Goal: Information Seeking & Learning: Learn about a topic

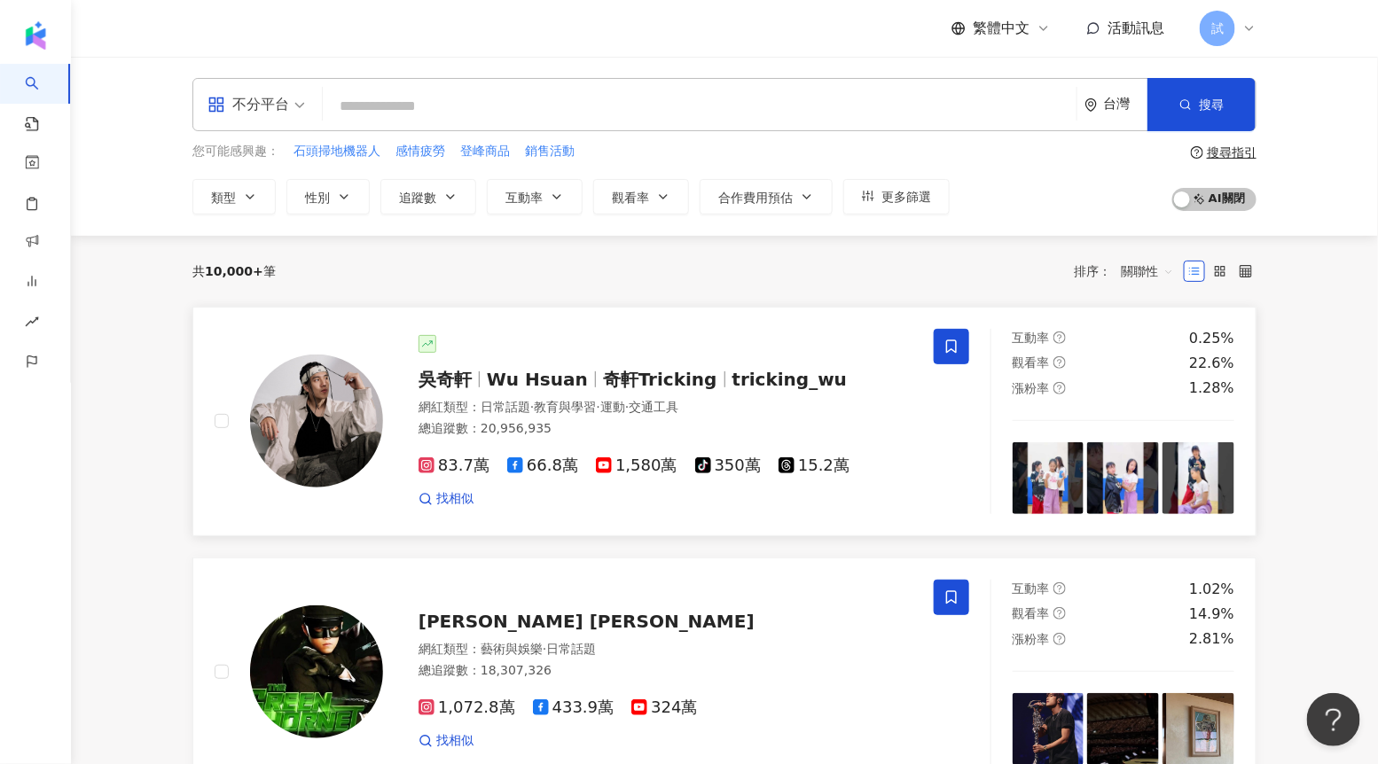
click at [483, 365] on div "吳奇軒 Wu Hsuan 奇軒Tricking tricking_wu 網紅類型 ： 日常話題 · 教育與學習 · 運動 · 交通工具 總追蹤數 ： 20,9…" at bounding box center [647, 421] width 529 height 173
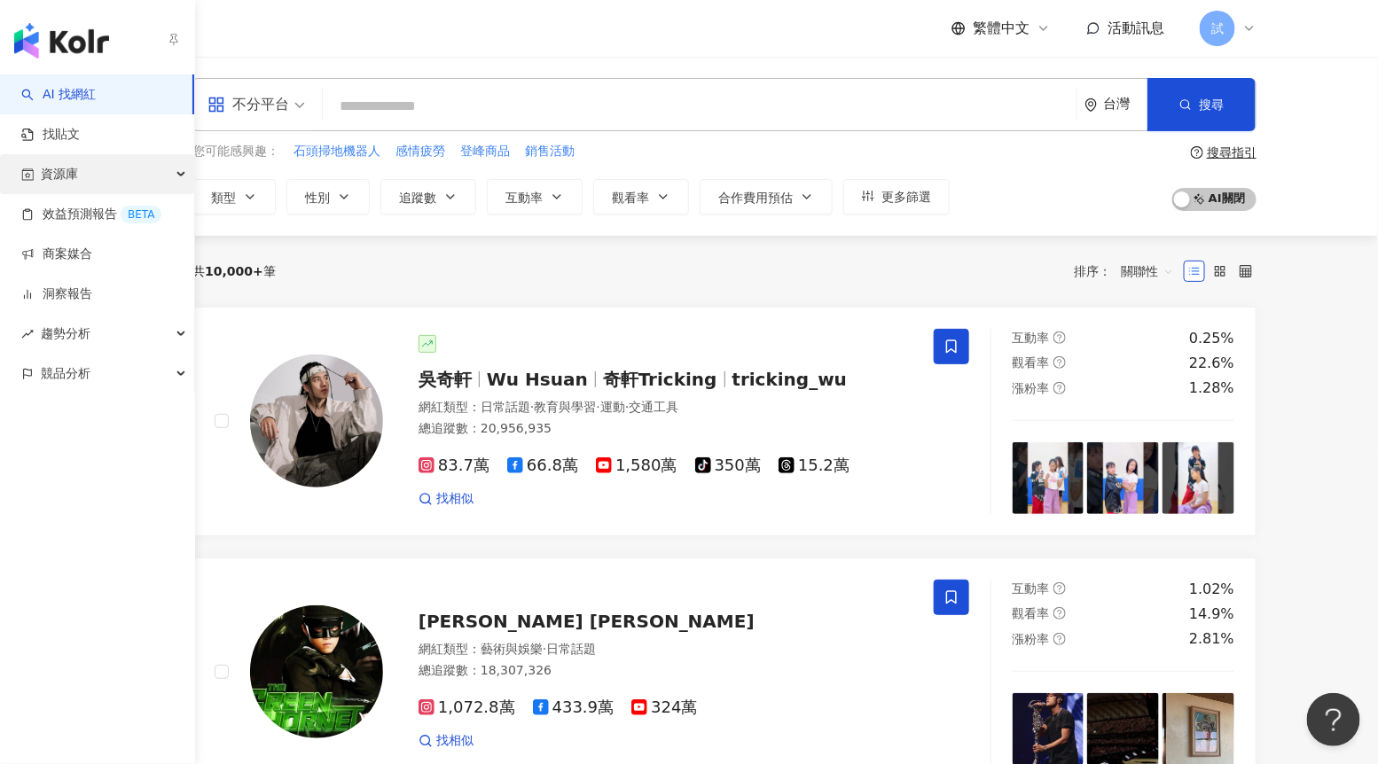
click at [38, 185] on div "資源庫" at bounding box center [97, 174] width 194 height 40
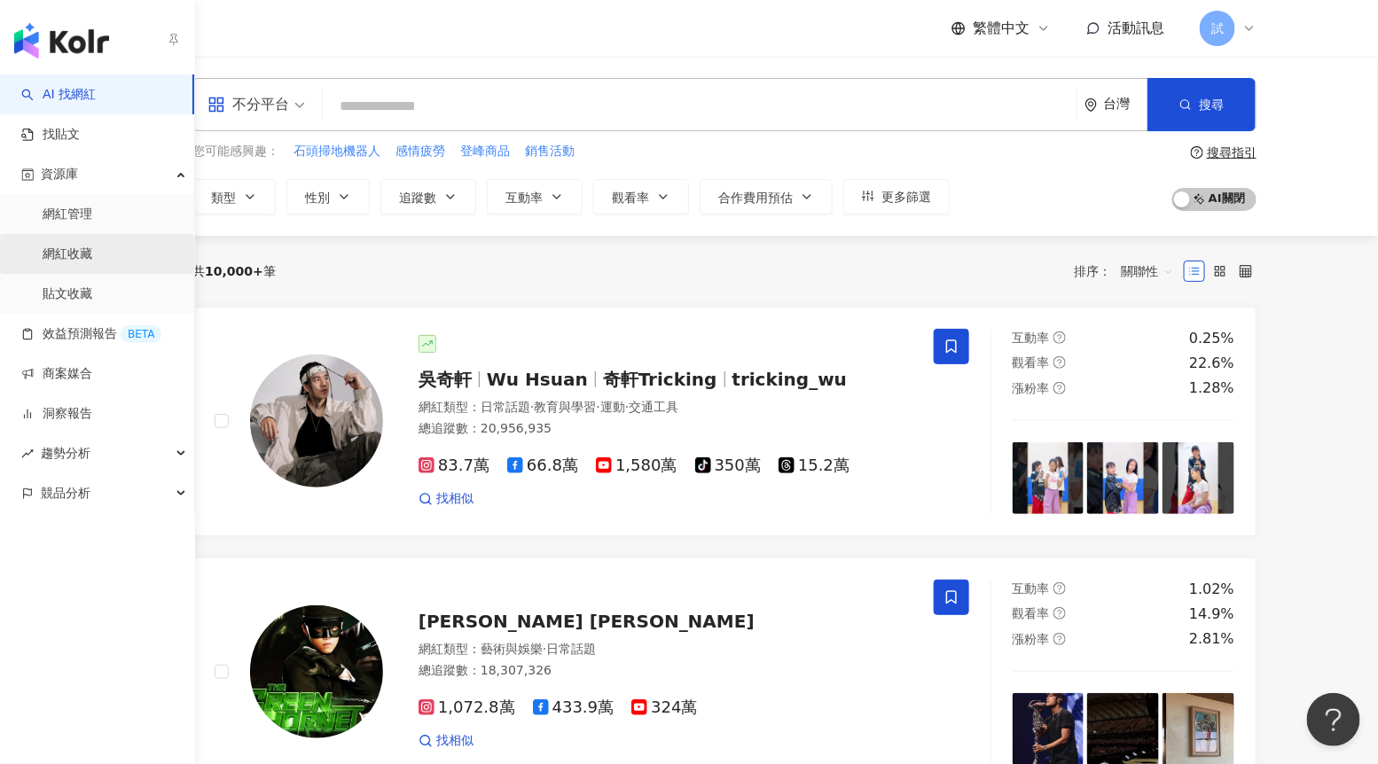
click at [52, 250] on link "網紅收藏" at bounding box center [68, 255] width 50 height 18
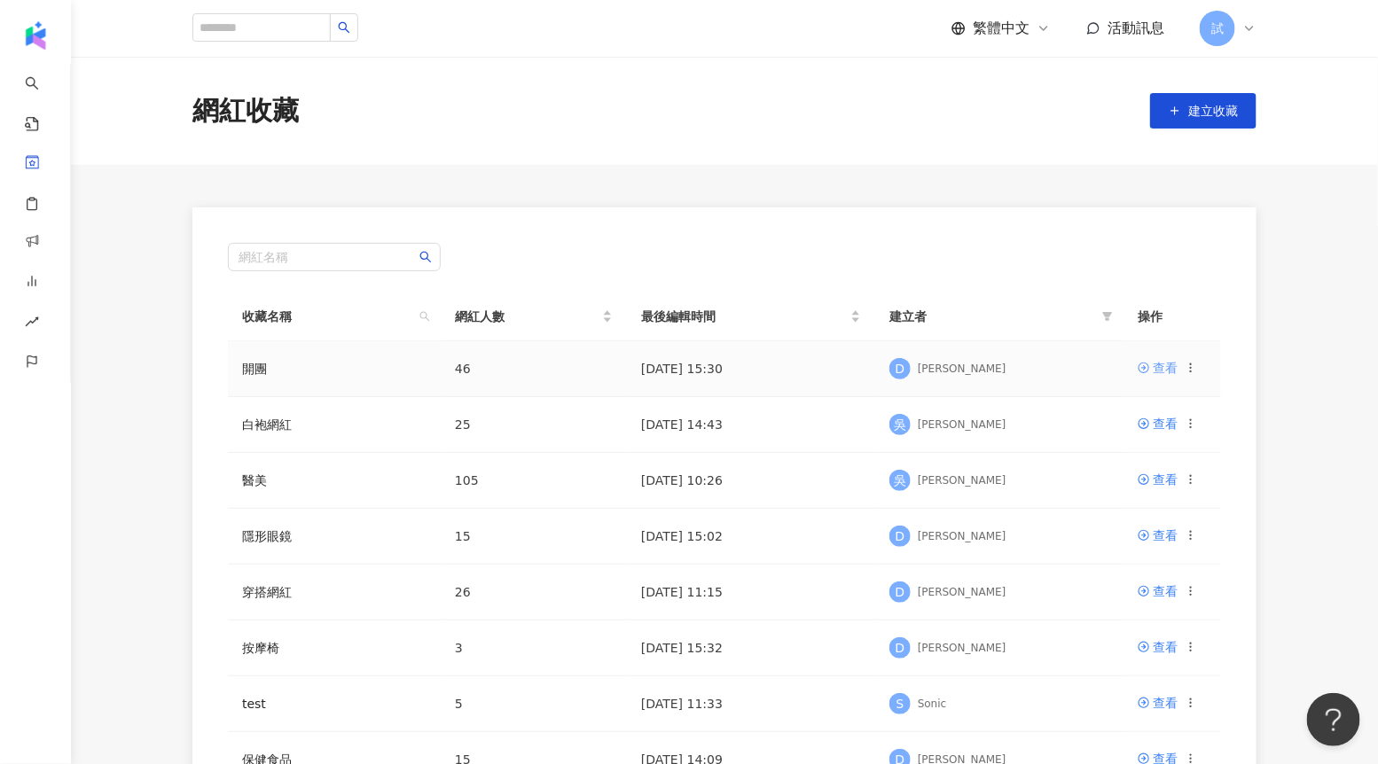
click at [1143, 364] on icon at bounding box center [1143, 368] width 12 height 12
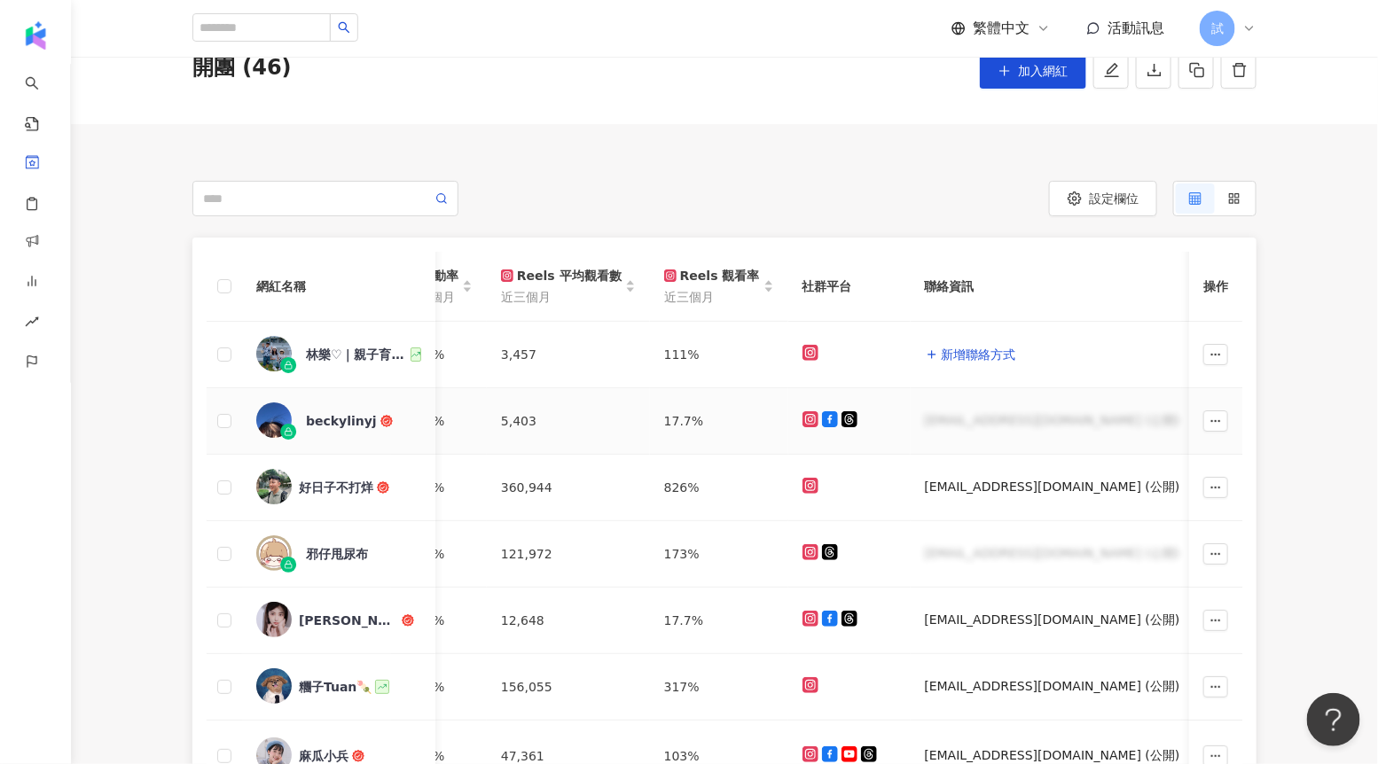
scroll to position [104, 0]
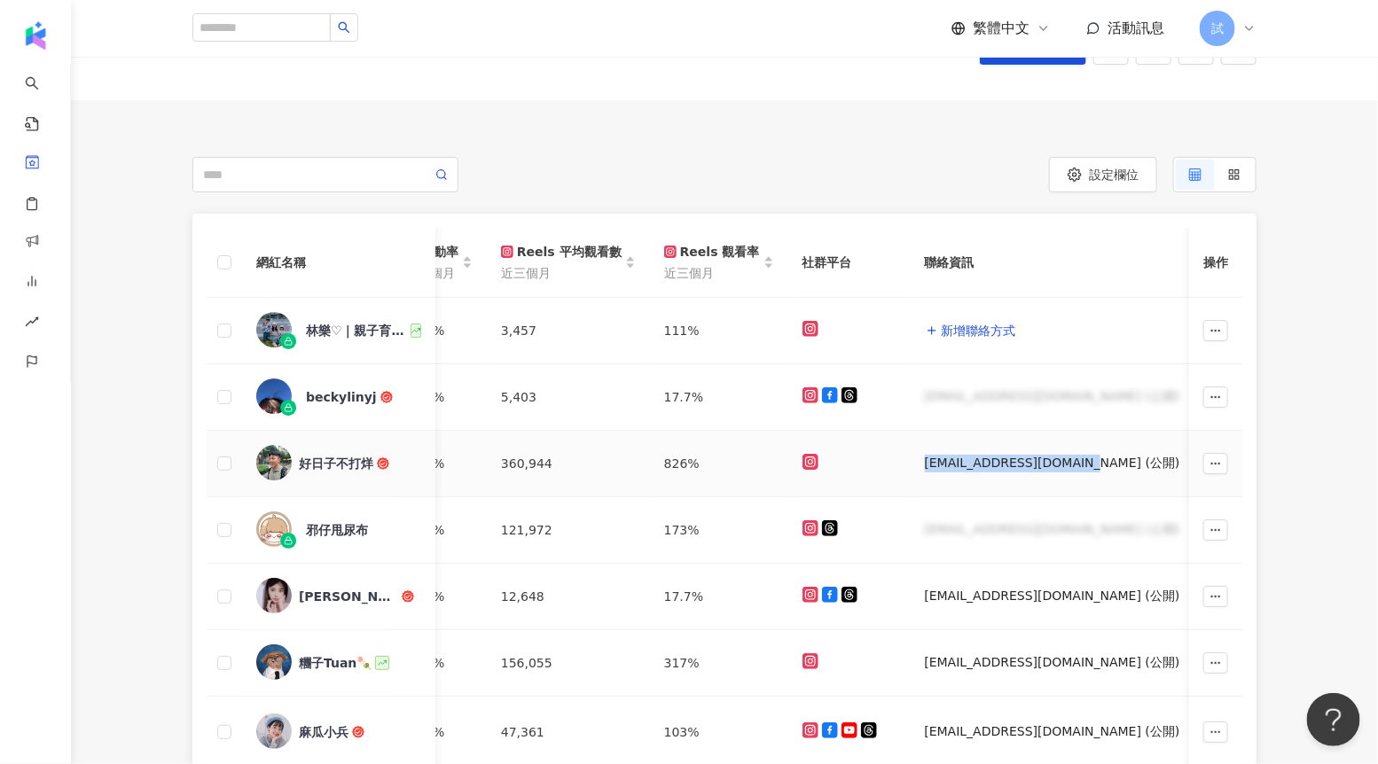
drag, startPoint x: 907, startPoint y: 464, endPoint x: 1072, endPoint y: 467, distance: 164.9
click at [1072, 467] on td "boodayang0914@gmail.com (公開)" at bounding box center [1069, 464] width 319 height 66
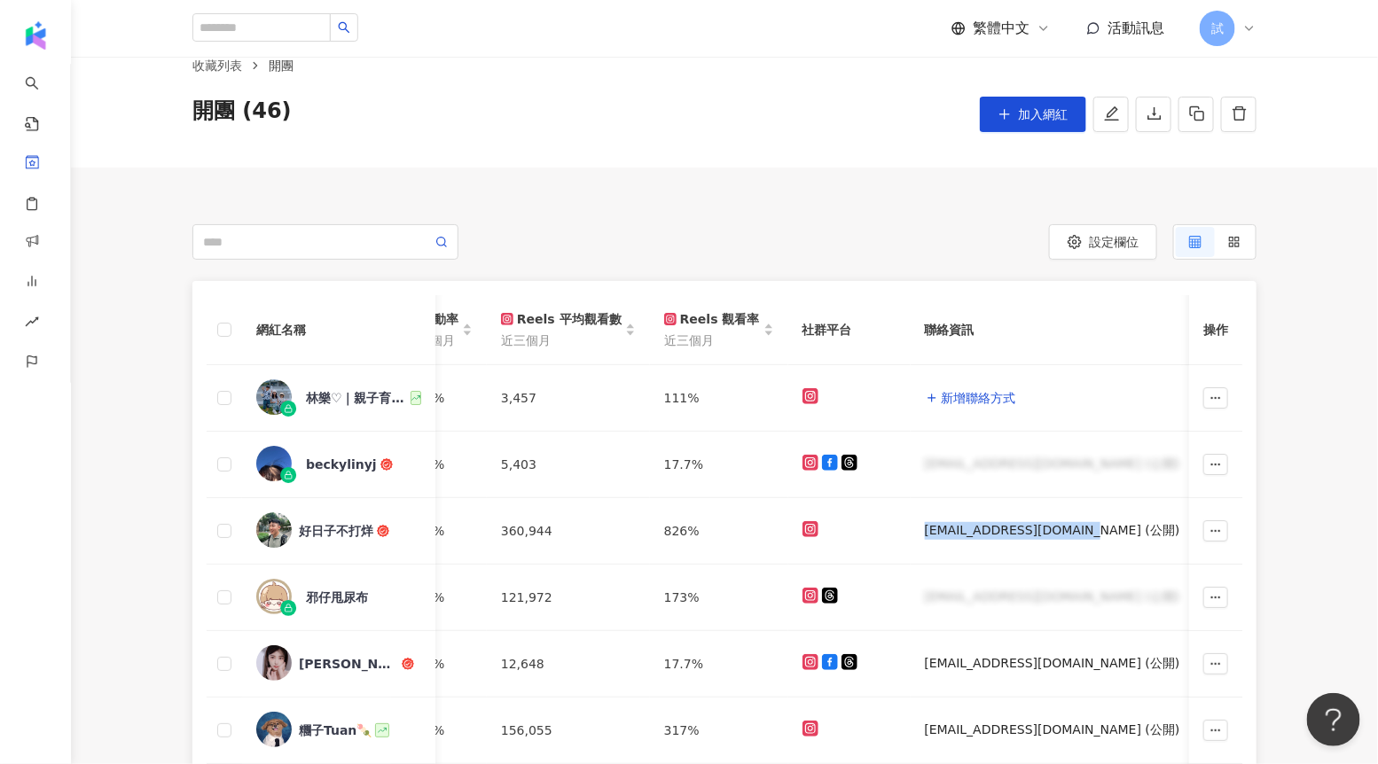
scroll to position [9, 0]
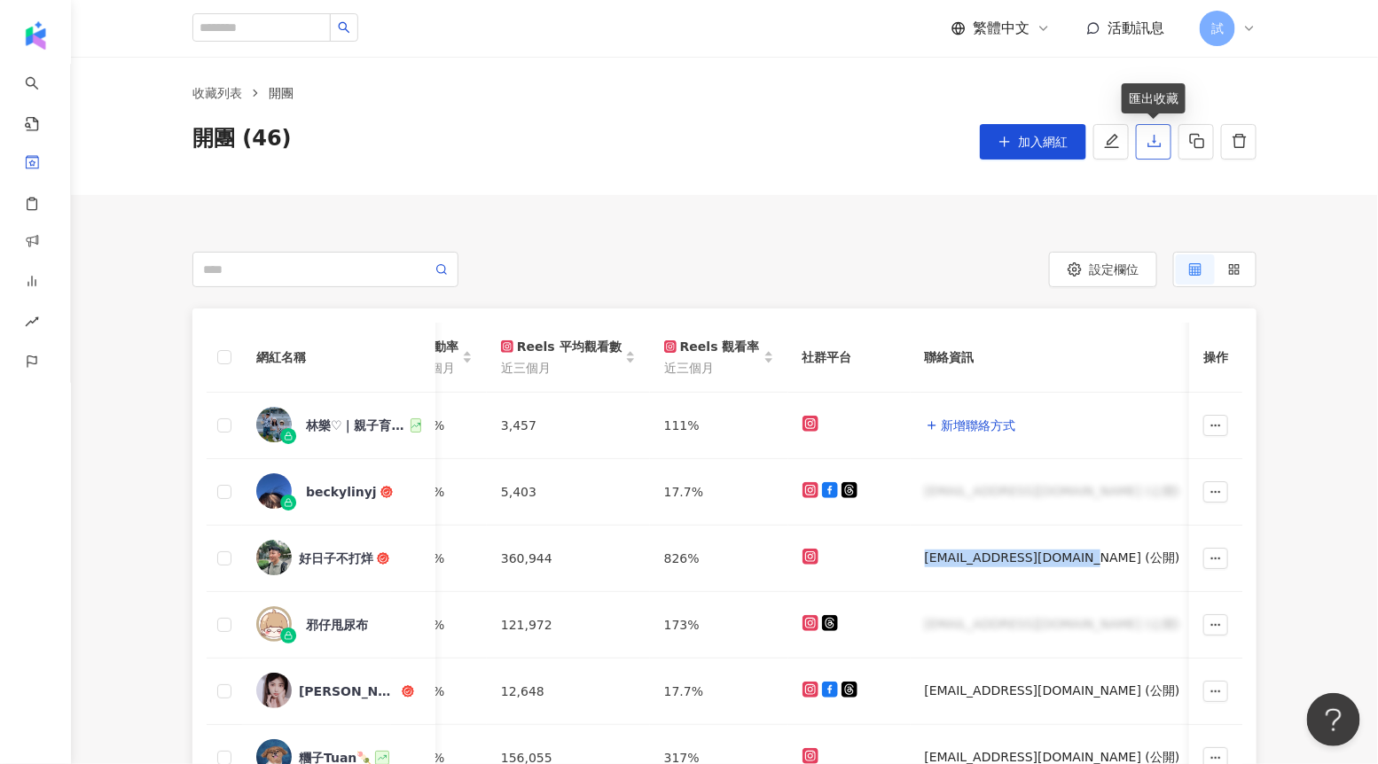
click at [1151, 145] on icon "download" at bounding box center [1154, 141] width 16 height 16
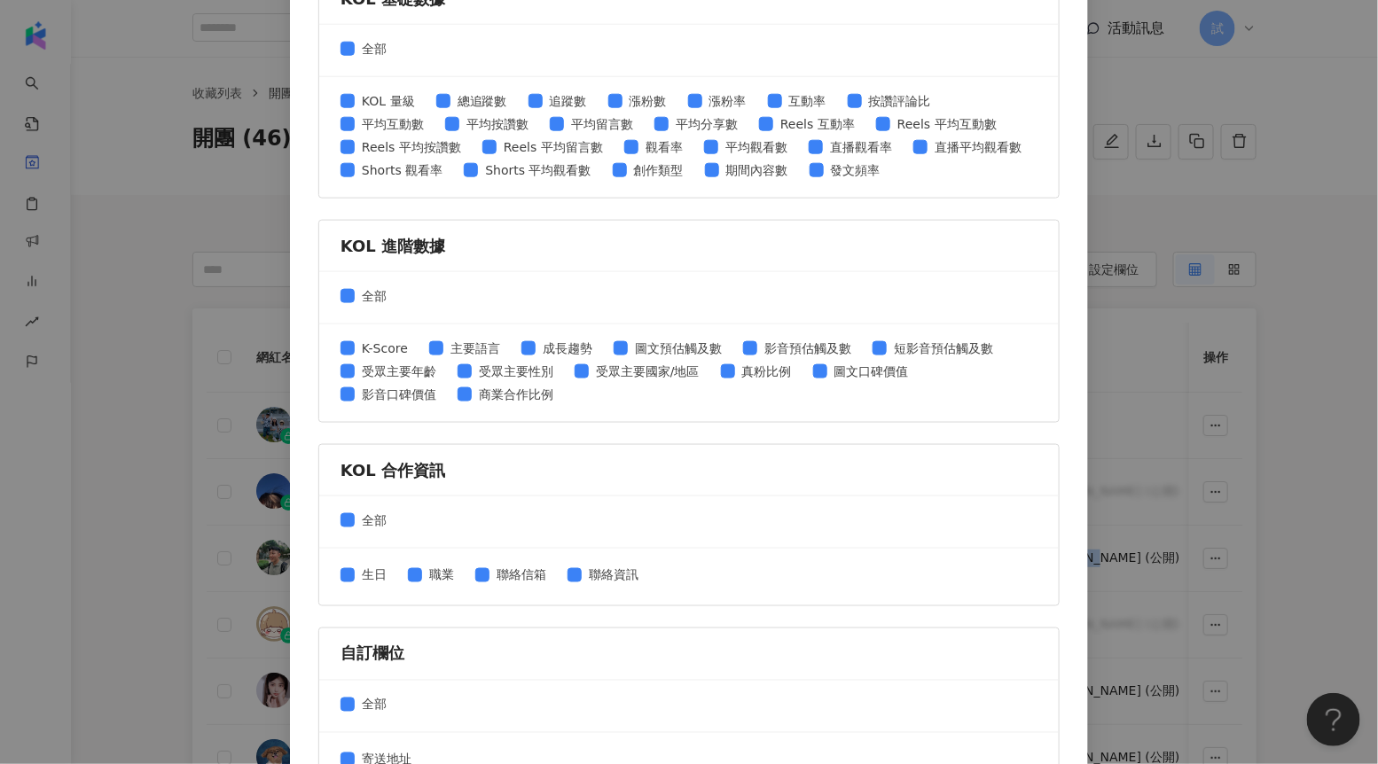
scroll to position [793, 0]
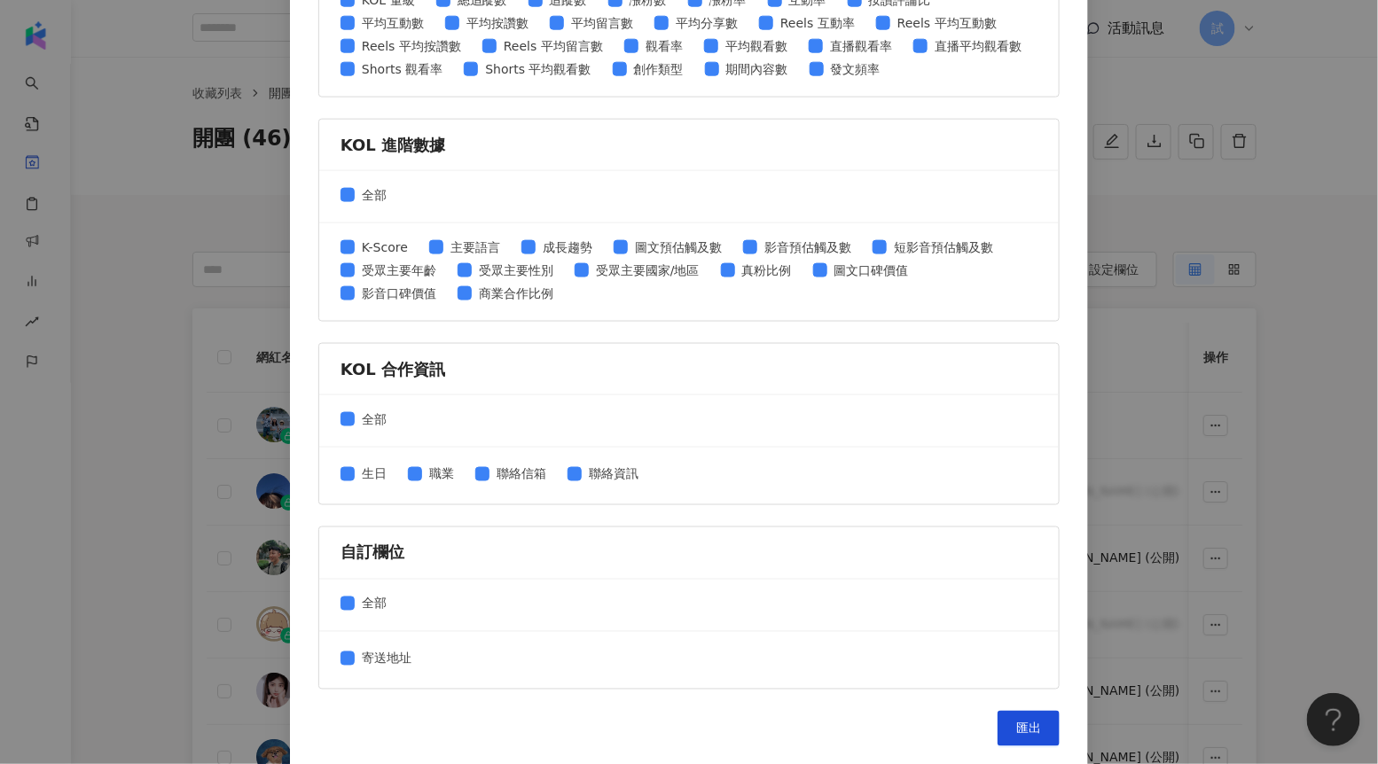
click at [1148, 208] on div "匯出收藏 請選擇您欲匯出的項目 社群平台 全部 Facebook Instagram YouTube TikTok X 數據時間 全部 近三個月 近六個月 K…" at bounding box center [689, 382] width 1378 height 764
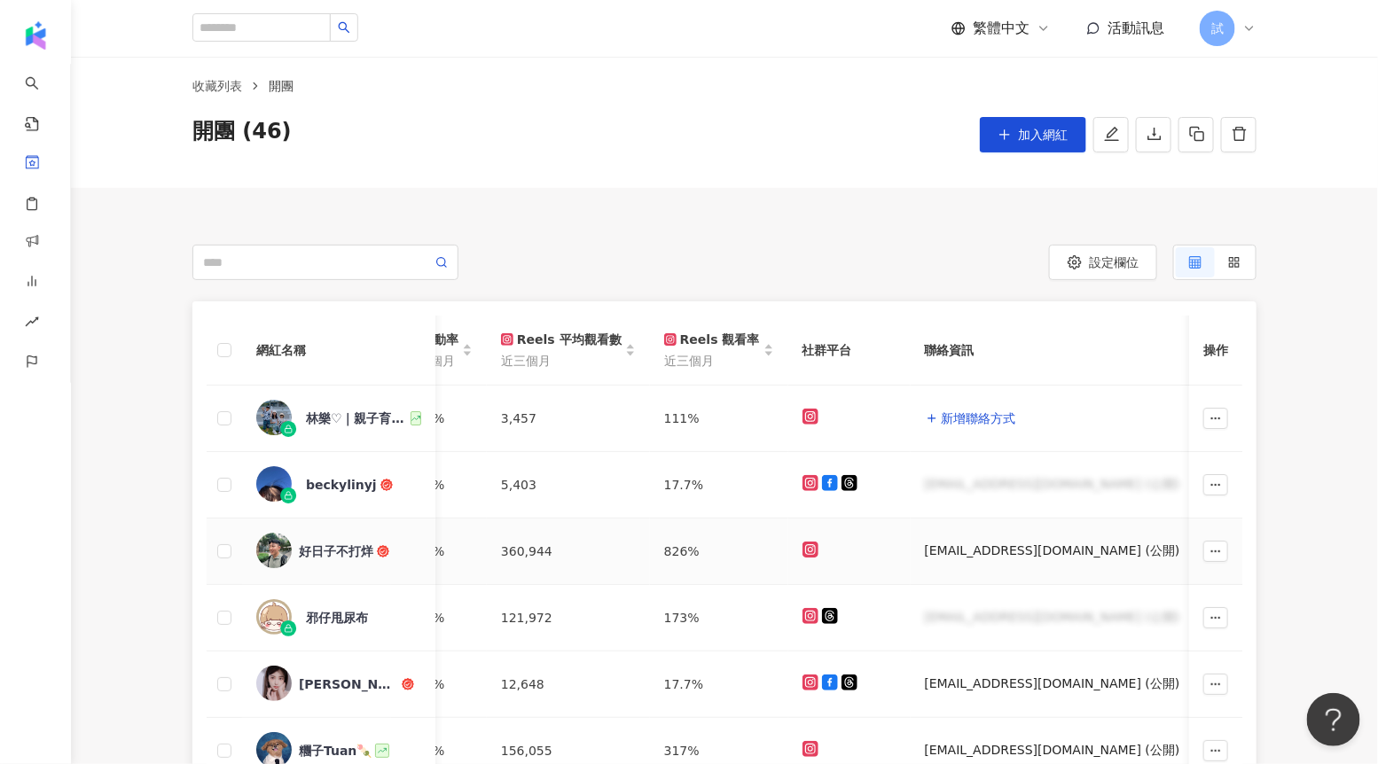
scroll to position [0, 0]
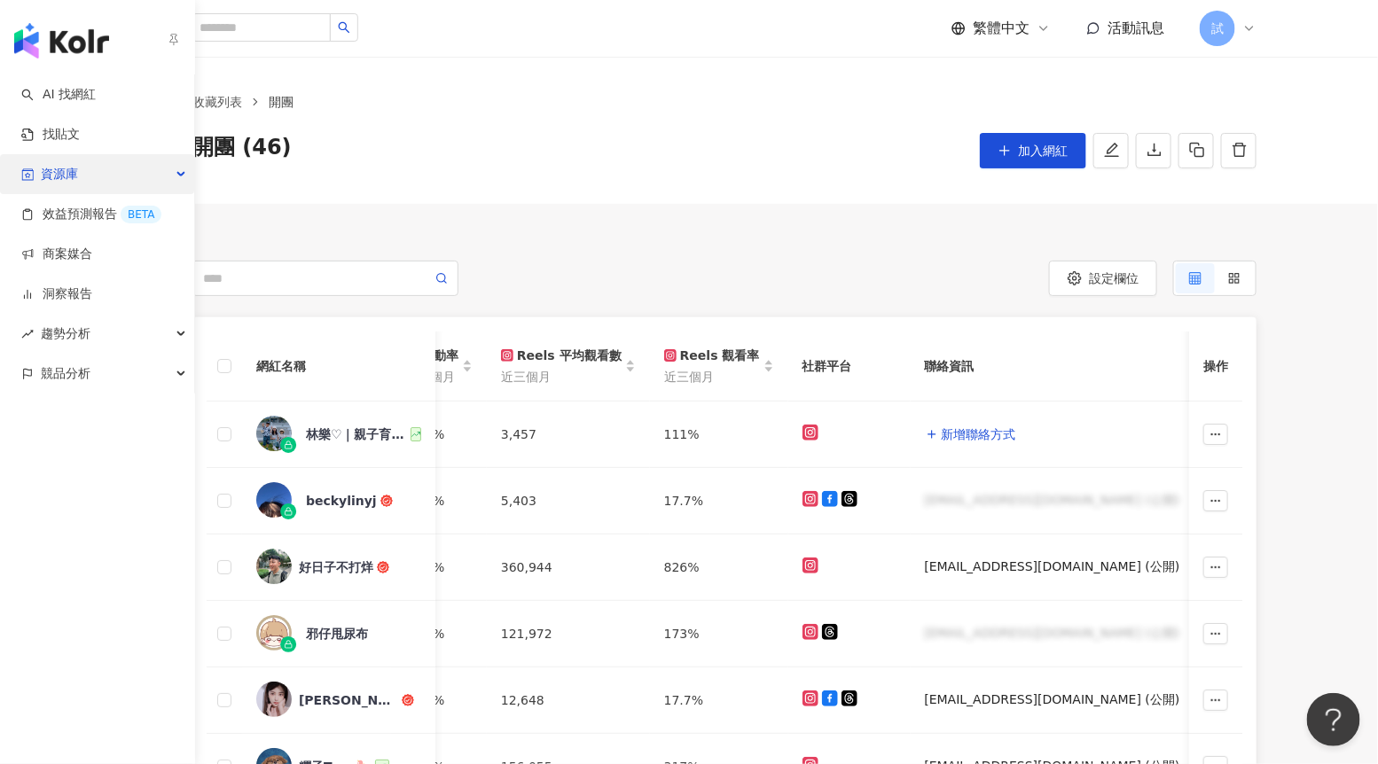
click at [54, 172] on span "資源庫" at bounding box center [59, 174] width 37 height 40
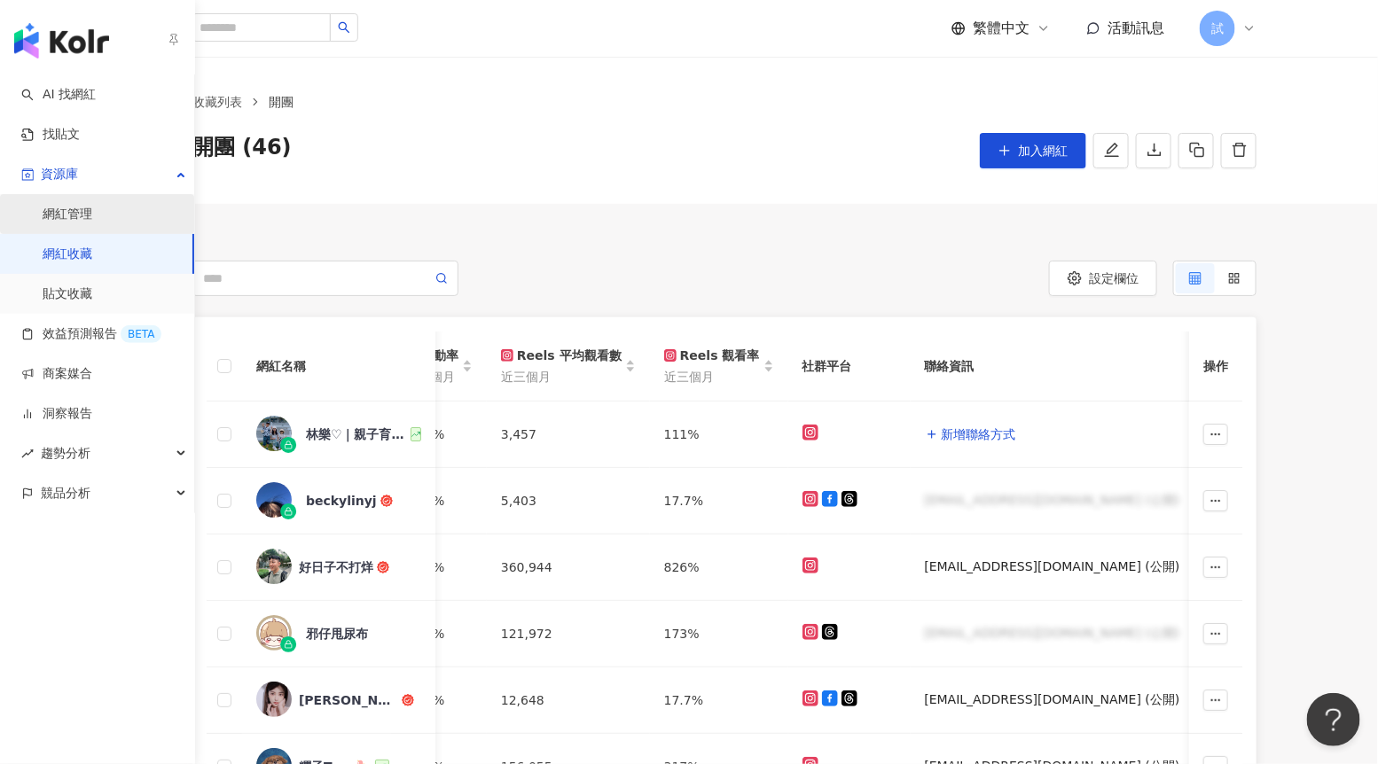
click at [72, 209] on link "網紅管理" at bounding box center [68, 215] width 50 height 18
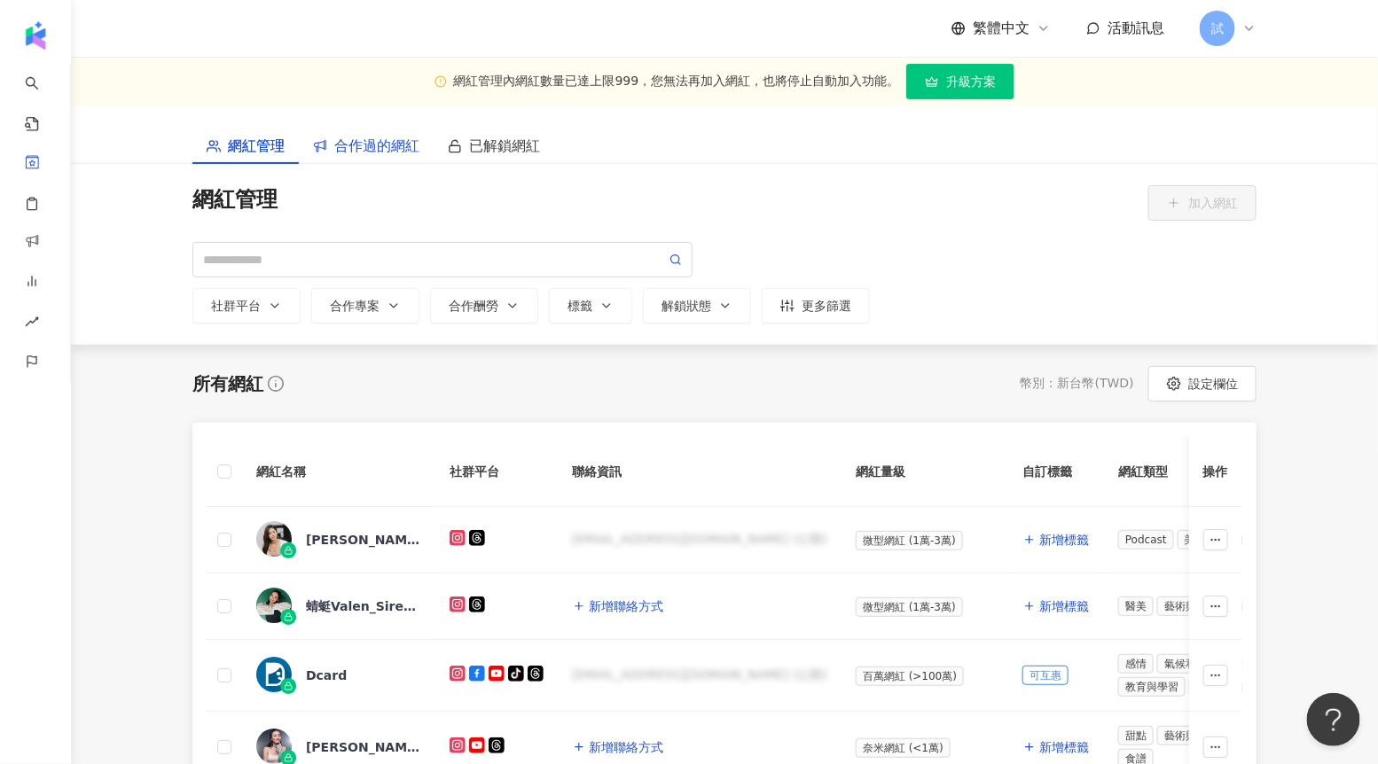
click at [395, 154] on span "合作過的網紅" at bounding box center [376, 146] width 85 height 22
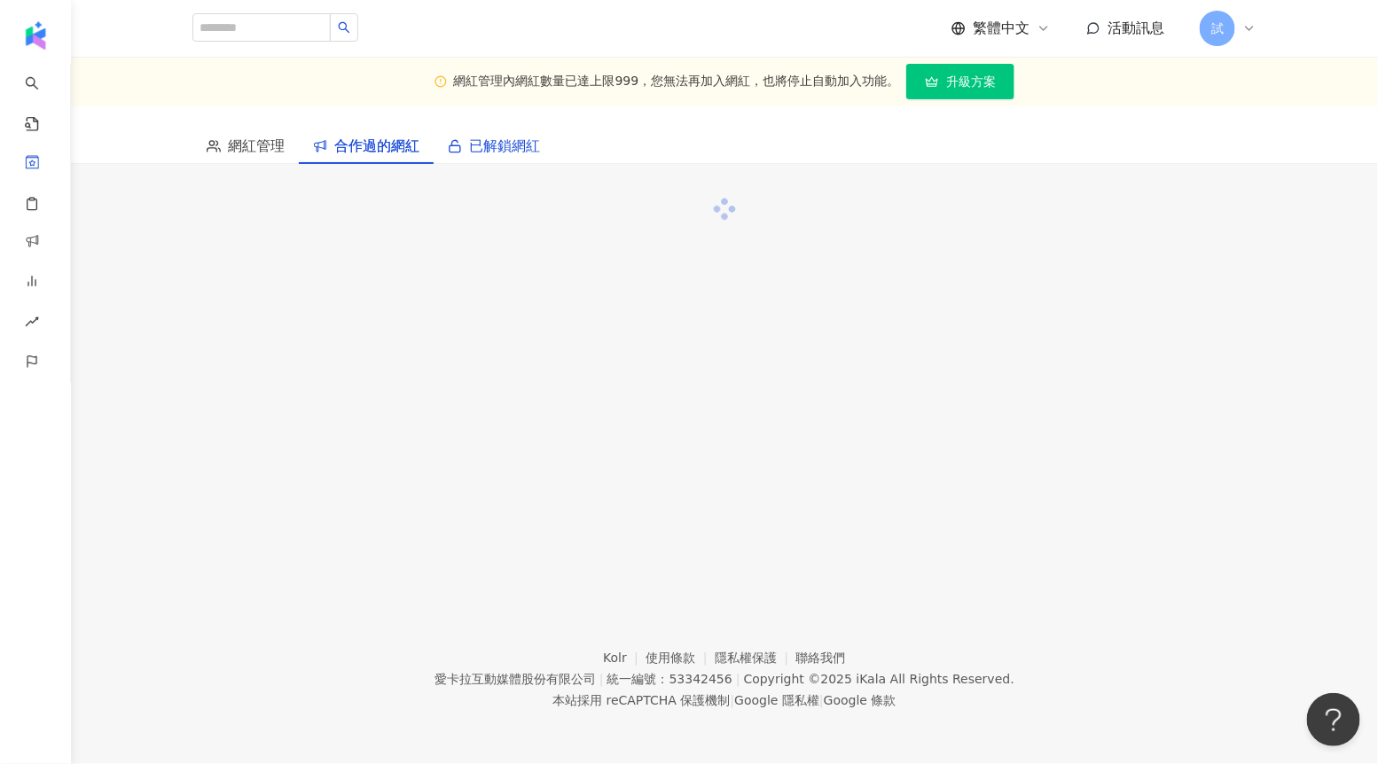
click at [480, 154] on span "已解鎖網紅" at bounding box center [504, 146] width 71 height 22
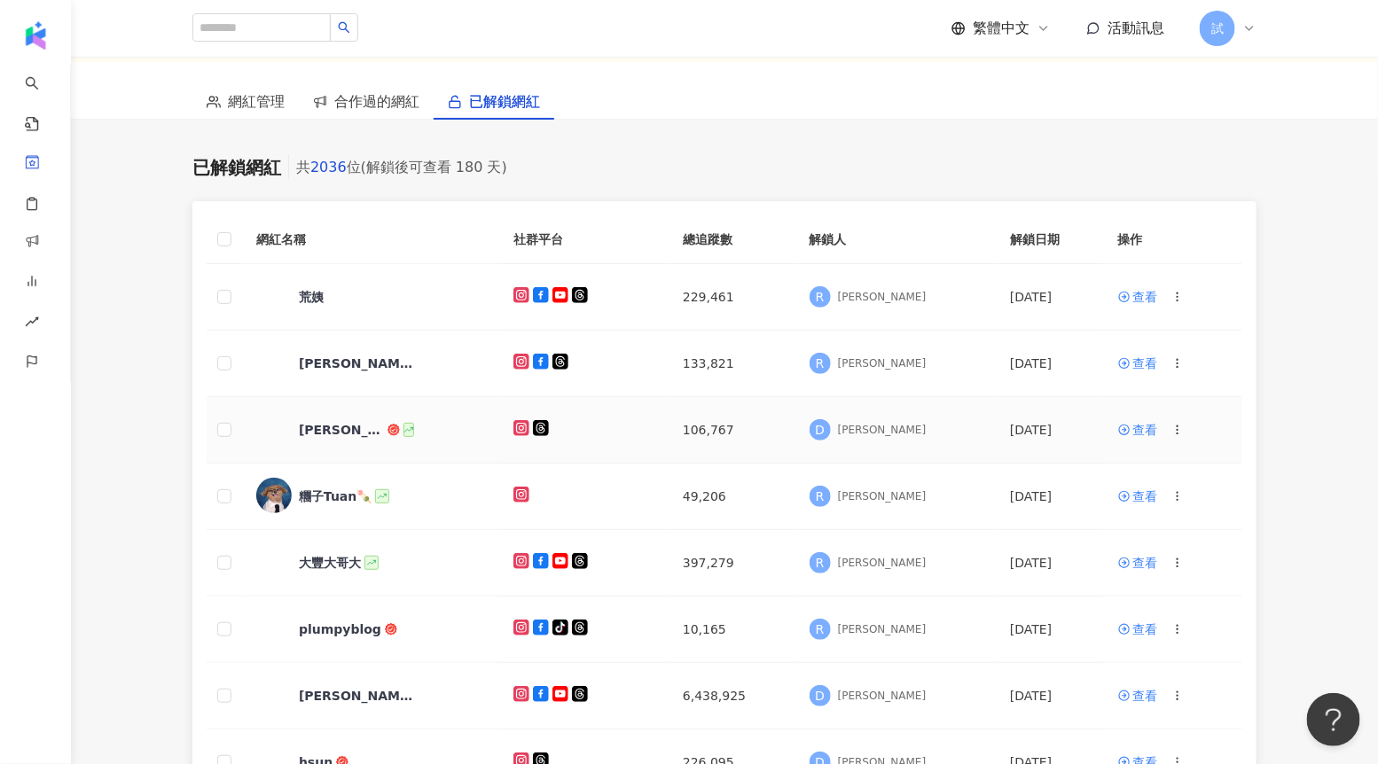
scroll to position [60, 0]
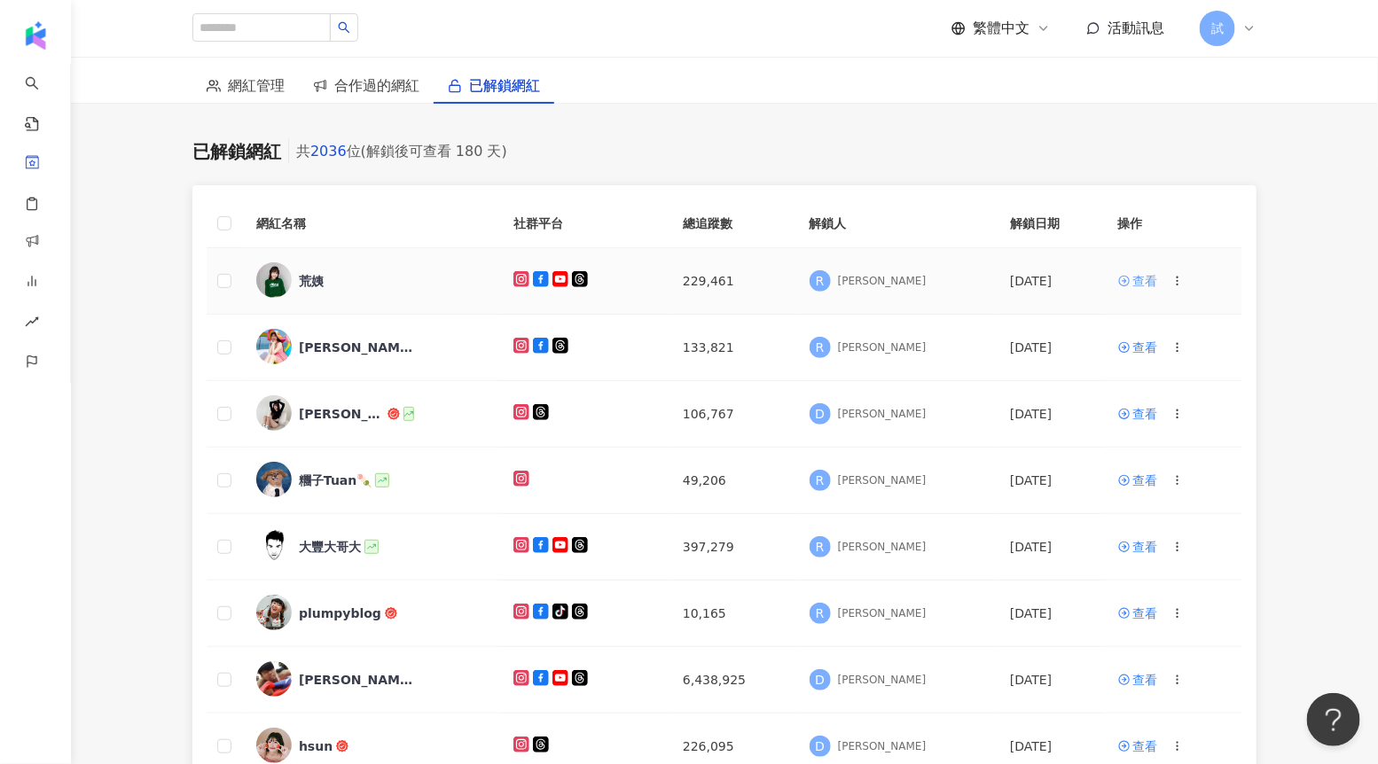
click at [1133, 284] on div "查看" at bounding box center [1145, 281] width 25 height 20
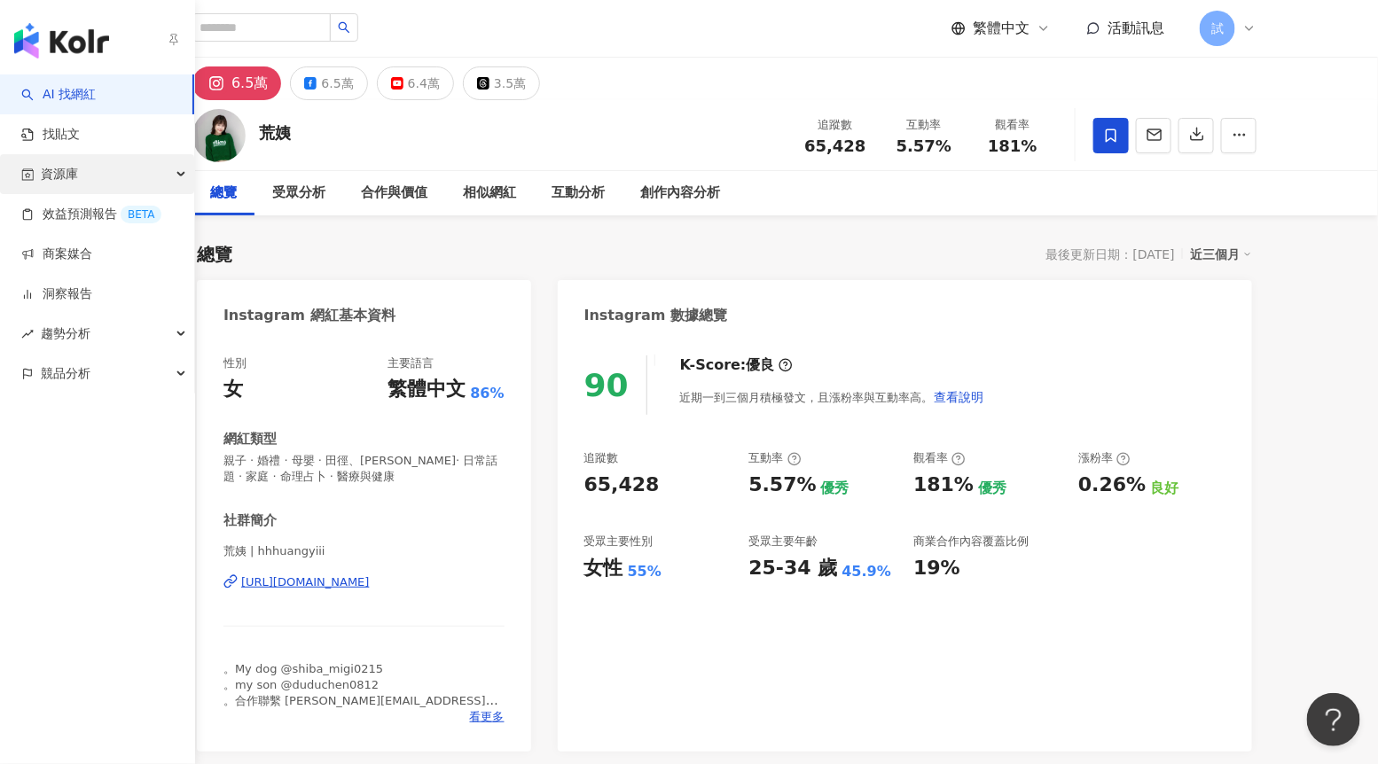
click at [90, 168] on div "資源庫" at bounding box center [97, 174] width 194 height 40
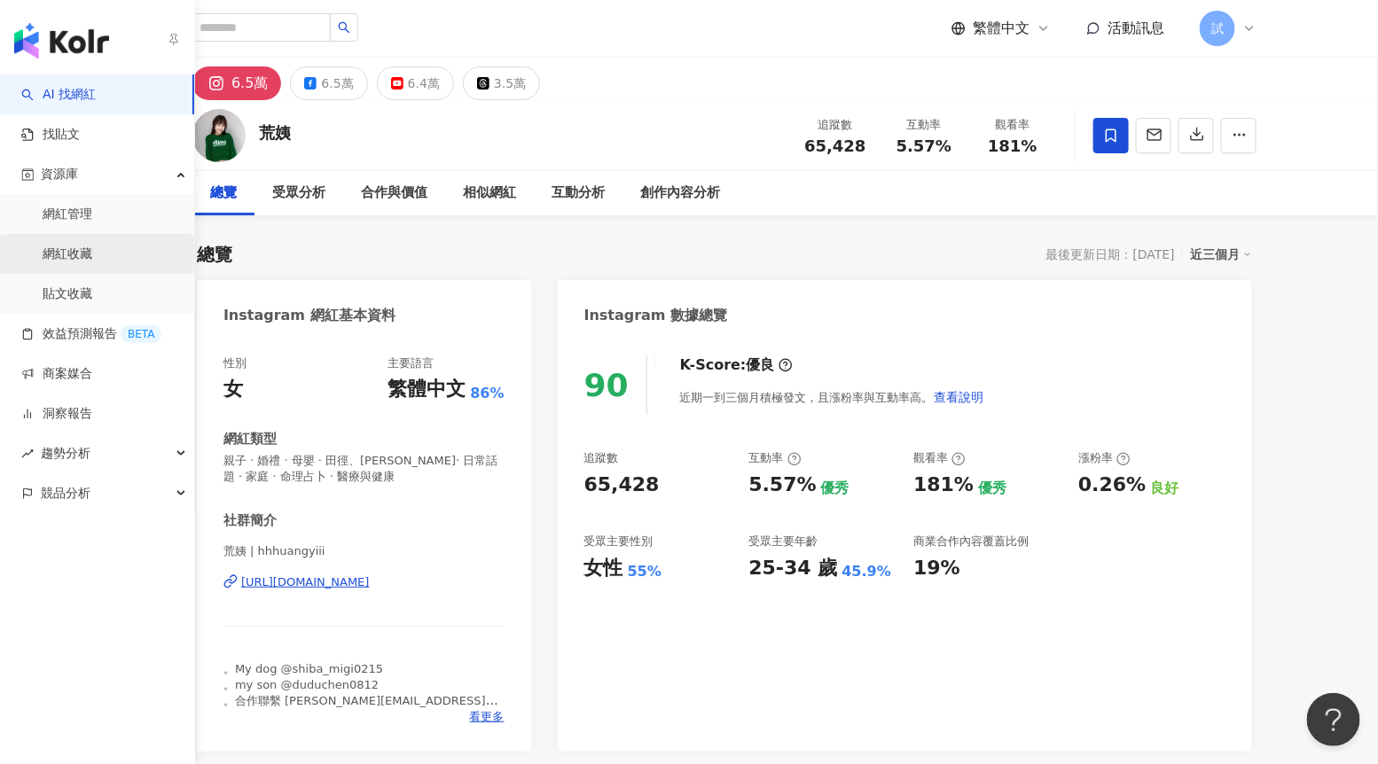
click at [92, 246] on link "網紅收藏" at bounding box center [68, 255] width 50 height 18
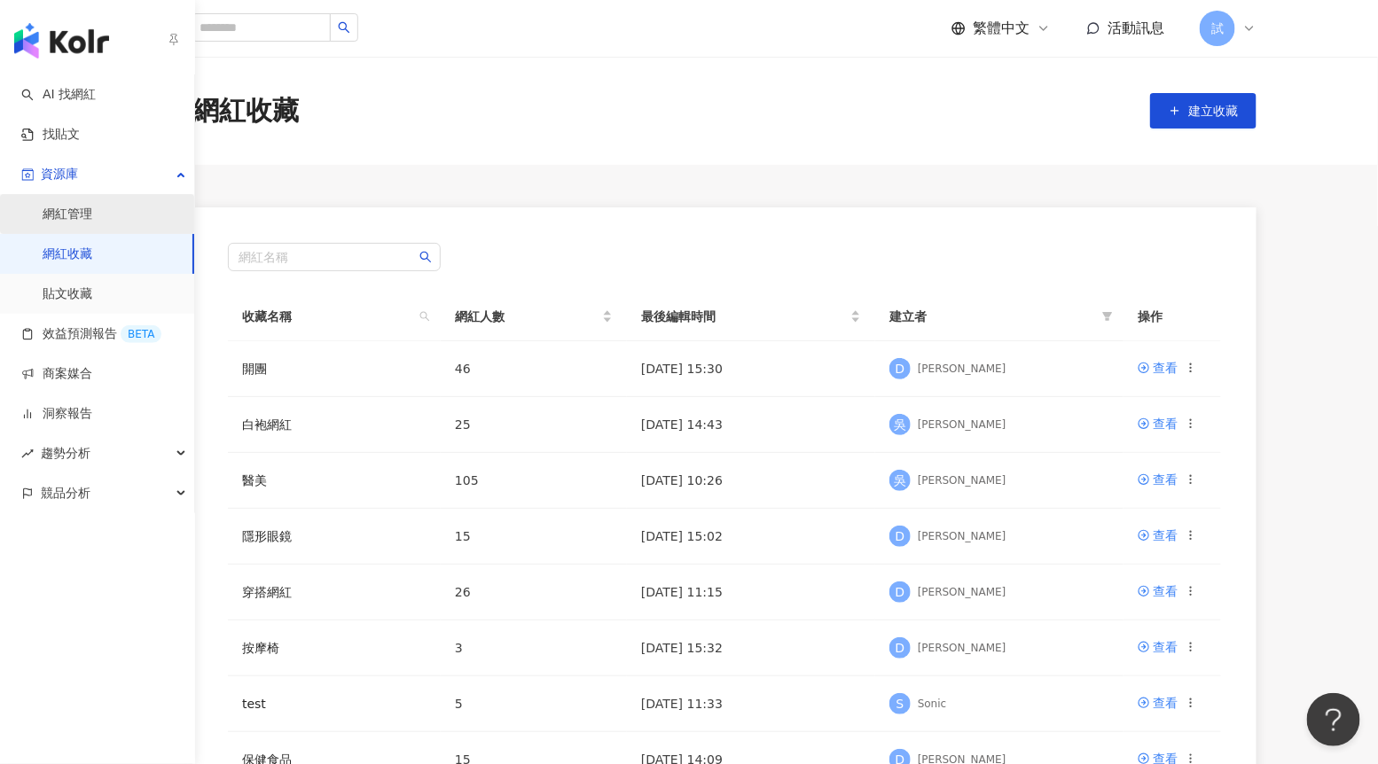
click at [69, 207] on link "網紅管理" at bounding box center [68, 215] width 50 height 18
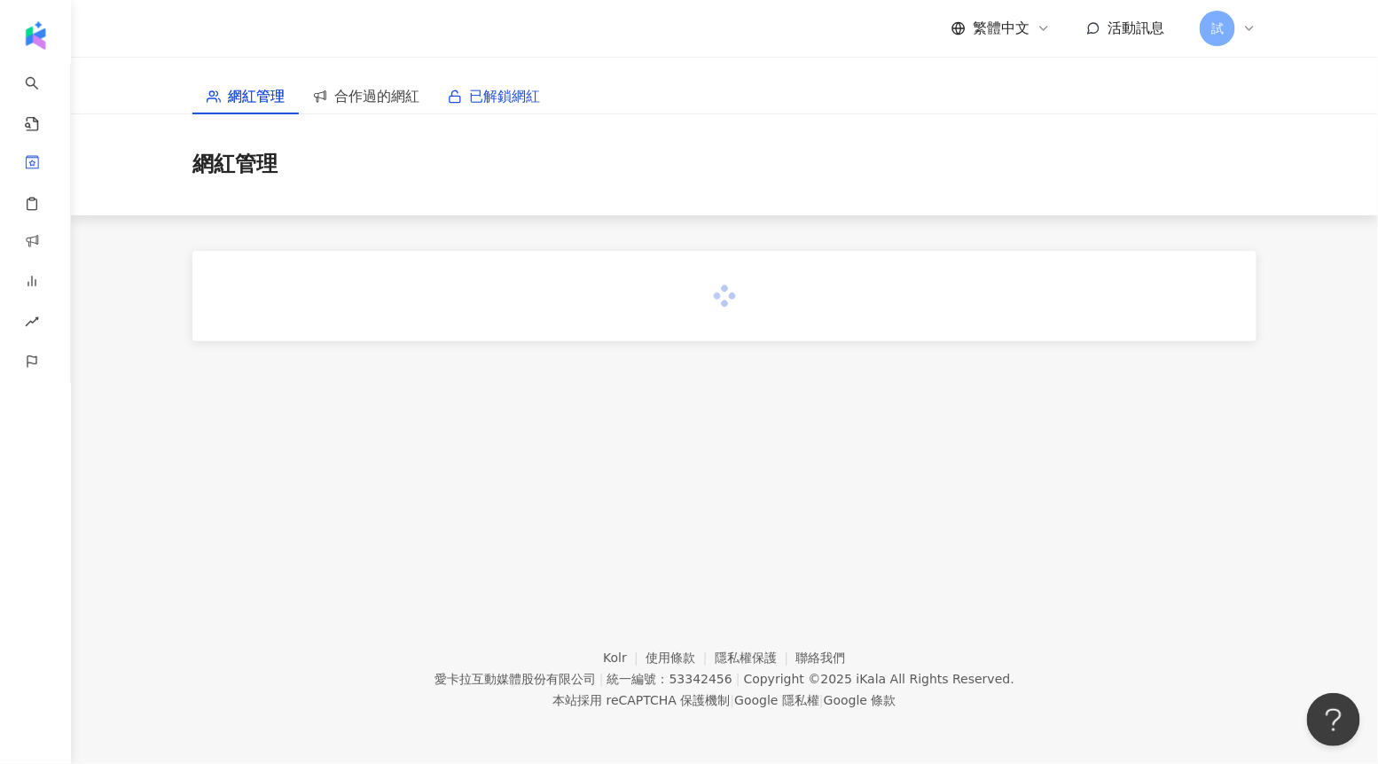
click at [538, 89] on span "已解鎖網紅" at bounding box center [504, 96] width 71 height 22
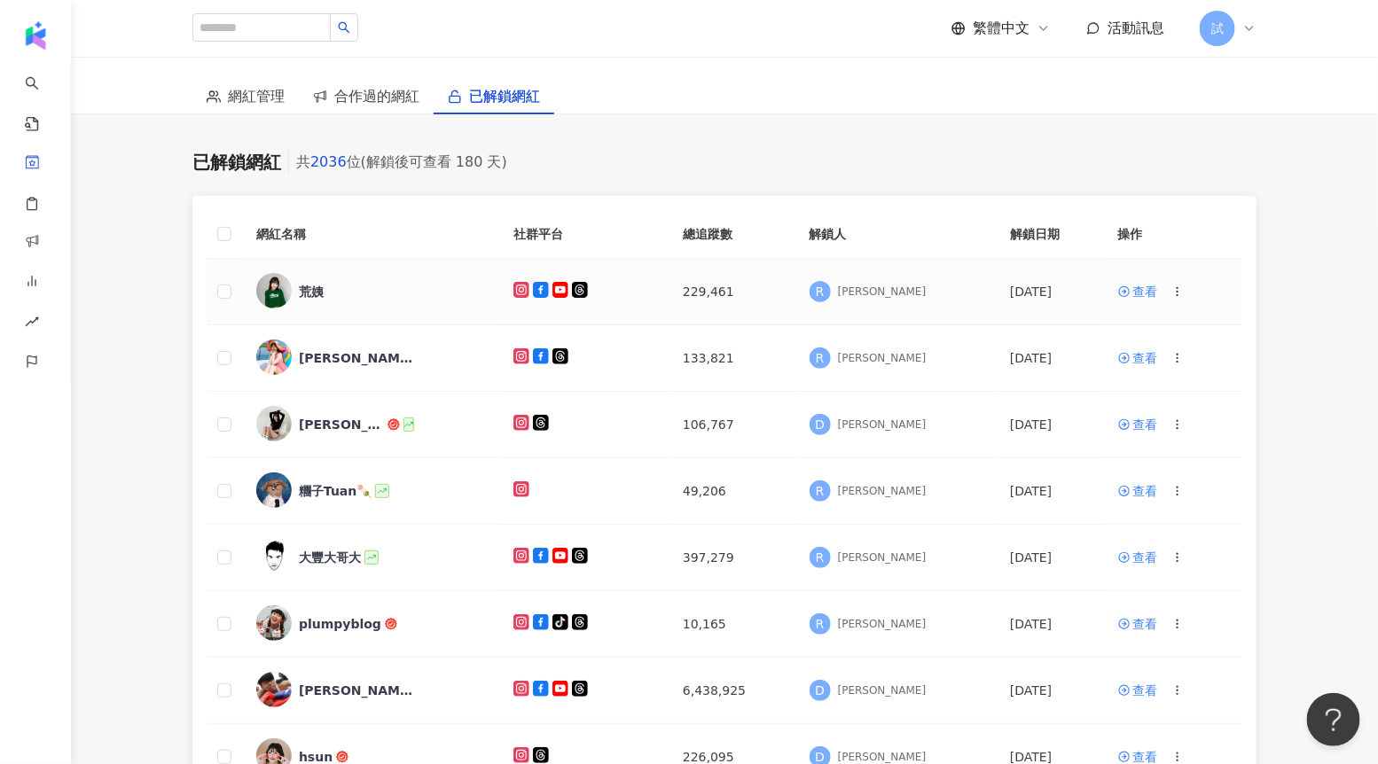
drag, startPoint x: 976, startPoint y: 287, endPoint x: 1060, endPoint y: 294, distance: 84.5
click at [1060, 294] on td "[DATE]" at bounding box center [1049, 292] width 108 height 66
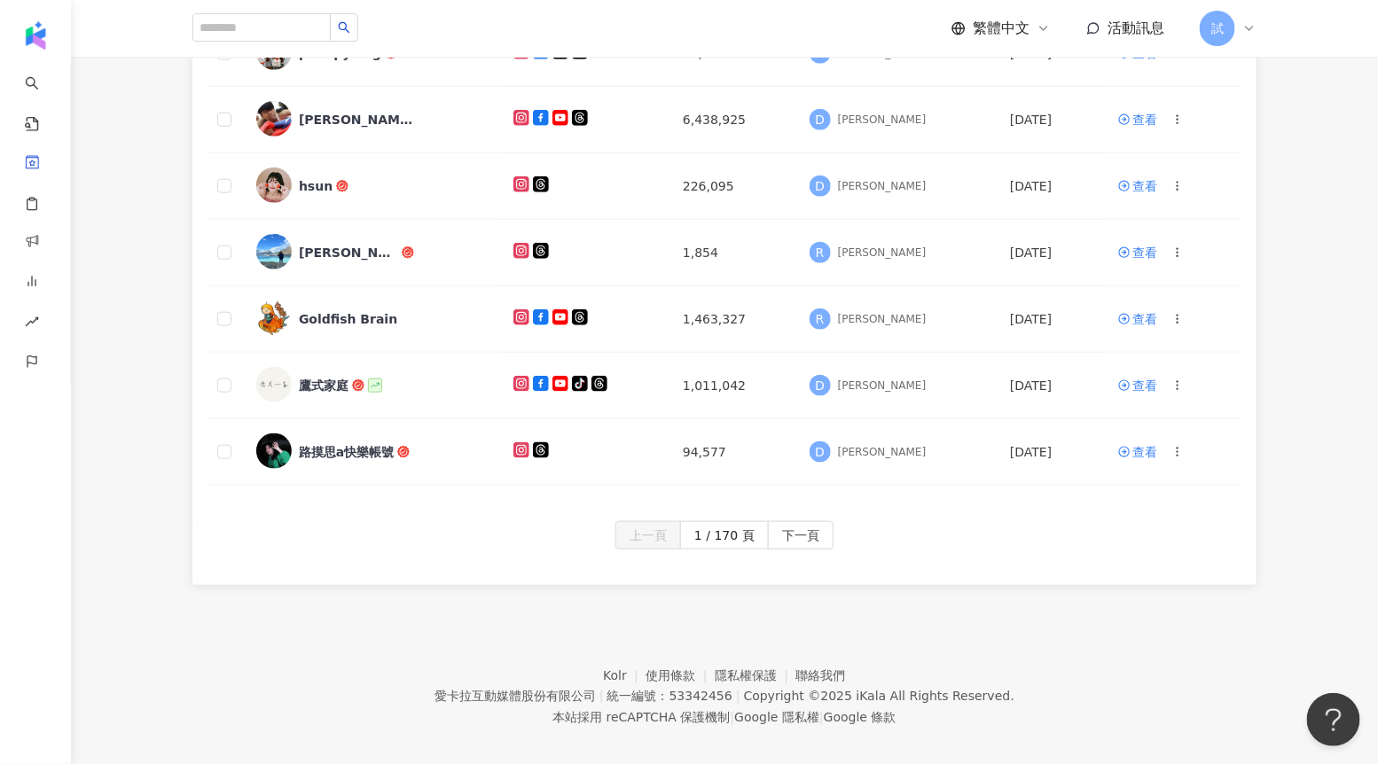
scroll to position [589, 0]
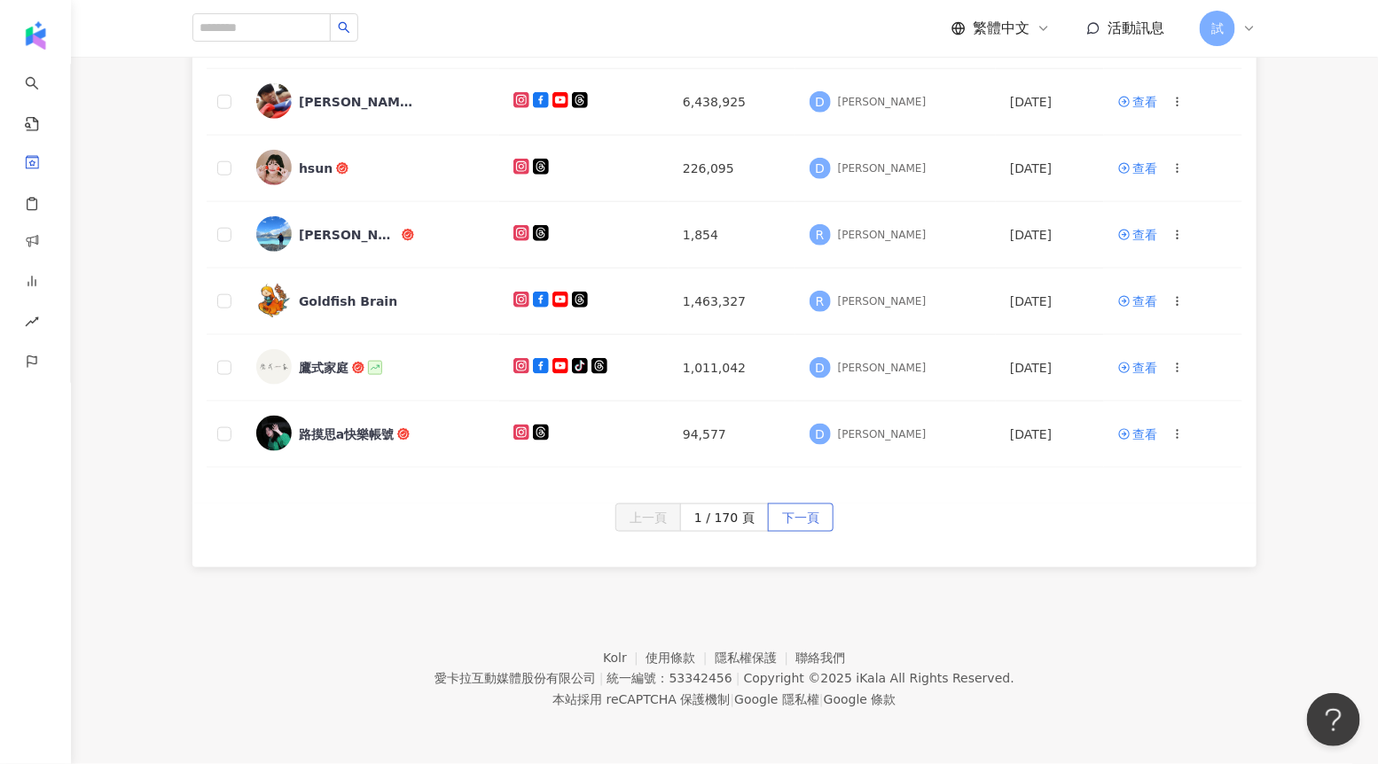
click at [808, 510] on span "下一頁" at bounding box center [800, 518] width 37 height 28
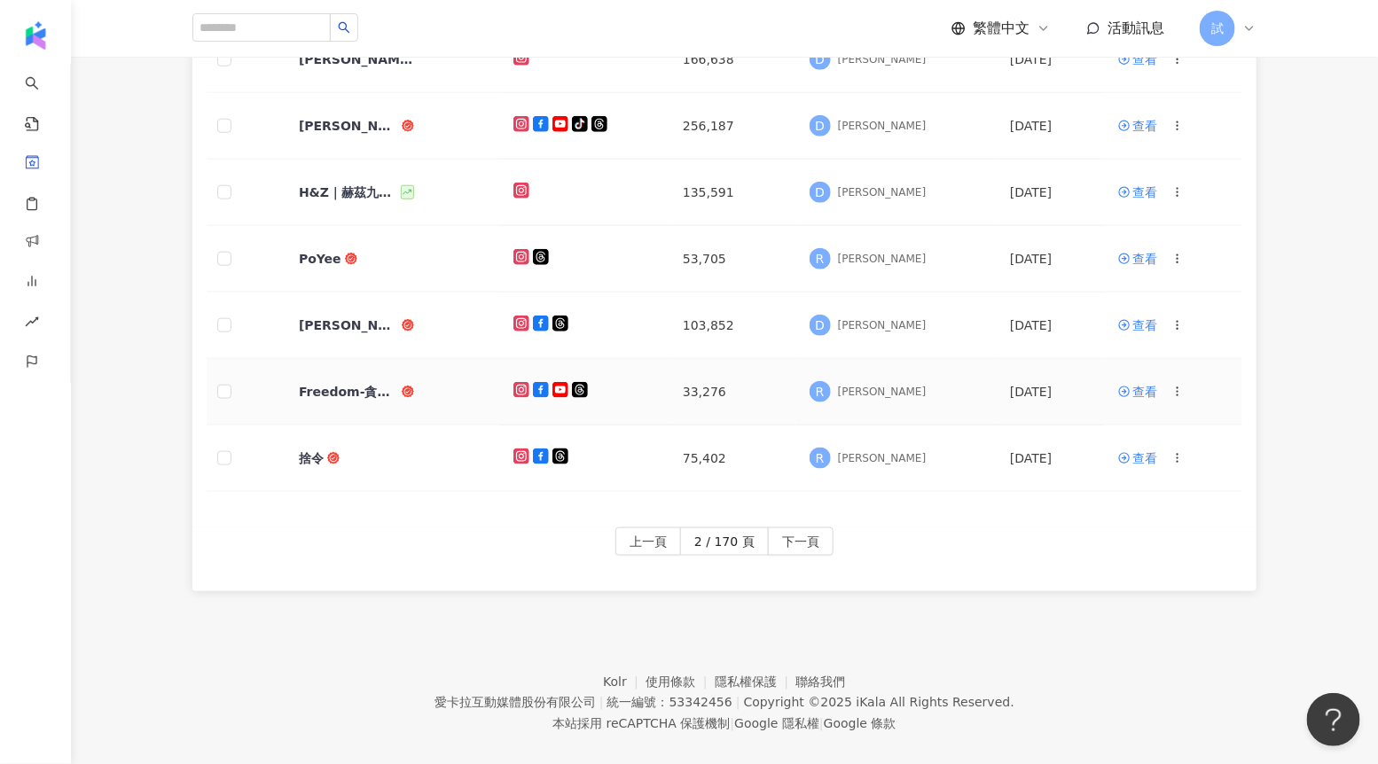
scroll to position [558, 0]
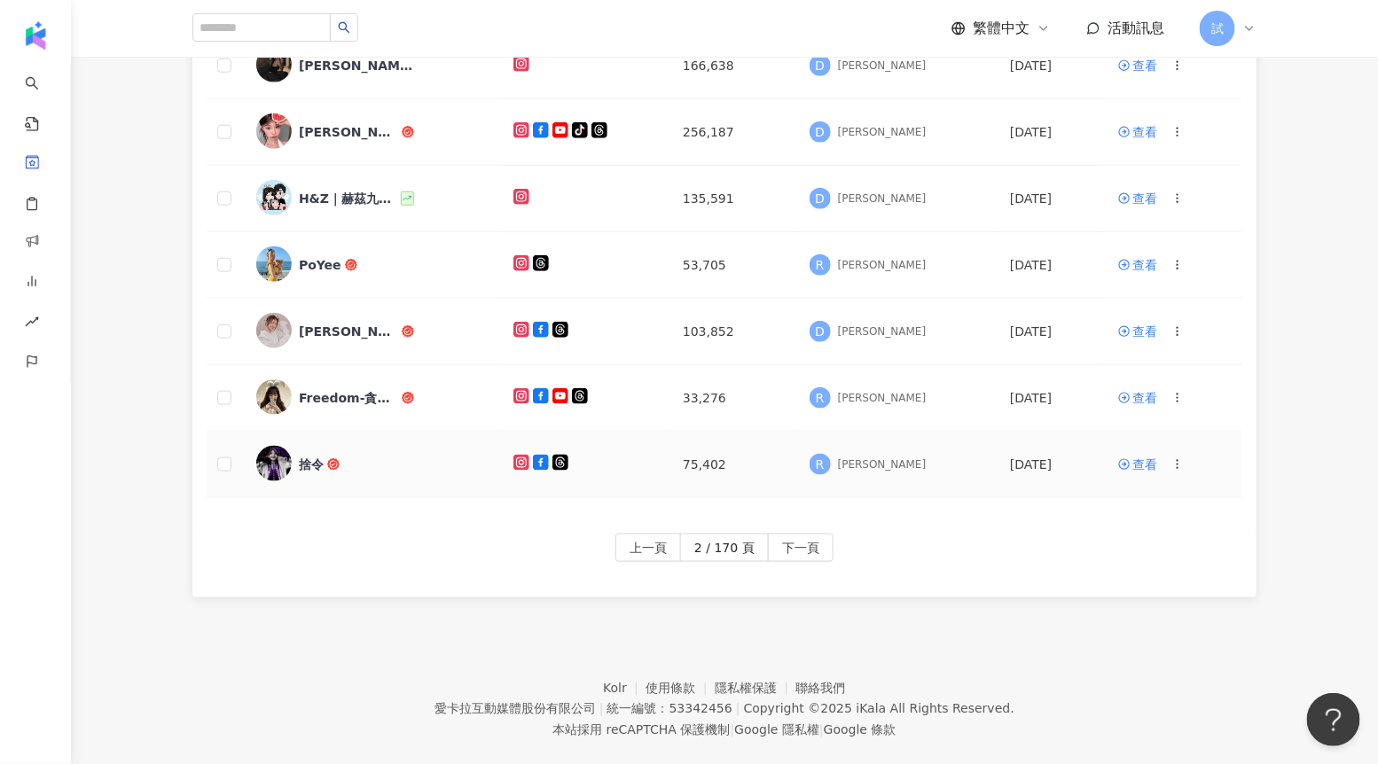
drag, startPoint x: 972, startPoint y: 466, endPoint x: 1062, endPoint y: 467, distance: 90.4
click at [1062, 467] on td "2025/9/18" at bounding box center [1049, 465] width 108 height 66
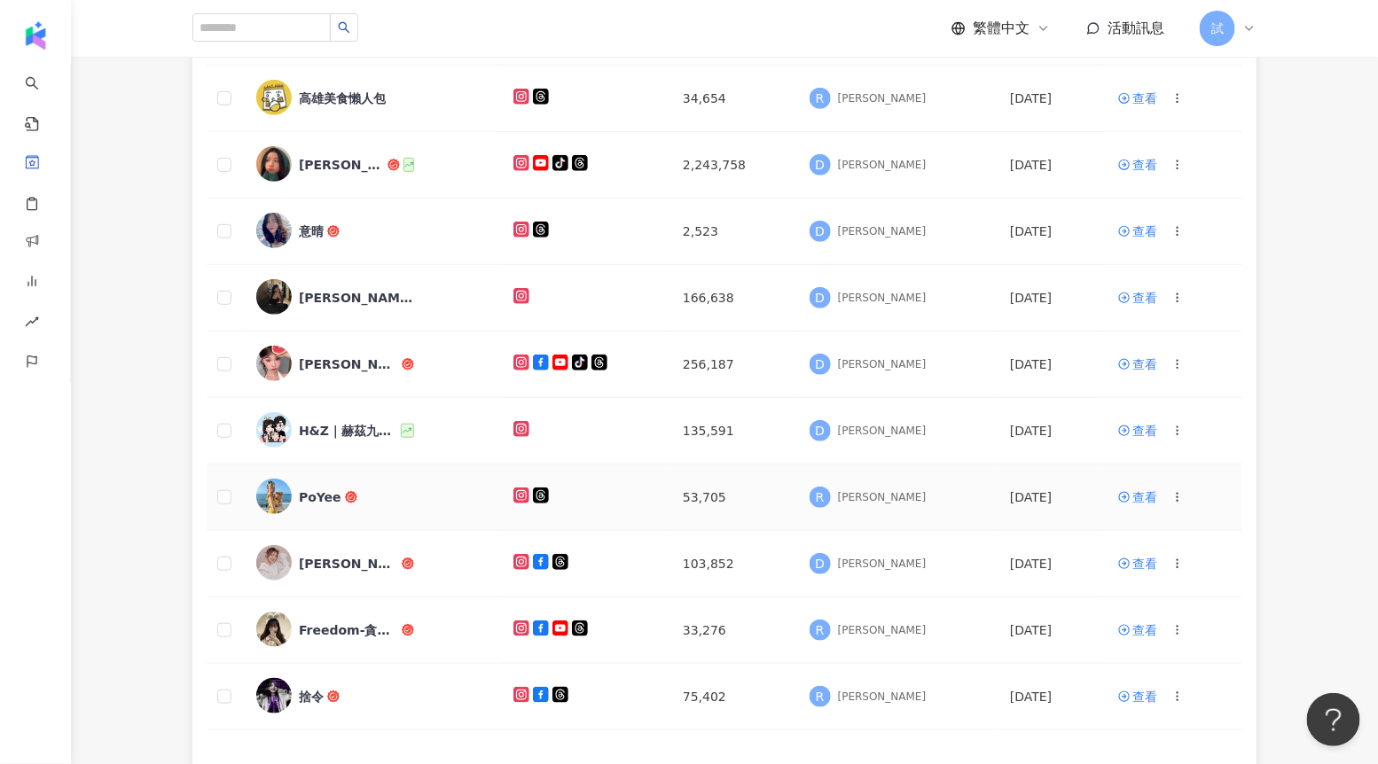
scroll to position [321, 0]
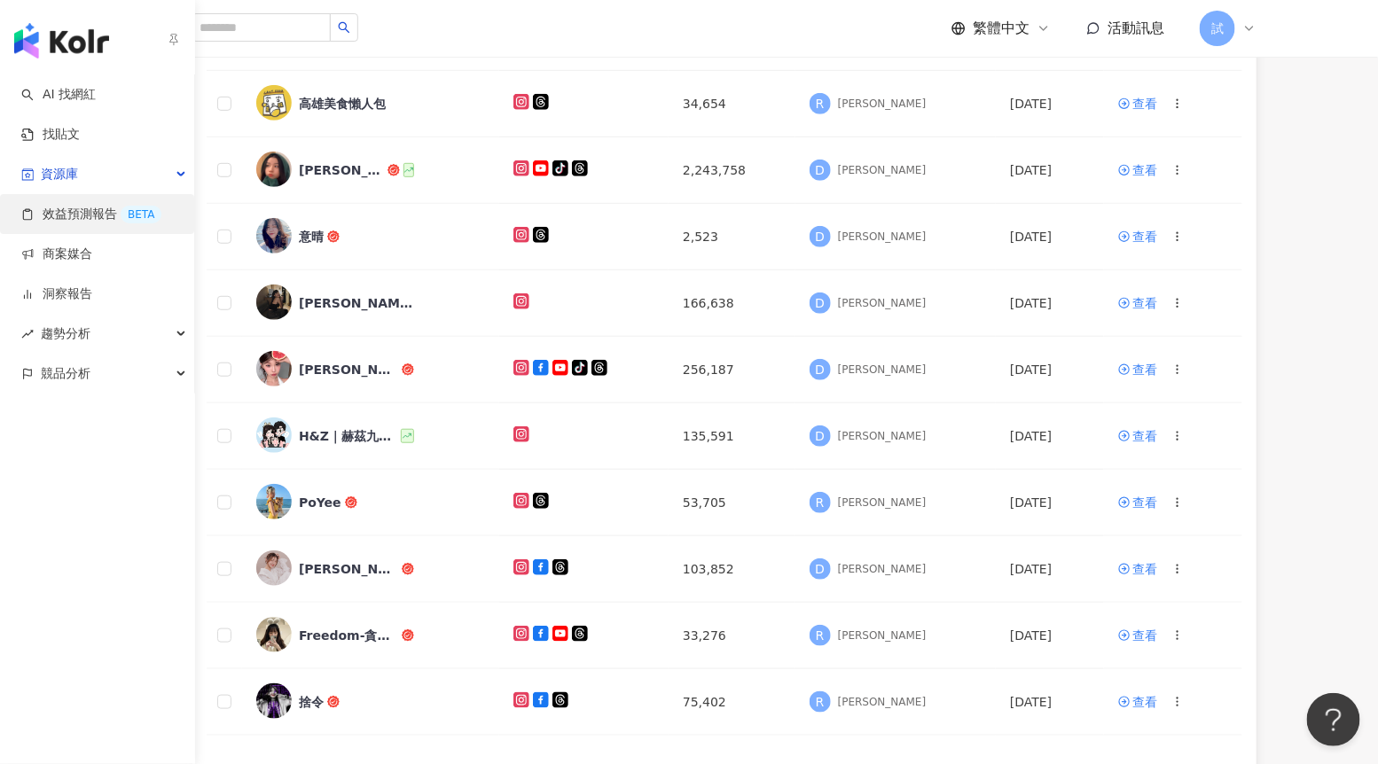
click at [102, 211] on link "效益預測報告 BETA" at bounding box center [91, 215] width 140 height 18
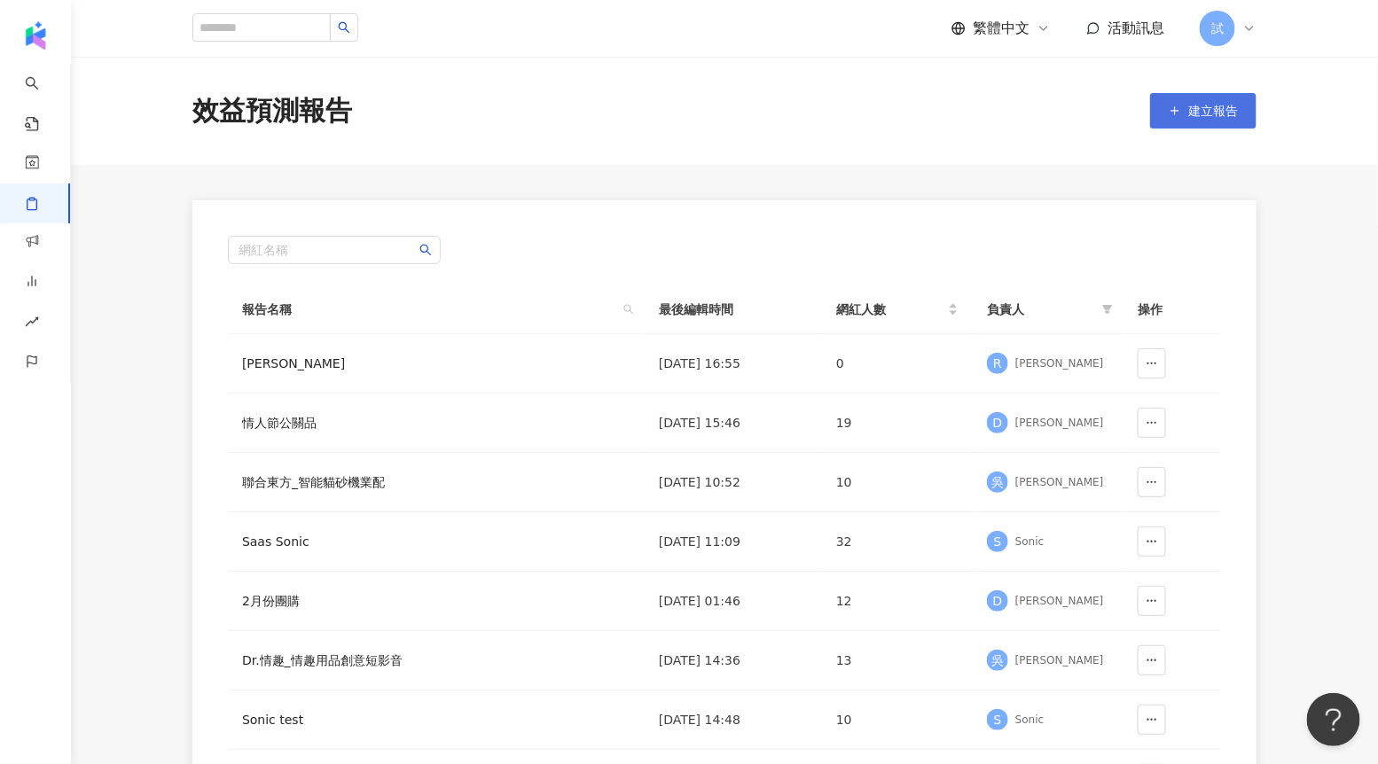
click at [1175, 110] on icon "button" at bounding box center [1174, 111] width 12 height 12
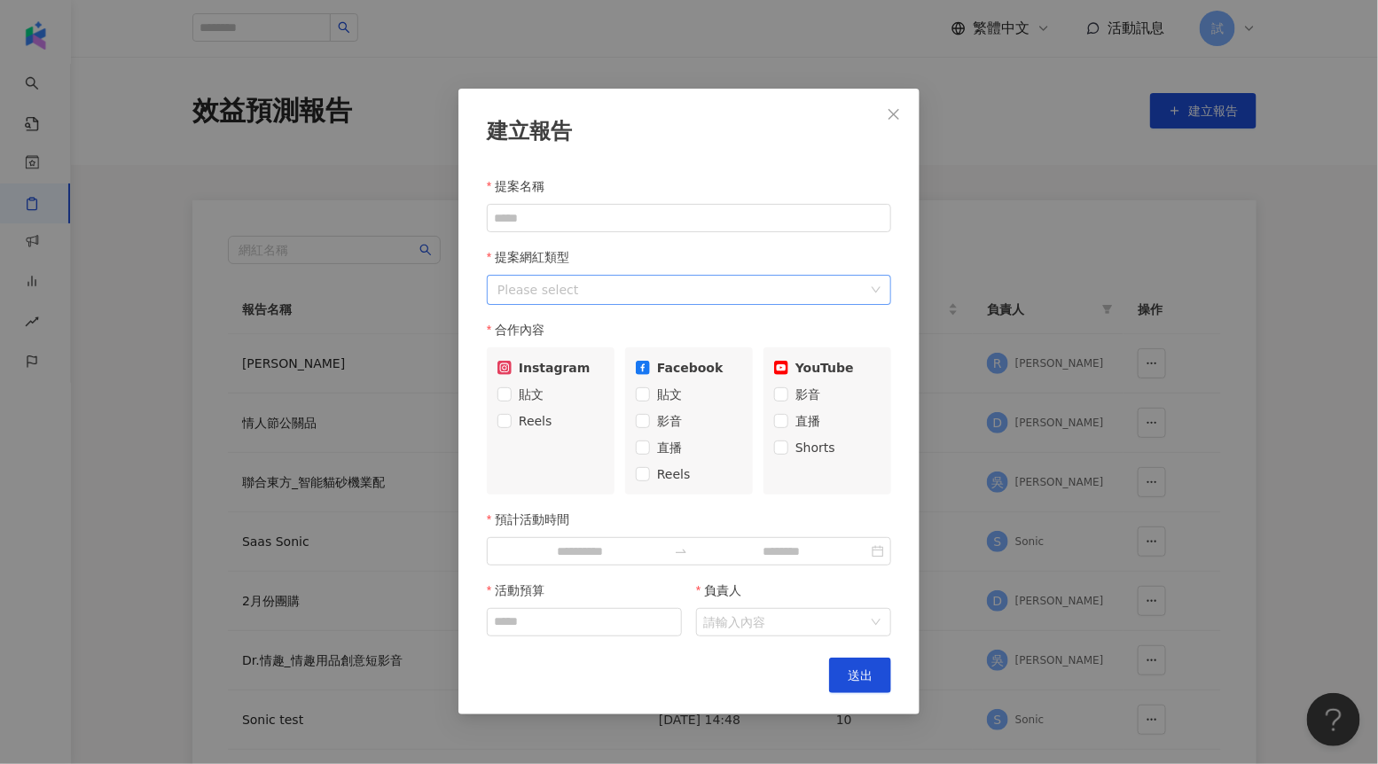
click at [538, 293] on div at bounding box center [679, 289] width 379 height 23
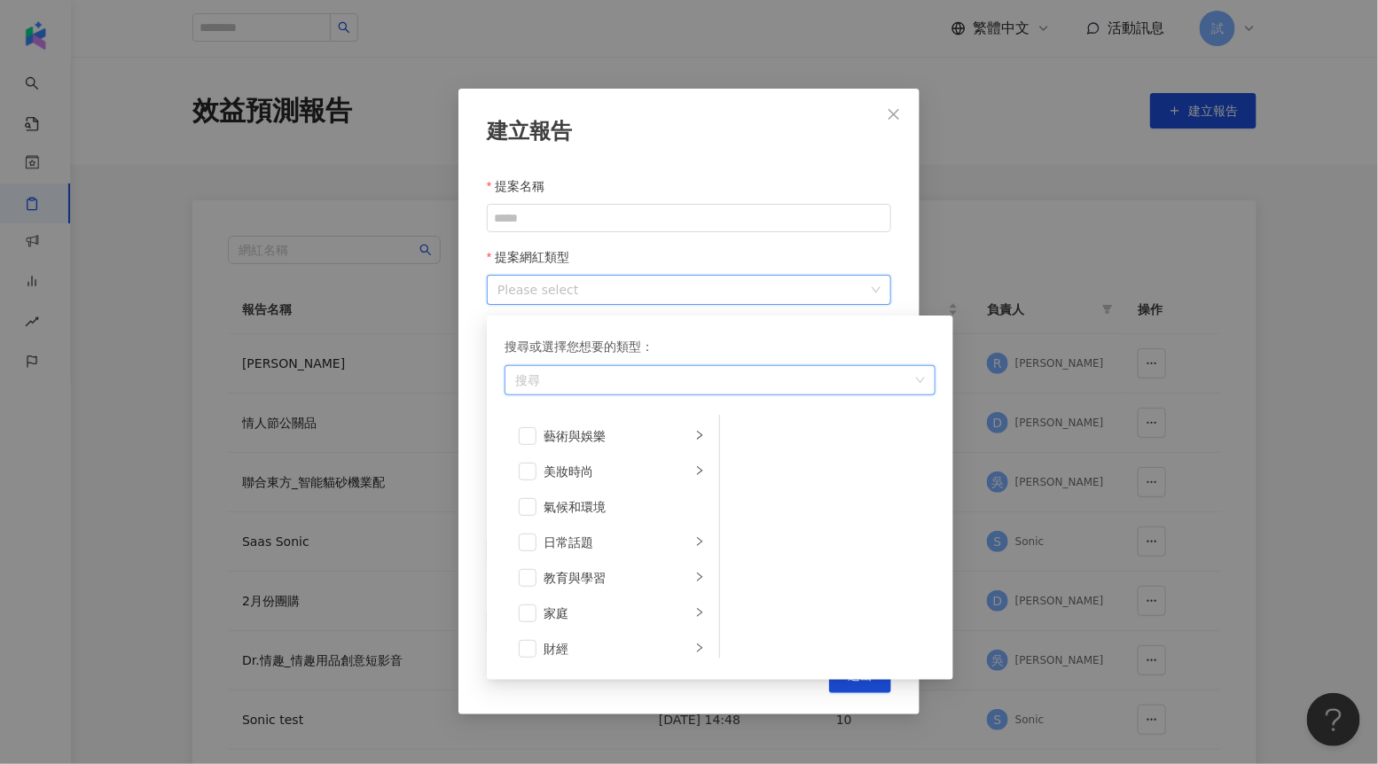
click at [472, 457] on div "建立報告 提案名稱 提案網紅類型 Please select 搜尋或選擇您想要的類型： 搜尋 藝術與娛樂 美妝時尚 氣候和環境 日常話題 教育與學習 家庭 財…" at bounding box center [688, 402] width 461 height 626
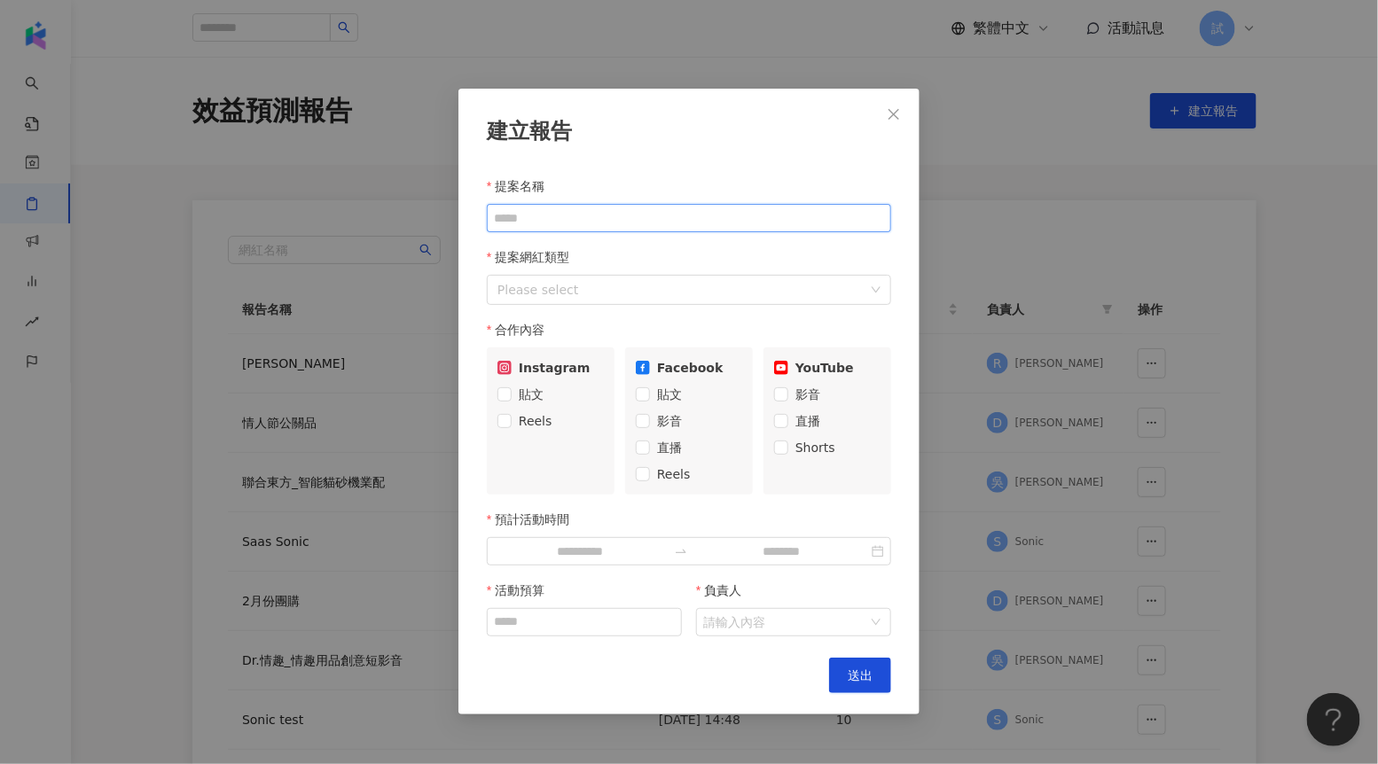
click at [595, 226] on input "提案名稱" at bounding box center [689, 218] width 404 height 28
type input "****"
click at [581, 301] on div "Please select" at bounding box center [689, 290] width 404 height 30
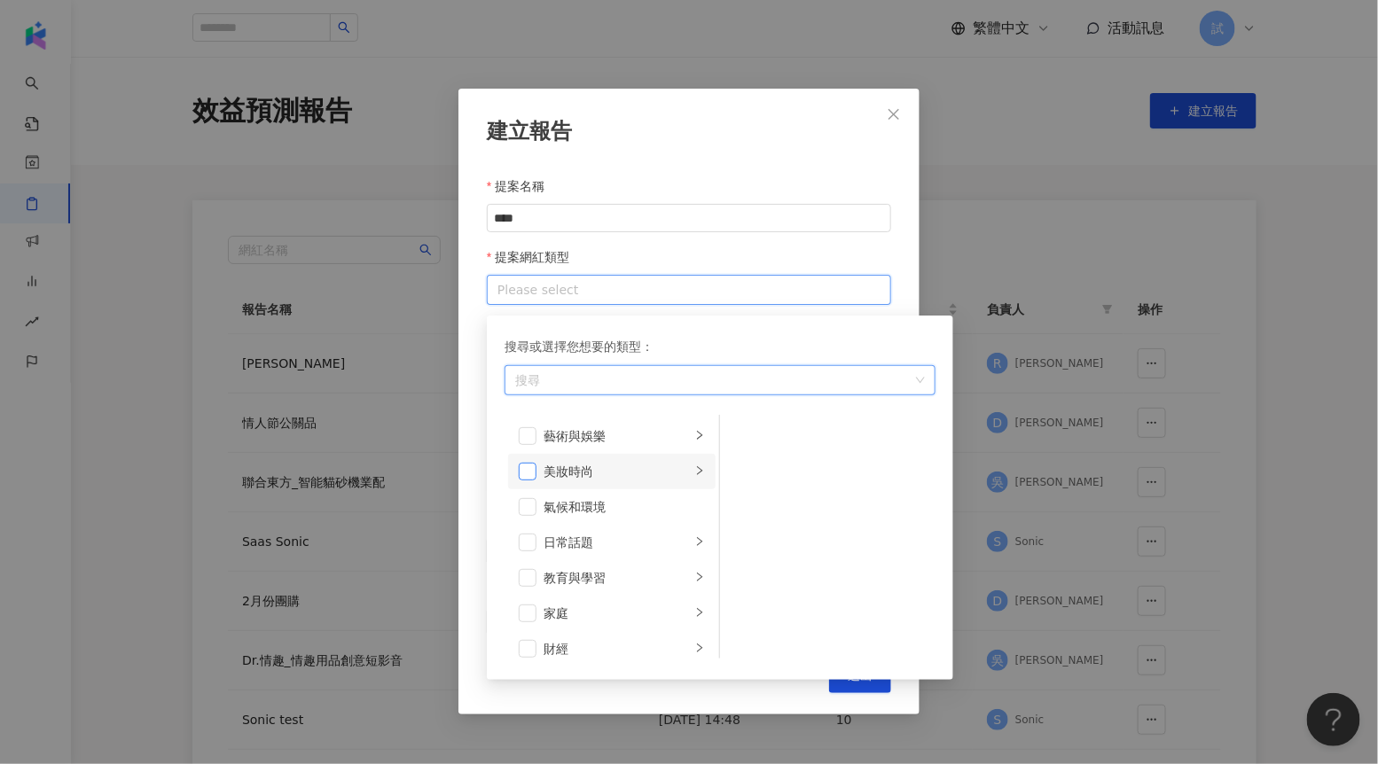
click at [533, 472] on span at bounding box center [528, 472] width 18 height 18
click at [535, 436] on span at bounding box center [528, 436] width 18 height 18
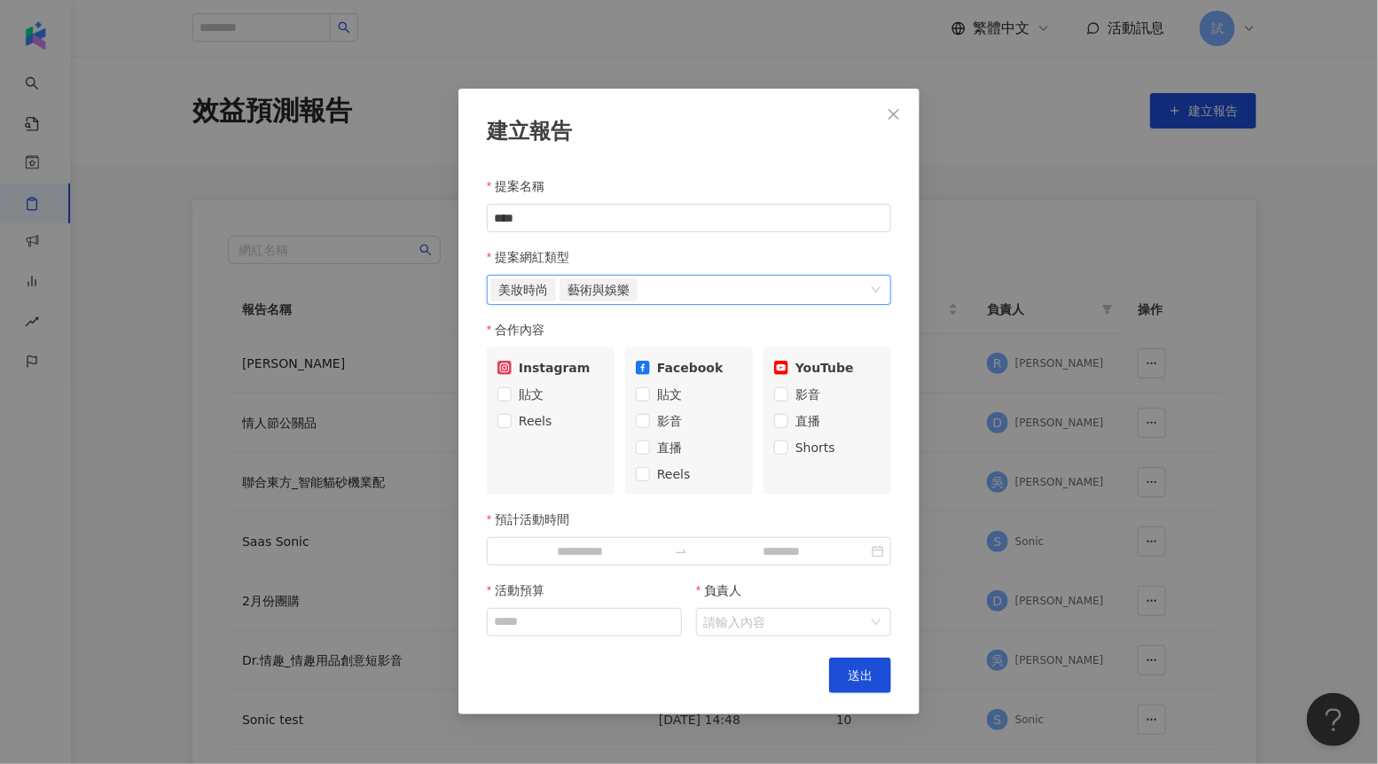
click at [905, 303] on div "建立報告 提案名稱 **** 提案網紅類型 美妝時尚, 藝術與娛樂 美妝時尚 藝術與娛樂 搜尋或選擇您想要的類型： 美妝時尚 藝術與娛樂 藝術與娛樂 美妝時尚…" at bounding box center [688, 402] width 461 height 626
click at [511, 416] on span at bounding box center [504, 421] width 14 height 14
click at [663, 392] on span "貼文" at bounding box center [669, 395] width 39 height 20
click at [810, 388] on span "影音" at bounding box center [807, 395] width 39 height 20
click at [594, 546] on input "預計活動時間" at bounding box center [580, 552] width 173 height 20
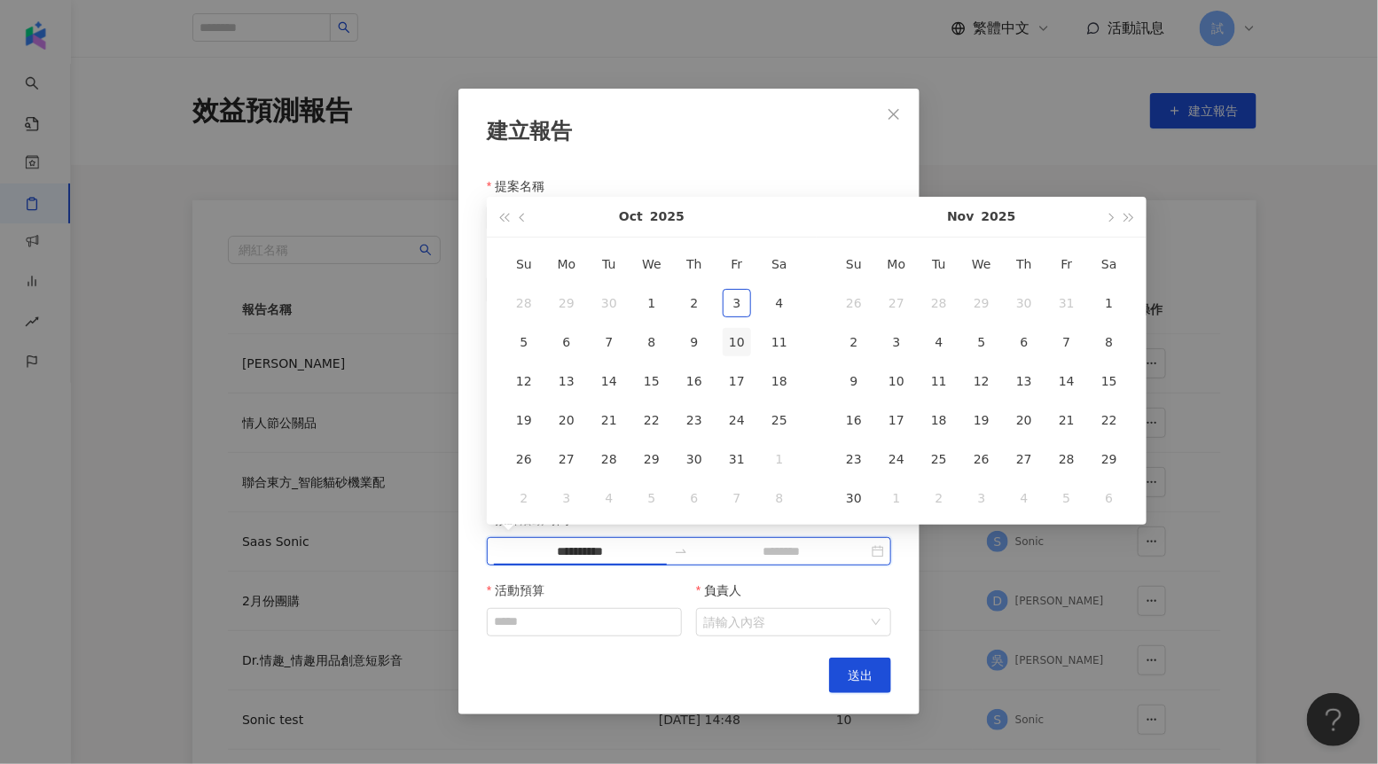
type input "**********"
click at [659, 297] on div "1" at bounding box center [651, 303] width 28 height 28
type input "**********"
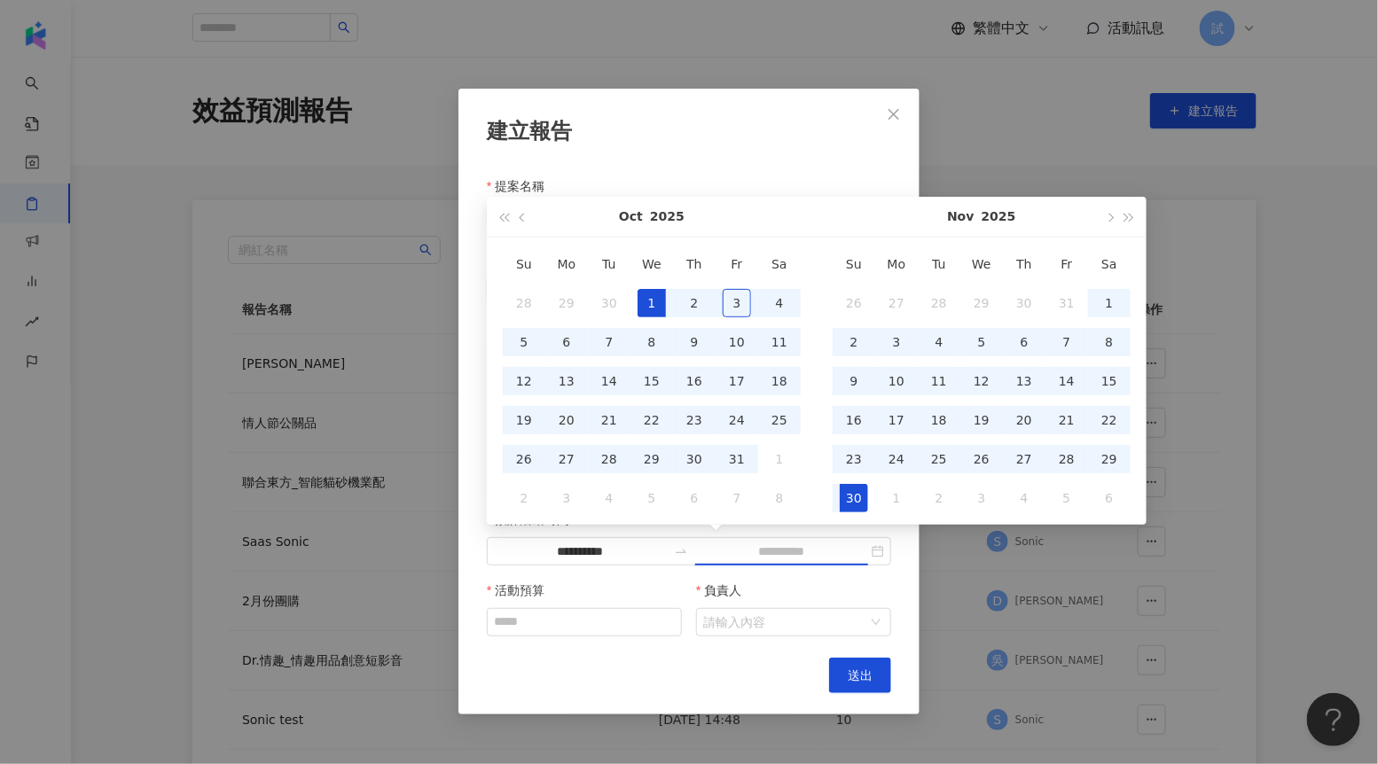
click at [864, 494] on div "30" at bounding box center [853, 498] width 28 height 28
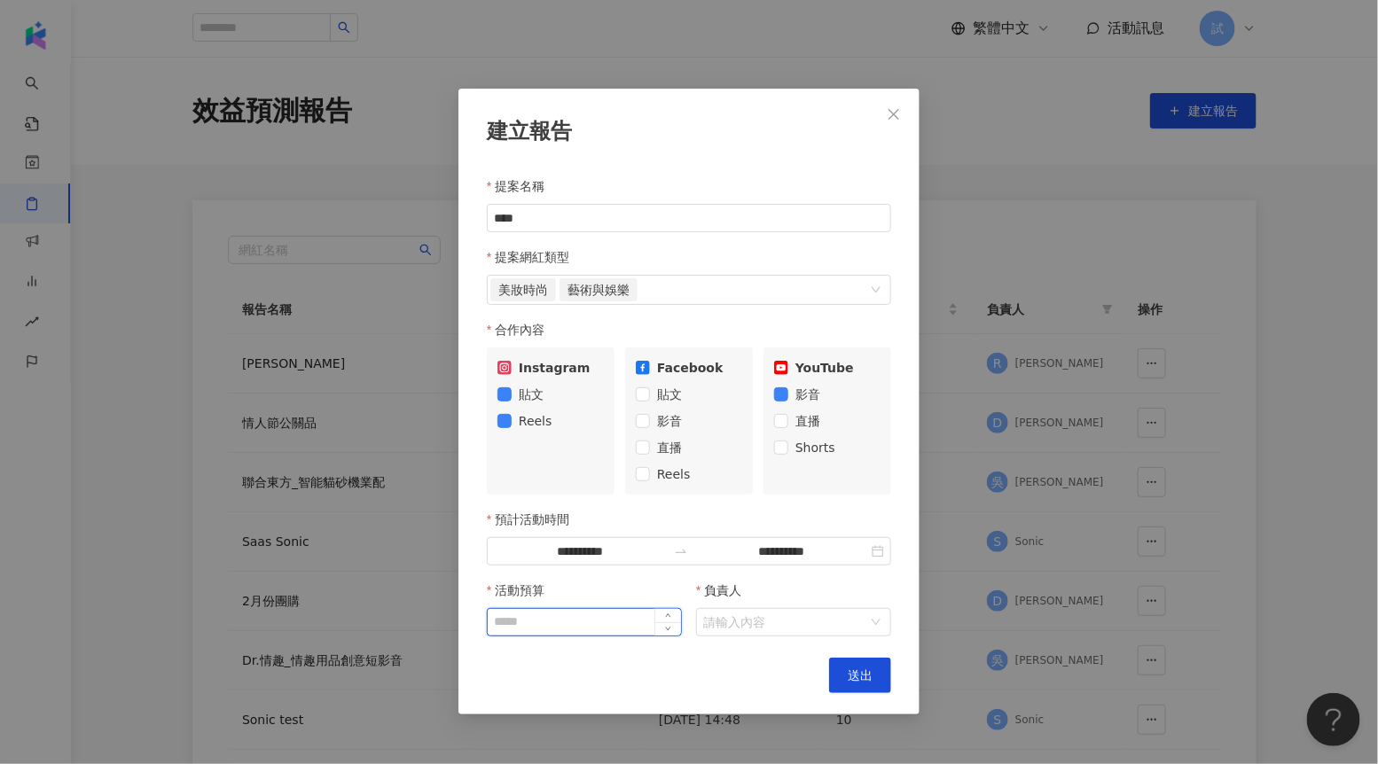
click at [551, 628] on input "活動預算" at bounding box center [584, 622] width 193 height 27
type input "*"
type input "****"
click at [737, 628] on input "負責人" at bounding box center [784, 622] width 162 height 27
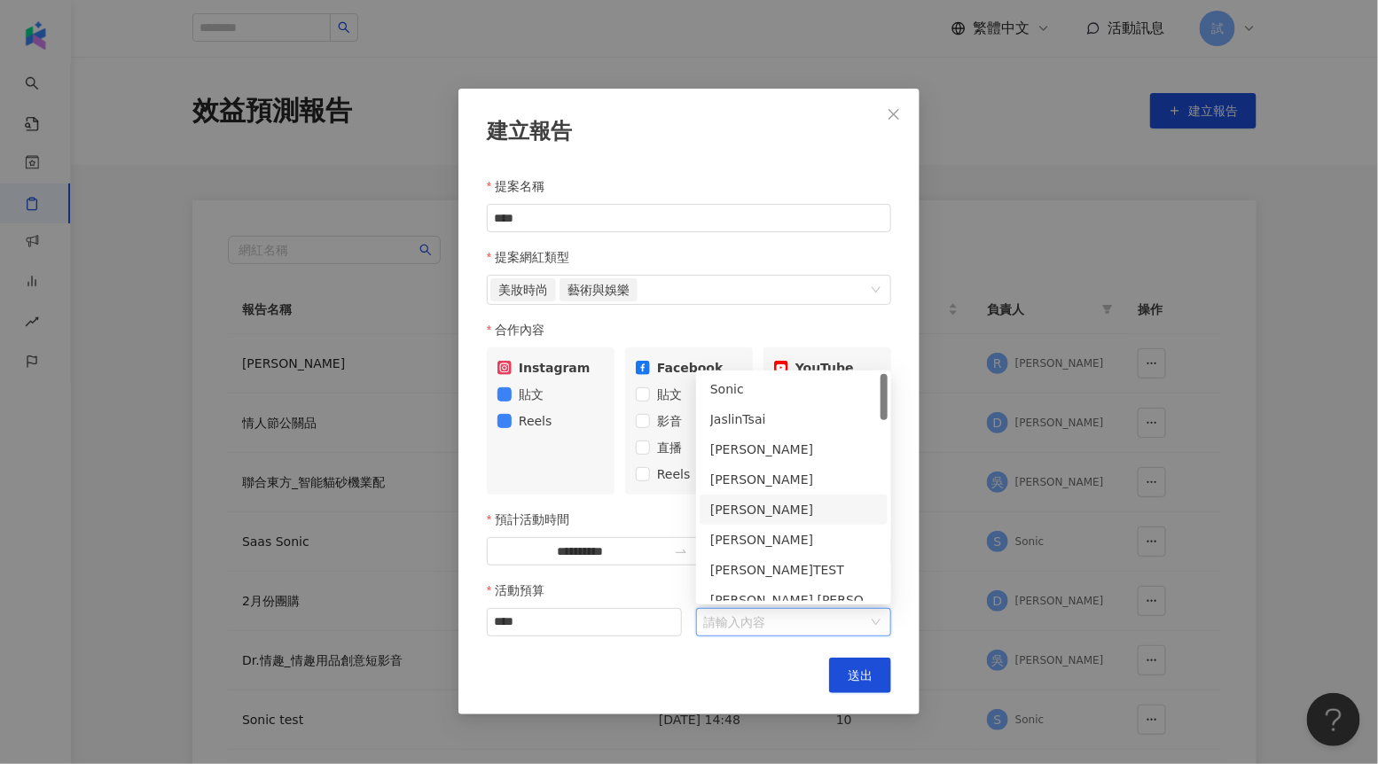
click at [761, 512] on div "ramon" at bounding box center [793, 510] width 167 height 20
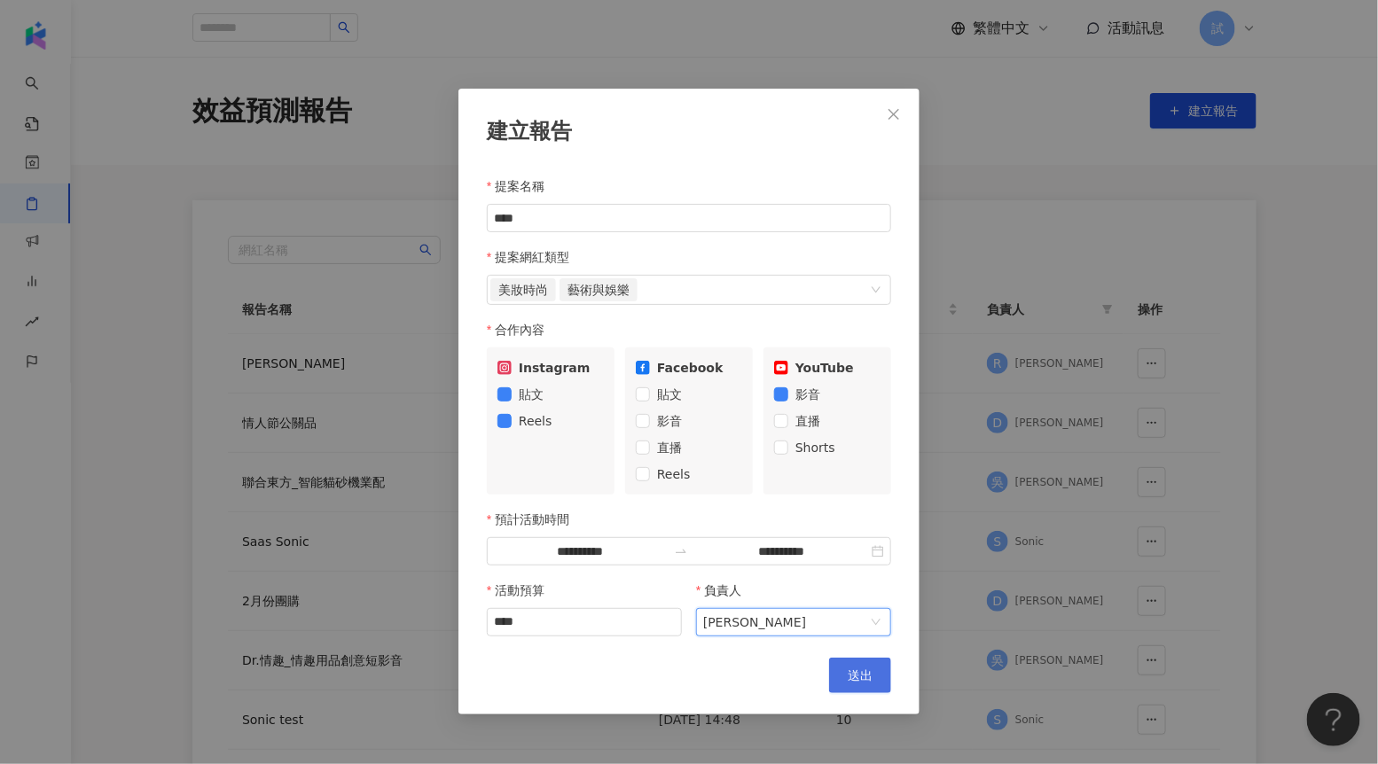
click at [862, 673] on span "送出" at bounding box center [859, 675] width 25 height 14
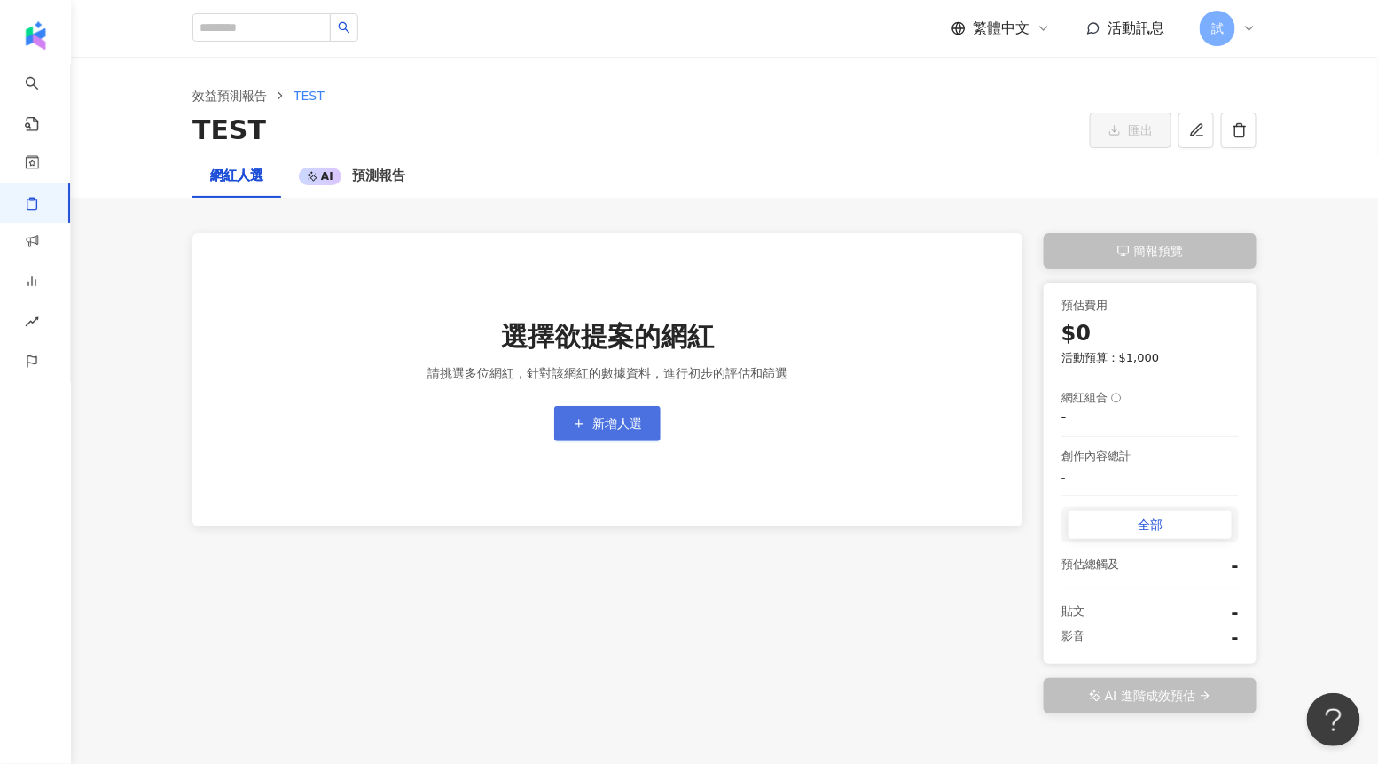
click at [635, 413] on button "新增人選" at bounding box center [607, 423] width 106 height 35
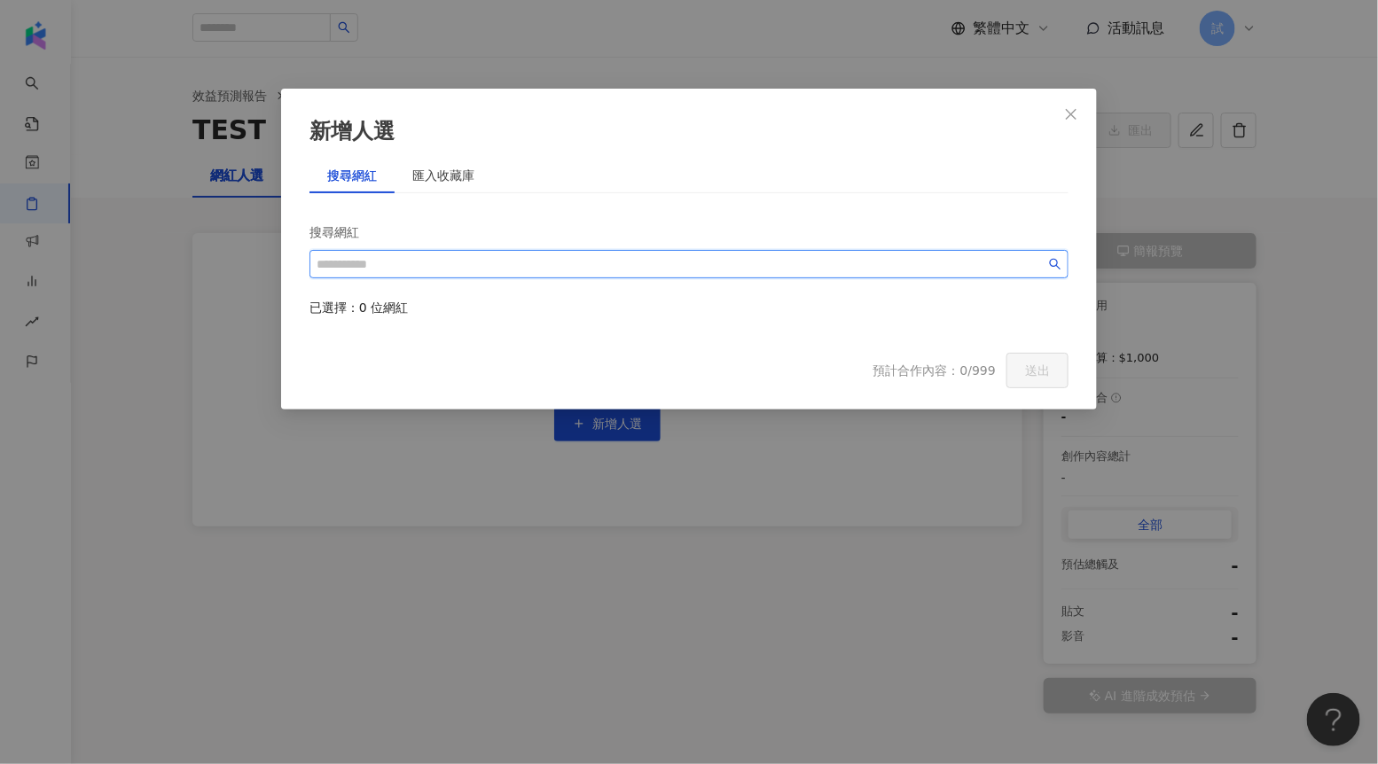
click at [457, 258] on input "search" at bounding box center [680, 264] width 729 height 20
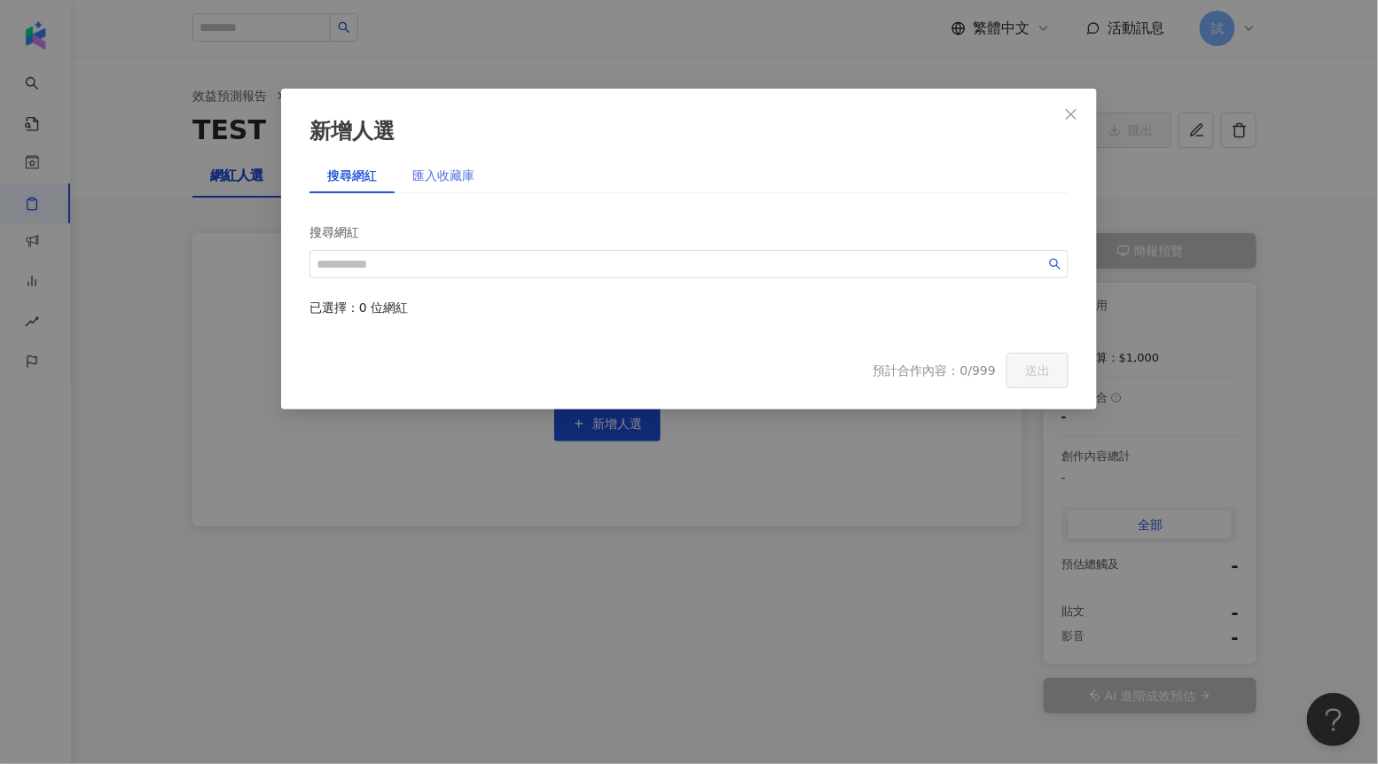
click at [431, 184] on div "匯入收藏庫" at bounding box center [443, 175] width 98 height 35
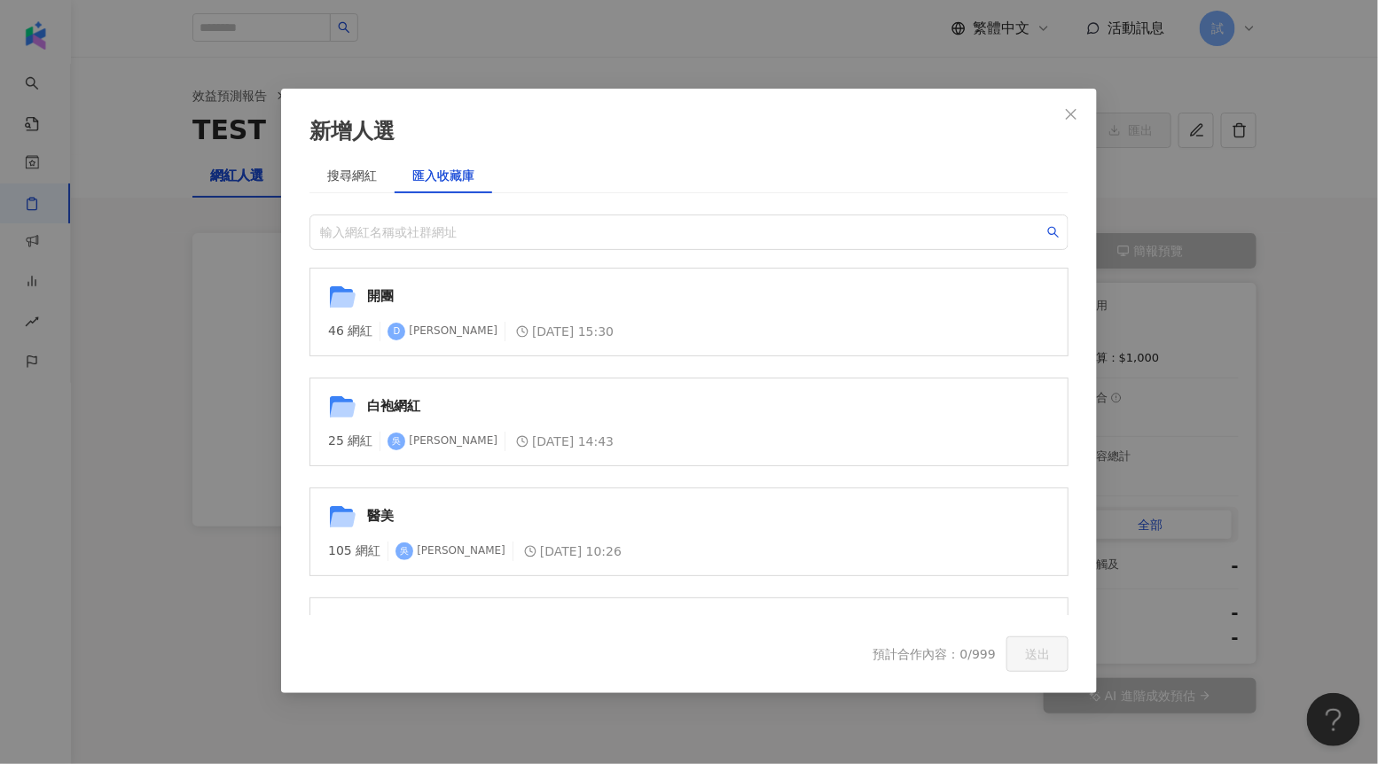
click at [480, 318] on div "開團 46 網紅 D Doris 2025/10/2 15:30" at bounding box center [688, 312] width 759 height 89
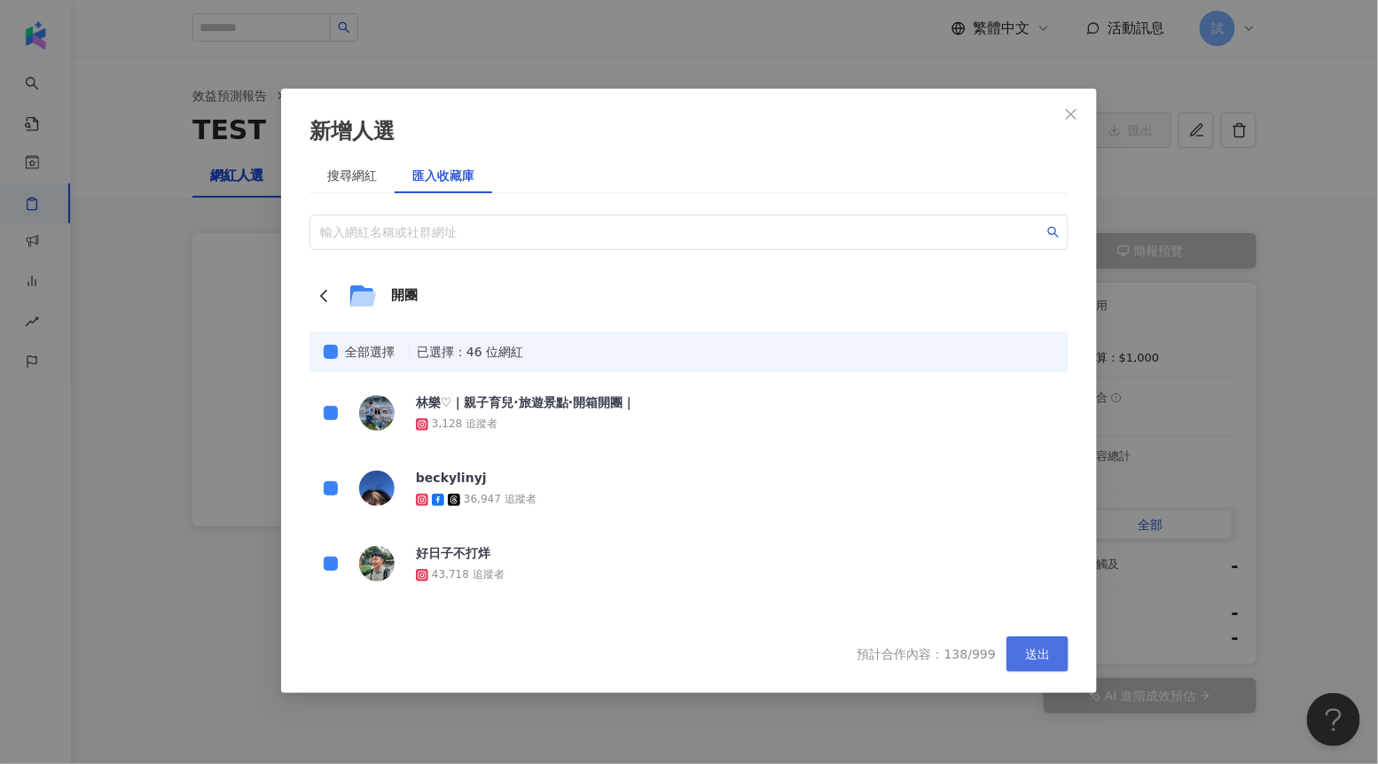
click at [1052, 659] on button "送出" at bounding box center [1037, 653] width 62 height 35
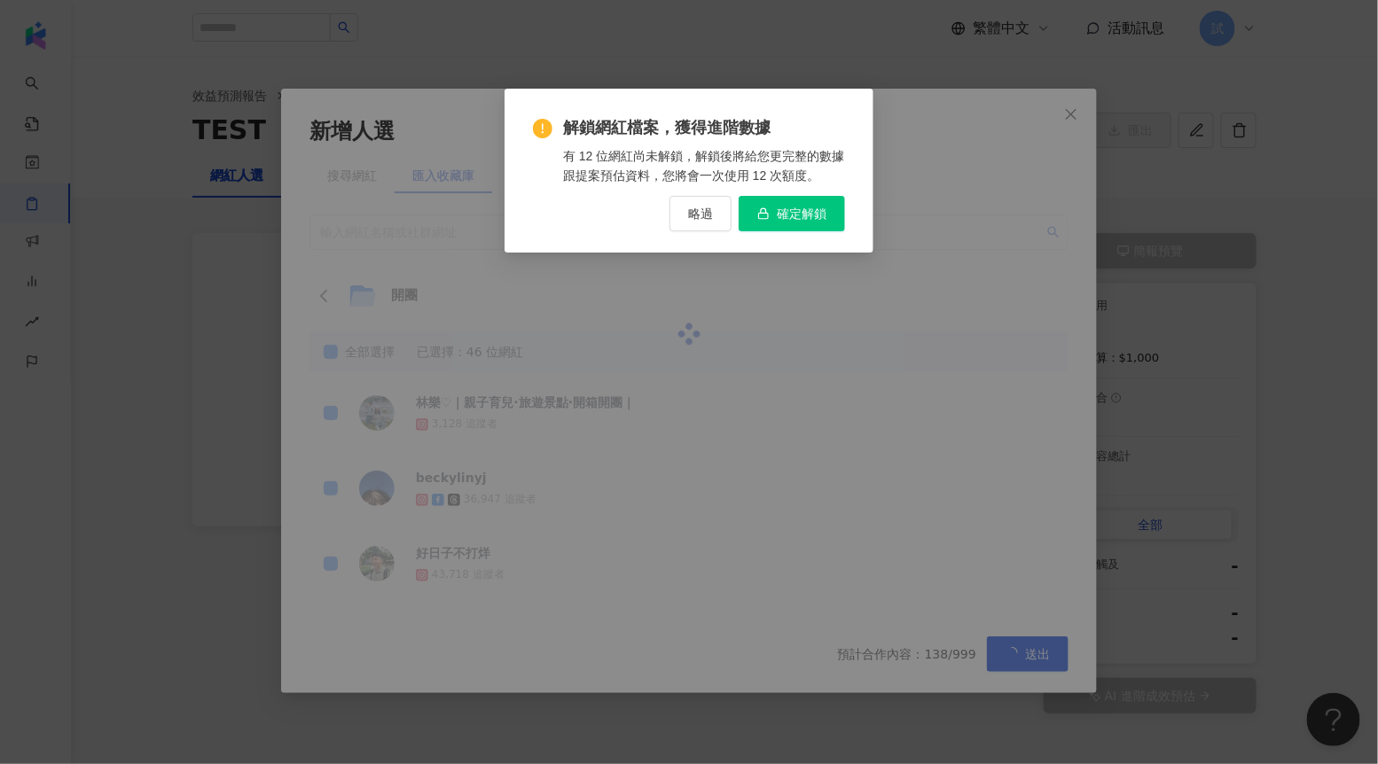
click at [816, 215] on span "確定解鎖" at bounding box center [802, 214] width 50 height 14
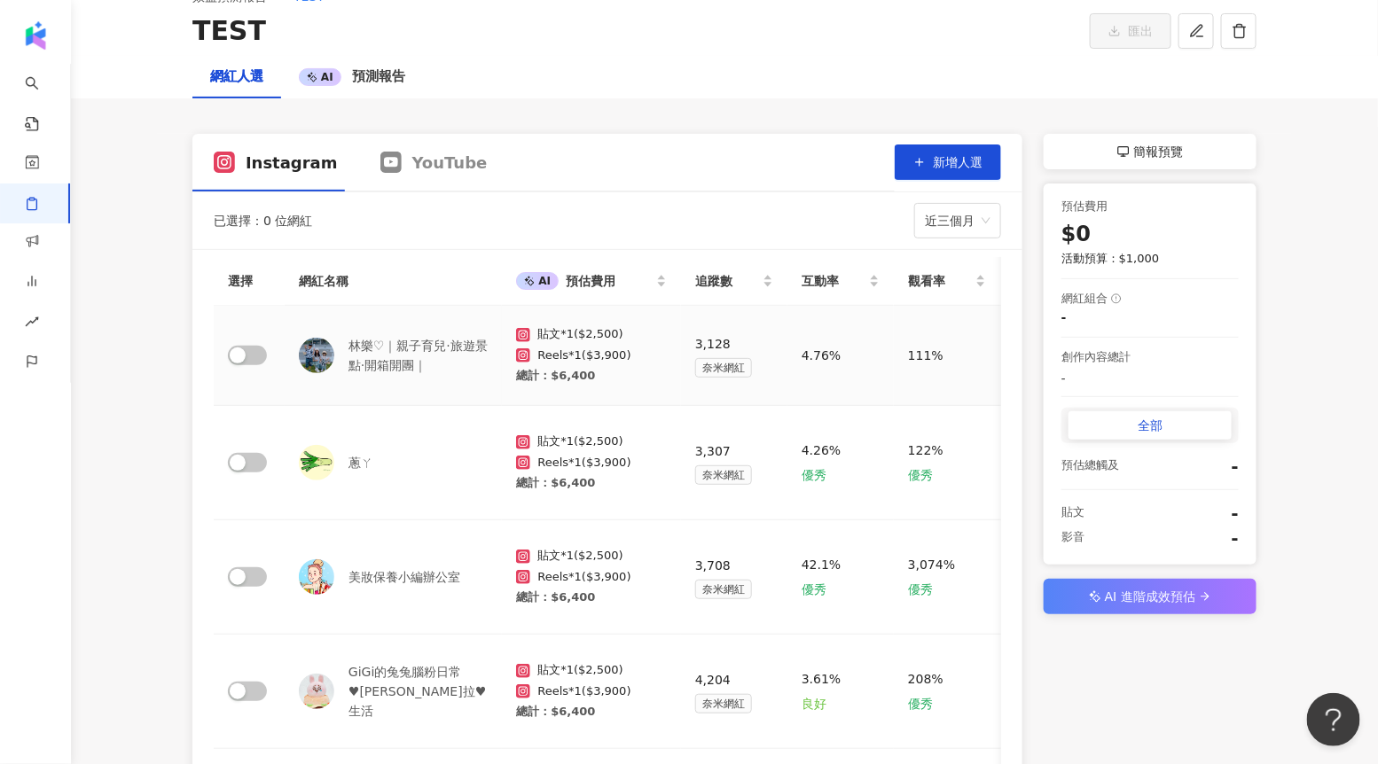
scroll to position [106, 0]
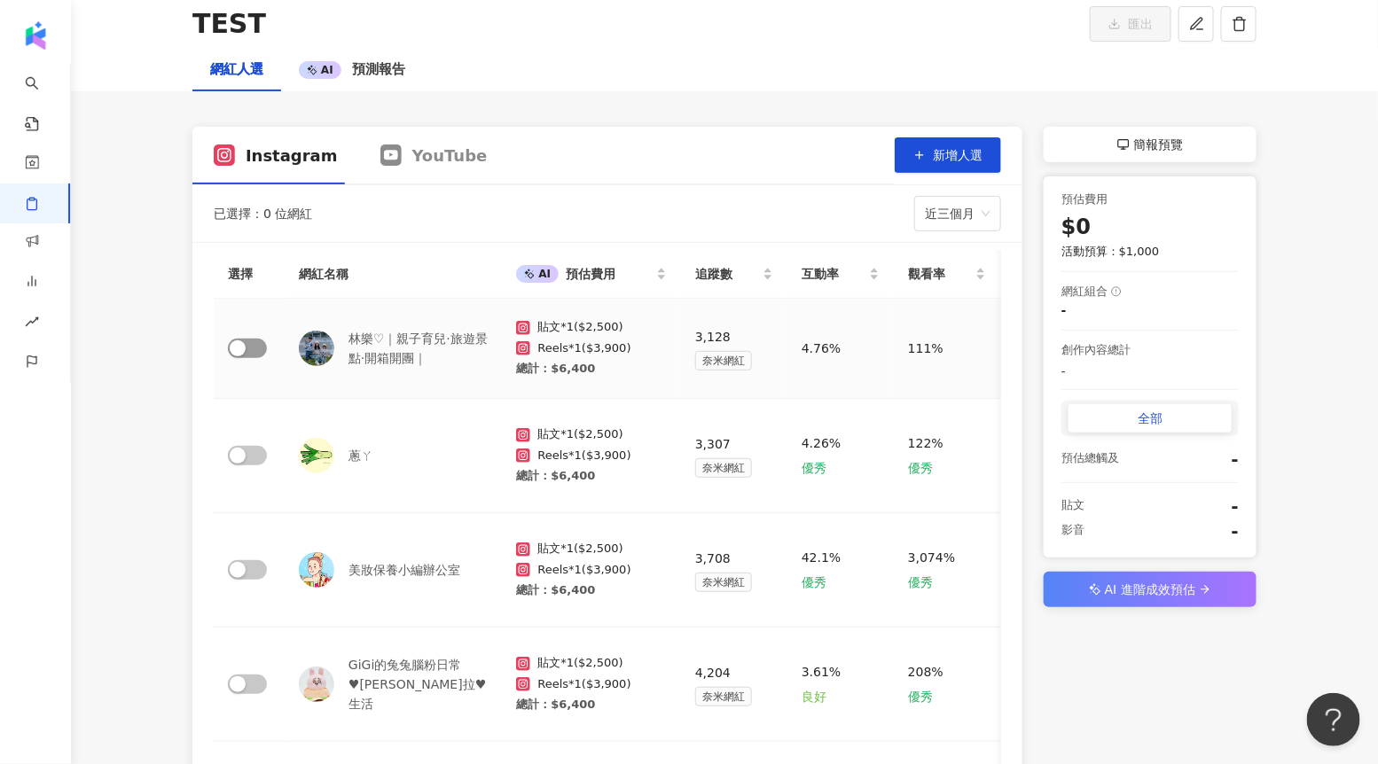
click at [261, 347] on span "button" at bounding box center [247, 349] width 39 height 20
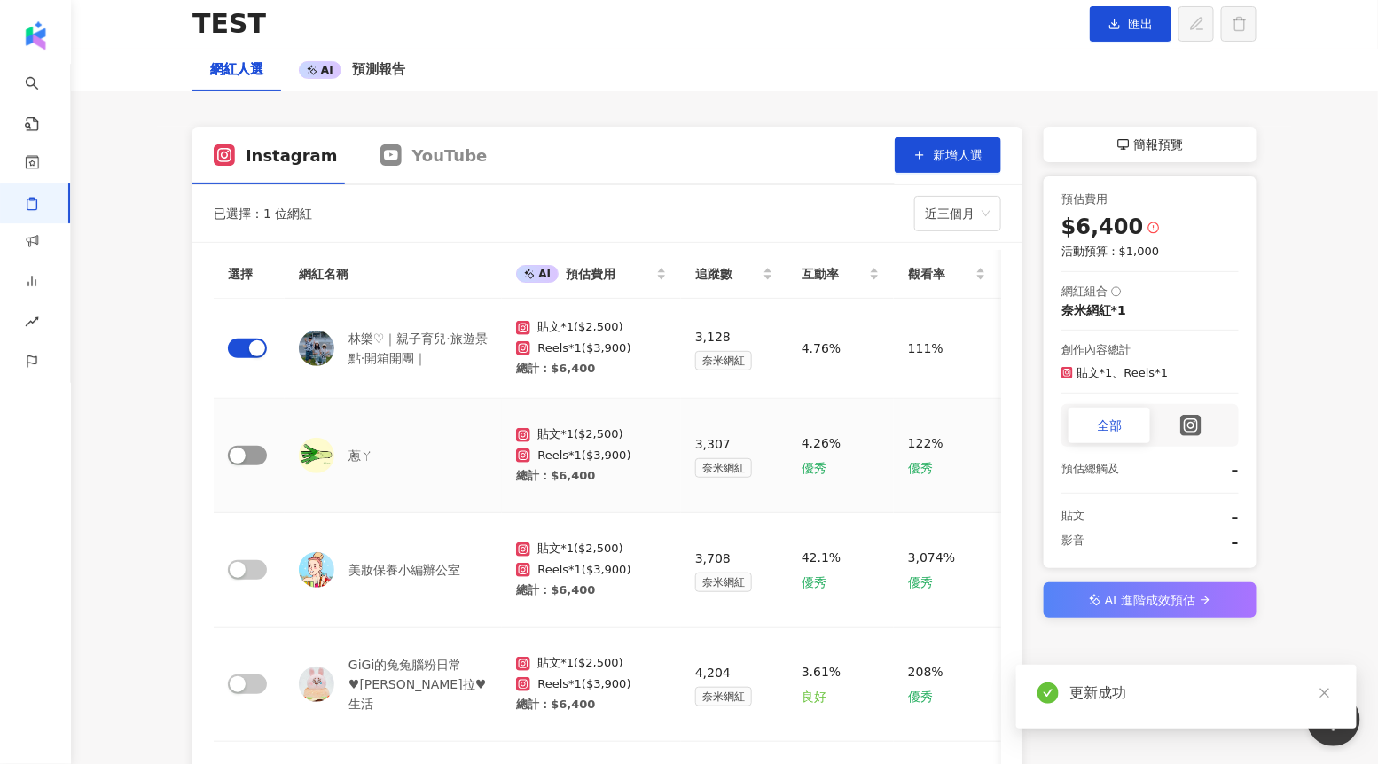
click at [259, 457] on span "button" at bounding box center [247, 456] width 39 height 20
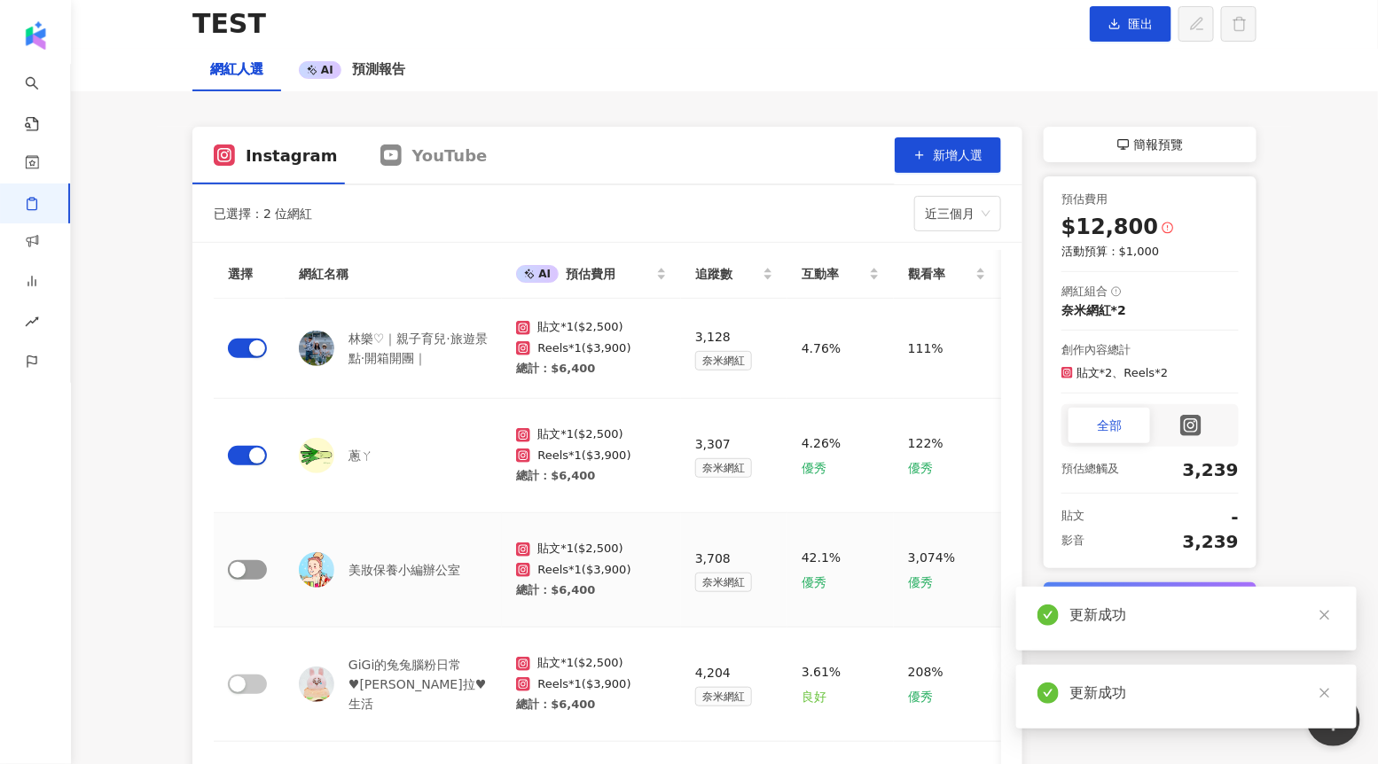
click at [254, 572] on span "button" at bounding box center [247, 570] width 39 height 20
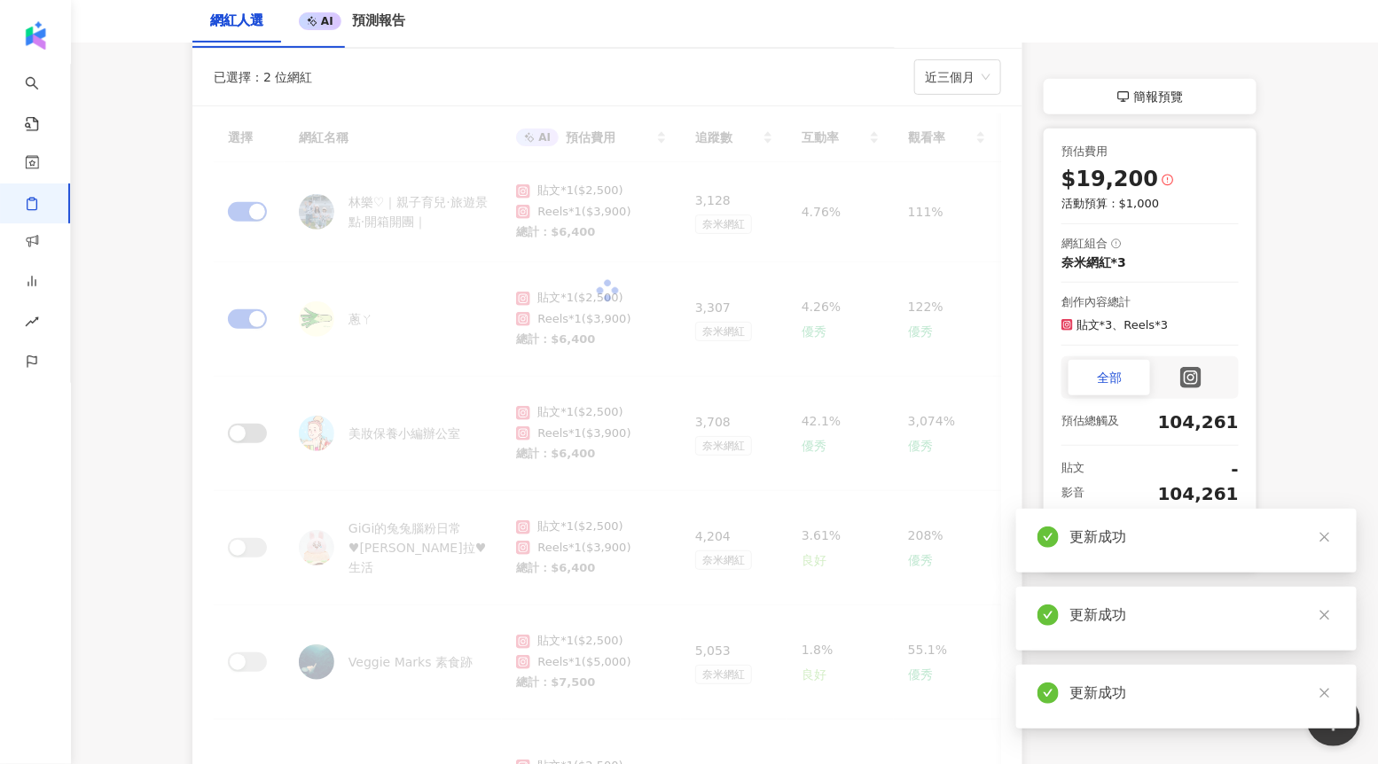
scroll to position [250, 0]
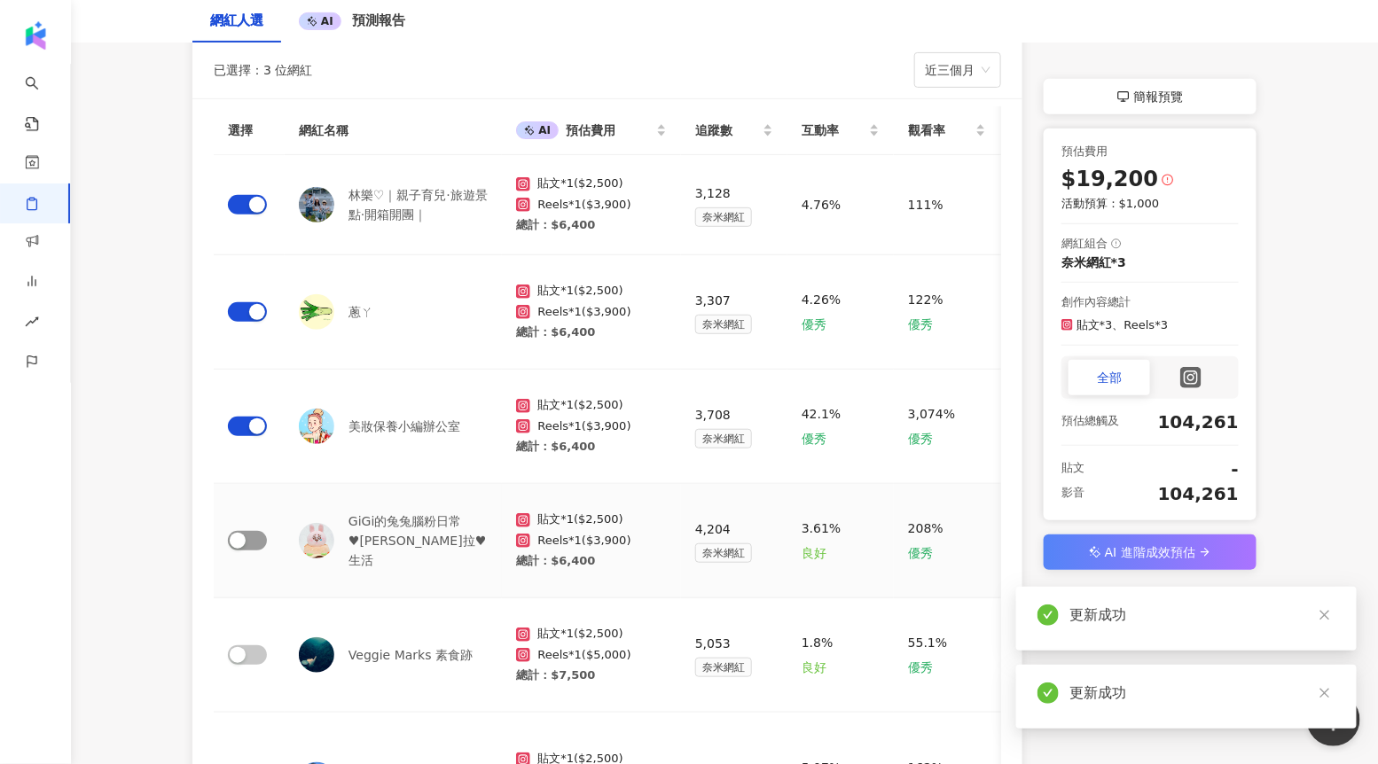
click at [253, 538] on span "button" at bounding box center [247, 541] width 39 height 20
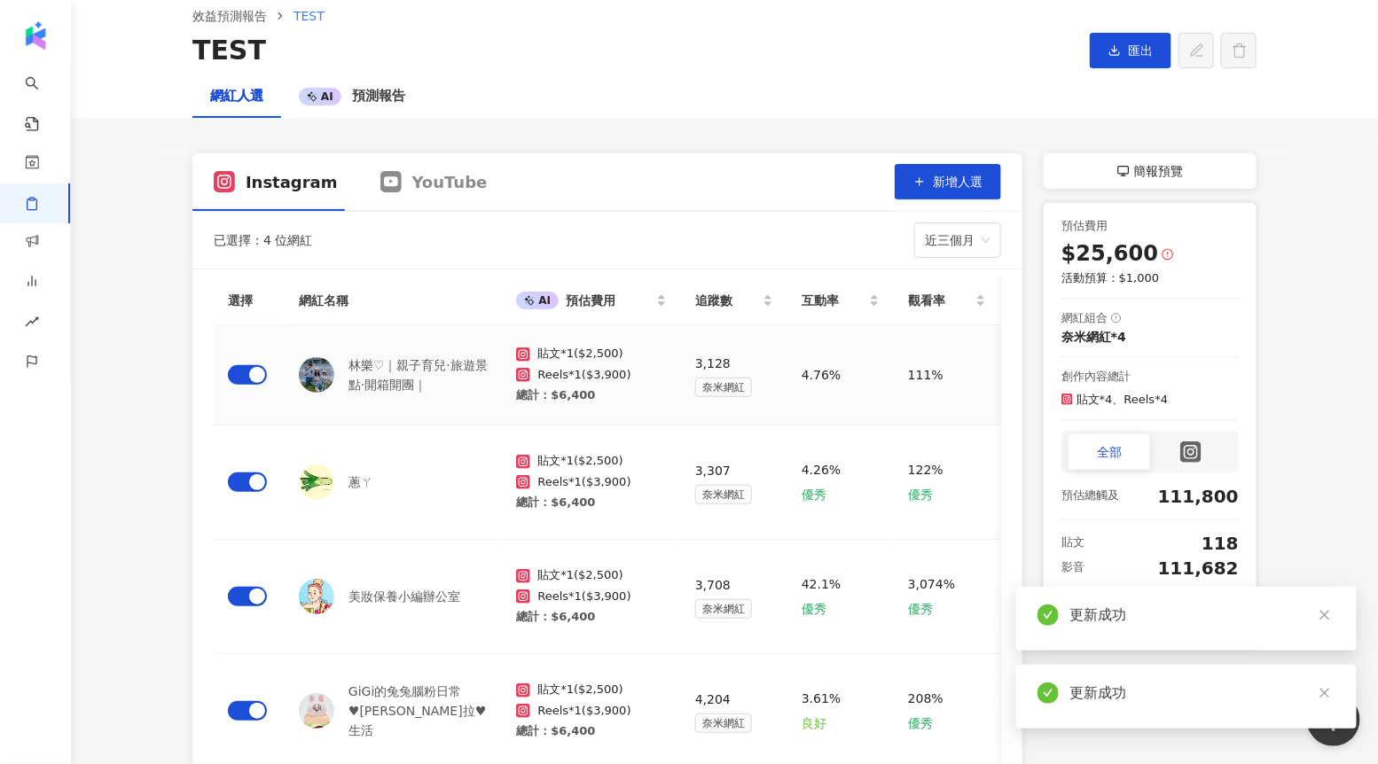
scroll to position [0, 0]
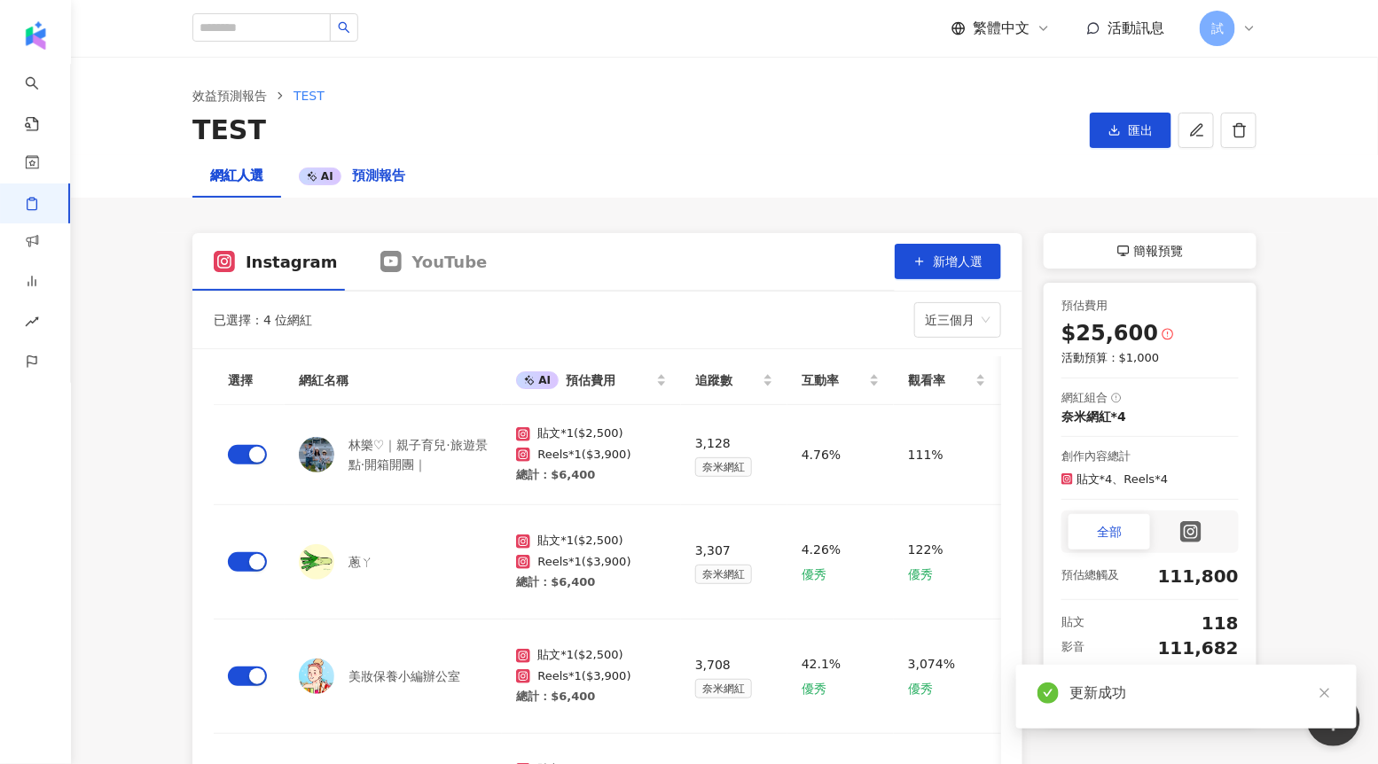
click at [373, 173] on span "預測報告" at bounding box center [378, 176] width 53 height 16
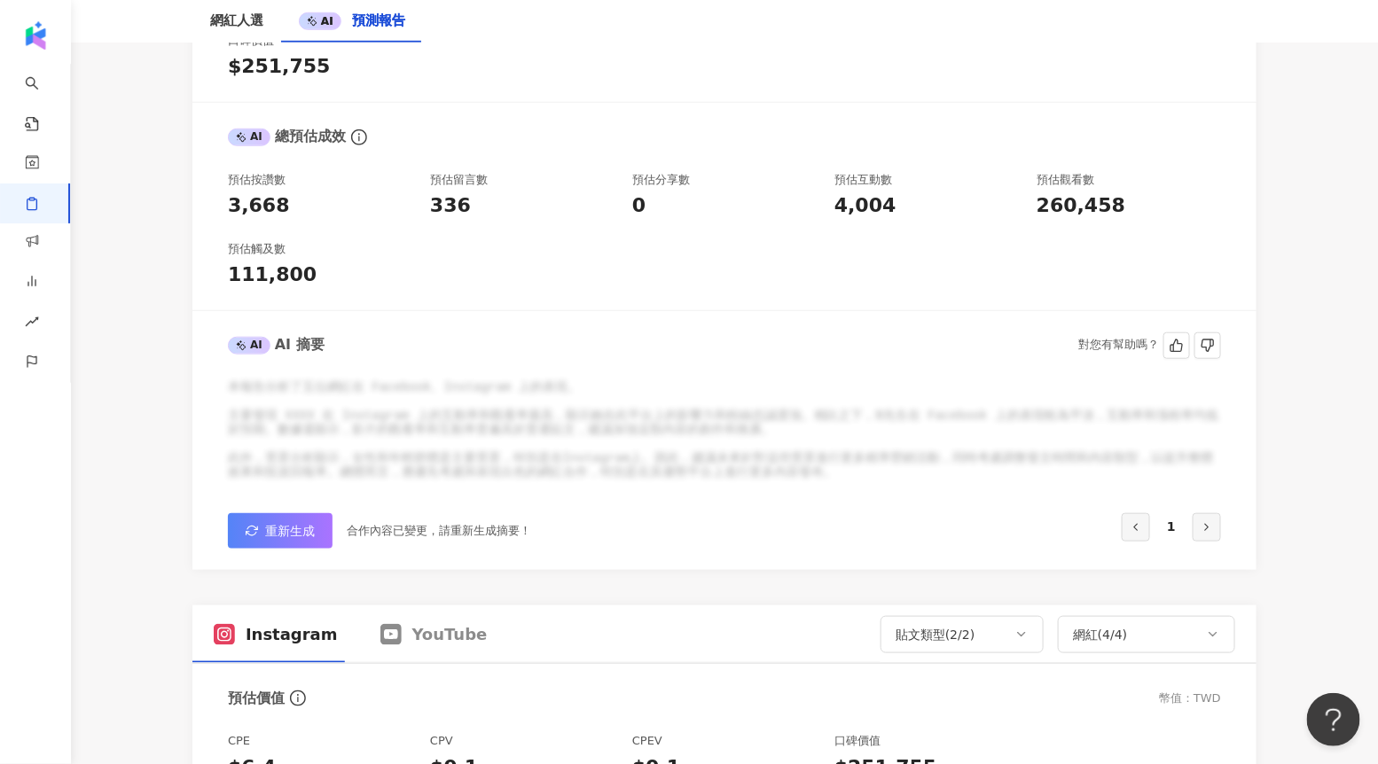
scroll to position [434, 0]
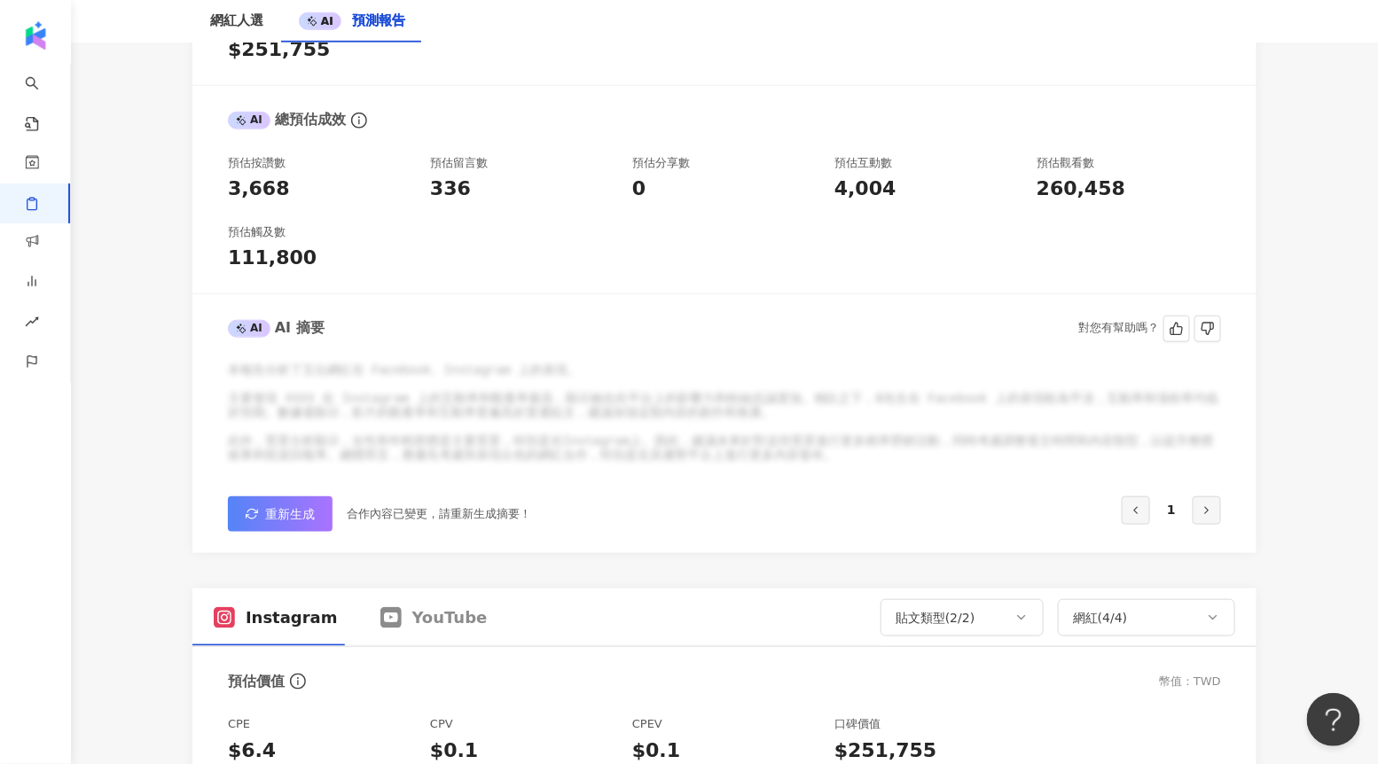
click at [263, 519] on button "重新生成" at bounding box center [280, 513] width 105 height 35
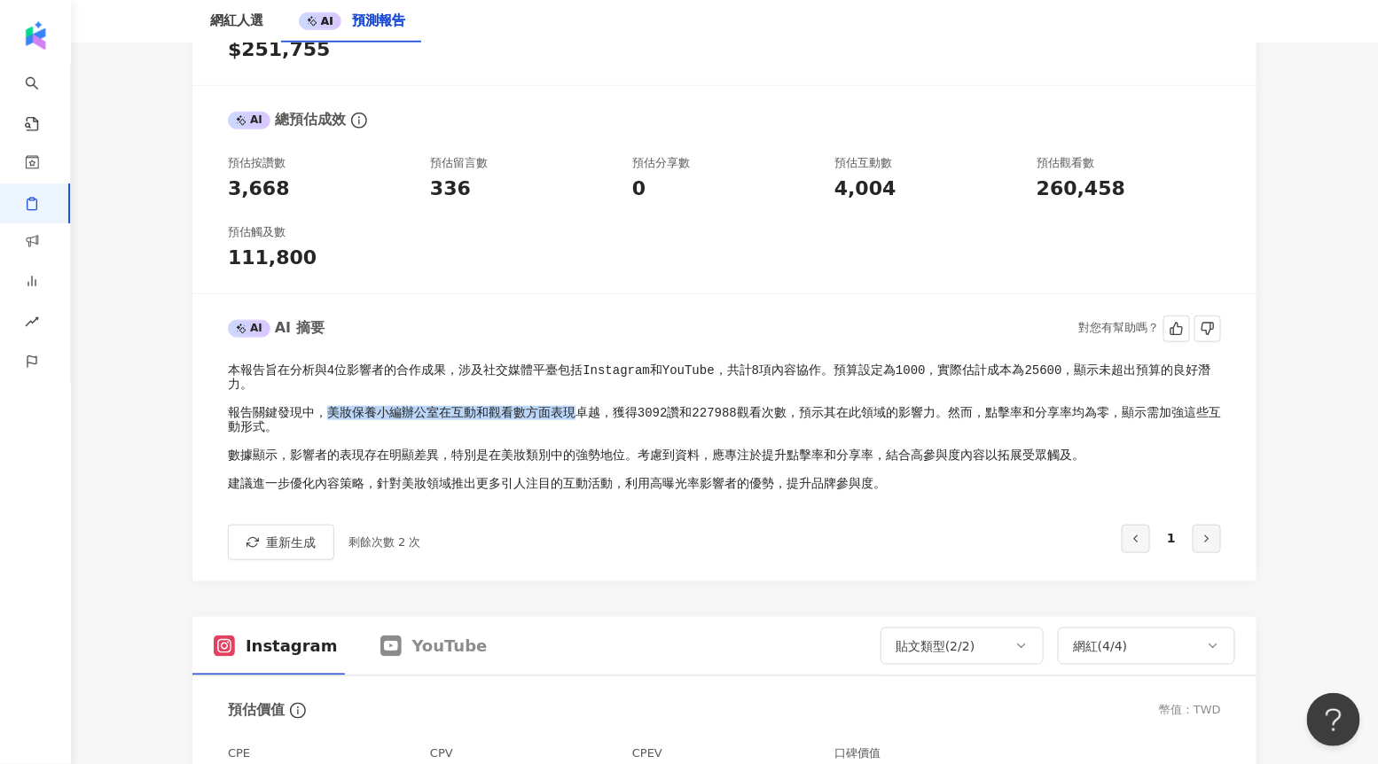
drag, startPoint x: 330, startPoint y: 412, endPoint x: 576, endPoint y: 408, distance: 246.5
click at [576, 409] on pre "本報告旨在分析與4位影響者的合作成果，涉及社交媒體平臺包括Instagram和YouTube，共計8項內容協作。預算設定為1000，實際估計成本為25600，…" at bounding box center [724, 427] width 993 height 129
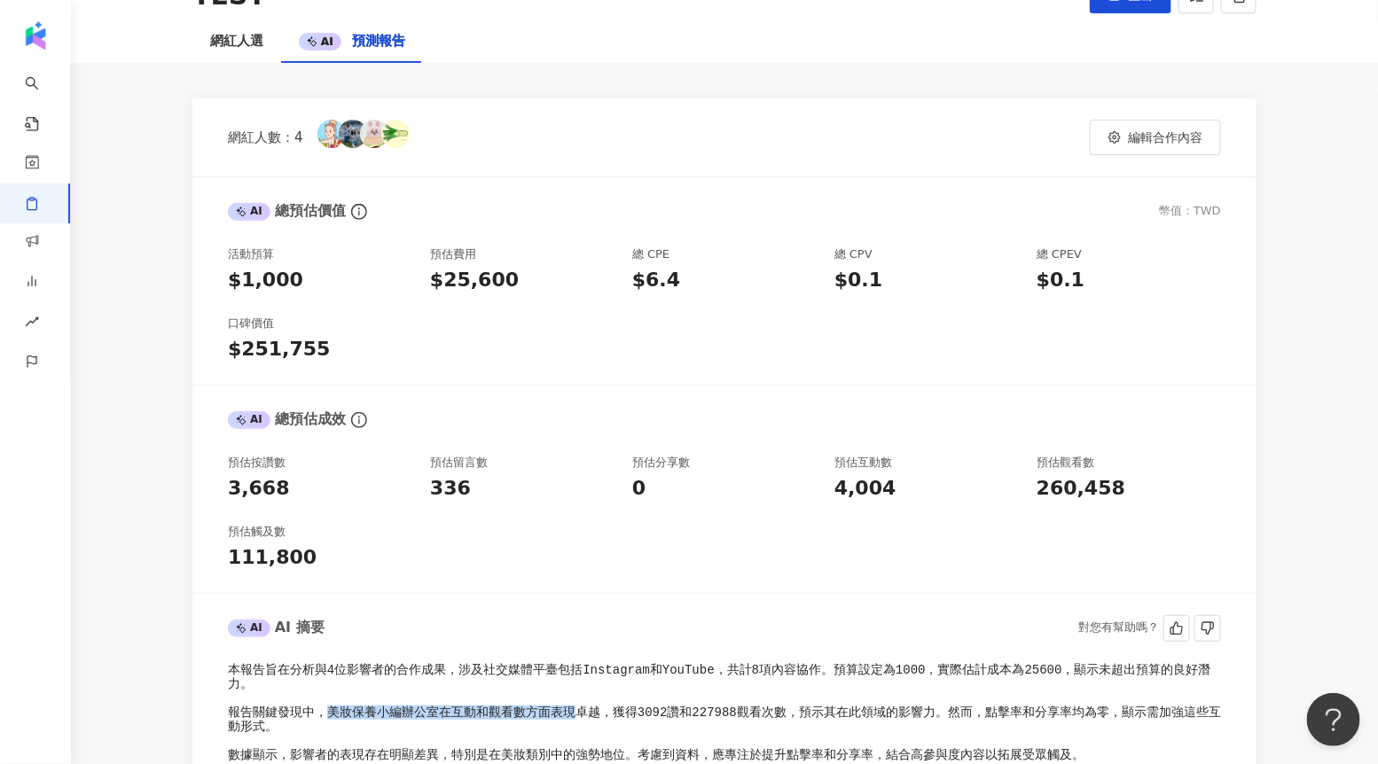
scroll to position [0, 0]
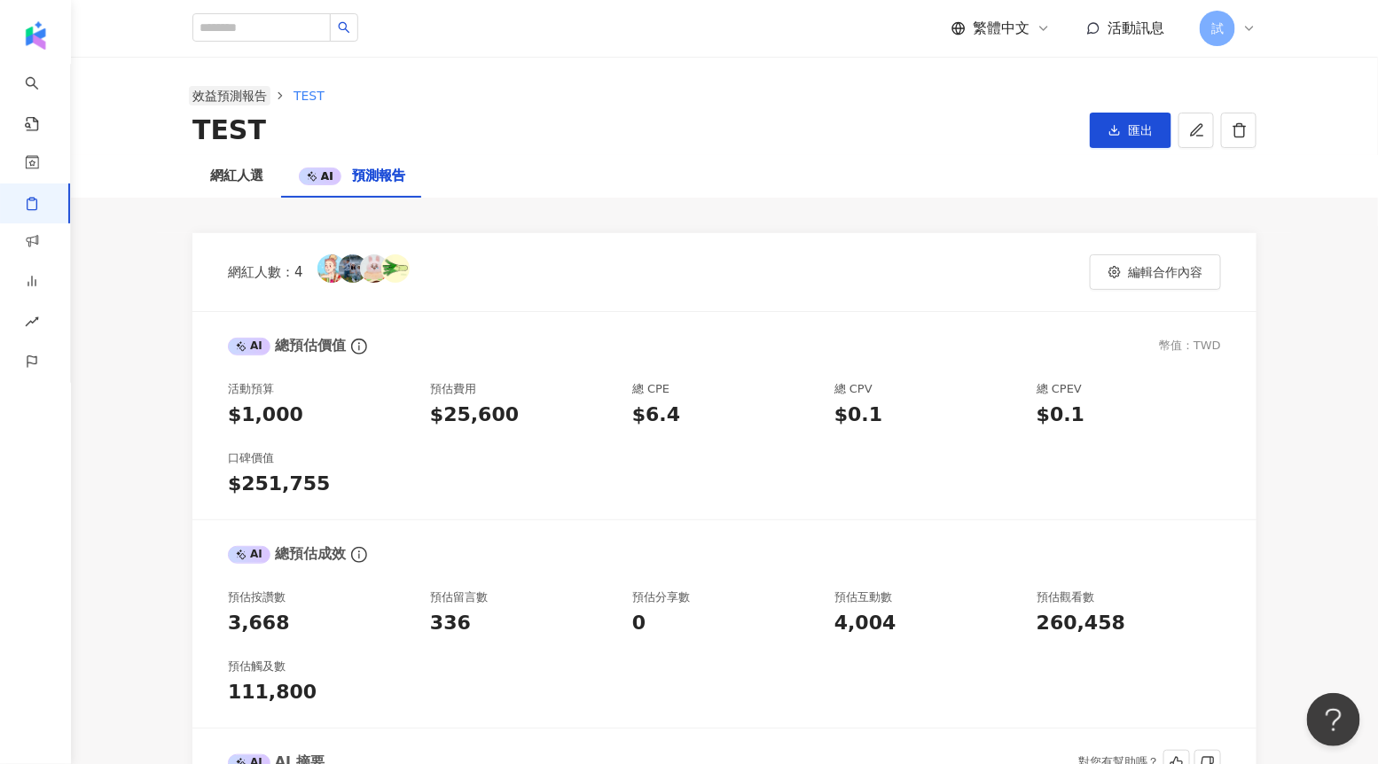
click at [238, 95] on link "效益預測報告" at bounding box center [230, 96] width 82 height 20
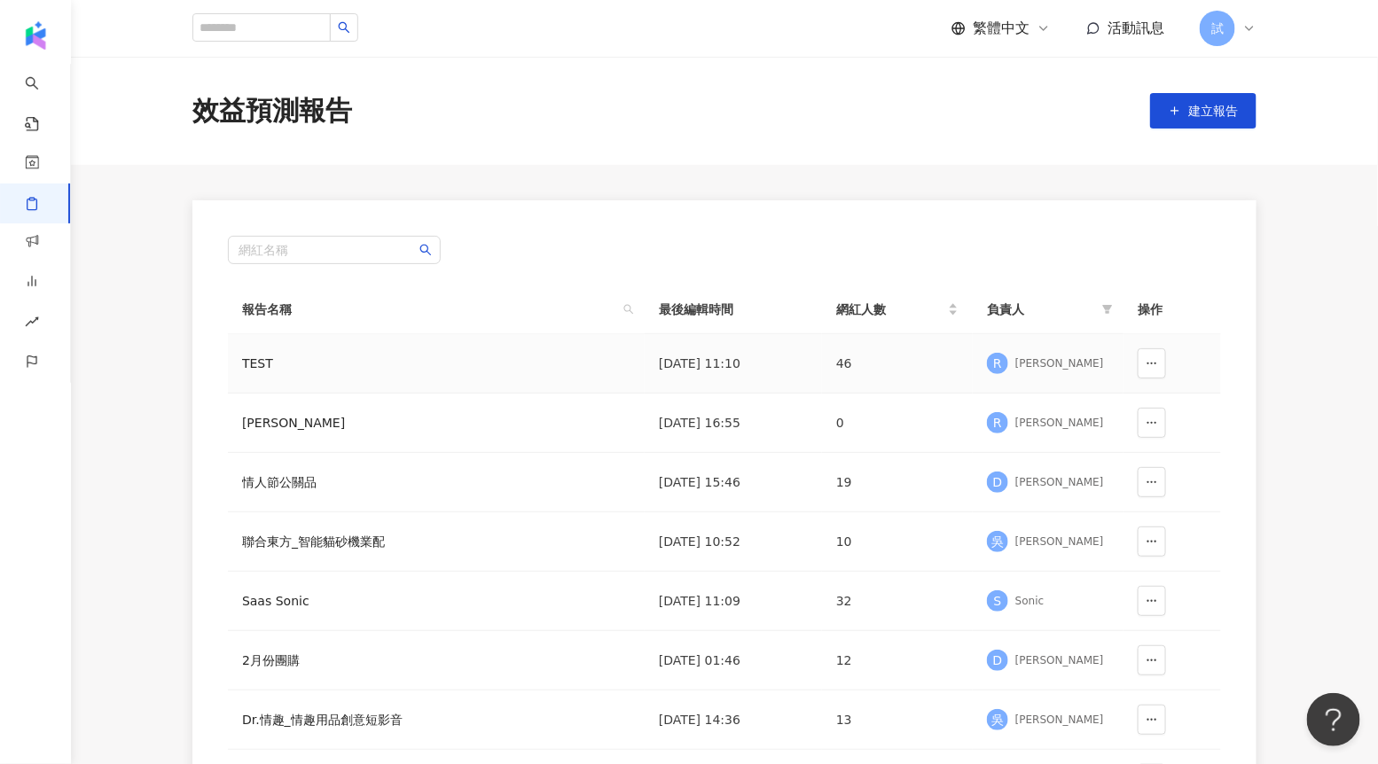
click at [351, 363] on div "TEST" at bounding box center [348, 364] width 213 height 20
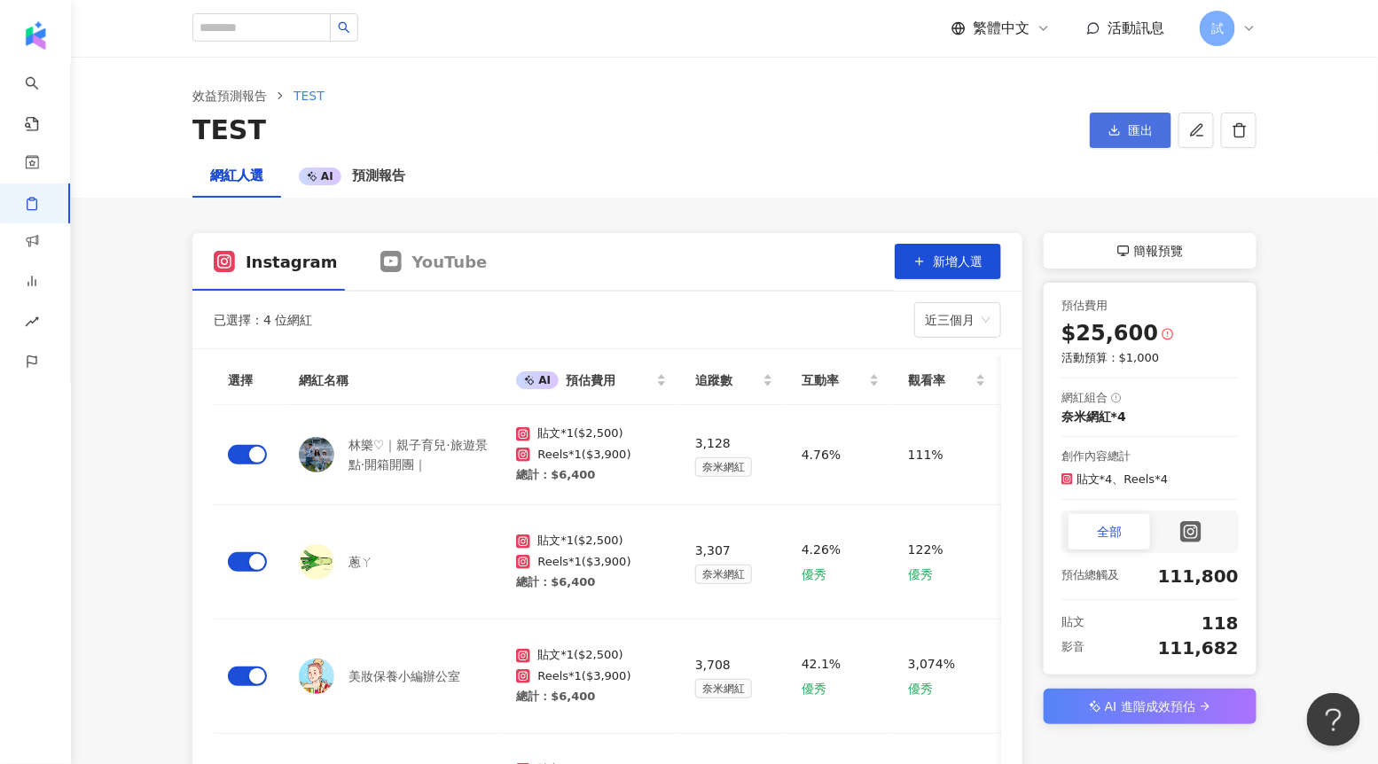
click at [1137, 131] on span "匯出" at bounding box center [1140, 130] width 25 height 14
click at [1137, 169] on span "匯出 PPT" at bounding box center [1135, 173] width 62 height 20
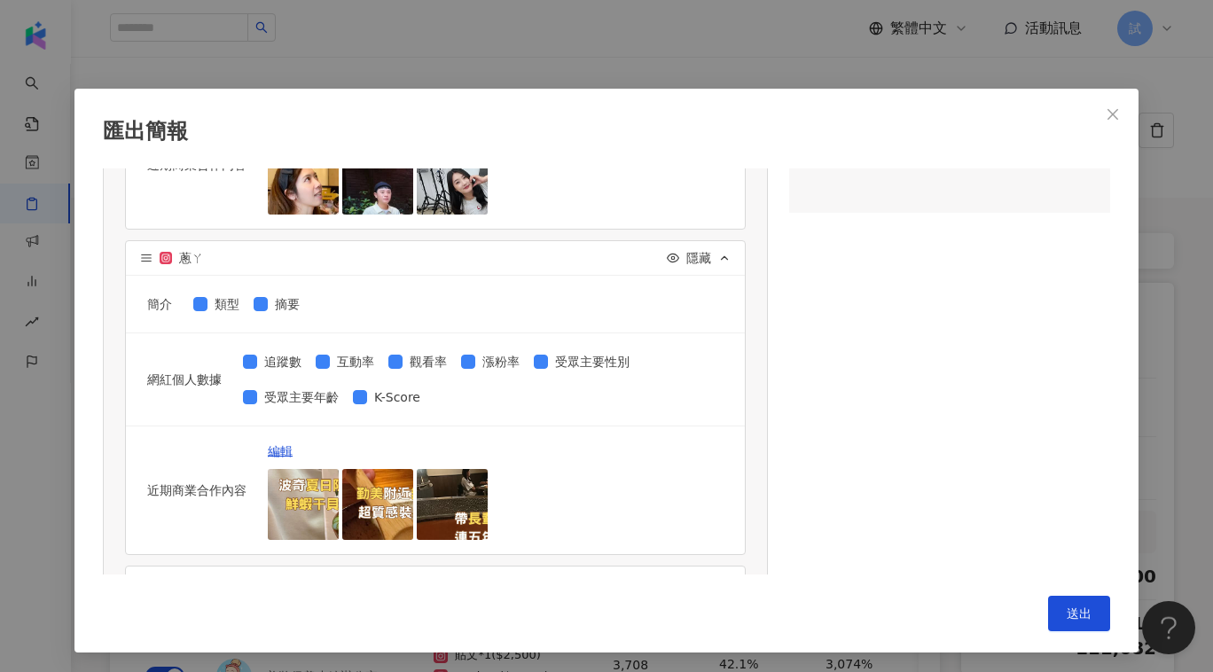
scroll to position [1585, 0]
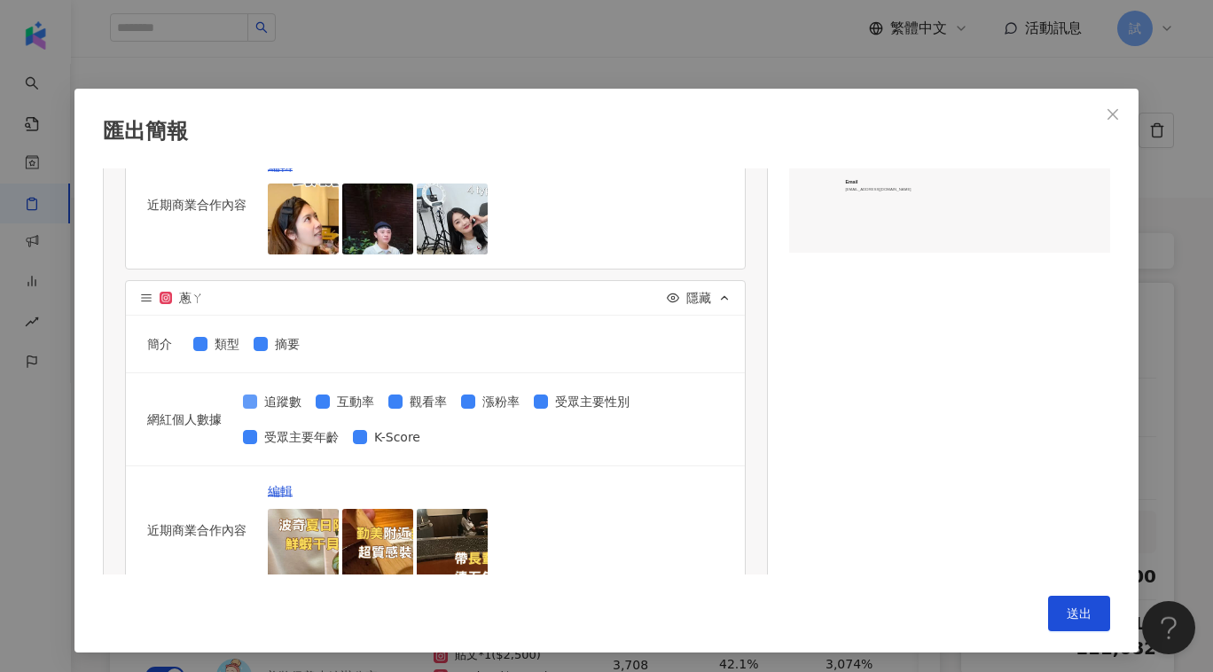
click at [275, 400] on span "追蹤數" at bounding box center [282, 402] width 51 height 20
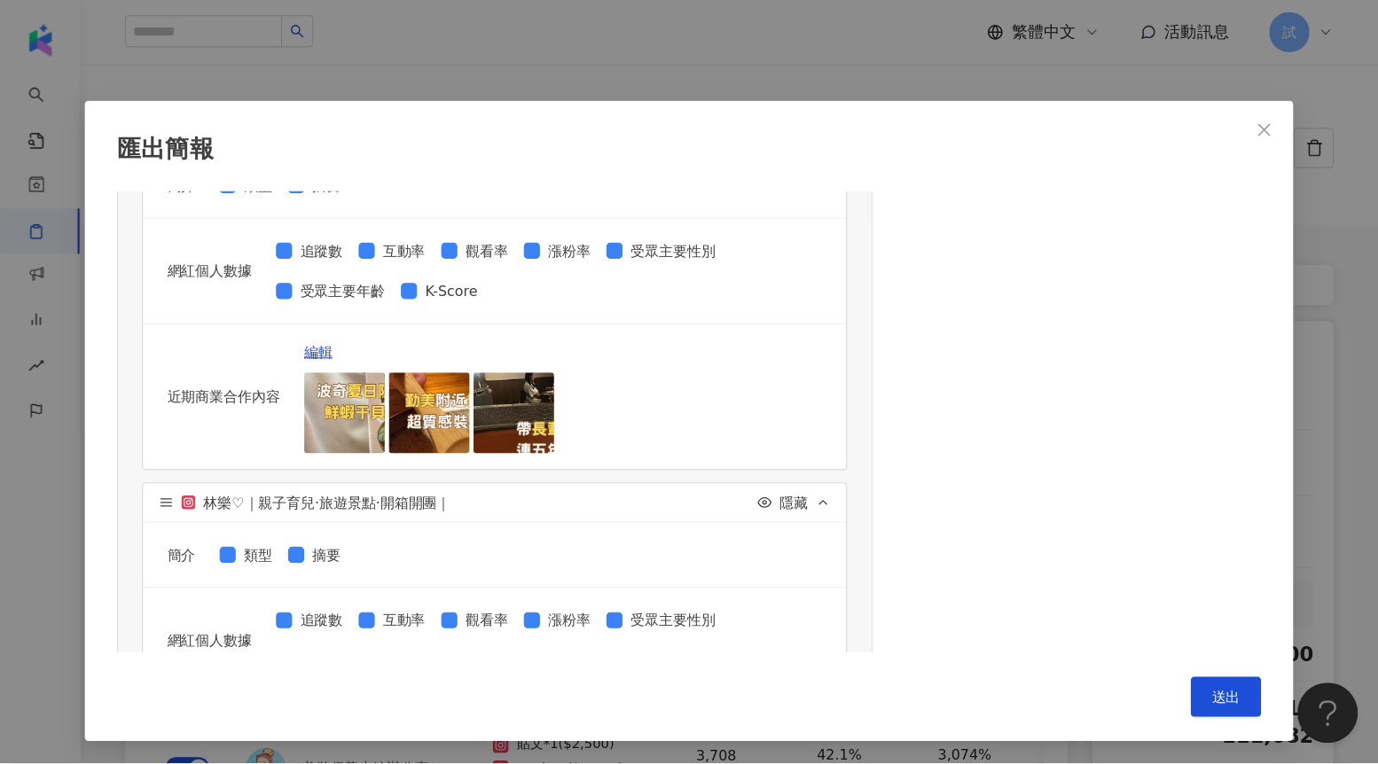
scroll to position [1768, 0]
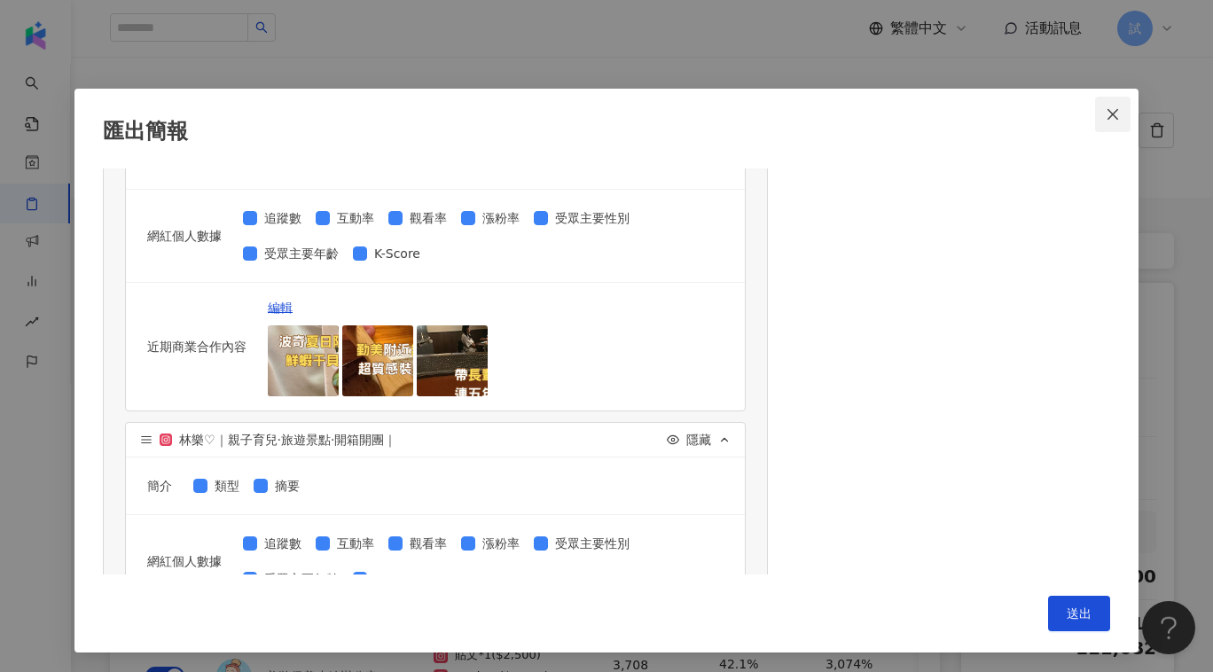
click at [1114, 115] on icon "close" at bounding box center [1112, 113] width 11 height 11
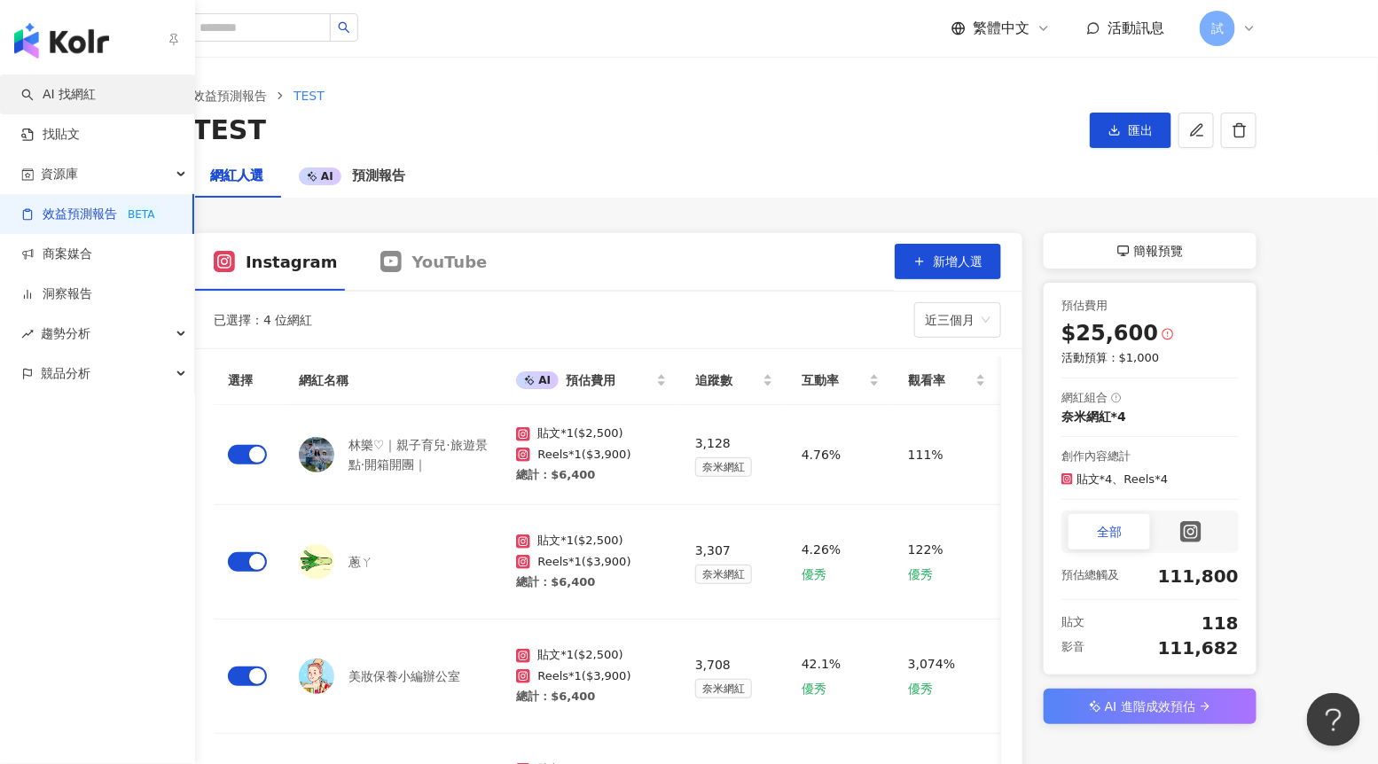
click at [96, 99] on link "AI 找網紅" at bounding box center [58, 95] width 74 height 18
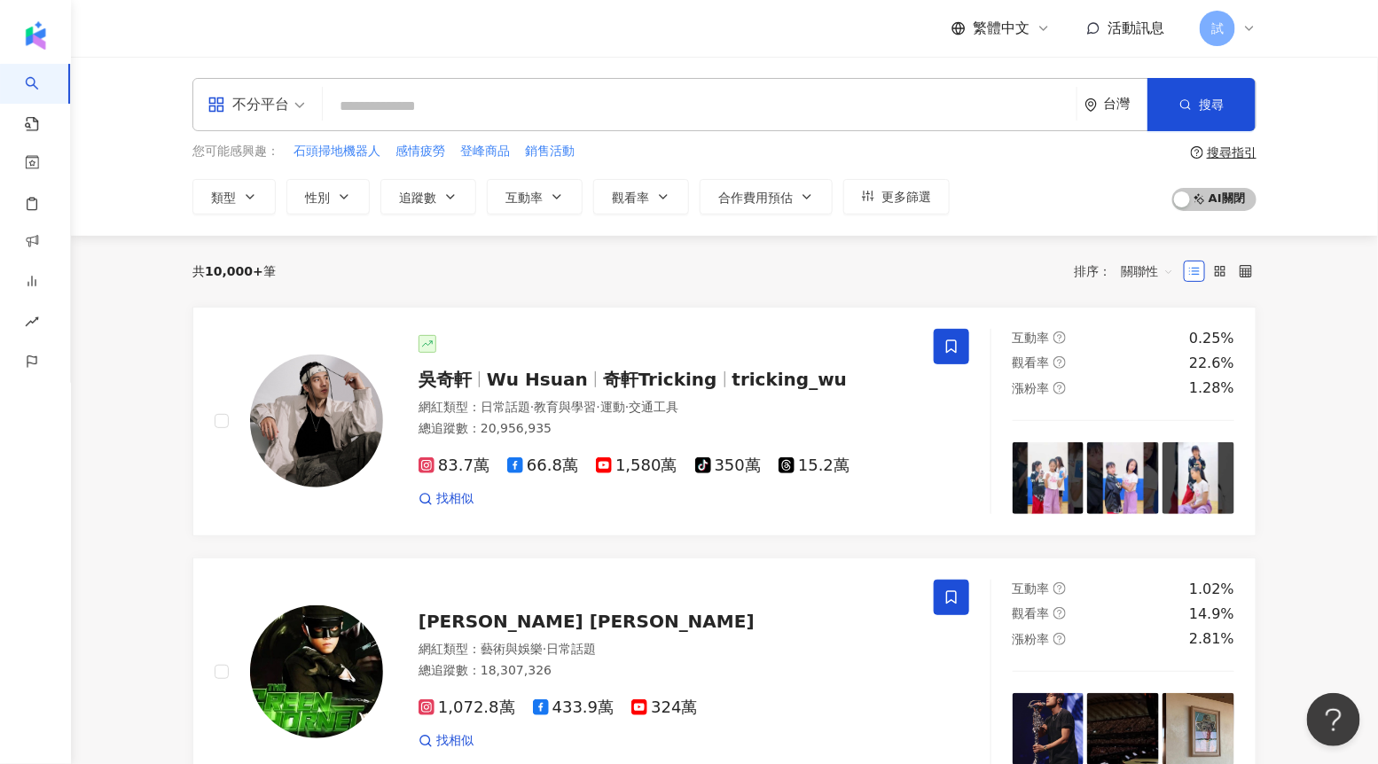
click at [358, 273] on div "共 10,000+ 筆 排序： 關聯性" at bounding box center [724, 271] width 1064 height 28
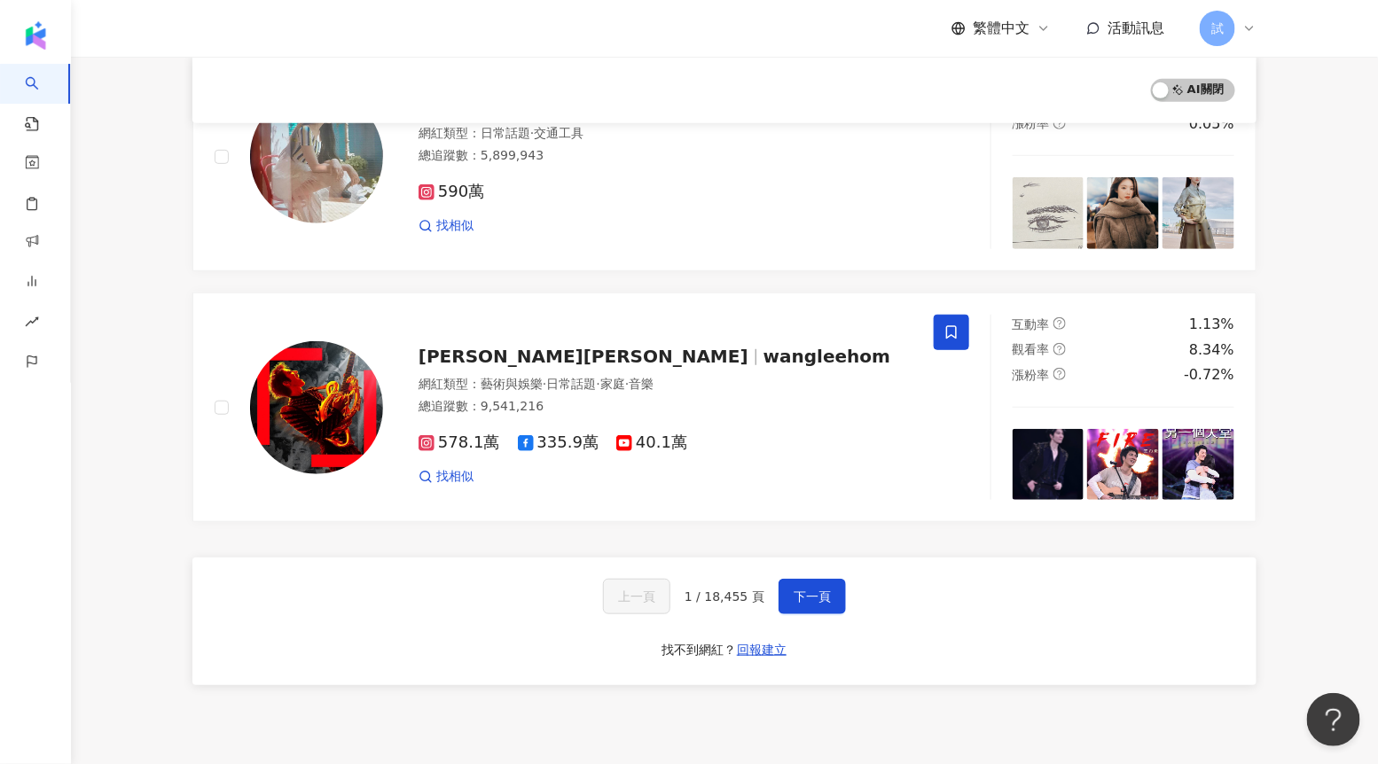
scroll to position [2928, 0]
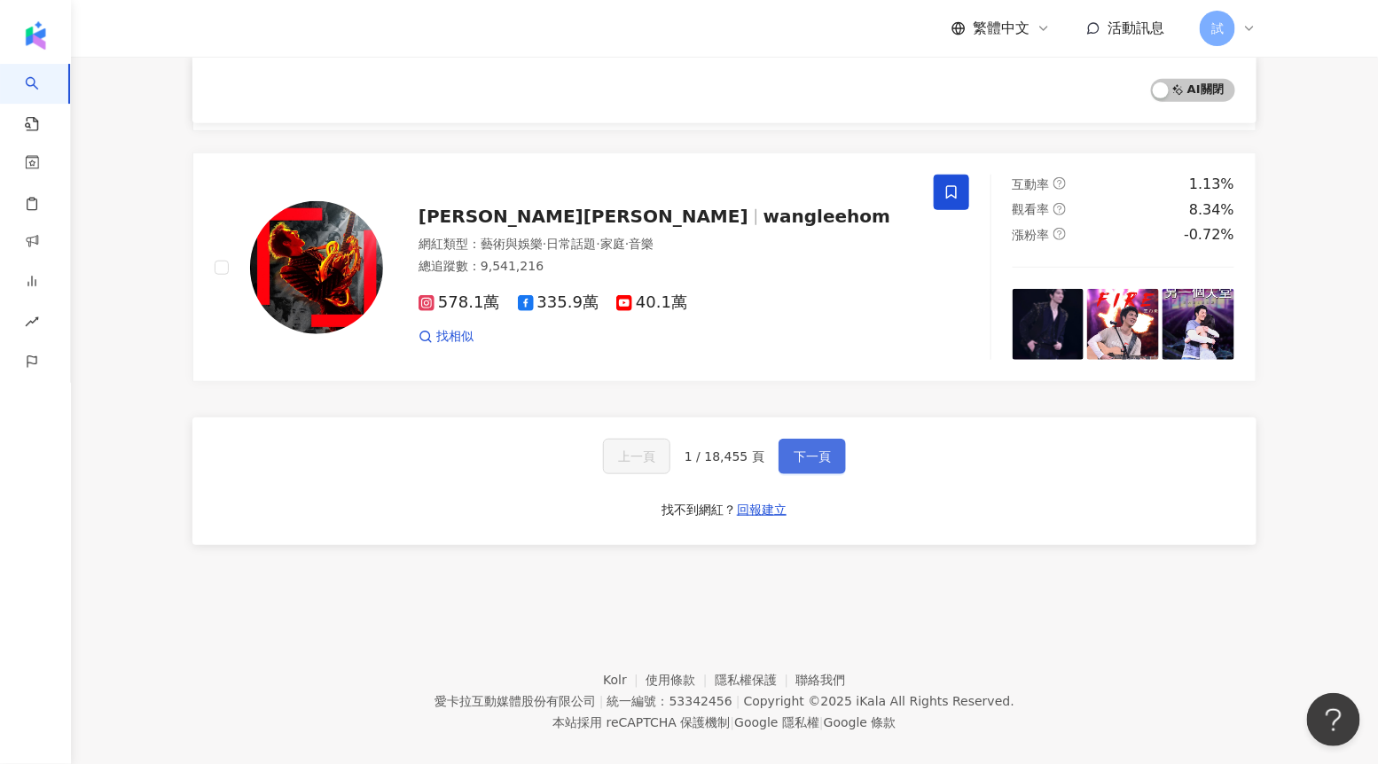
click at [819, 449] on span "下一頁" at bounding box center [811, 456] width 37 height 14
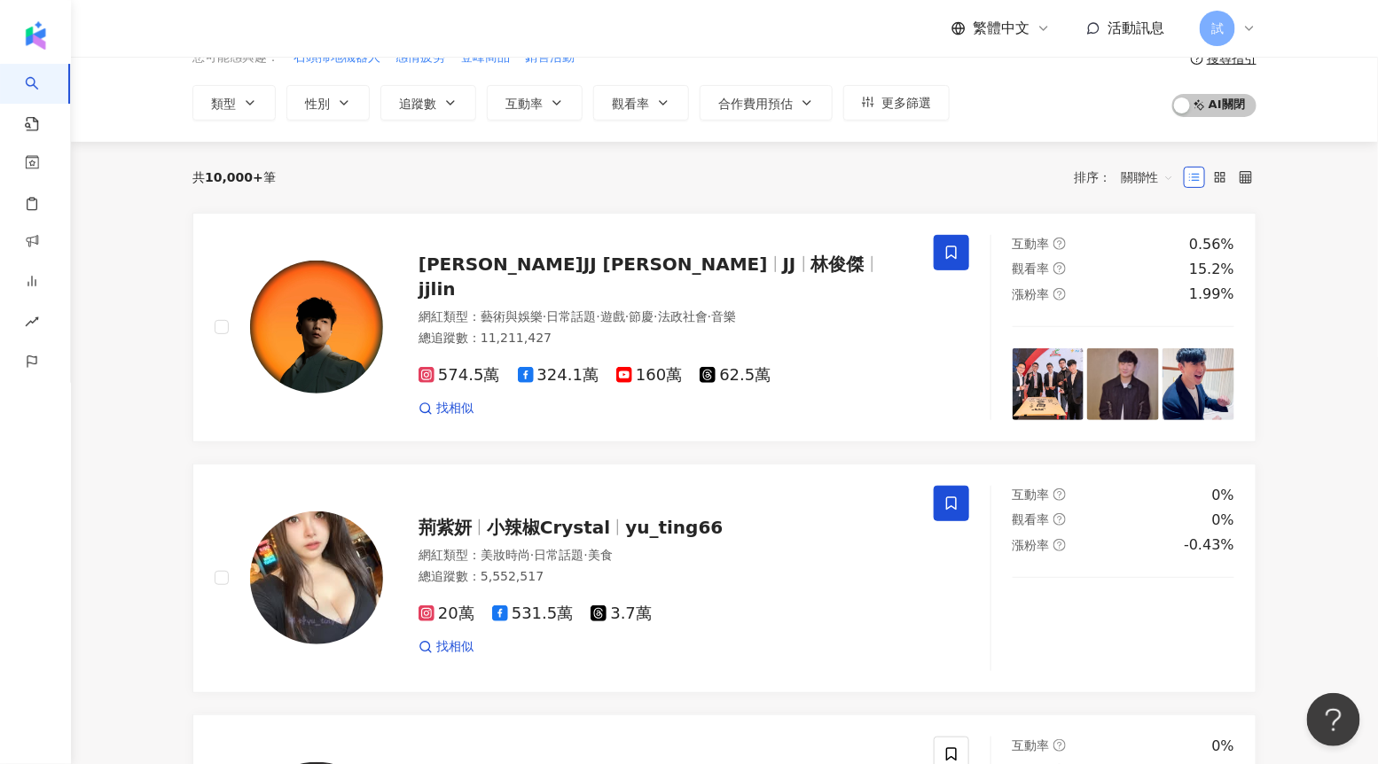
scroll to position [89, 0]
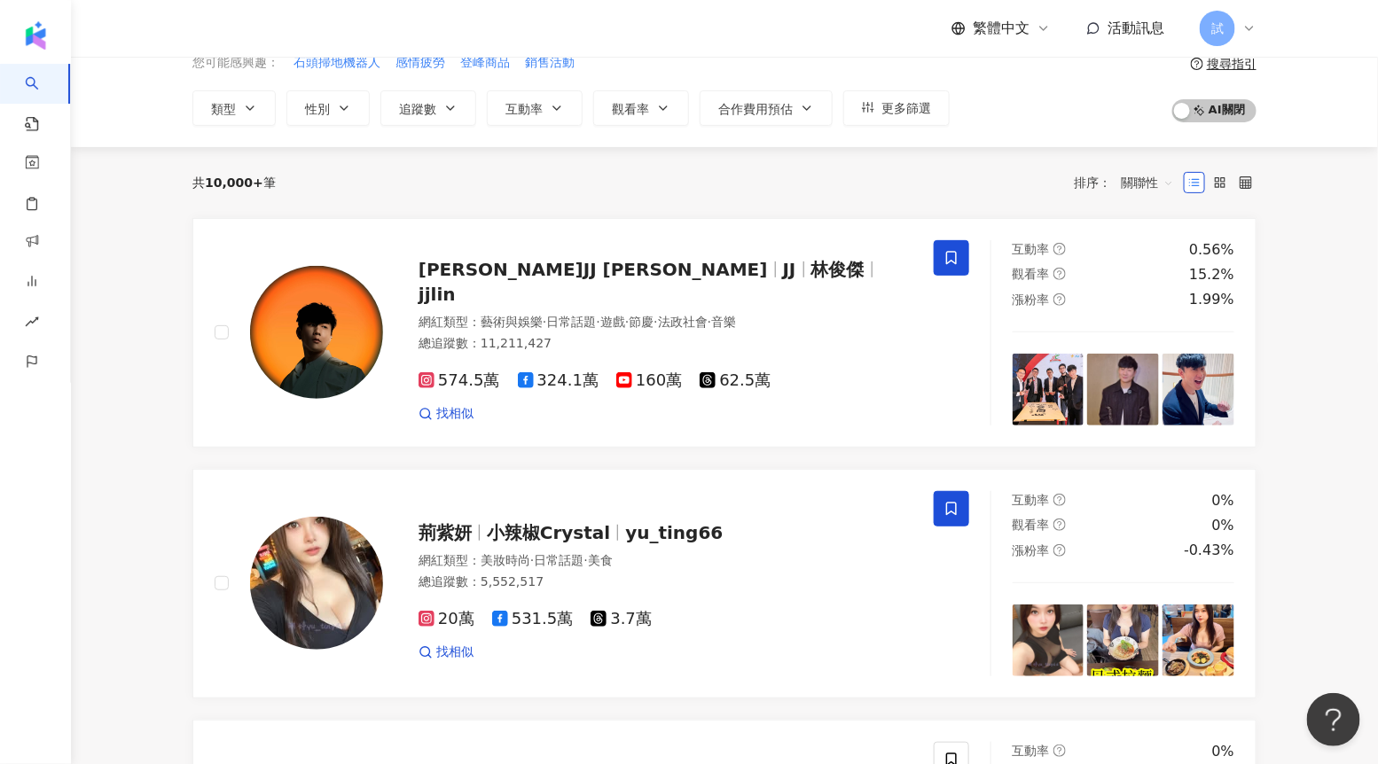
click at [714, 442] on link "林俊傑JJ Lin JJ 林俊傑 jjlin 網紅類型 ： 藝術與娛樂 · 日常話題 · 遊戲 · 節慶 · 法政社會 · 音樂 總追蹤數 ： 11,211,…" at bounding box center [724, 333] width 1064 height 230
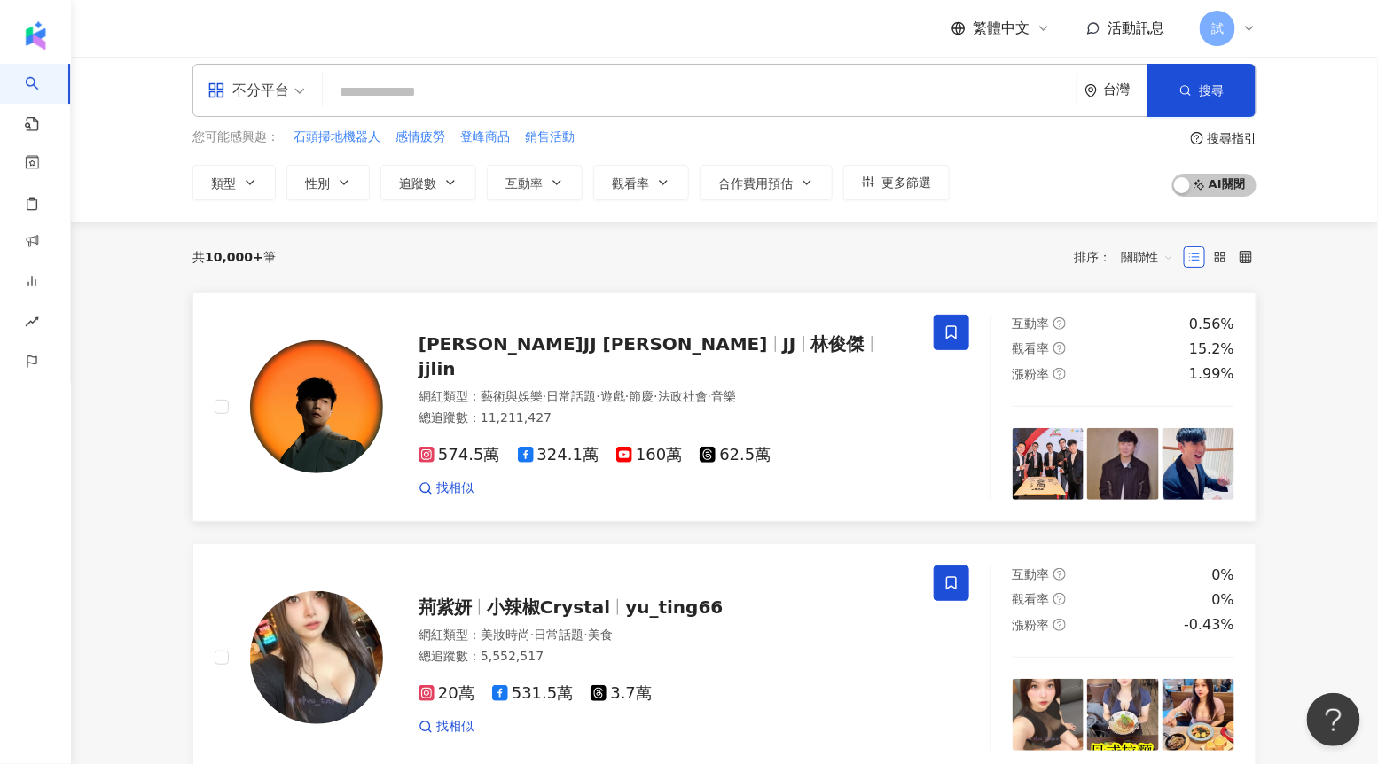
scroll to position [0, 0]
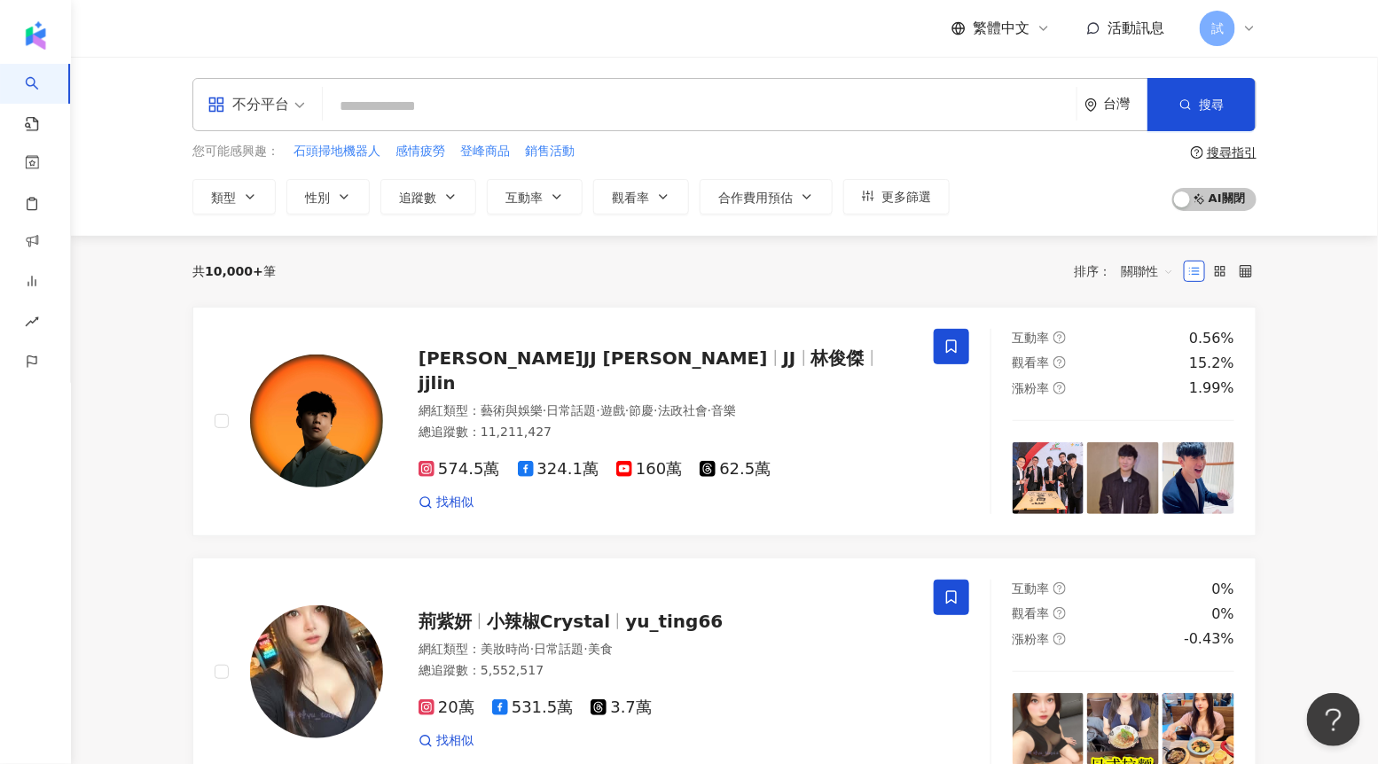
click at [1127, 115] on div "台灣" at bounding box center [1115, 104] width 63 height 51
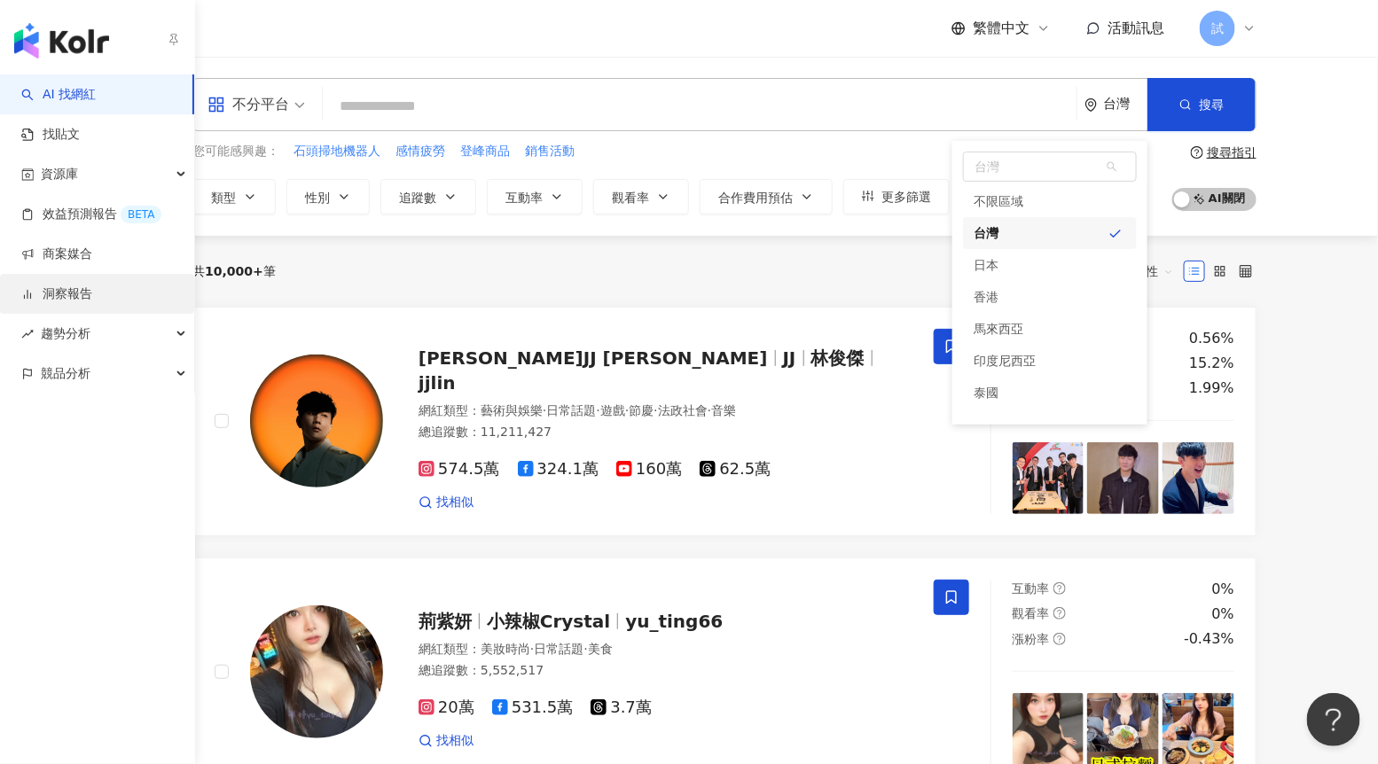
click at [67, 285] on link "洞察報告" at bounding box center [56, 294] width 71 height 18
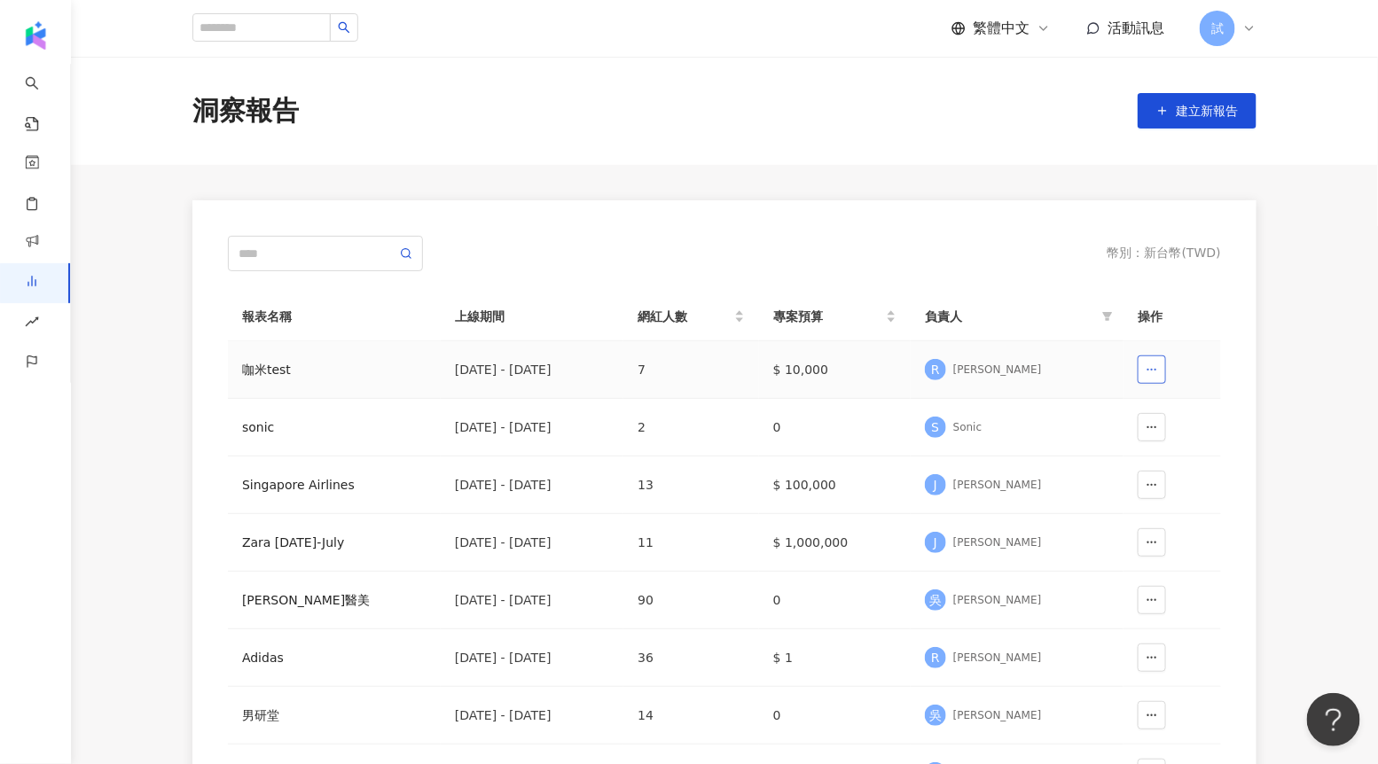
click at [1164, 368] on button "button" at bounding box center [1151, 369] width 28 height 28
click at [1060, 285] on div "幣別 ： 新台幣 ( TWD ) 報表名稱 上線期間 網紅人數 專案預算 負責人 操作 咖米test 2025/9/1 - 2025/9/30 7 $ 10,…" at bounding box center [724, 605] width 993 height 738
click at [1237, 28] on div "試" at bounding box center [1227, 28] width 57 height 35
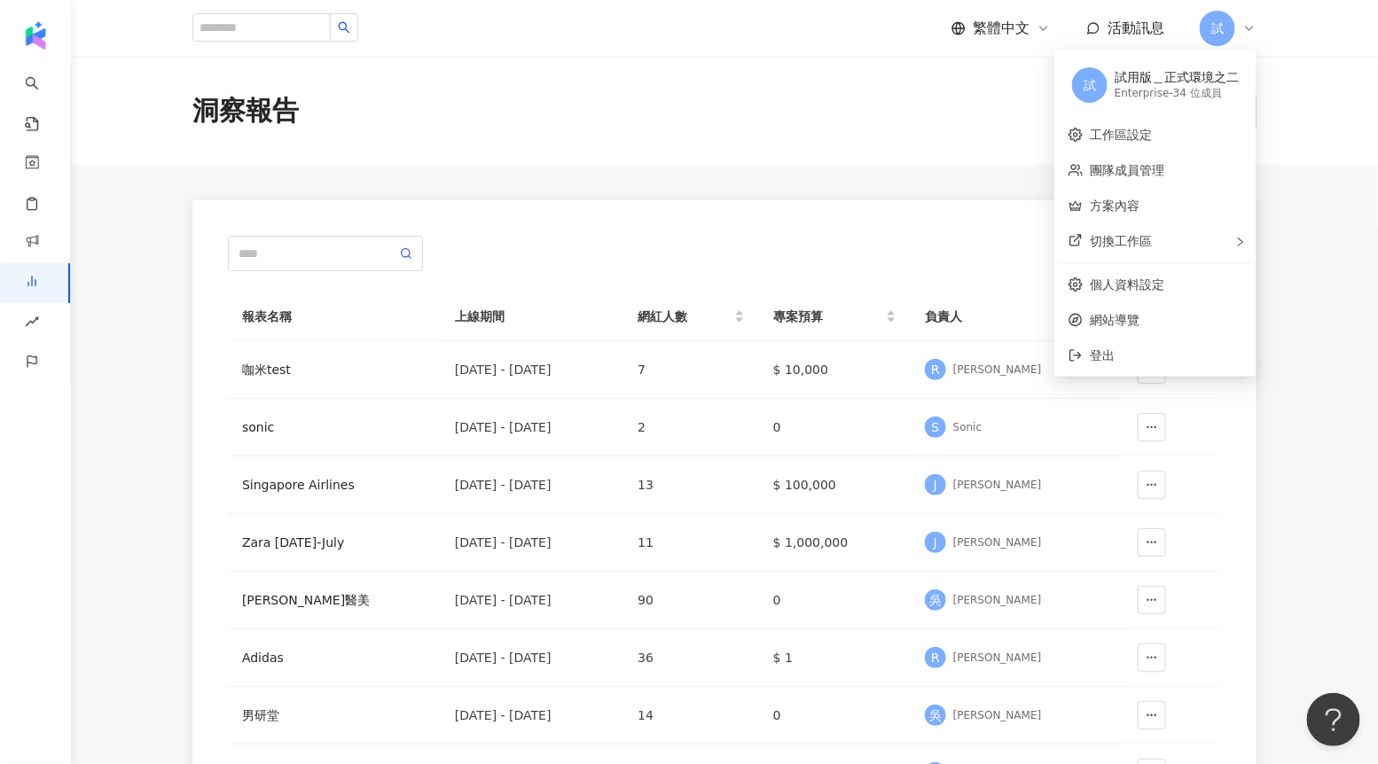
click at [1009, 193] on main "洞察報告 建立新報告 幣別 ： 新台幣 ( TWD ) 報表名稱 上線期間 網紅人數 專案預算 負責人 操作 咖米test 2025/9/1 - 2025/9…" at bounding box center [724, 533] width 1307 height 953
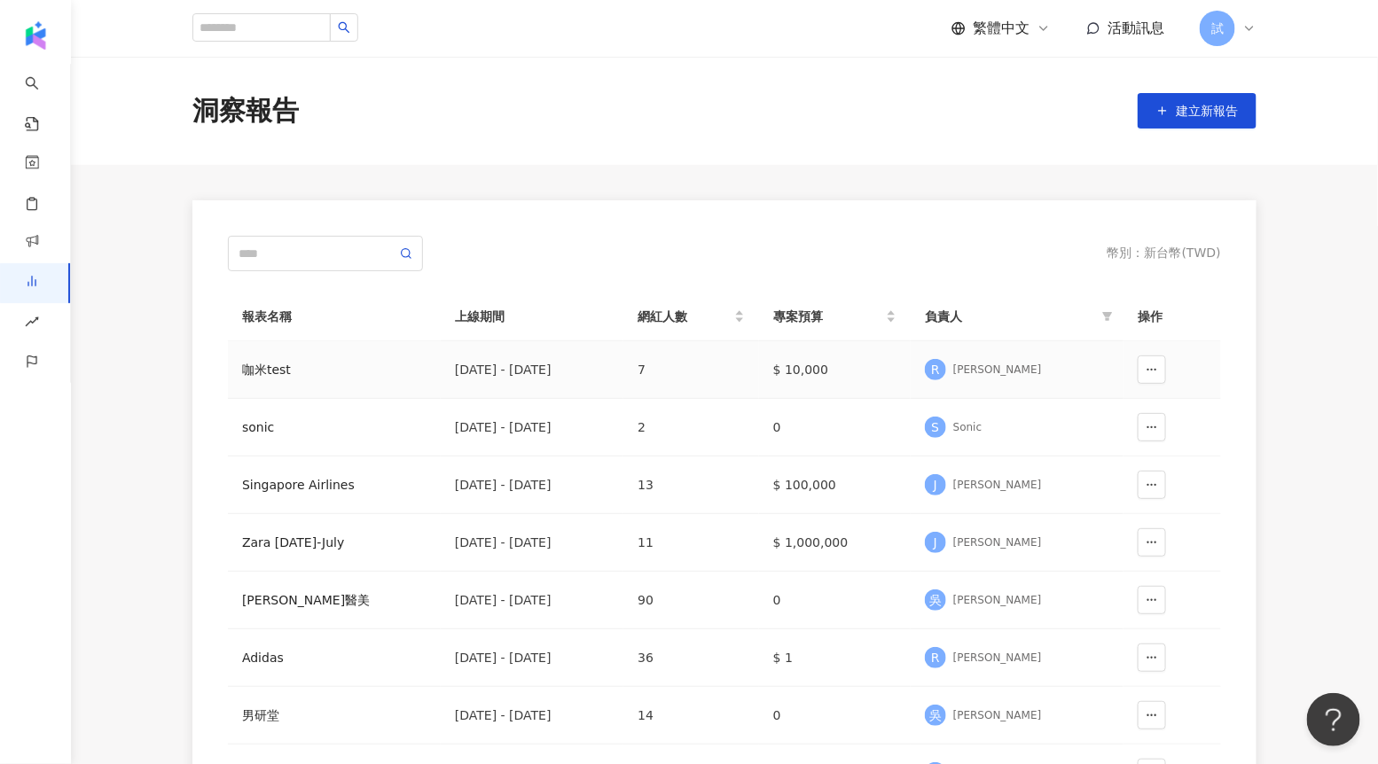
click at [296, 371] on div "咖米test" at bounding box center [334, 370] width 184 height 20
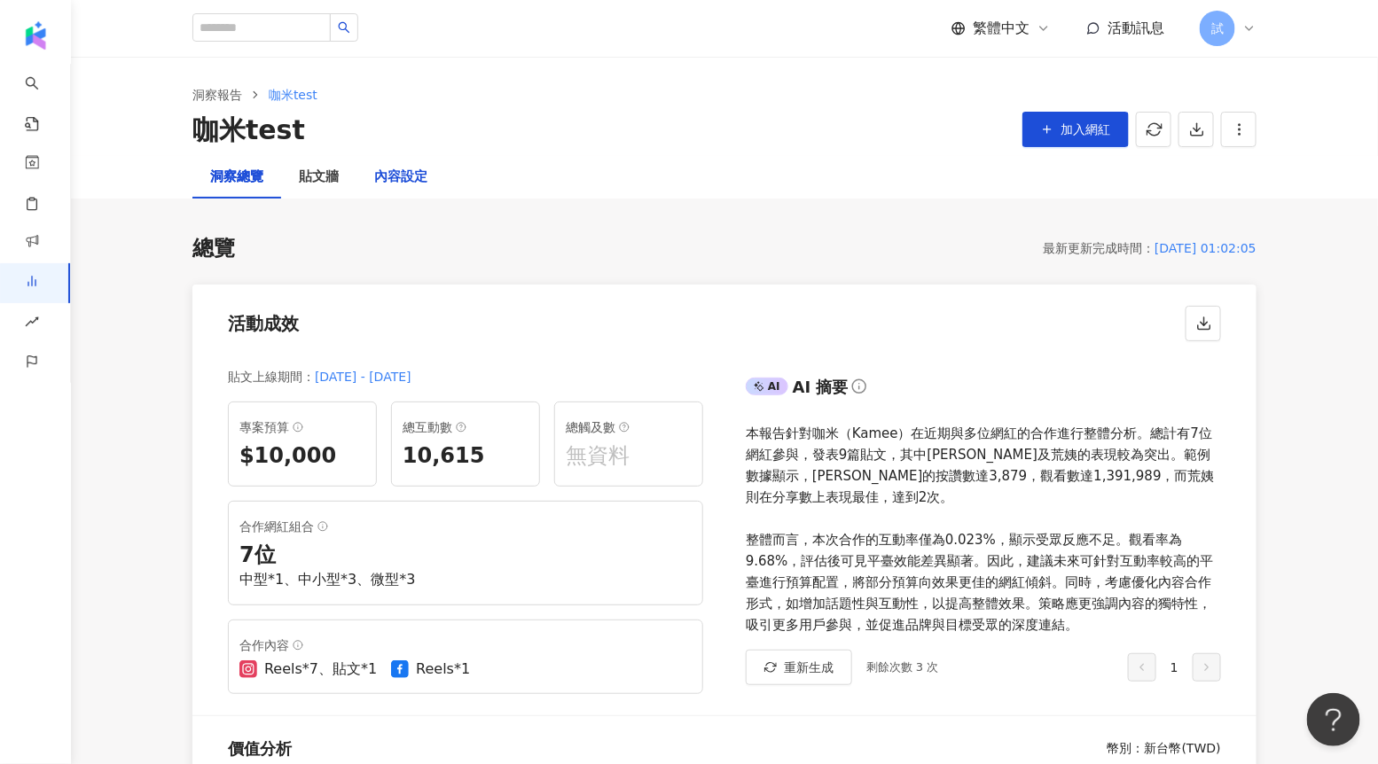
click at [421, 184] on div "內容設定" at bounding box center [400, 177] width 53 height 21
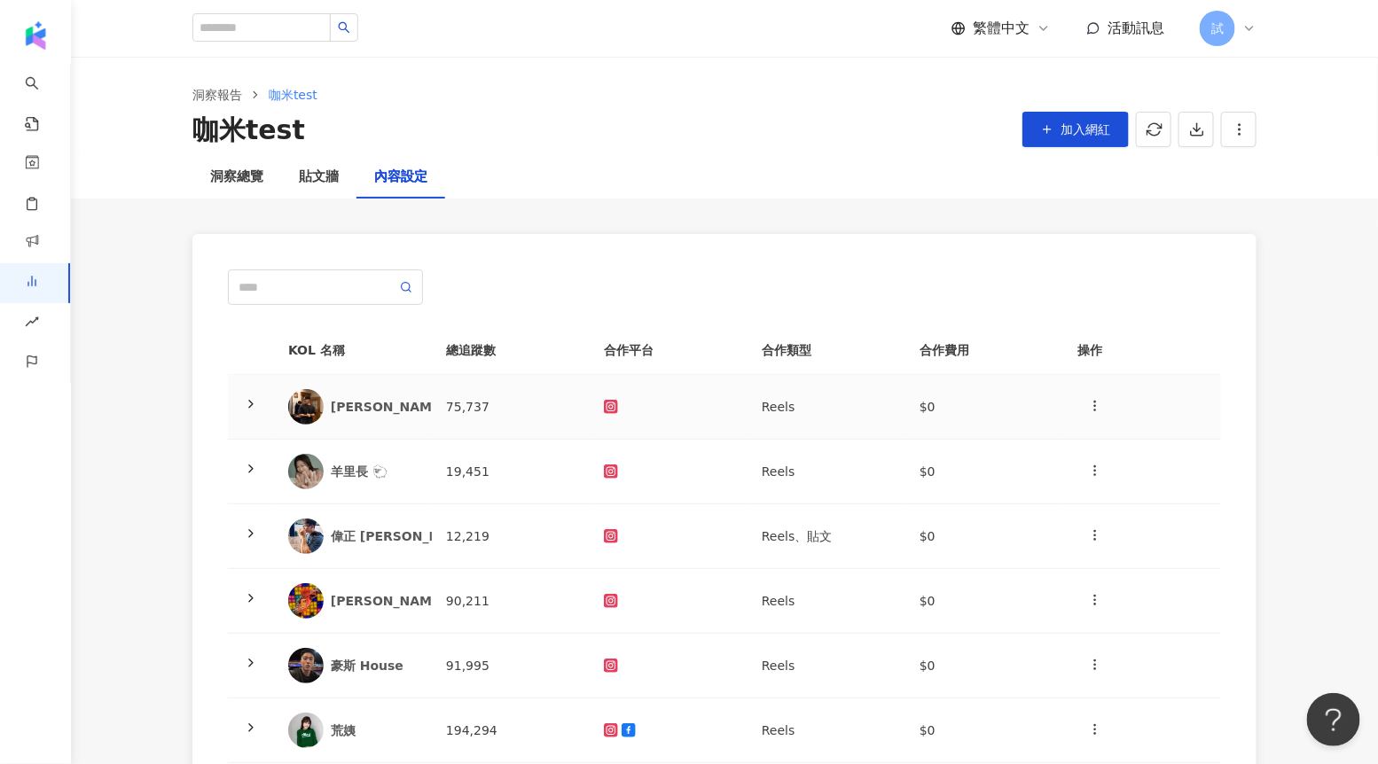
click at [254, 400] on icon at bounding box center [251, 404] width 14 height 14
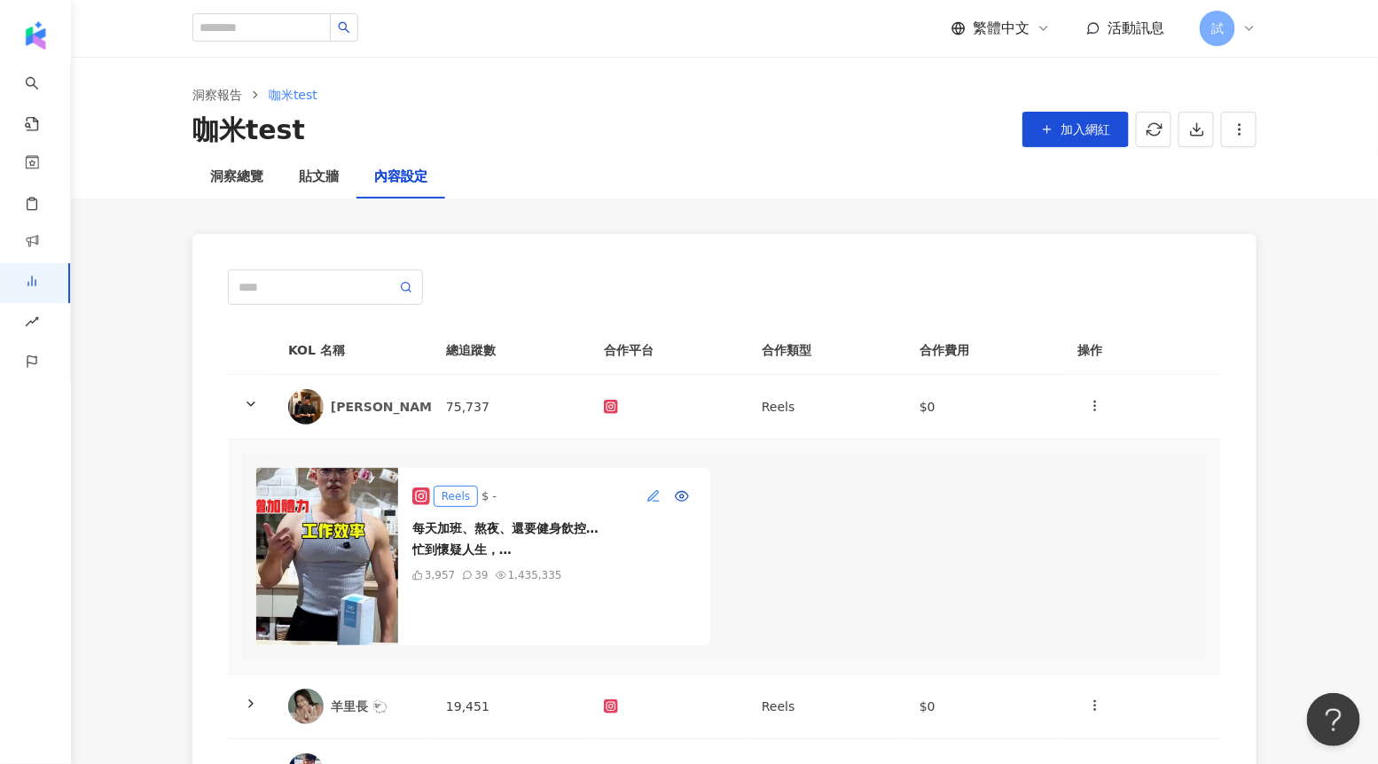
click at [653, 496] on icon "button" at bounding box center [653, 496] width 14 height 14
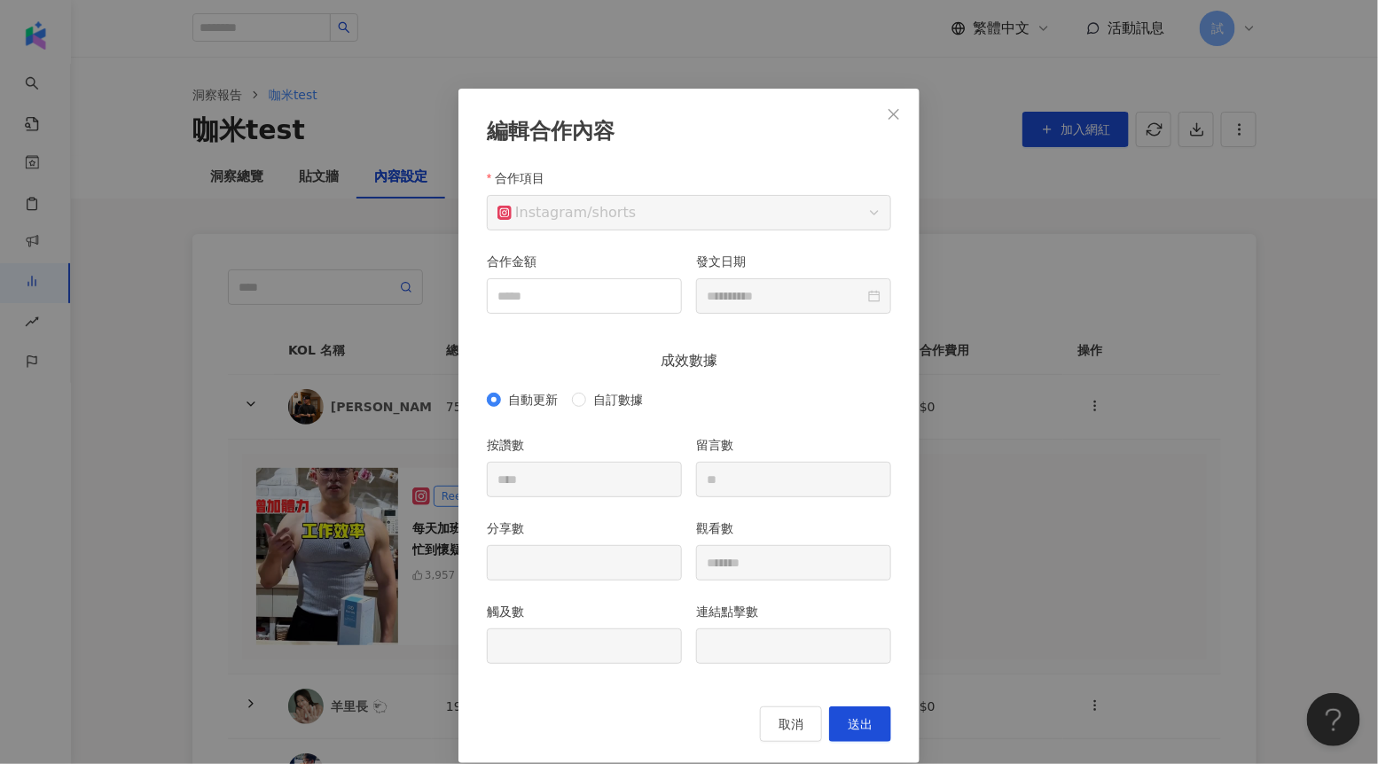
scroll to position [20, 0]
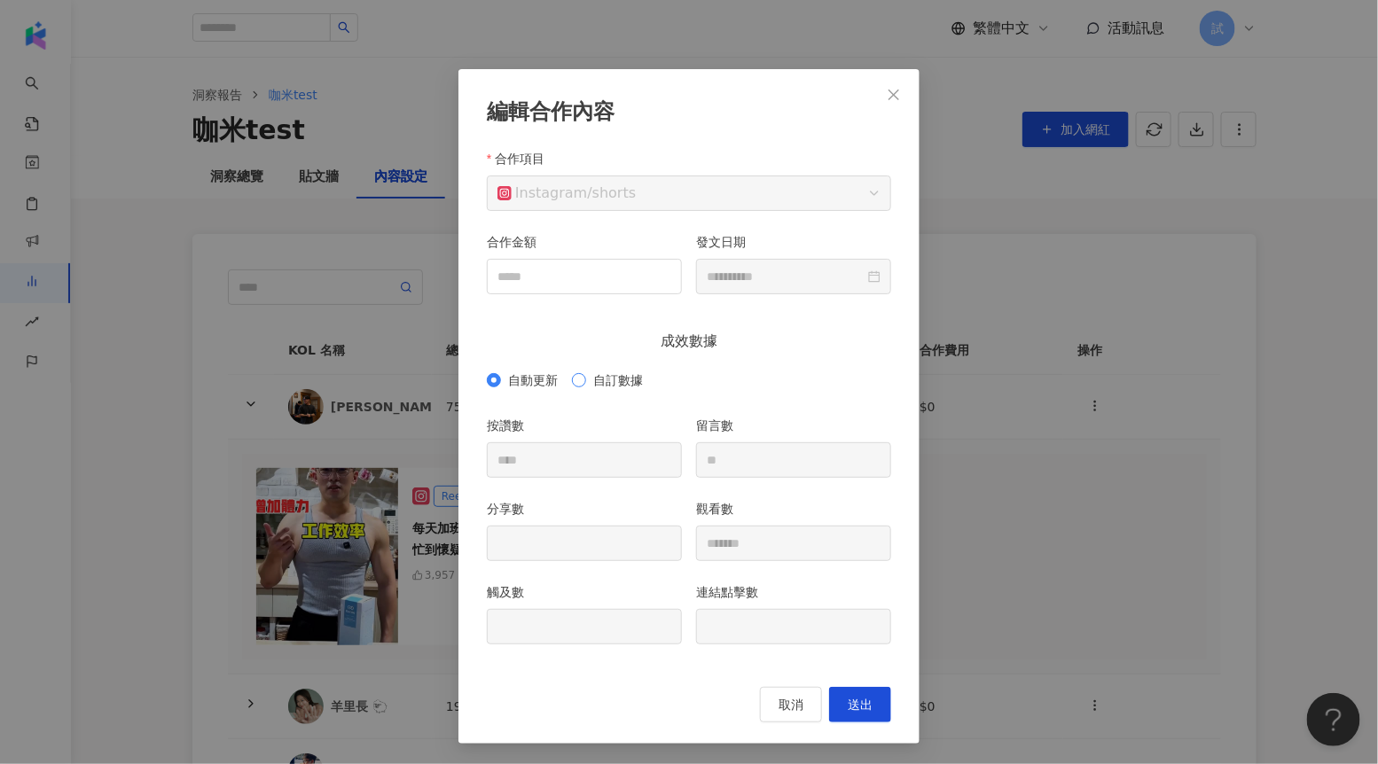
click at [631, 377] on span "自訂數據" at bounding box center [618, 381] width 64 height 20
click at [584, 616] on input "觸及數" at bounding box center [584, 627] width 193 height 34
click at [432, 254] on div "**********" at bounding box center [689, 382] width 1378 height 764
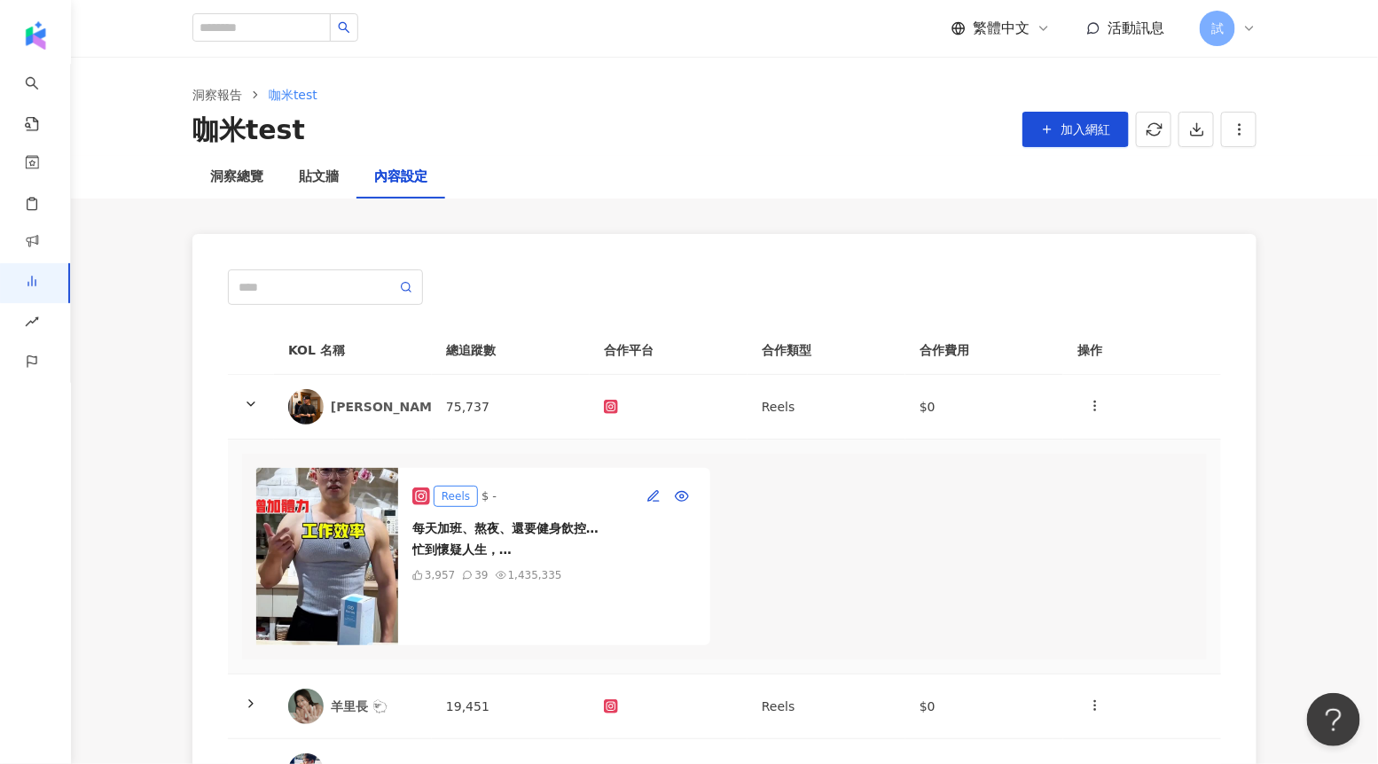
scroll to position [0, 0]
click at [261, 185] on div "洞察總覽" at bounding box center [236, 177] width 53 height 21
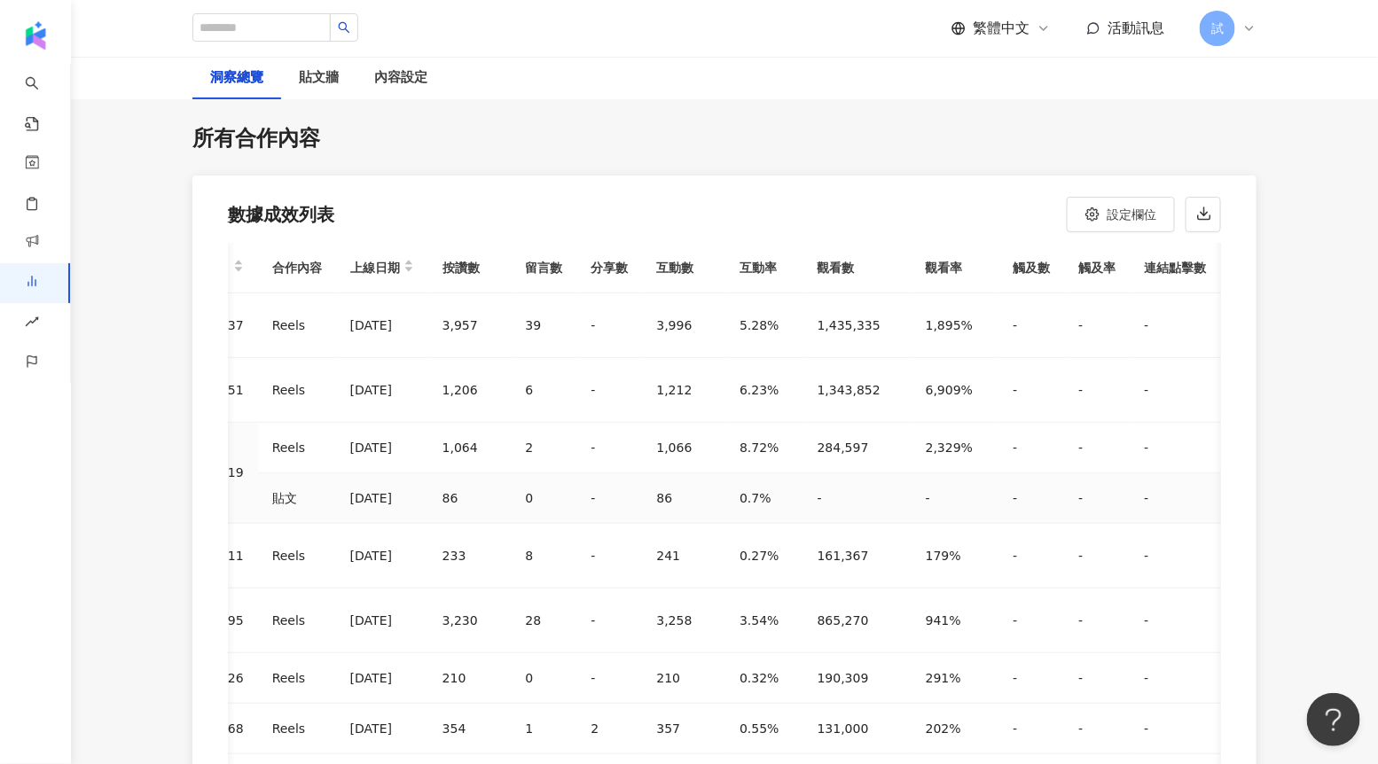
scroll to position [0, 263]
click at [419, 91] on div "內容設定" at bounding box center [400, 78] width 89 height 43
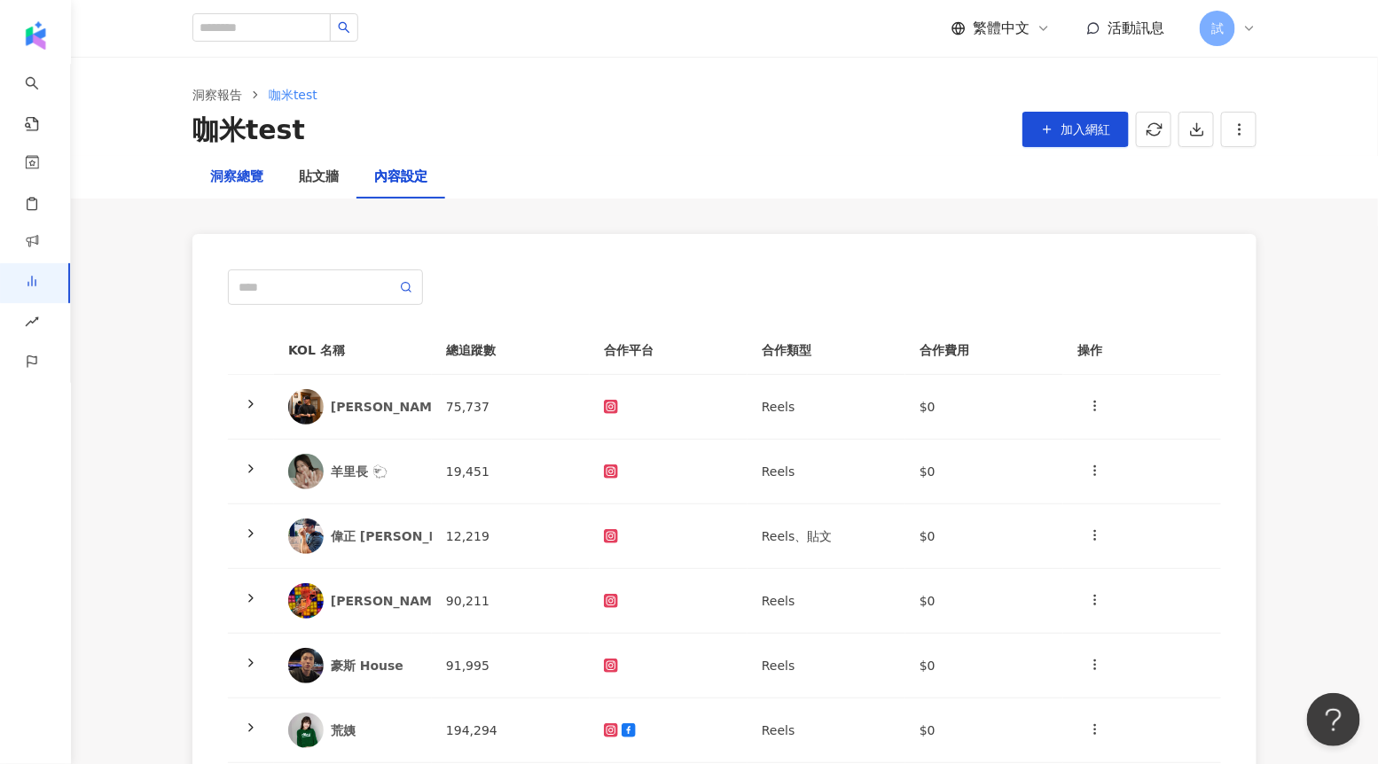
click at [247, 178] on div "洞察總覽" at bounding box center [236, 177] width 53 height 21
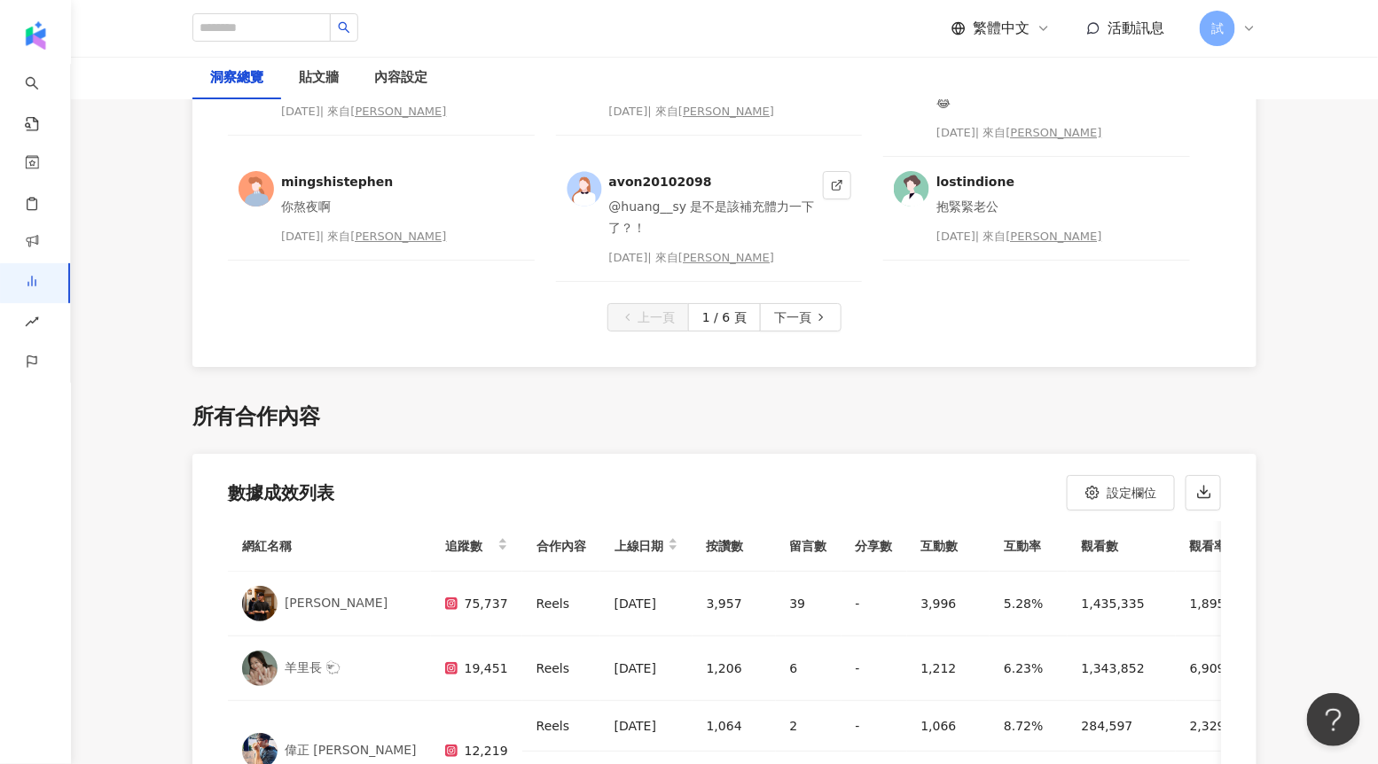
scroll to position [4896, 0]
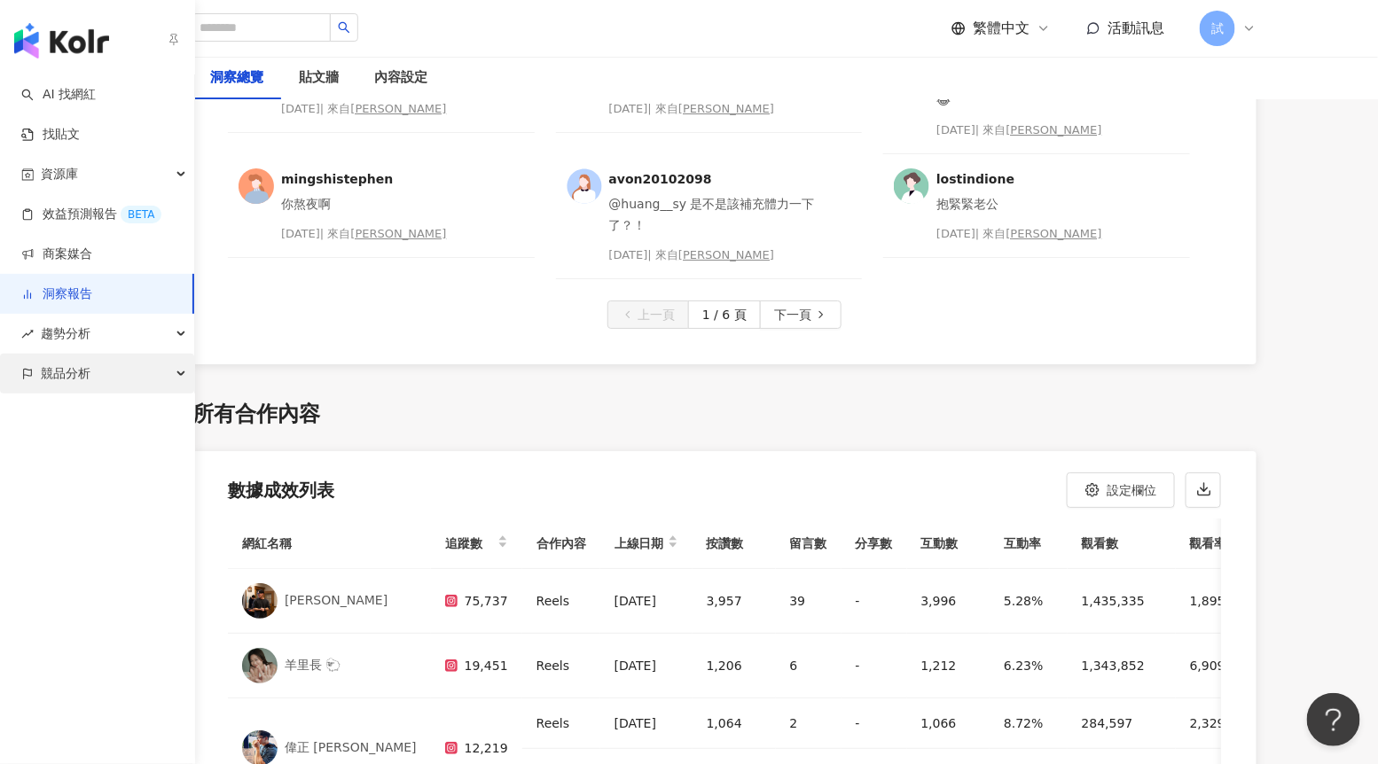
click at [45, 380] on span "競品分析" at bounding box center [66, 374] width 50 height 40
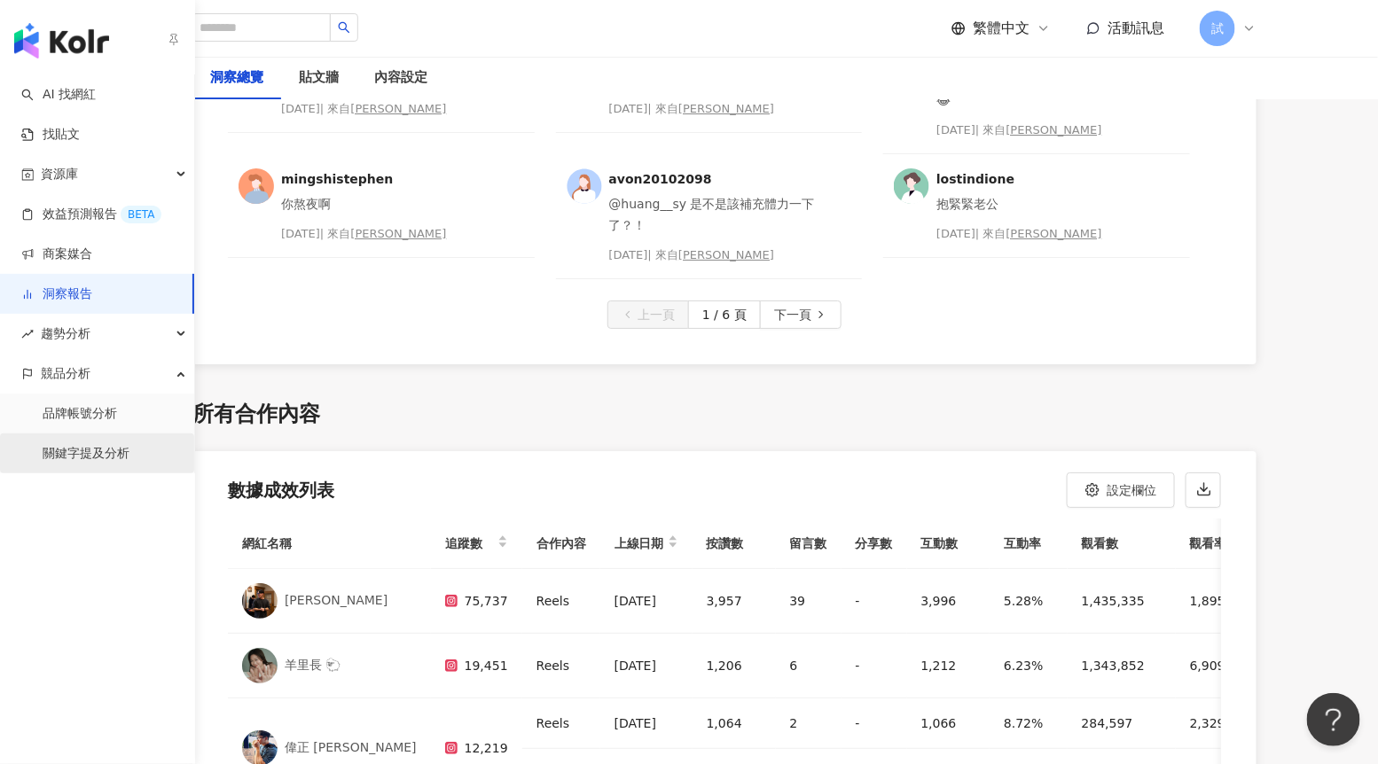
click at [90, 454] on link "關鍵字提及分析" at bounding box center [86, 454] width 87 height 18
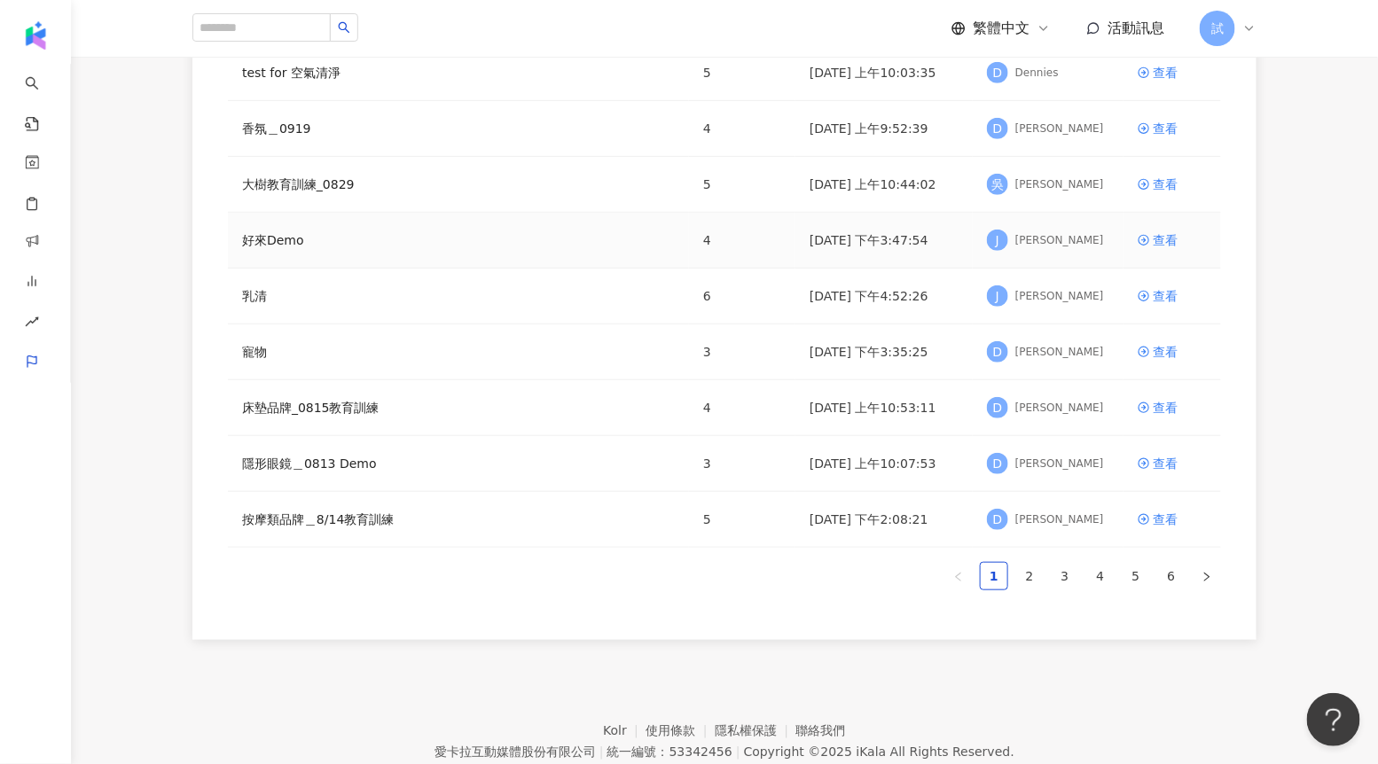
scroll to position [296, 0]
click at [1168, 410] on div "查看" at bounding box center [1164, 407] width 25 height 20
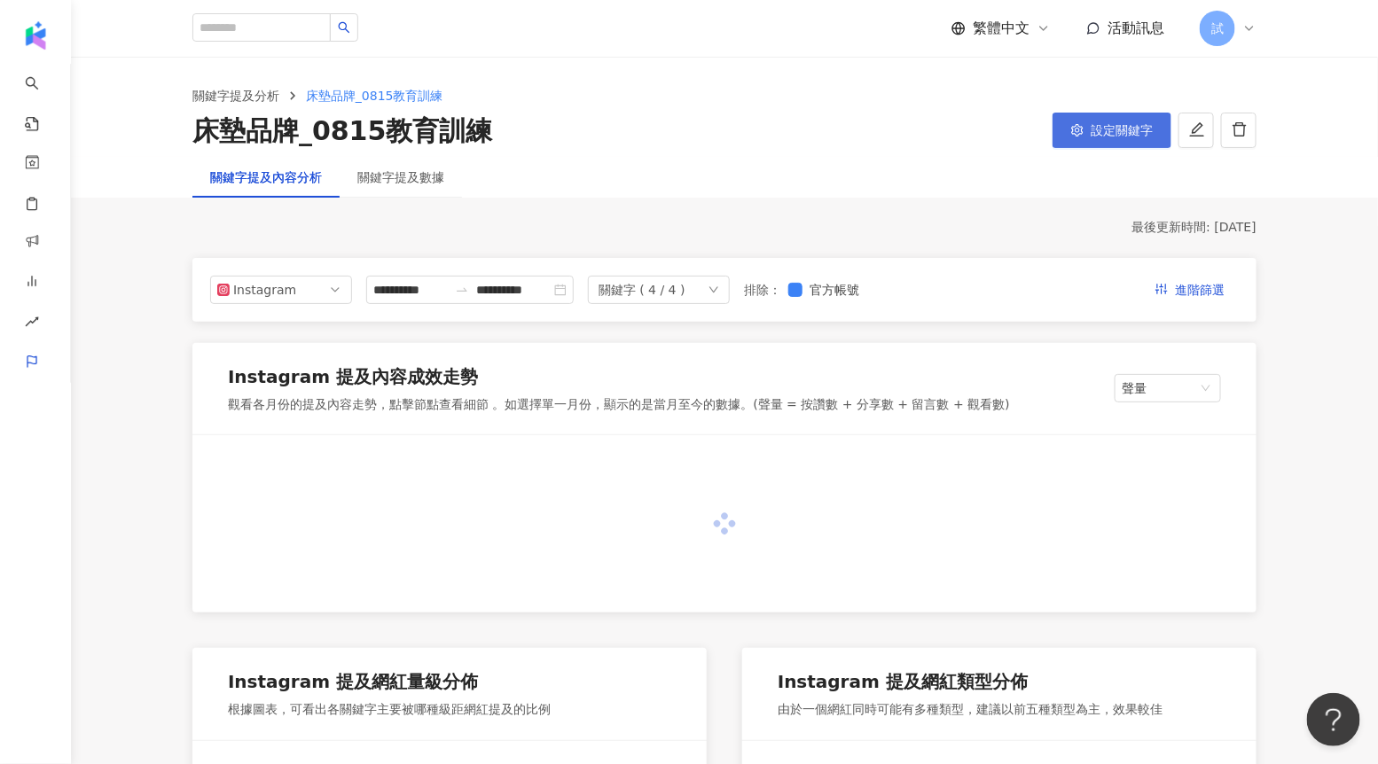
click at [1118, 129] on span "設定關鍵字" at bounding box center [1121, 130] width 62 height 14
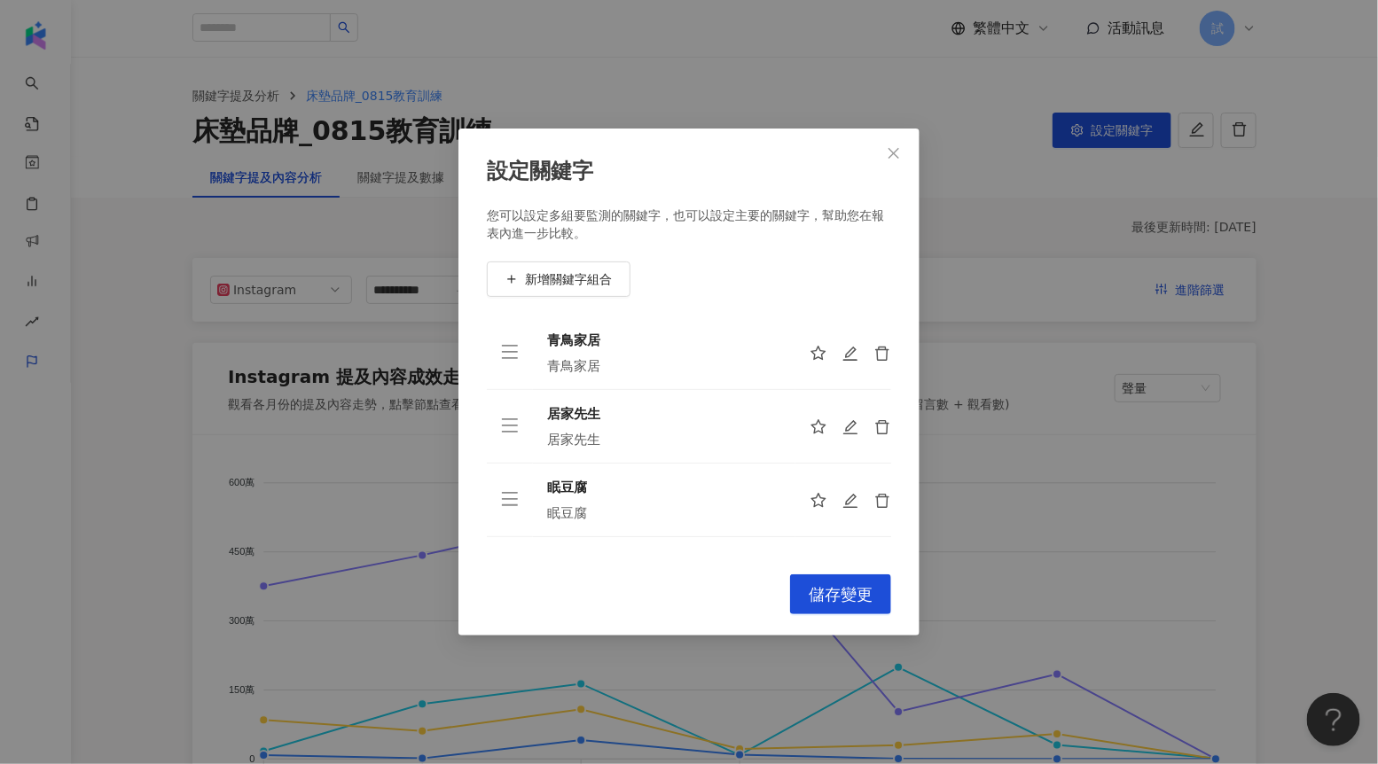
click at [839, 428] on div at bounding box center [850, 427] width 82 height 18
click at [845, 428] on icon "edit" at bounding box center [851, 427] width 18 height 18
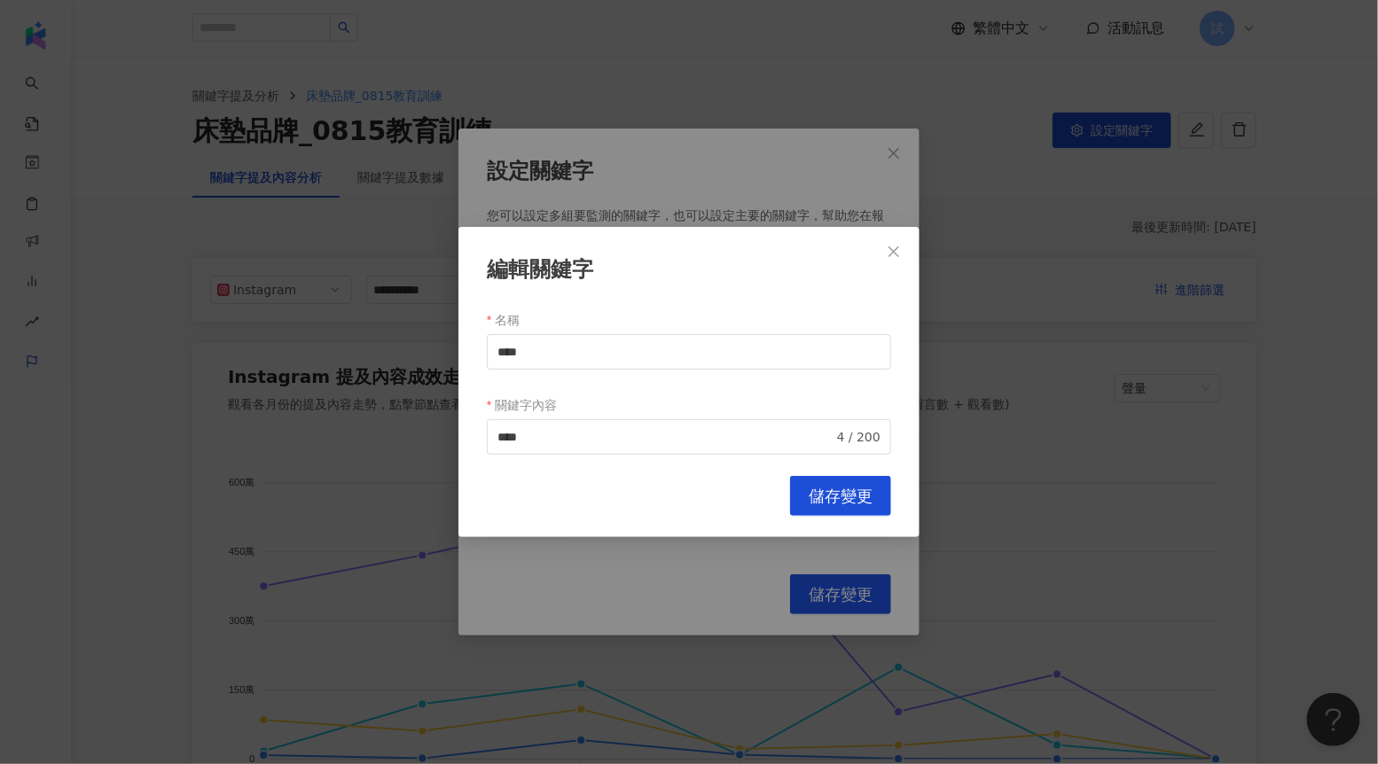
click at [587, 543] on div "編輯關鍵字 名稱 **** 關鍵字內容 **** 4 / 200 Cancel 儲存變更" at bounding box center [689, 382] width 1378 height 764
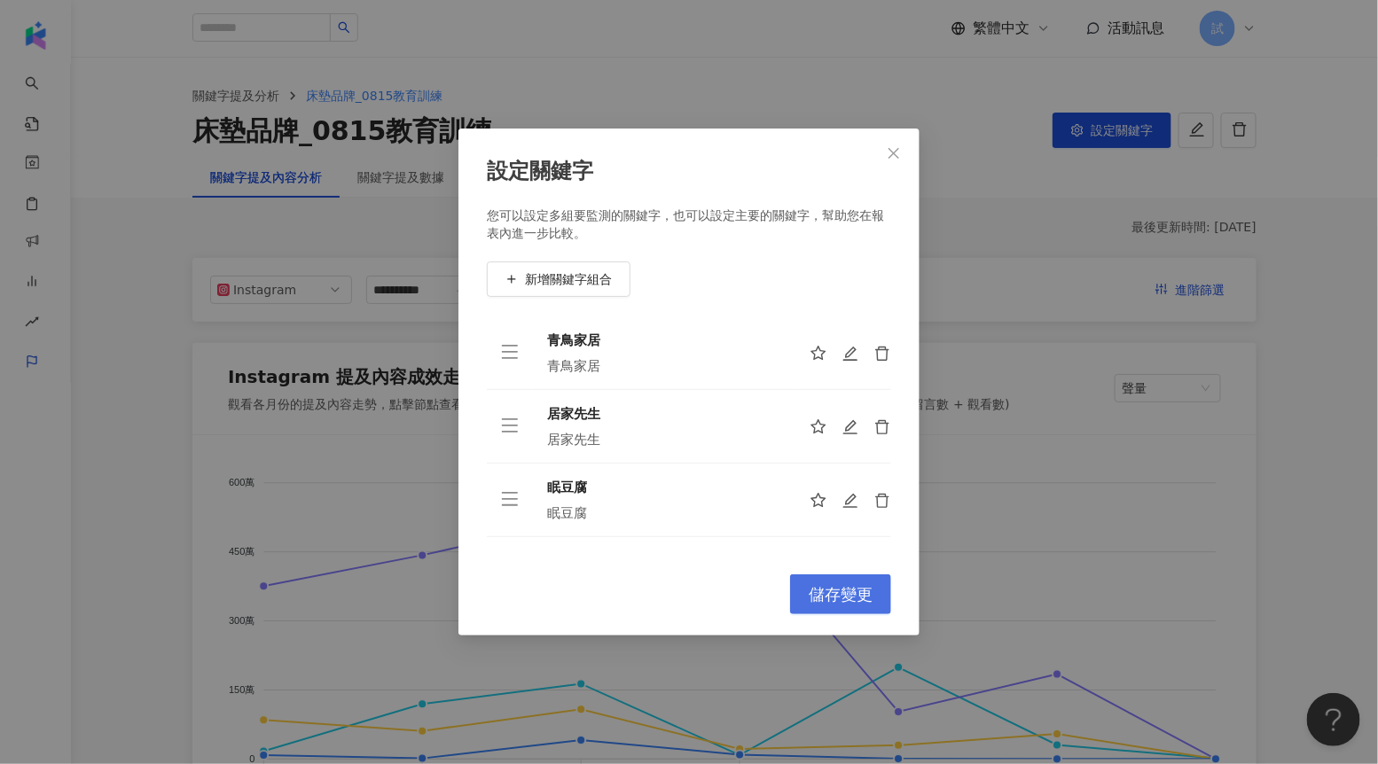
click at [808, 582] on button "儲存變更" at bounding box center [840, 594] width 101 height 40
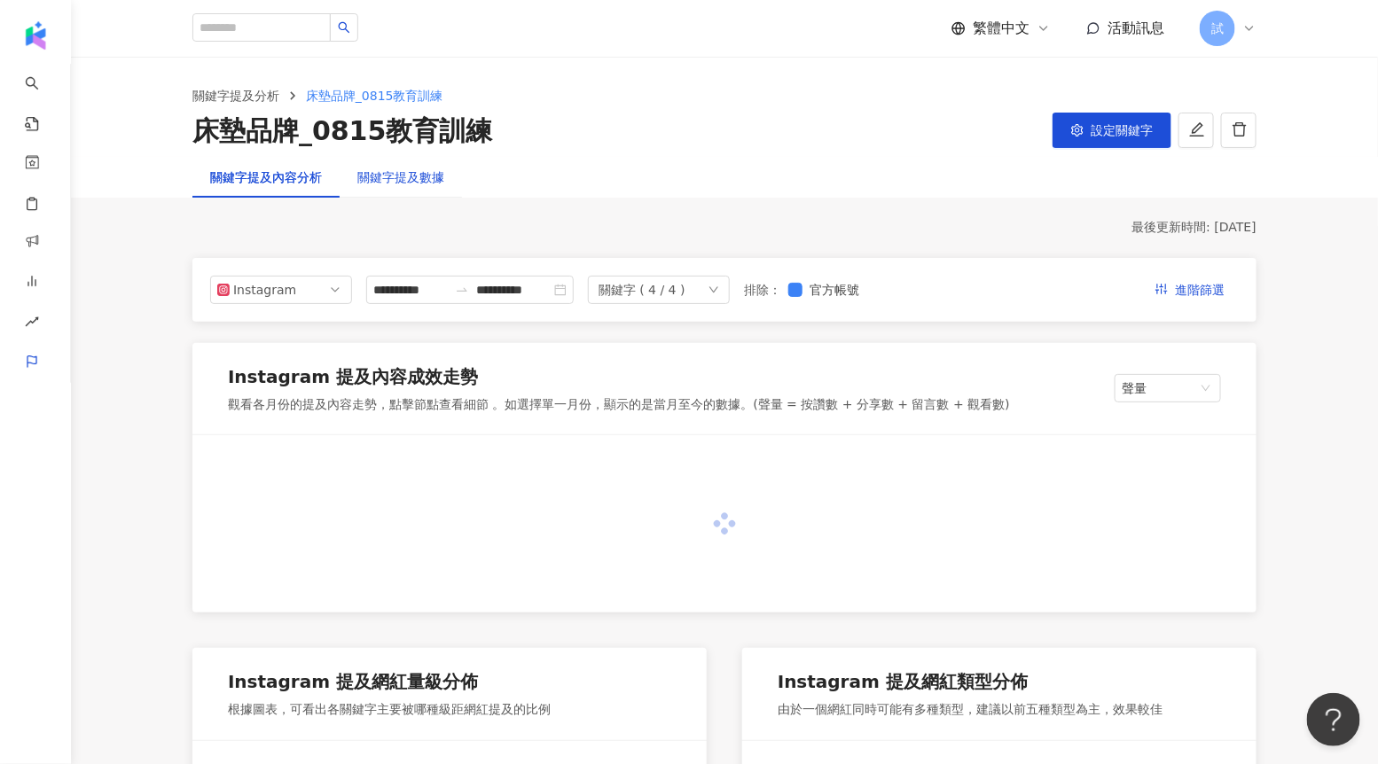
click at [425, 183] on div "關鍵字提及數據" at bounding box center [400, 178] width 87 height 20
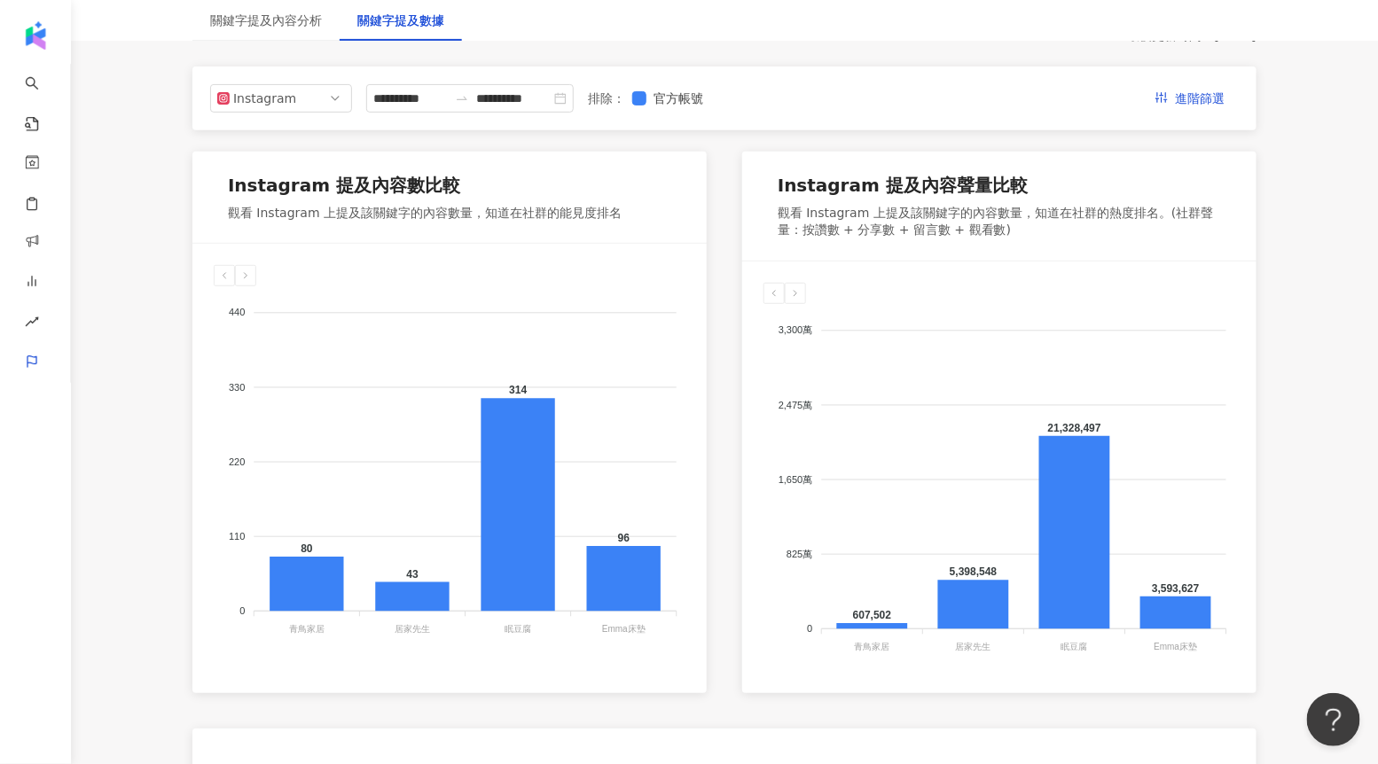
scroll to position [195, 0]
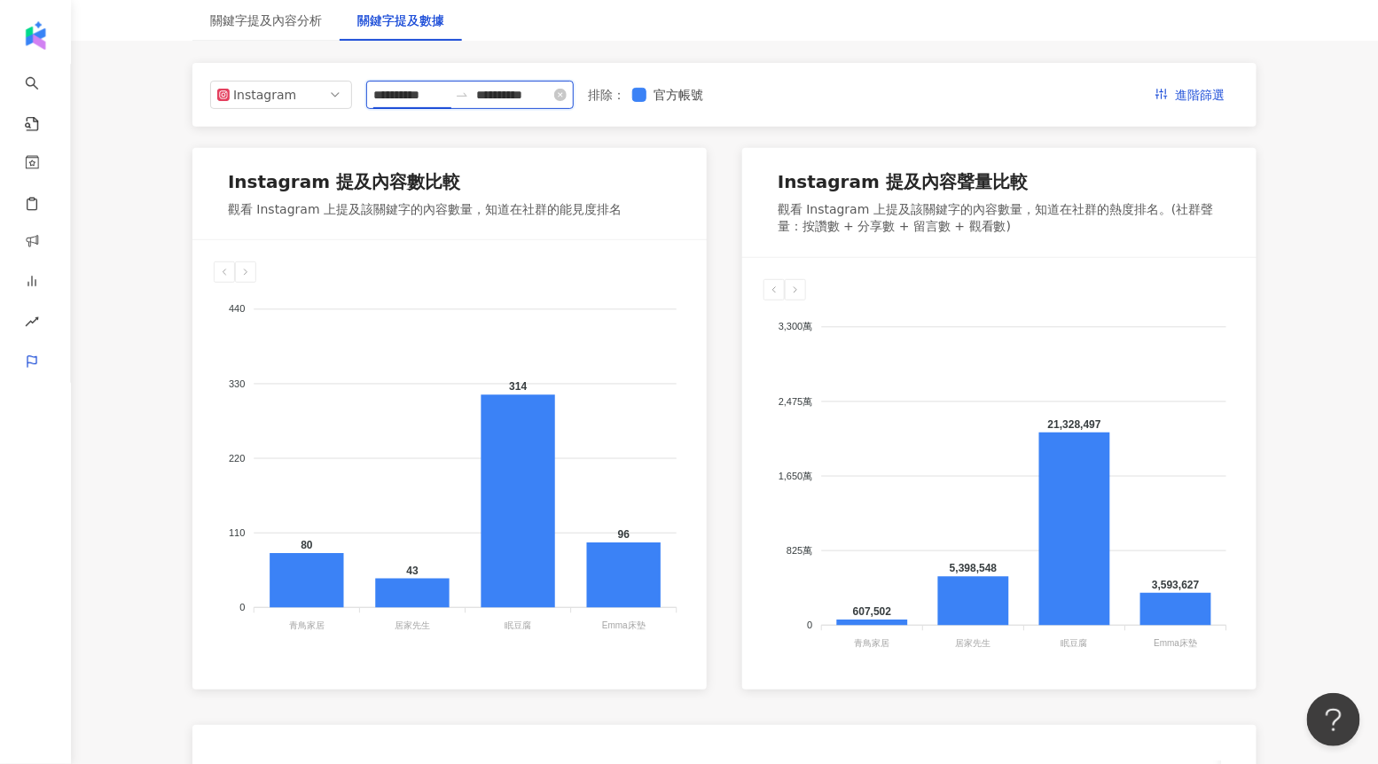
click at [430, 96] on input "**********" at bounding box center [410, 95] width 74 height 20
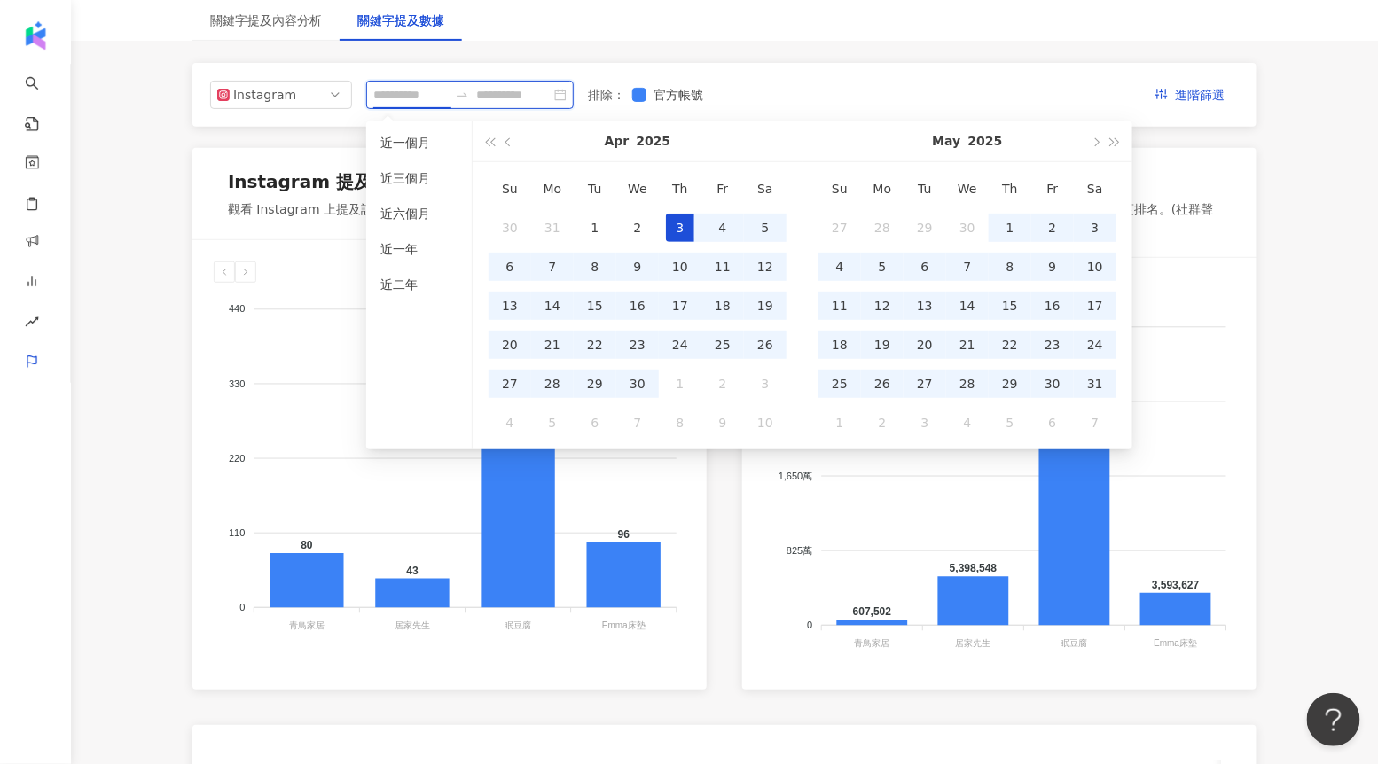
type input "**********"
click at [284, 656] on div "440 440 330 330 220 220 110 110 0 0 80 43 314 96 青鳥家居 青鳥家居 居家先生 居家先生 眠豆腐 眠豆腐 Em…" at bounding box center [449, 456] width 514 height 432
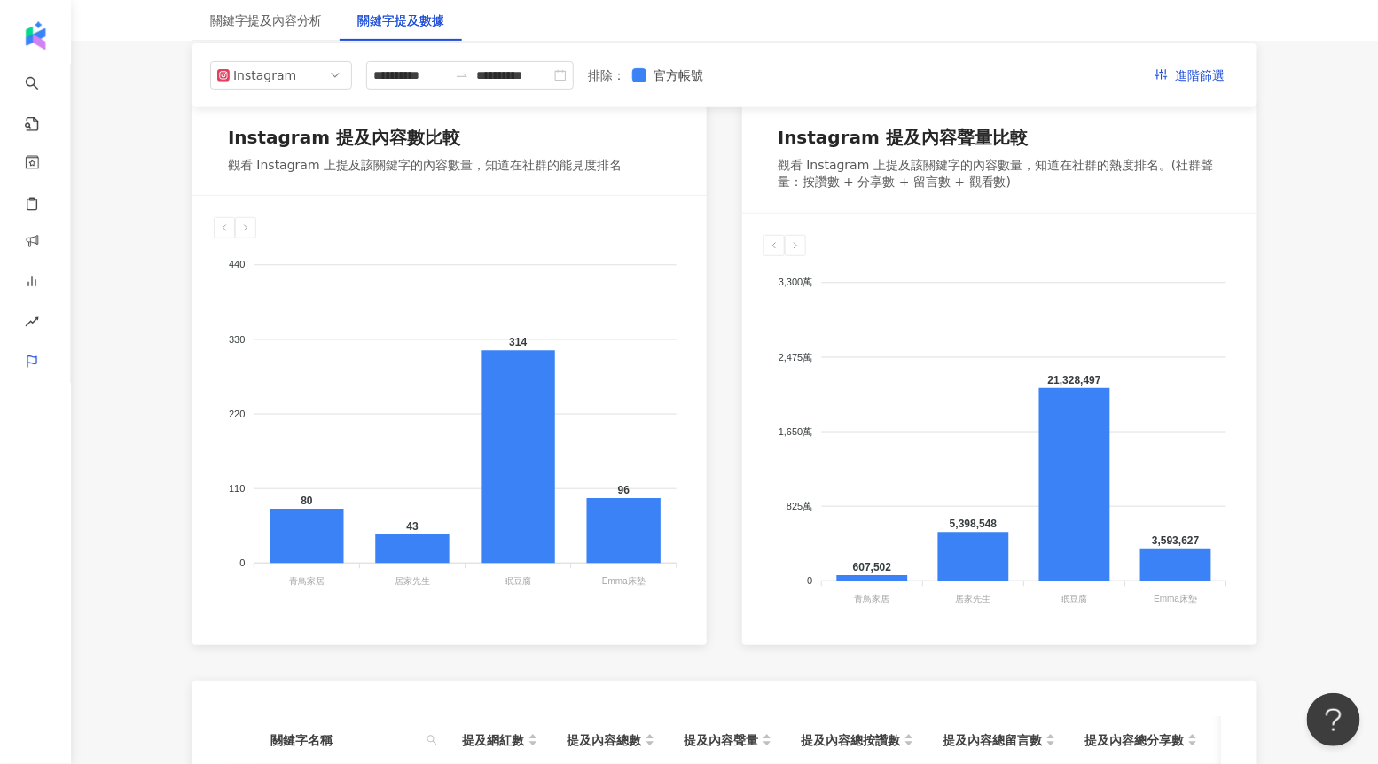
scroll to position [82, 0]
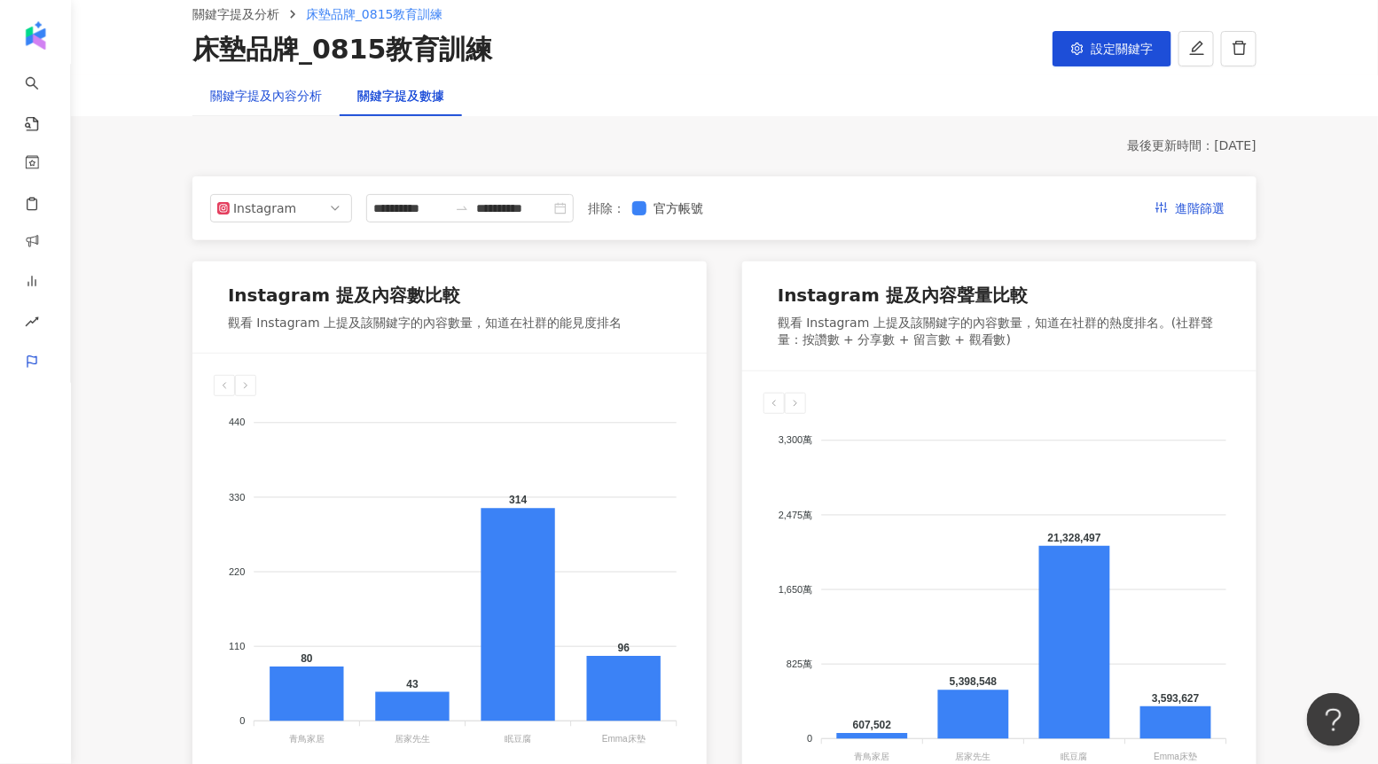
click at [297, 102] on div "關鍵字提及內容分析" at bounding box center [266, 96] width 112 height 20
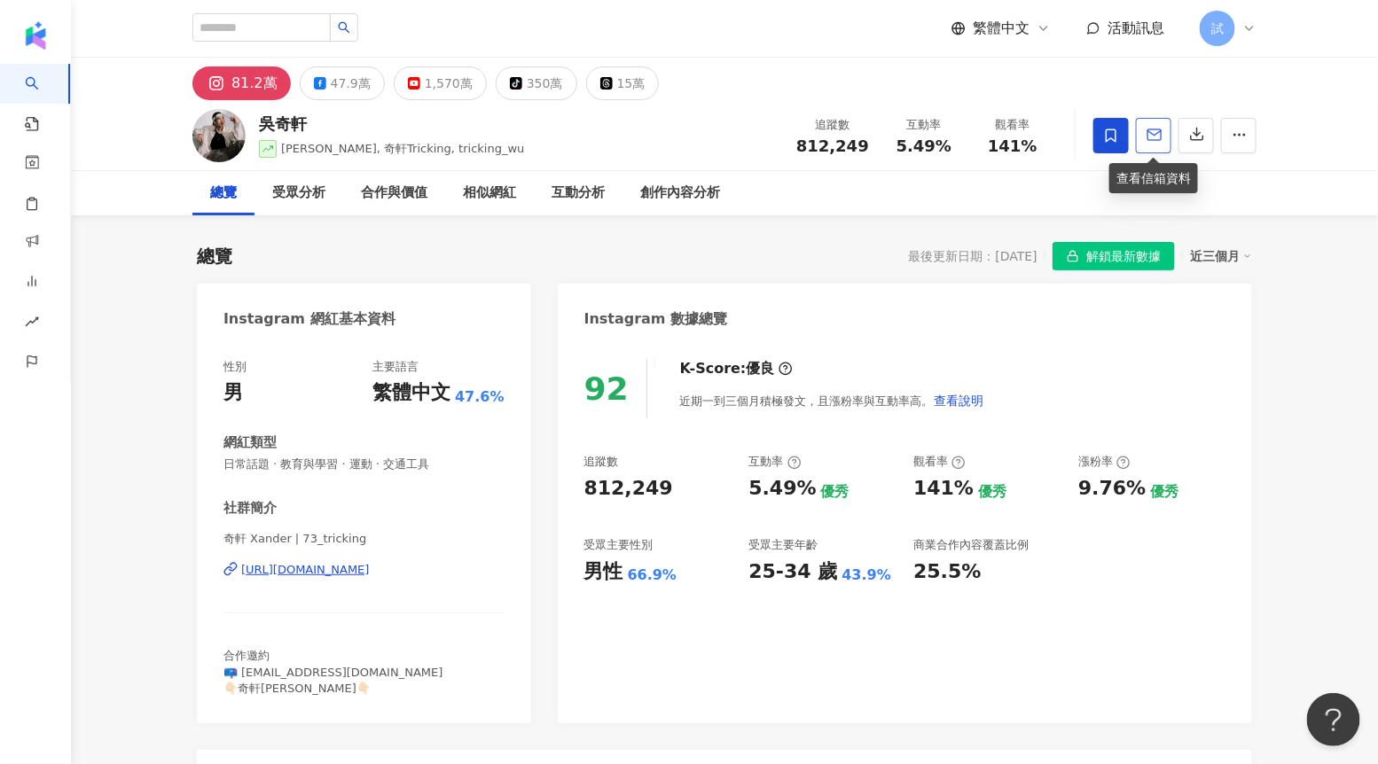
click at [1152, 135] on polyline "button" at bounding box center [1154, 133] width 13 height 4
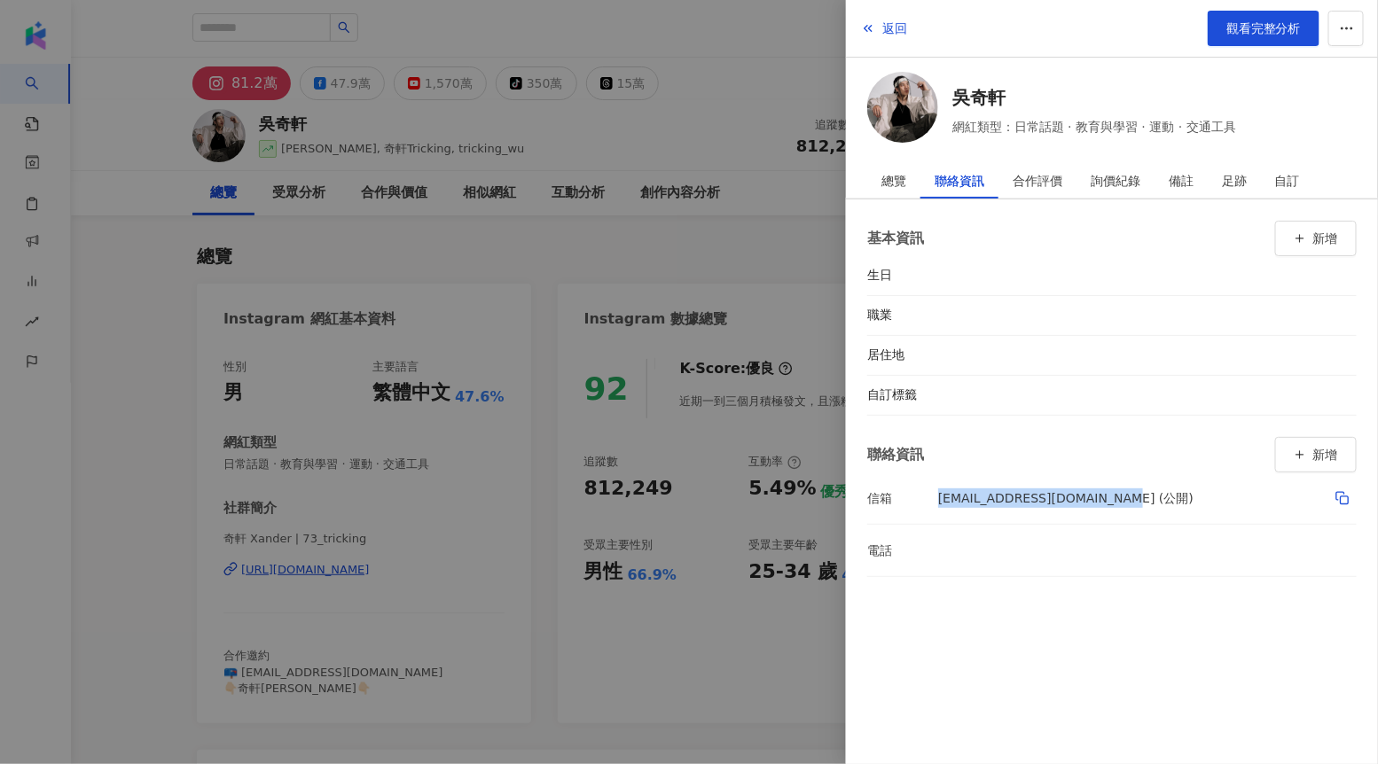
drag, startPoint x: 919, startPoint y: 496, endPoint x: 1103, endPoint y: 504, distance: 183.7
click at [1104, 504] on li "信箱 73_tricking@wavenet.com.tw (公開)" at bounding box center [1111, 497] width 489 height 51
click at [769, 269] on div at bounding box center [689, 382] width 1378 height 764
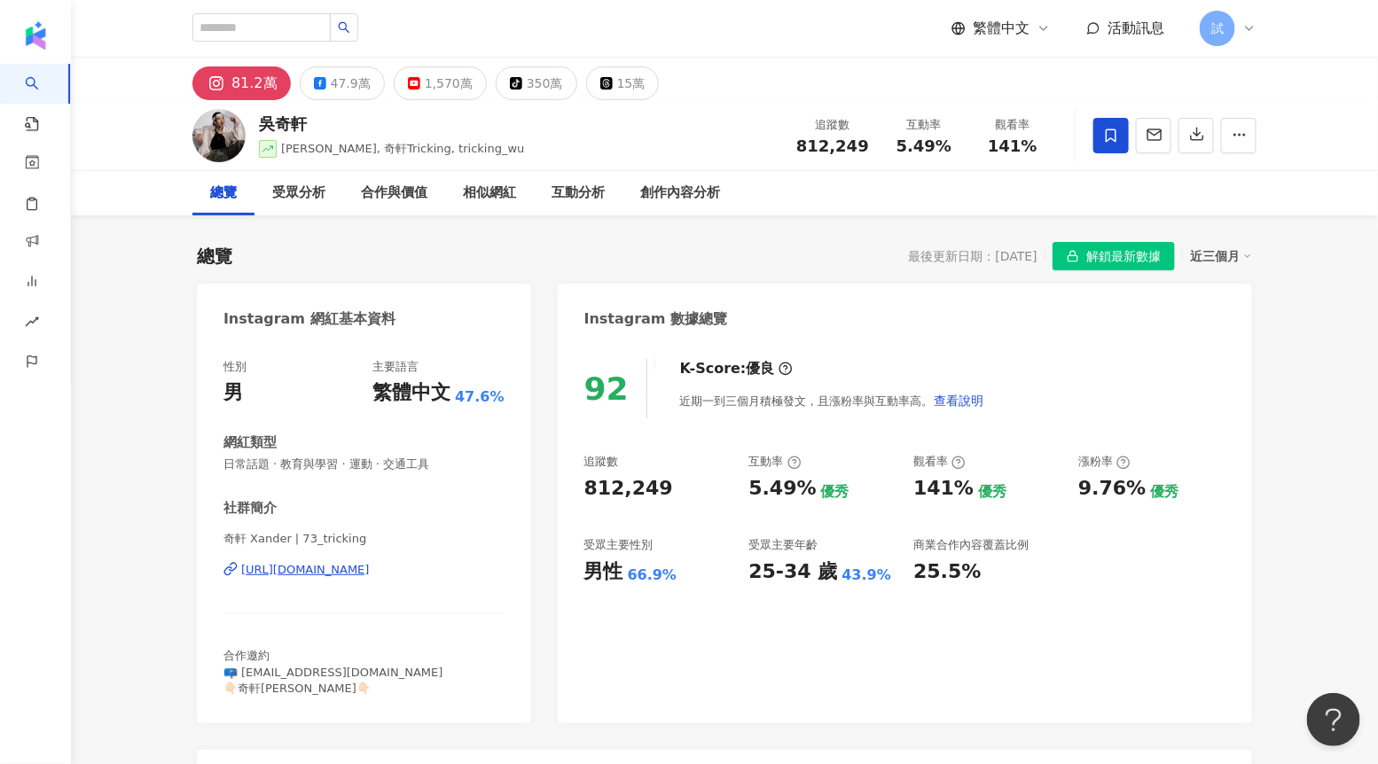
click at [280, 574] on div "https://www.instagram.com/73_tricking/" at bounding box center [305, 570] width 129 height 16
click at [331, 90] on div "47.9萬" at bounding box center [351, 83] width 40 height 25
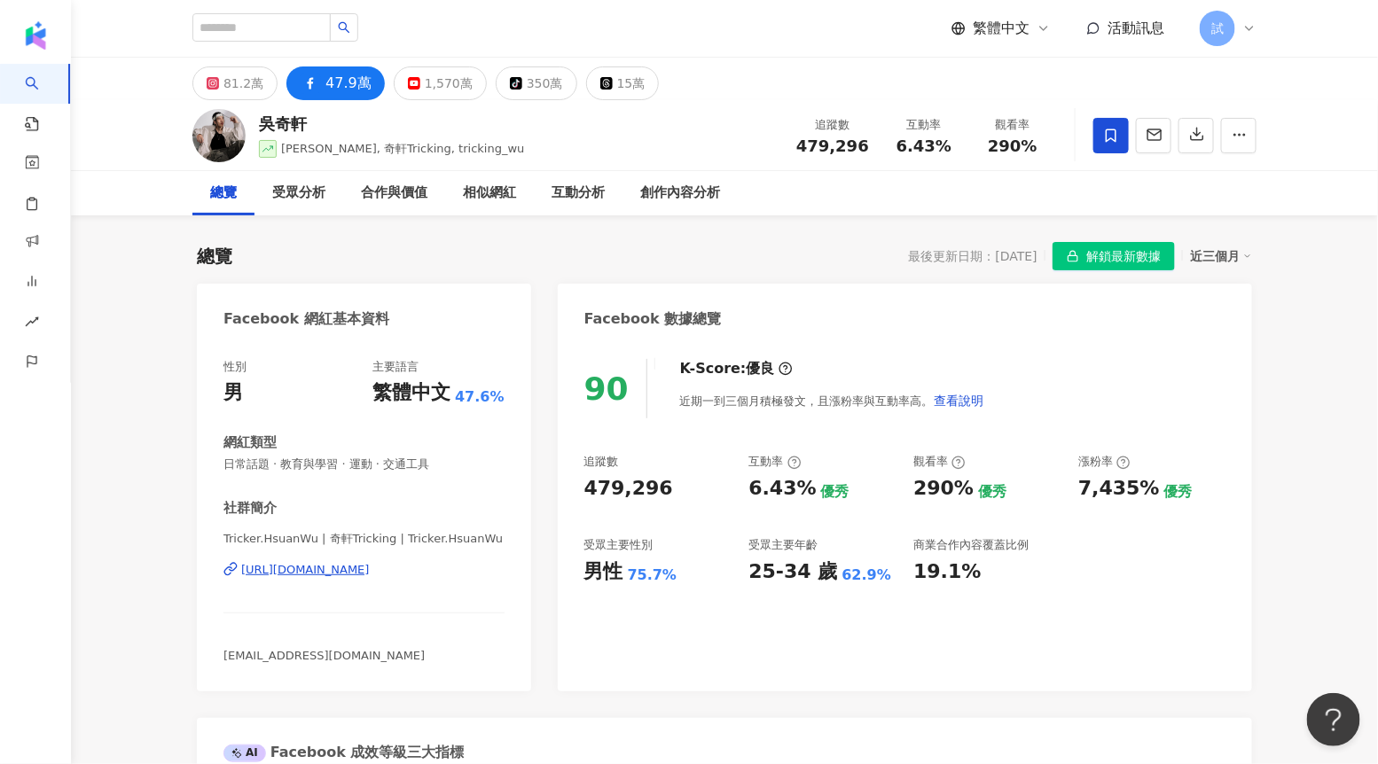
click at [326, 575] on div "https://www.facebook.com/979911532168203" at bounding box center [305, 570] width 129 height 16
click at [1193, 136] on icon "button" at bounding box center [1197, 134] width 16 height 16
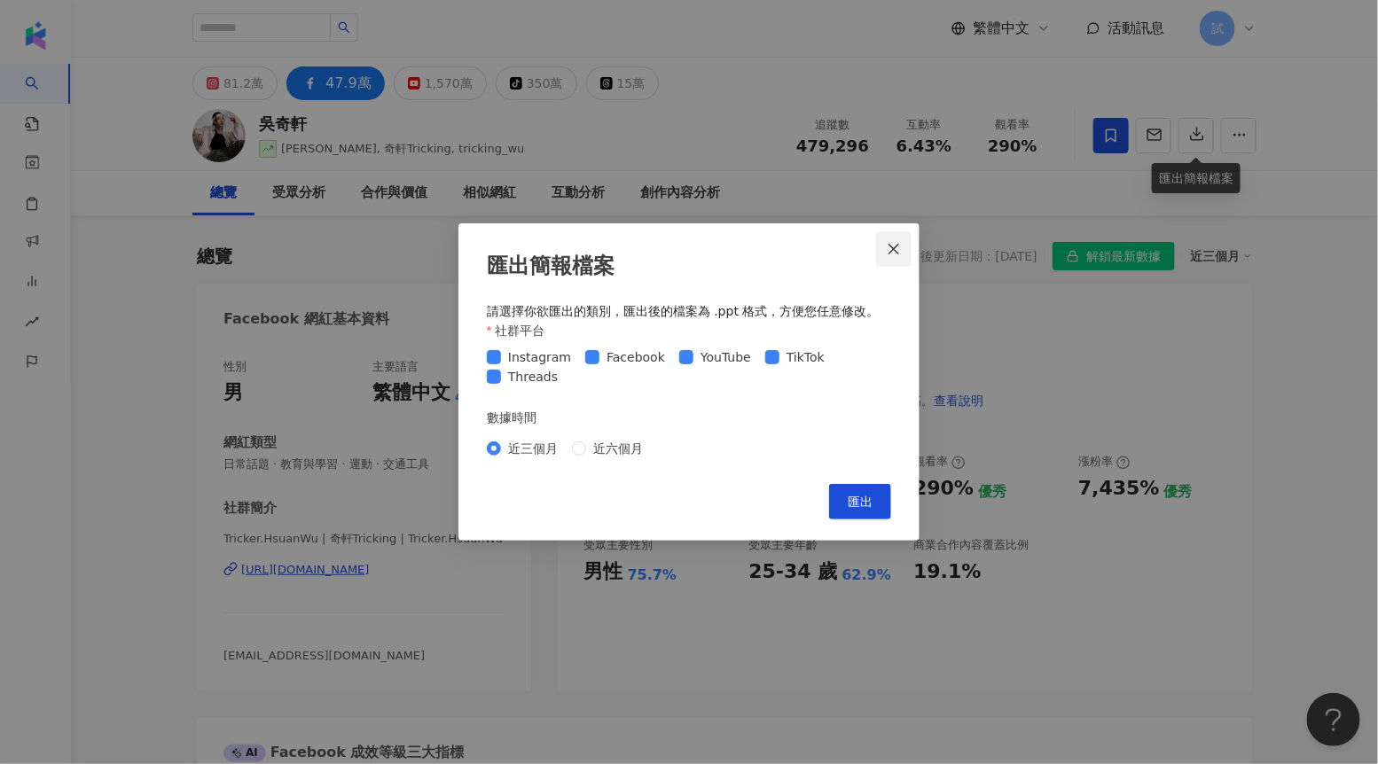
click at [886, 255] on button "Close" at bounding box center [893, 248] width 35 height 35
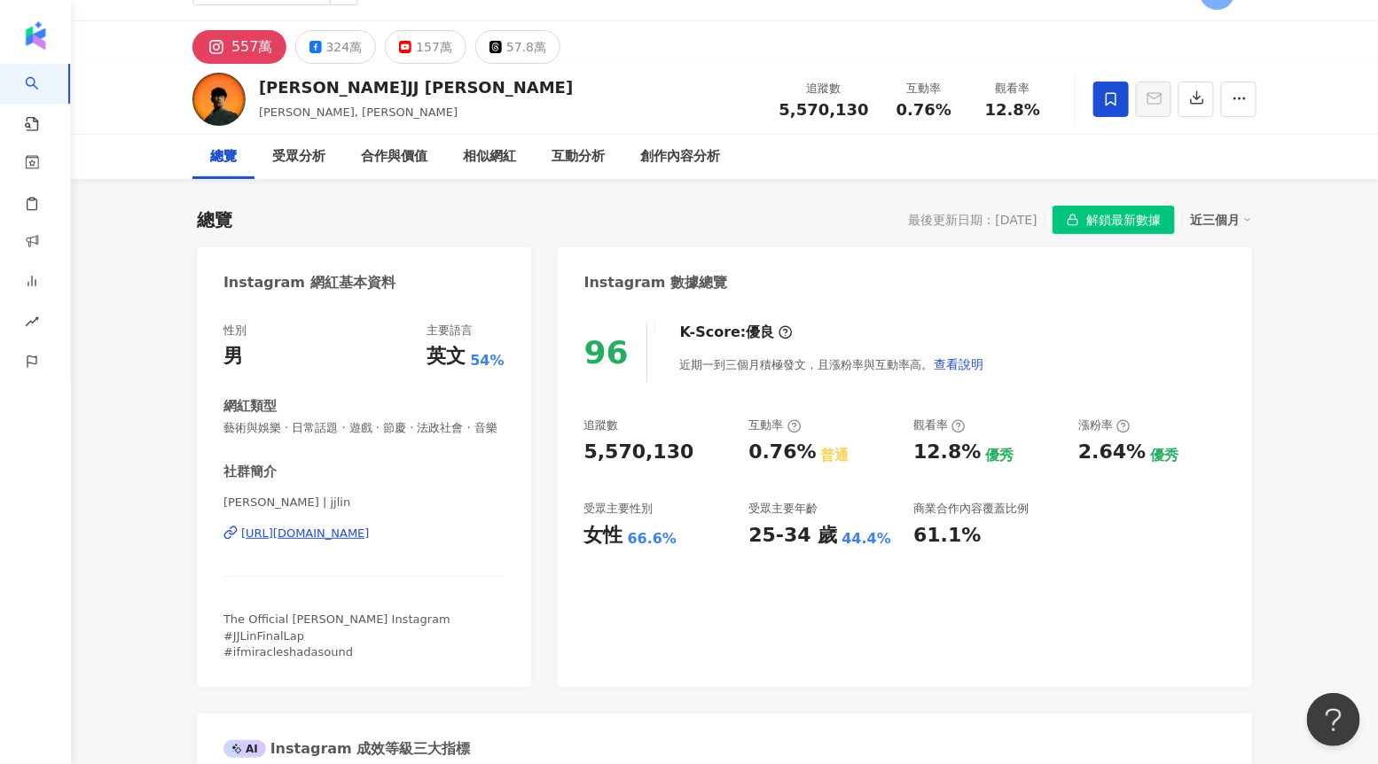
scroll to position [38, 0]
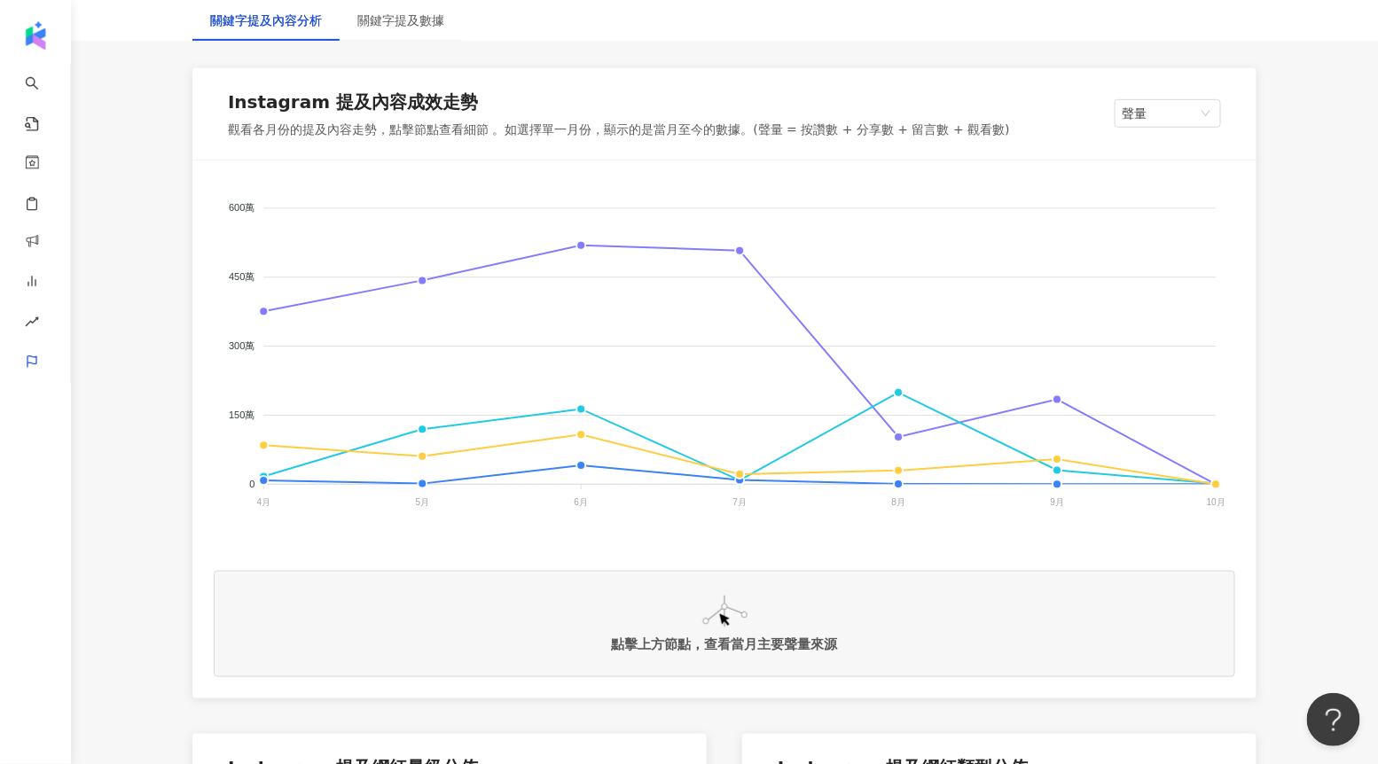
scroll to position [276, 0]
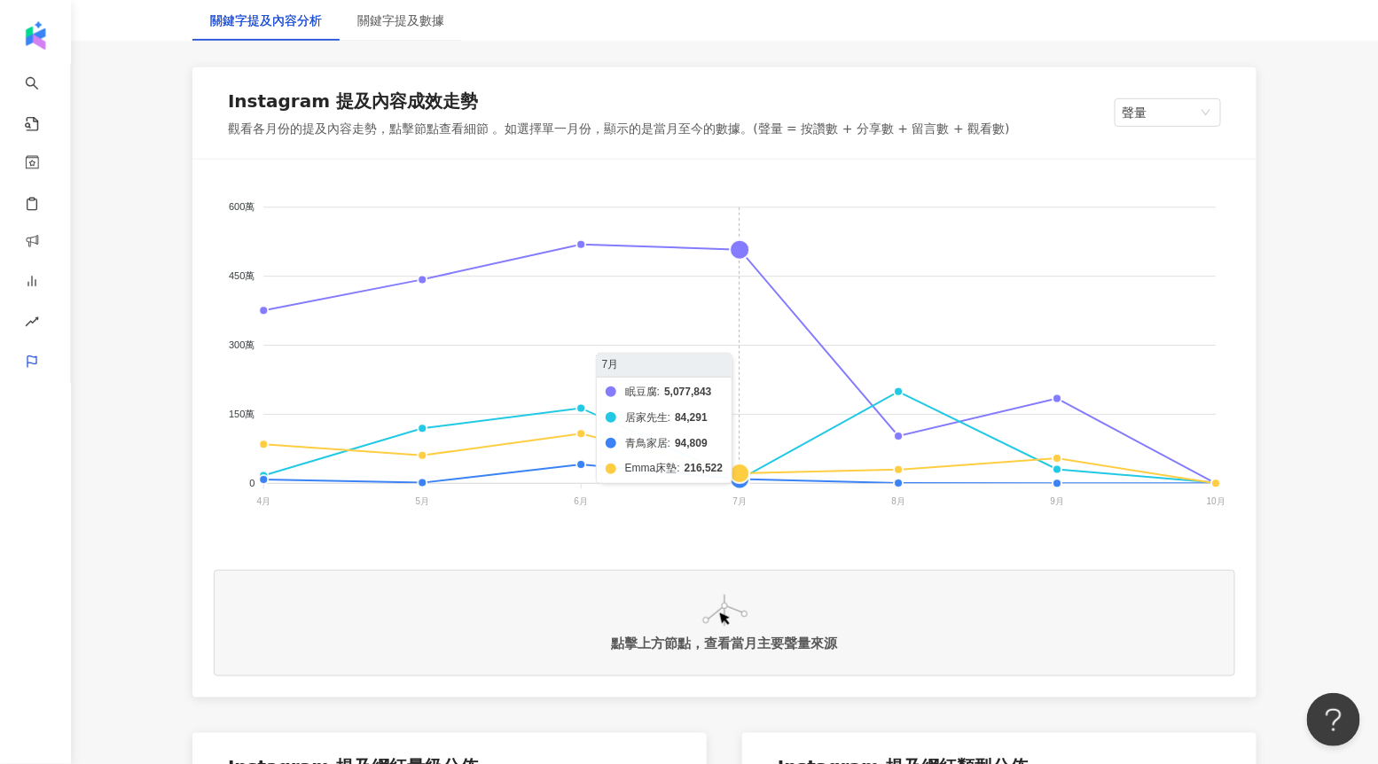
click at [735, 256] on foreignobject "眠豆腐 居家先生 青鳥家居 Emma床墊" at bounding box center [724, 358] width 1021 height 355
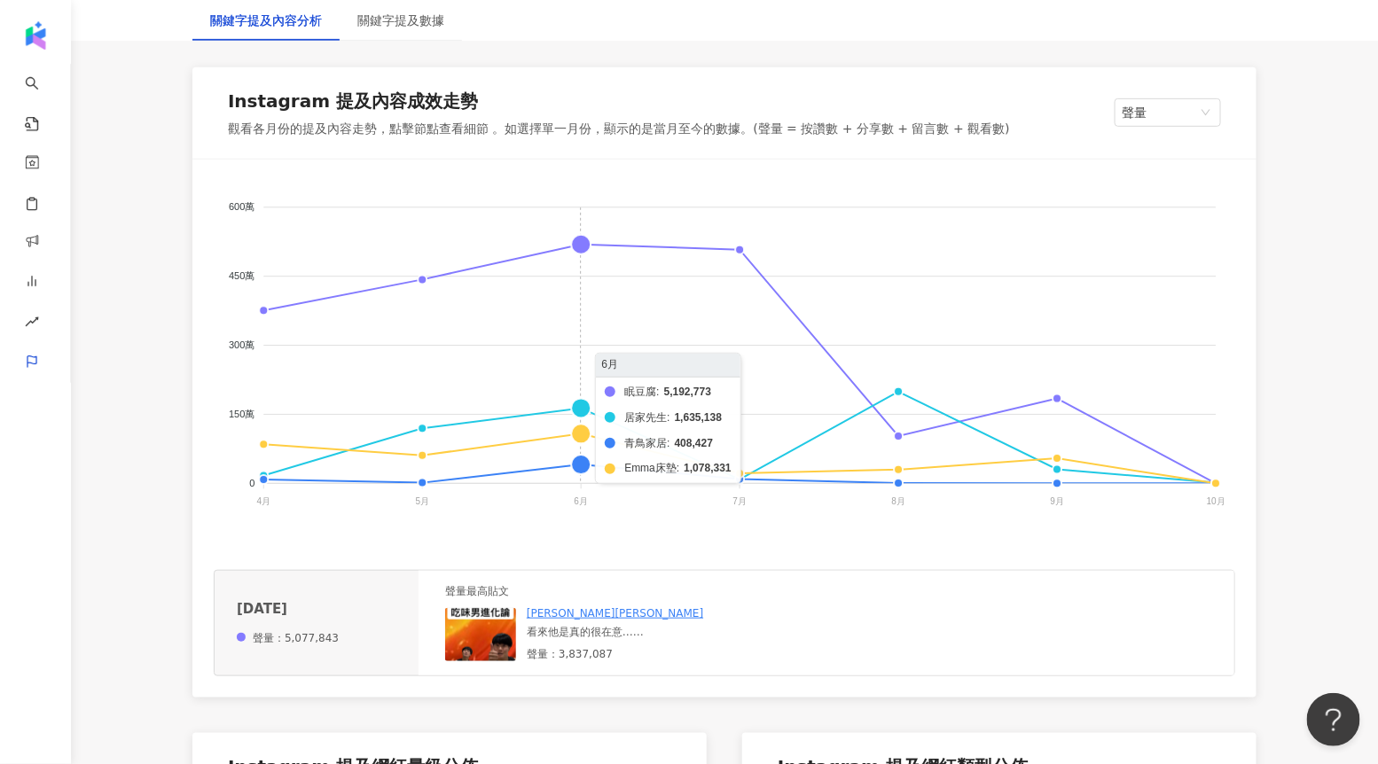
click at [585, 254] on foreignobject "眠豆腐 居家先生 青鳥家居 Emma床墊" at bounding box center [724, 358] width 1021 height 355
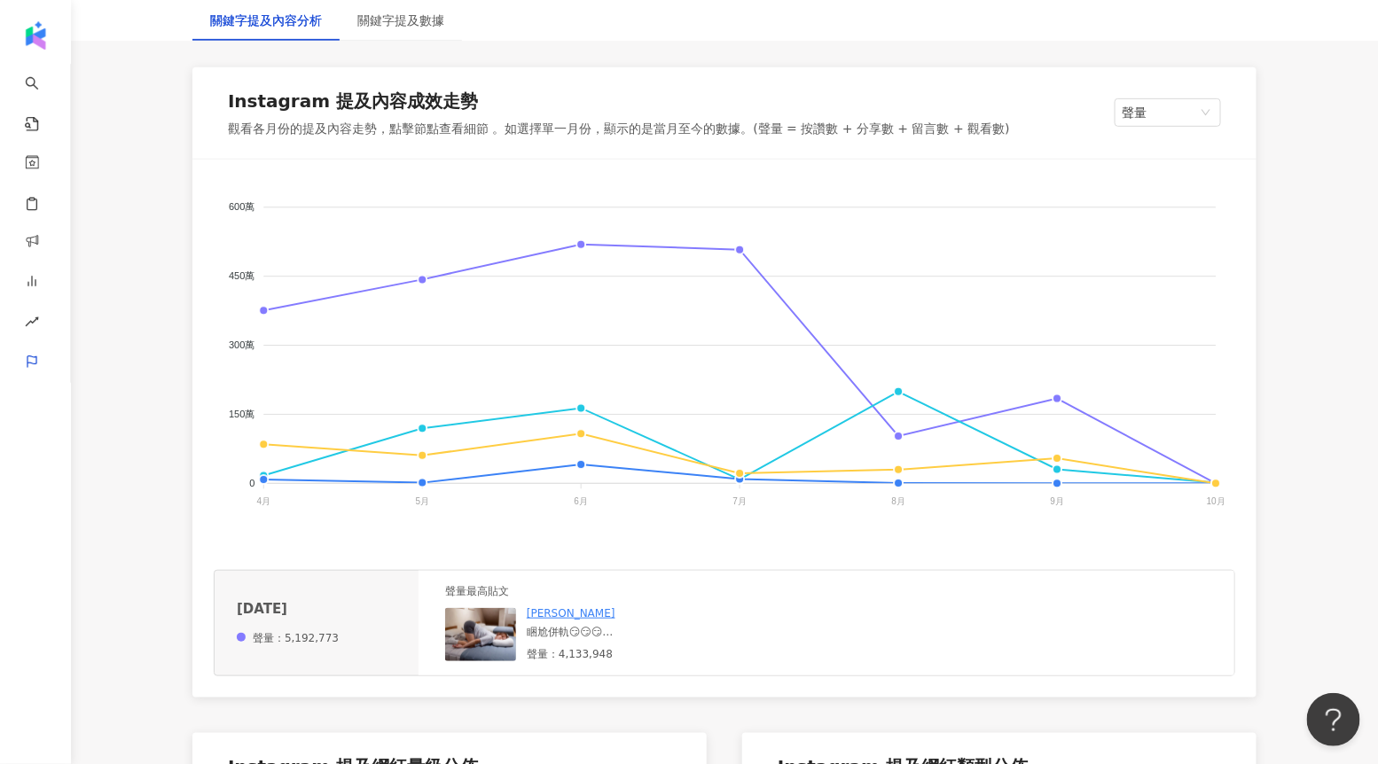
click at [484, 632] on img at bounding box center [480, 634] width 71 height 53
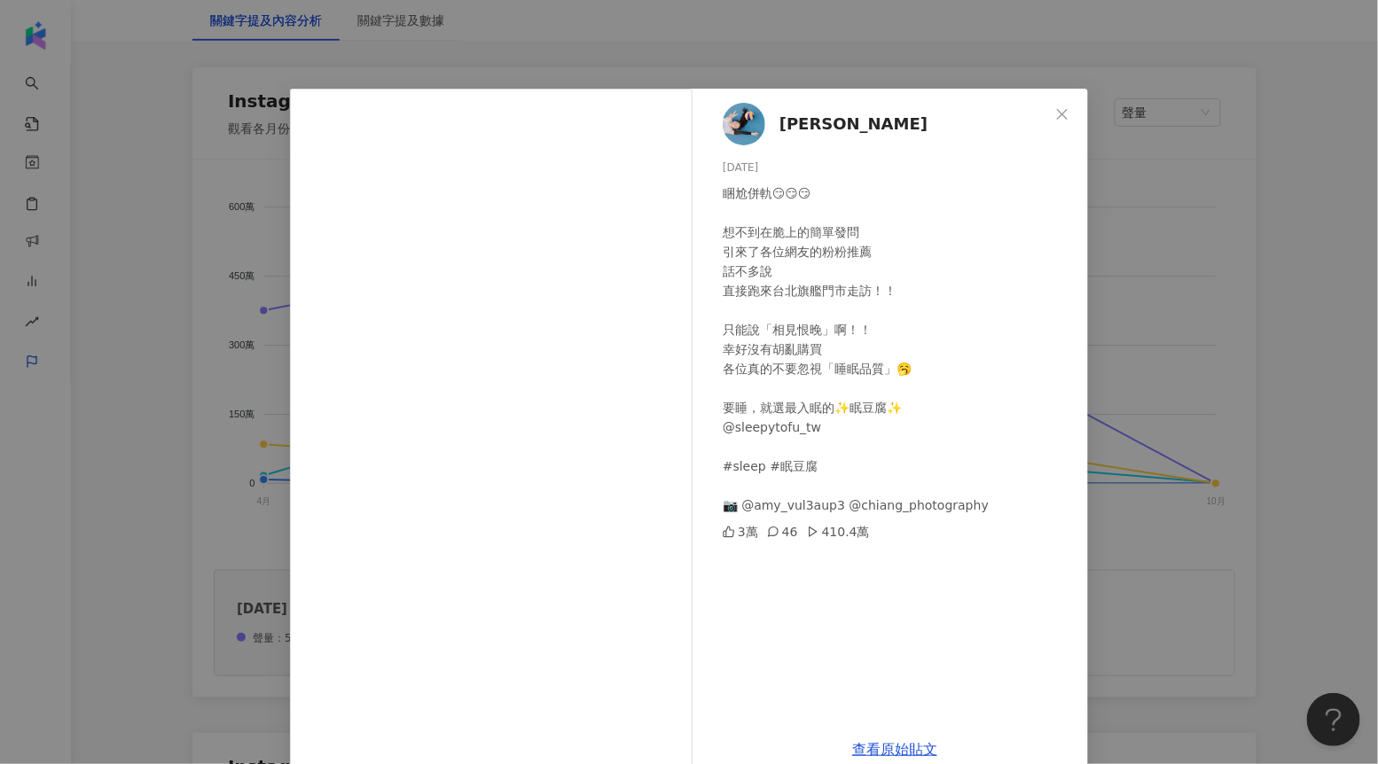
click at [1160, 325] on div "[PERSON_NAME] [DATE] 睏尬併軌😏😏😏 想不到在脆上的簡單發問 引來了各位網友的粉粉推薦 話不多說 直接跑來台北旗艦門市走訪！！ 只能說「相…" at bounding box center [689, 382] width 1378 height 764
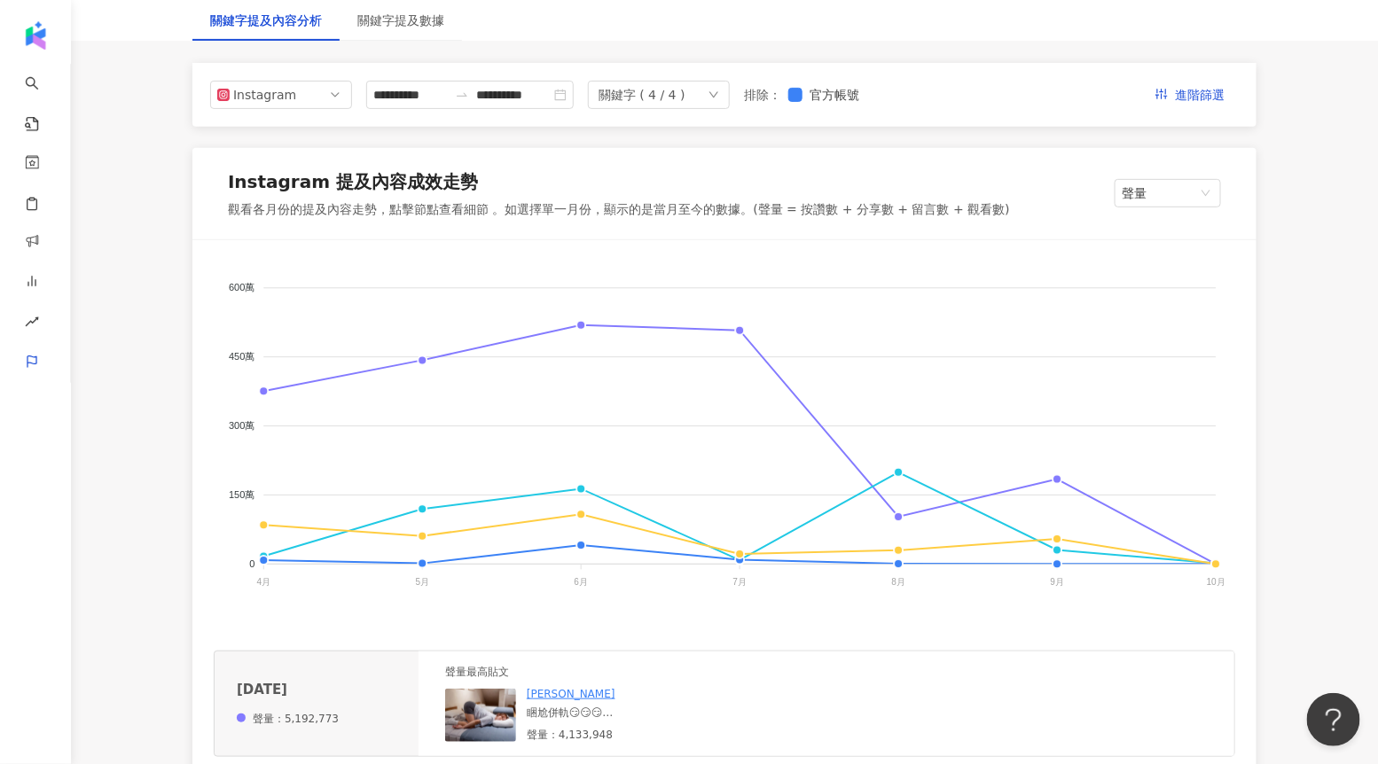
scroll to position [149, 0]
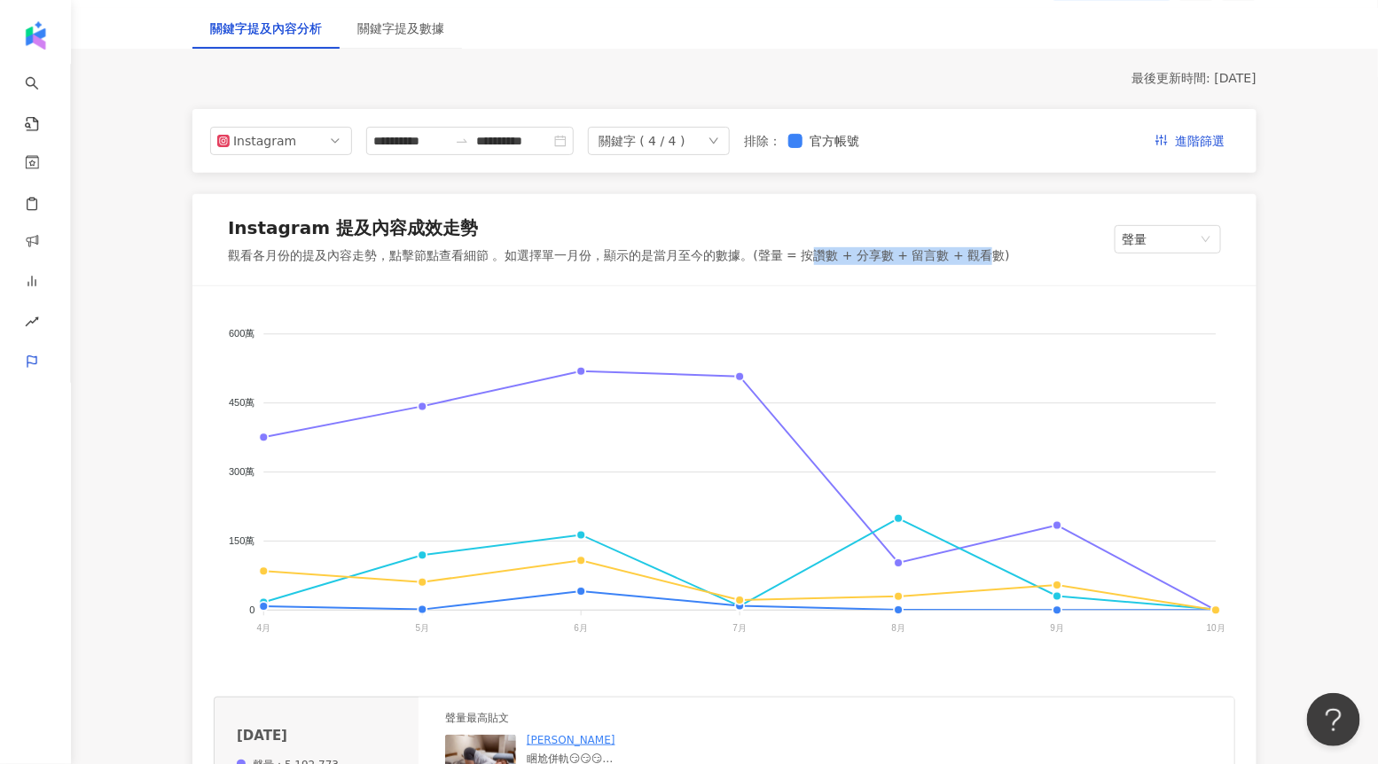
drag, startPoint x: 808, startPoint y: 259, endPoint x: 983, endPoint y: 256, distance: 175.5
click at [983, 257] on div "觀看各月份的提及內容走勢，點擊節點查看細節 。如選擇單一月份，顯示的是當月至今的數據。(聲量 = 按讚數 + 分享數 + 留言數 + 觀看數)" at bounding box center [619, 256] width 782 height 18
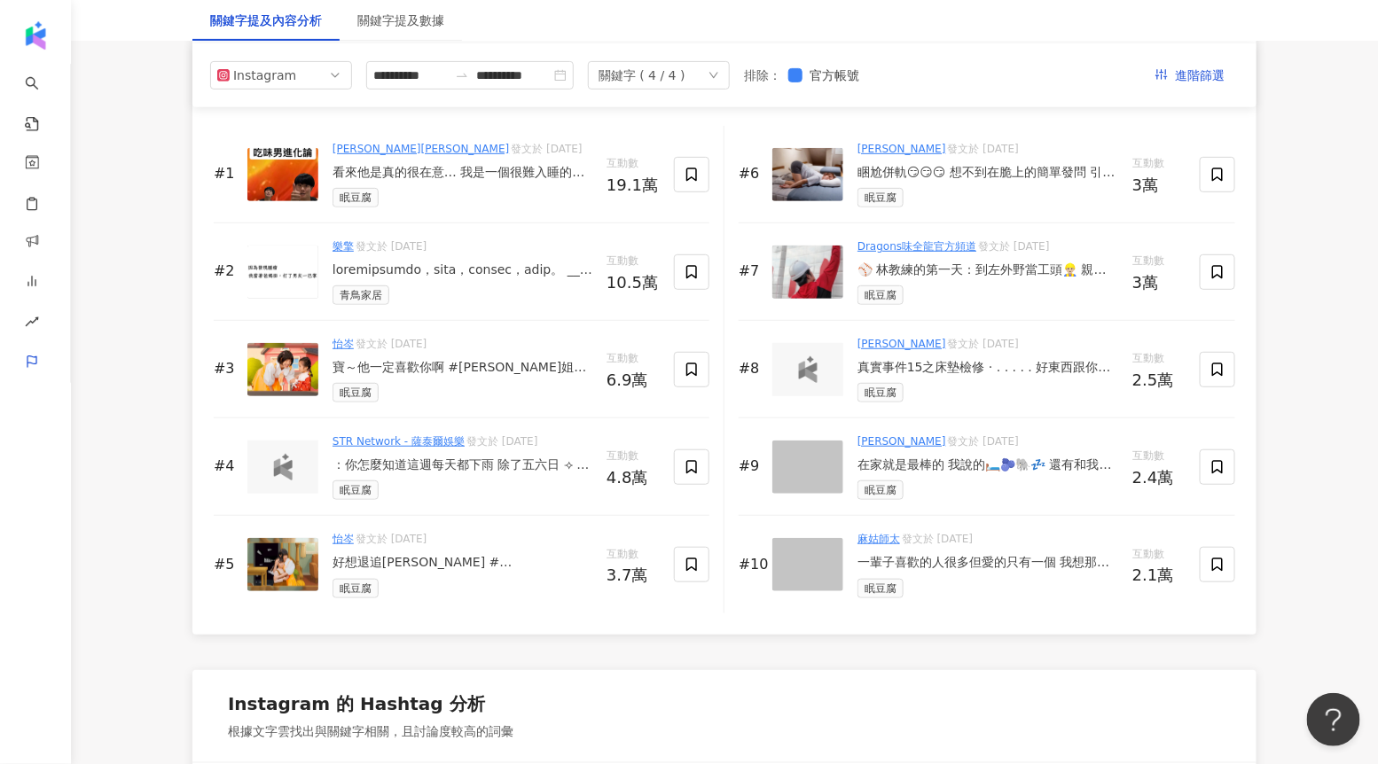
scroll to position [2721, 0]
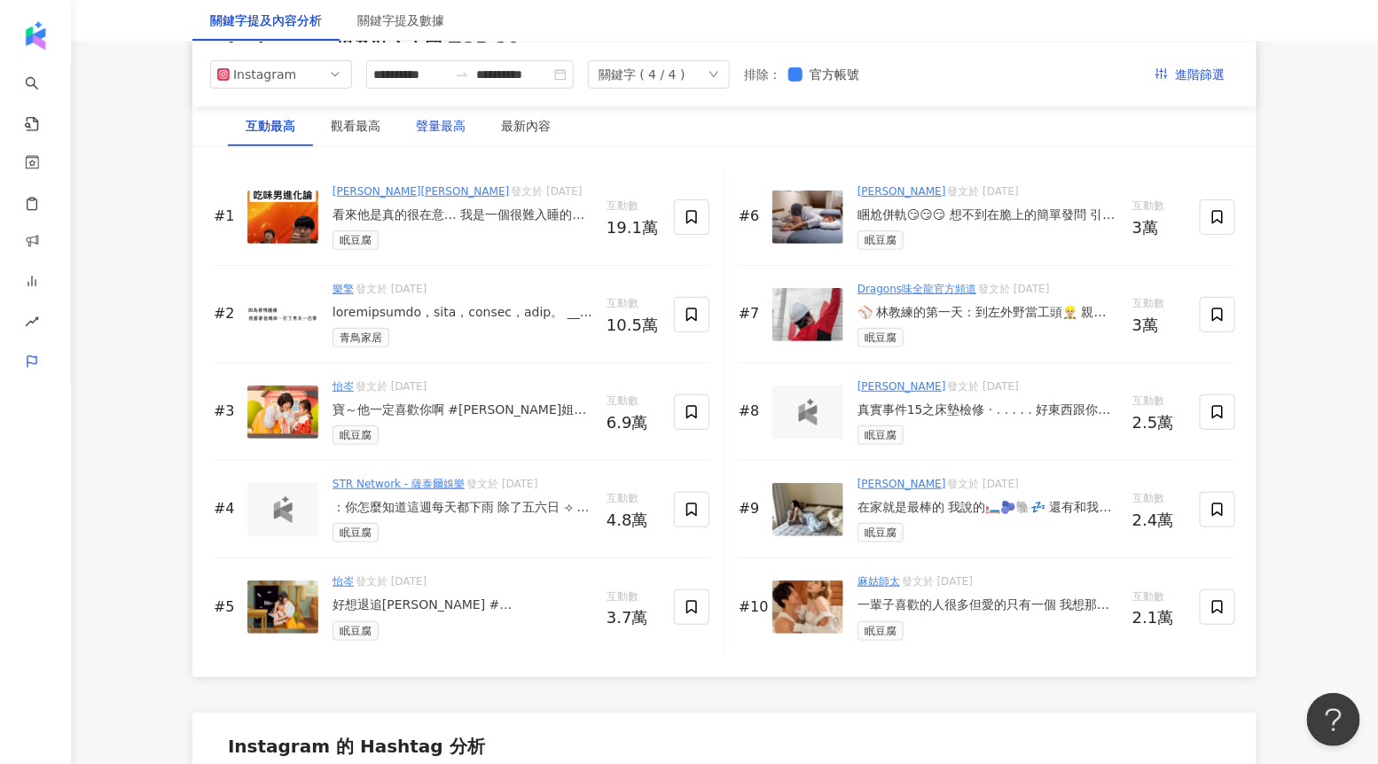
click at [454, 127] on div "聲量最高" at bounding box center [441, 126] width 50 height 20
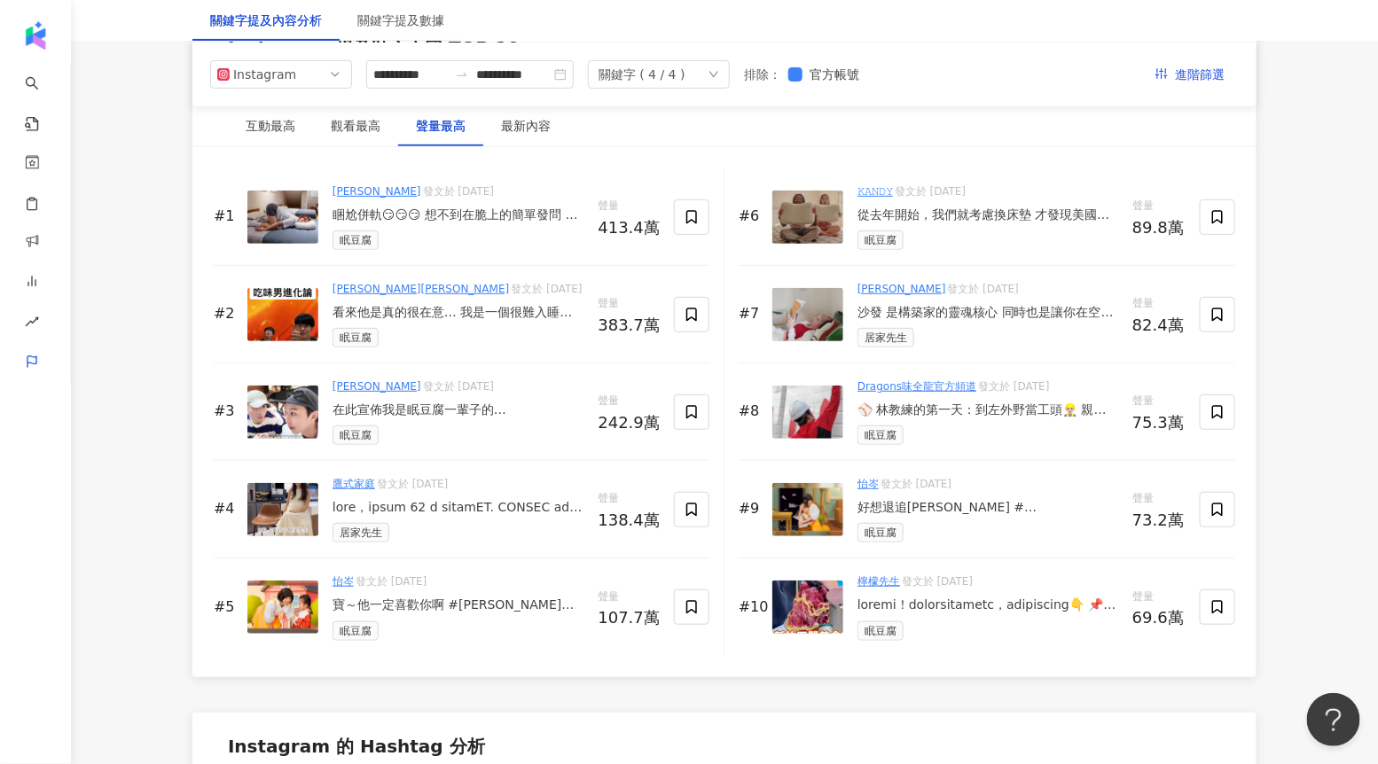
click at [447, 405] on div "在此宣佈我是眠豆腐一輩子的[DEMOGRAPHIC_DATA]了☁️💤 眠豆腐在新竹開實體的體驗館了！剛好要搬家就立刻挑了一張芝麻豆腐！！[DATE]好快就收…" at bounding box center [457, 411] width 251 height 18
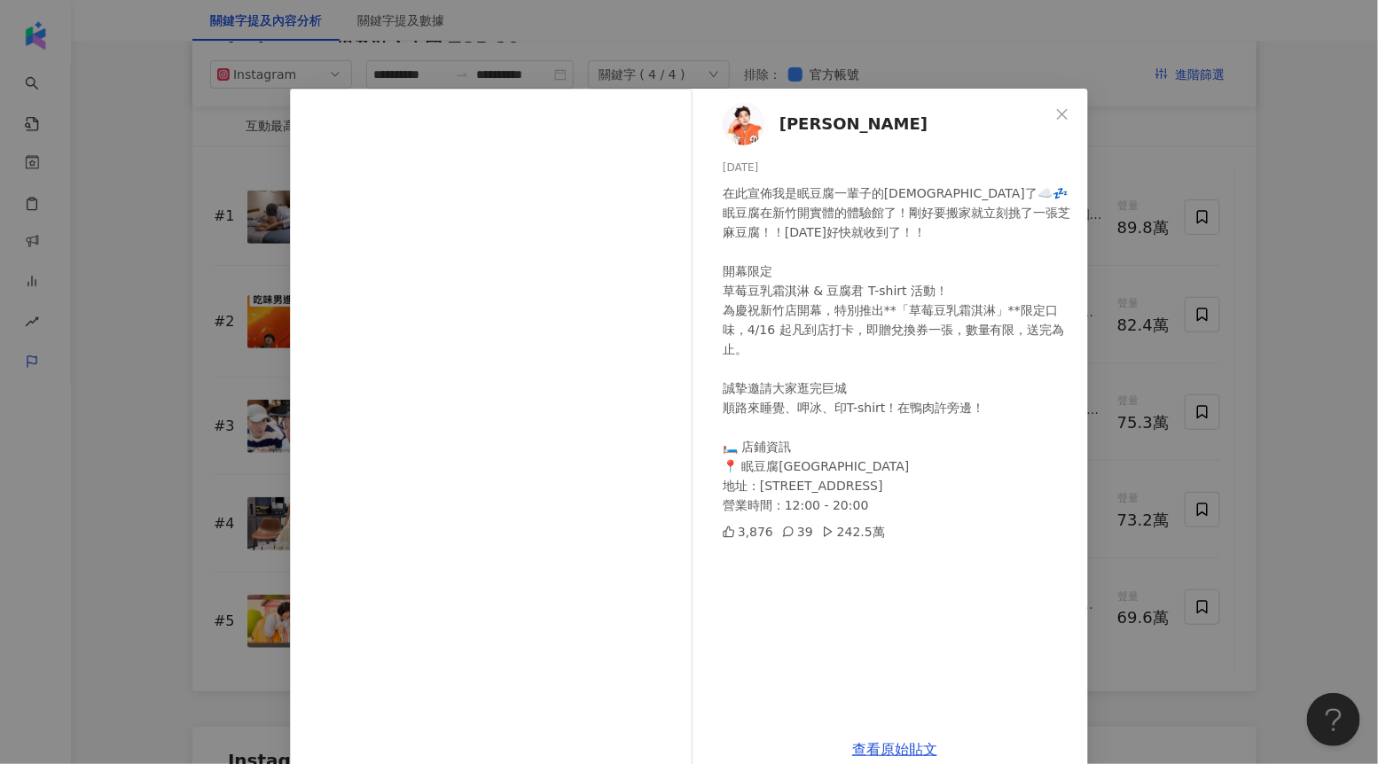
drag, startPoint x: 1118, startPoint y: 175, endPoint x: 871, endPoint y: 622, distance: 511.0
click at [871, 622] on div "高興 Xin [DATE] 在此宣佈我是眠豆腐一輩子的信徒了☁️💤 眠豆腐在新竹開實體的體驗館了！剛好要搬家就立刻挑了一張芝麻豆腐！！[DATE]好快就收到了…" at bounding box center [689, 382] width 1378 height 764
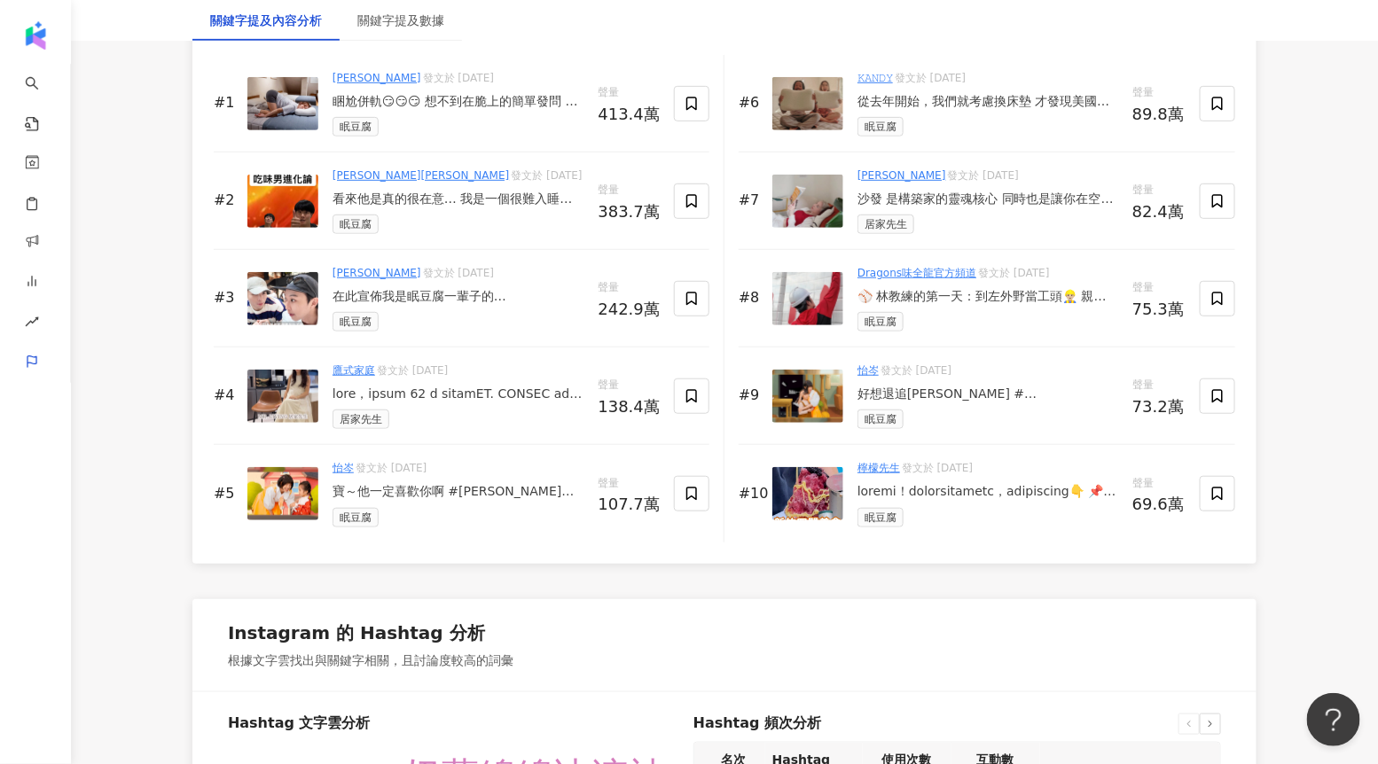
scroll to position [2854, 0]
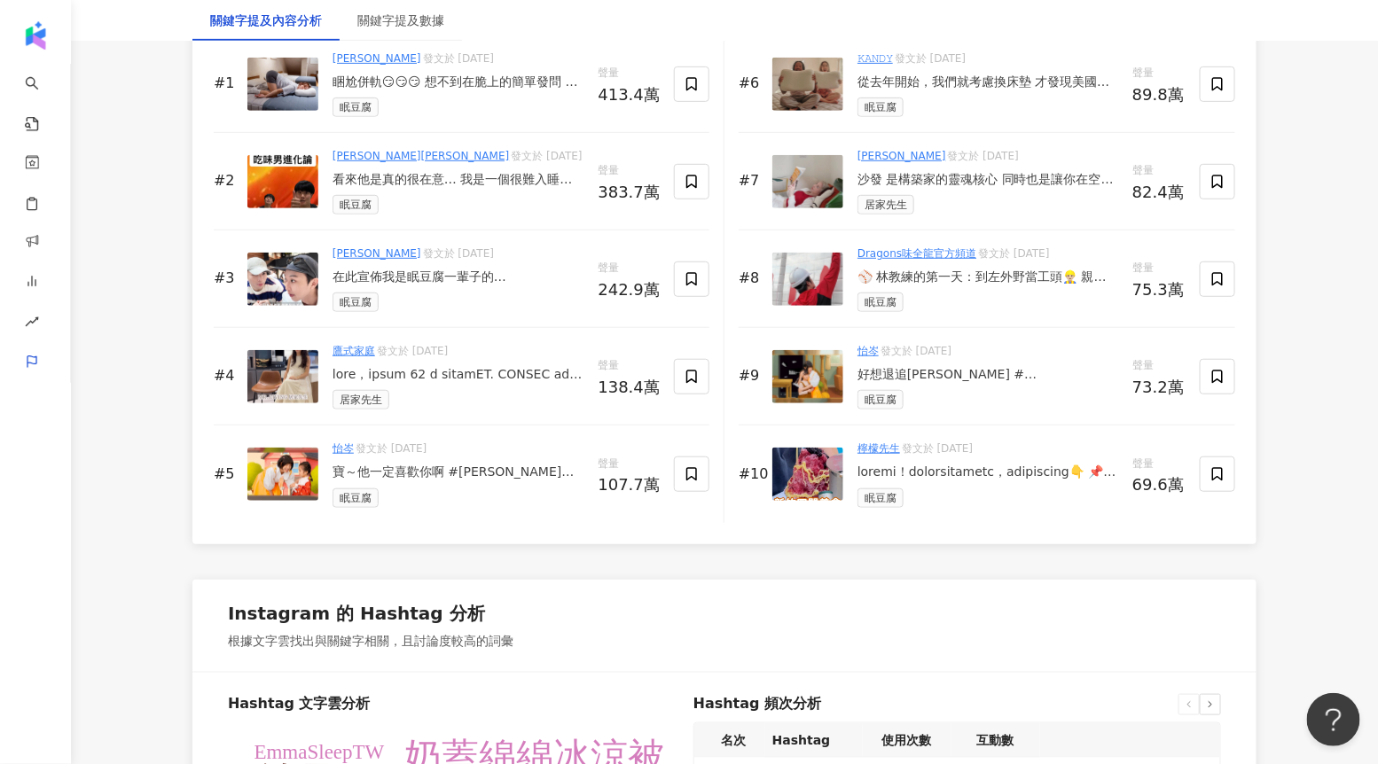
click at [470, 371] on div at bounding box center [457, 375] width 251 height 18
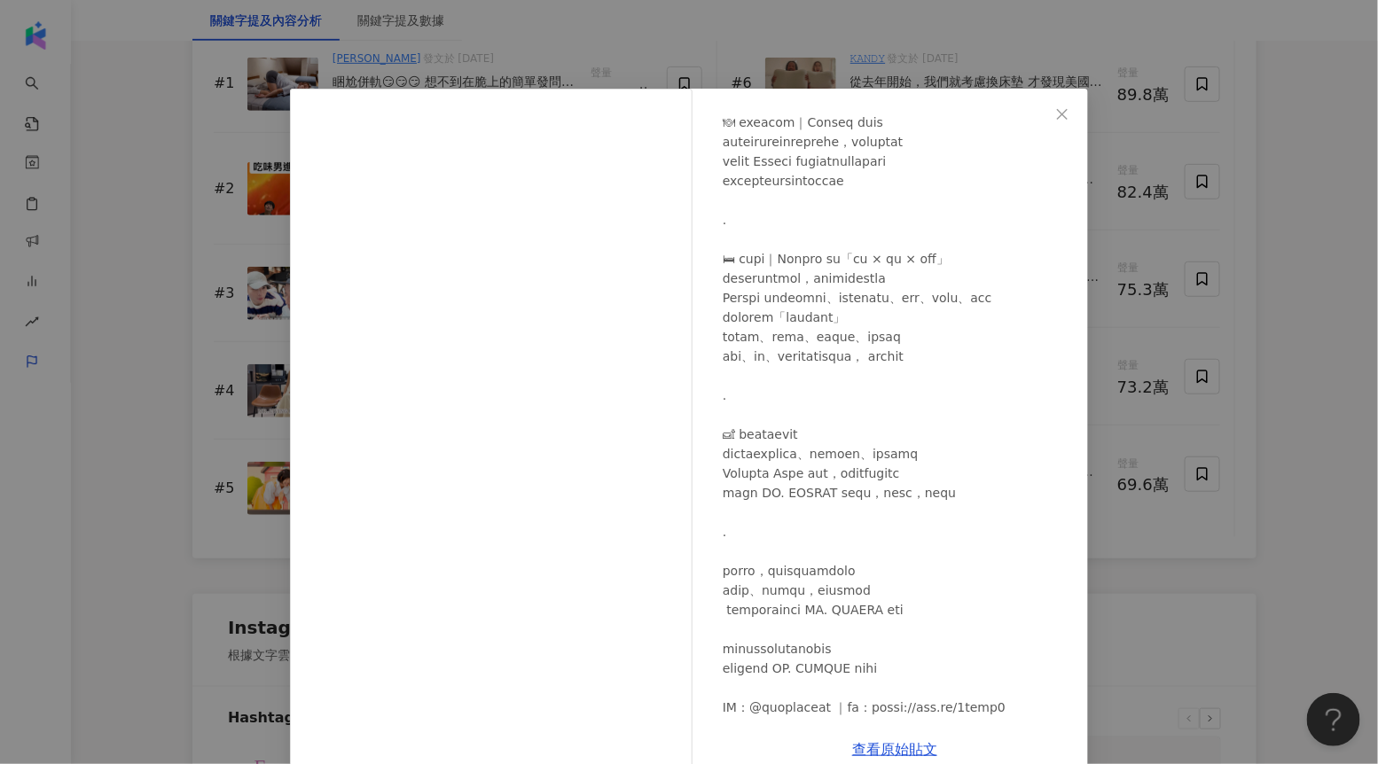
scroll to position [288, 0]
click at [1204, 320] on div "鷹式家庭 [DATE] 2萬 55 136.4萬 查看原始貼文" at bounding box center [689, 382] width 1378 height 764
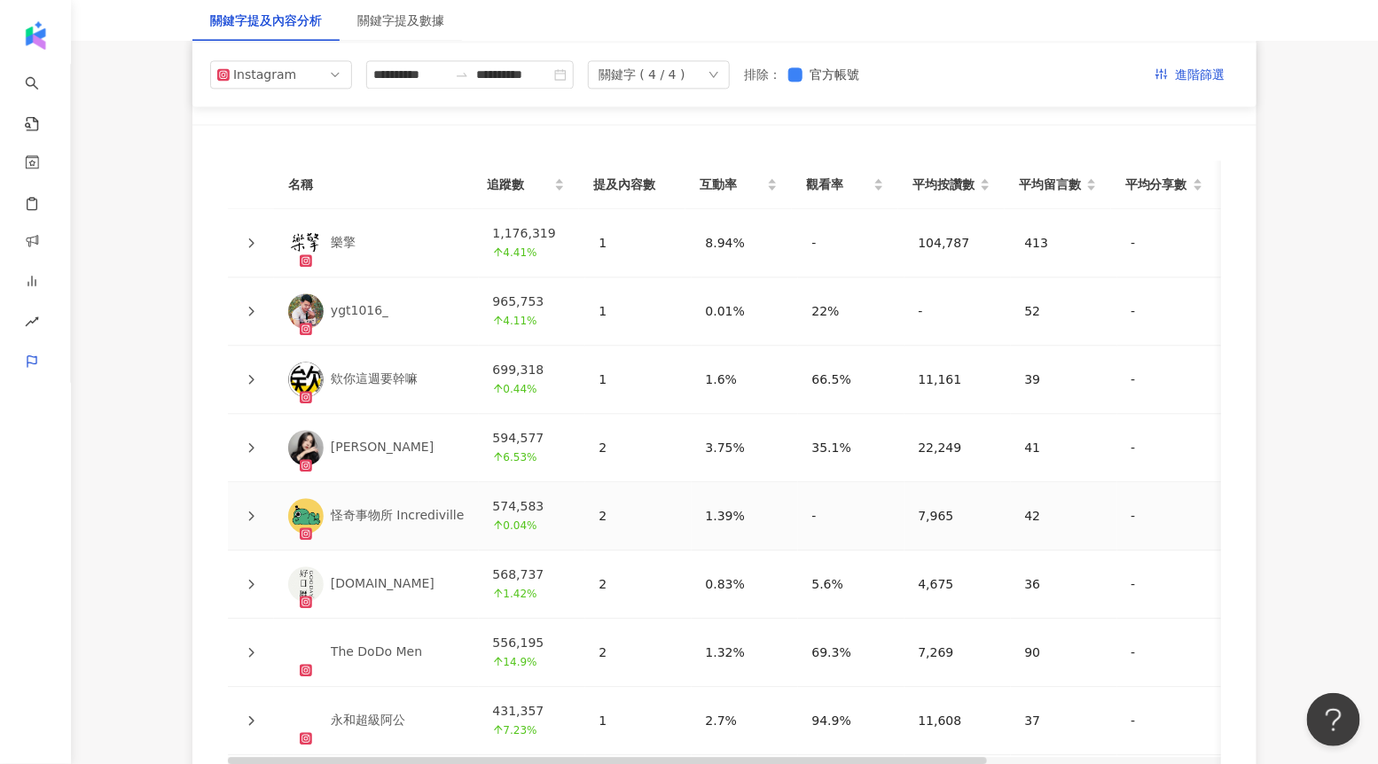
scroll to position [3947, 0]
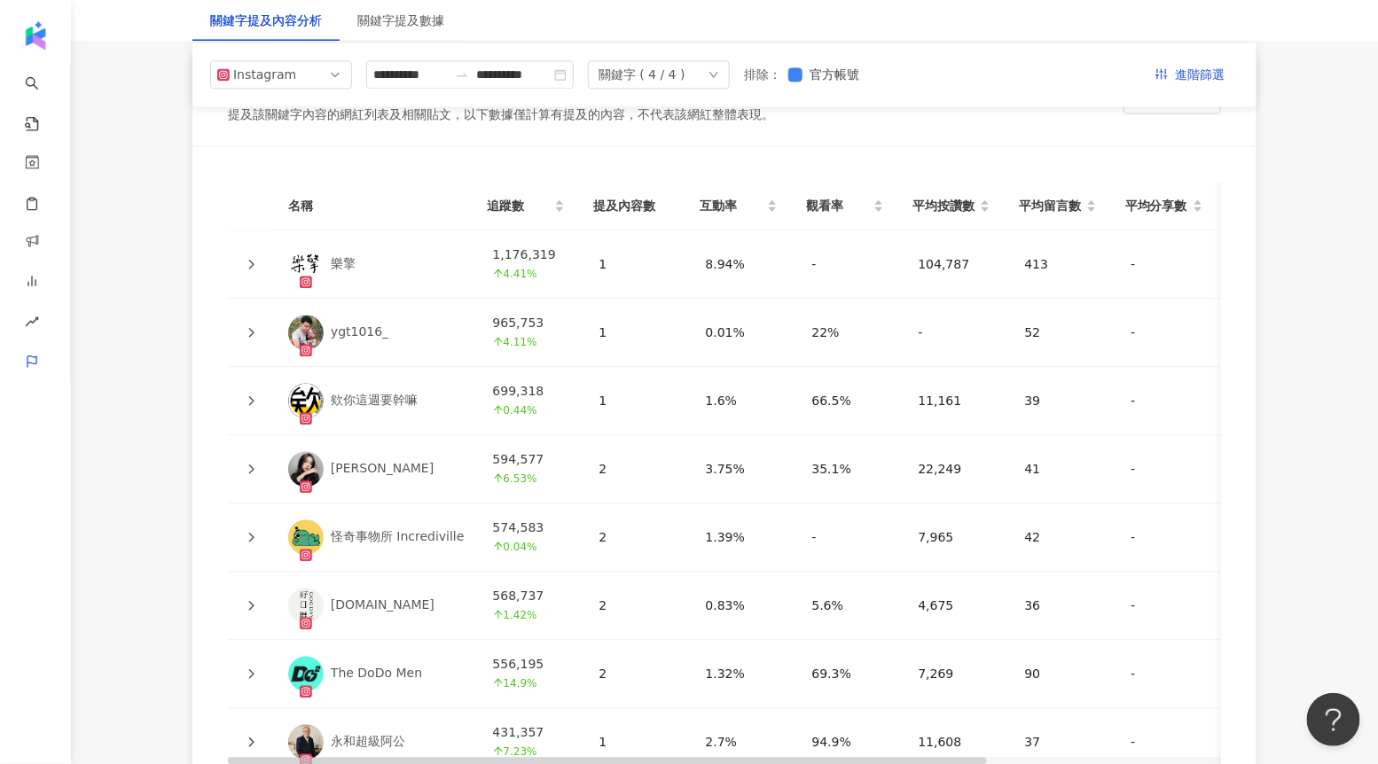
click at [254, 262] on icon at bounding box center [251, 265] width 5 height 10
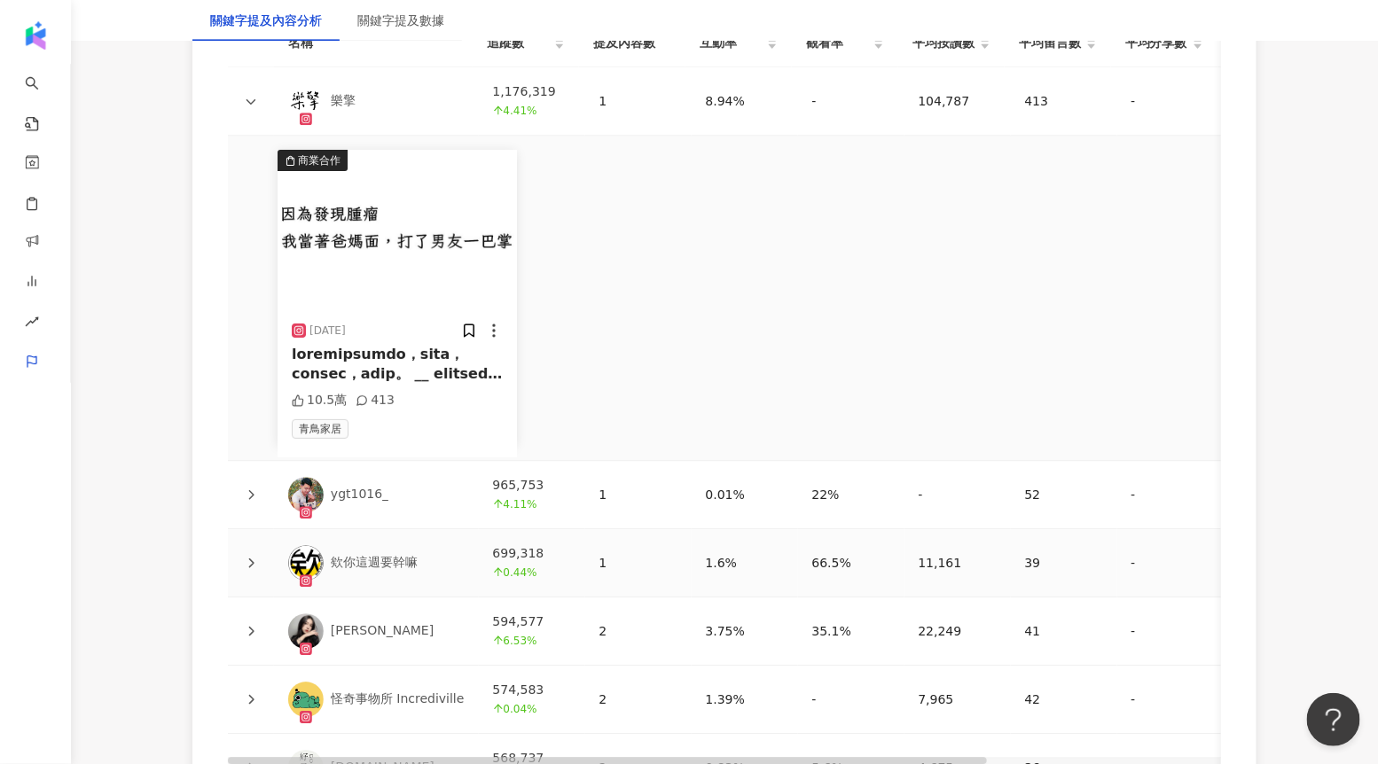
scroll to position [4116, 0]
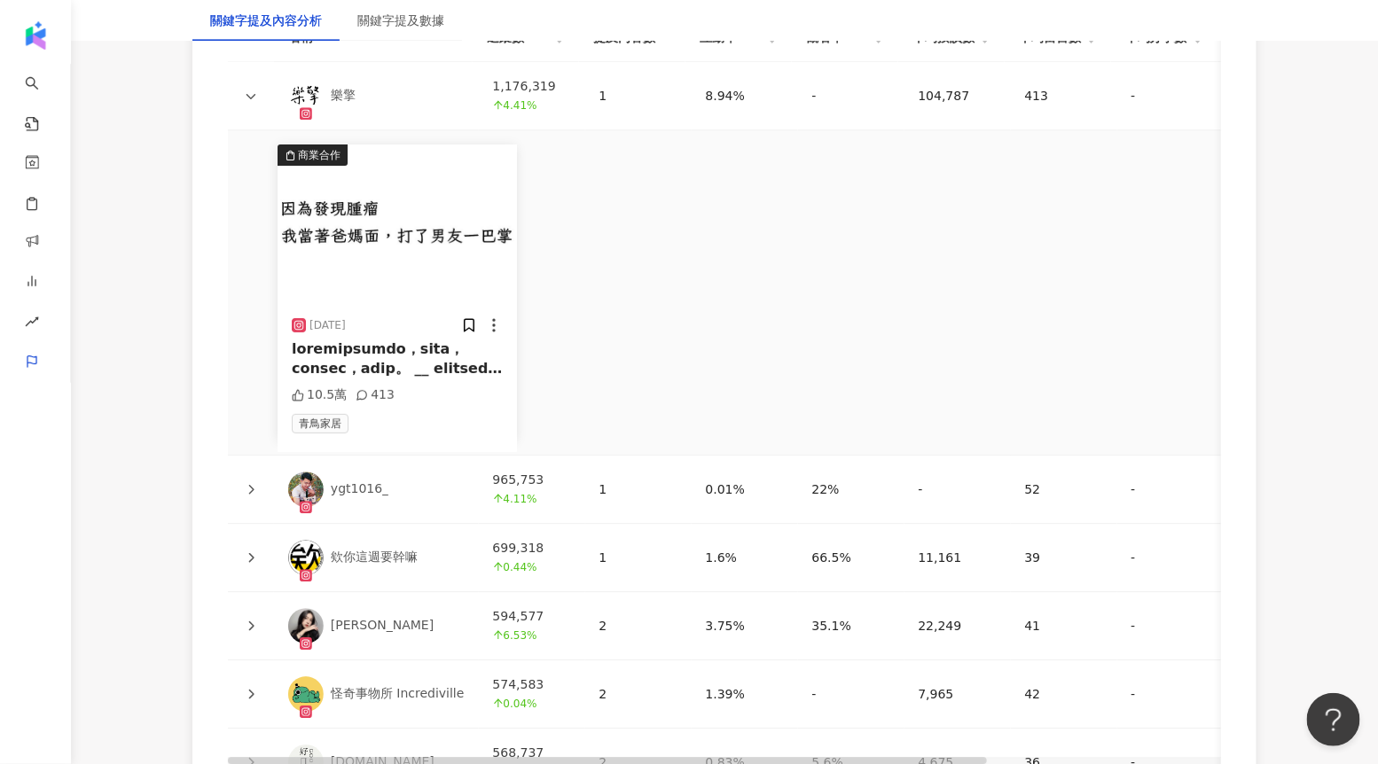
click at [253, 488] on icon at bounding box center [251, 489] width 11 height 11
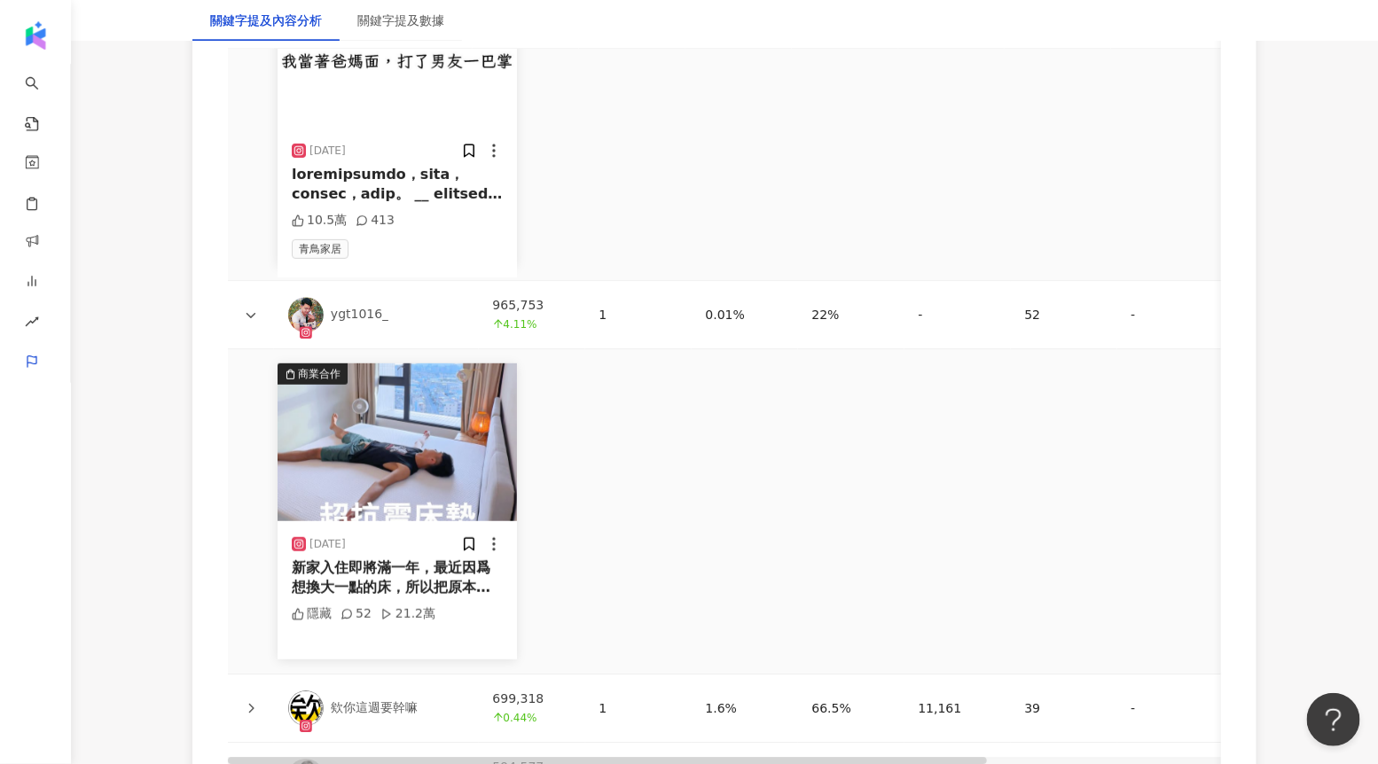
scroll to position [4337, 0]
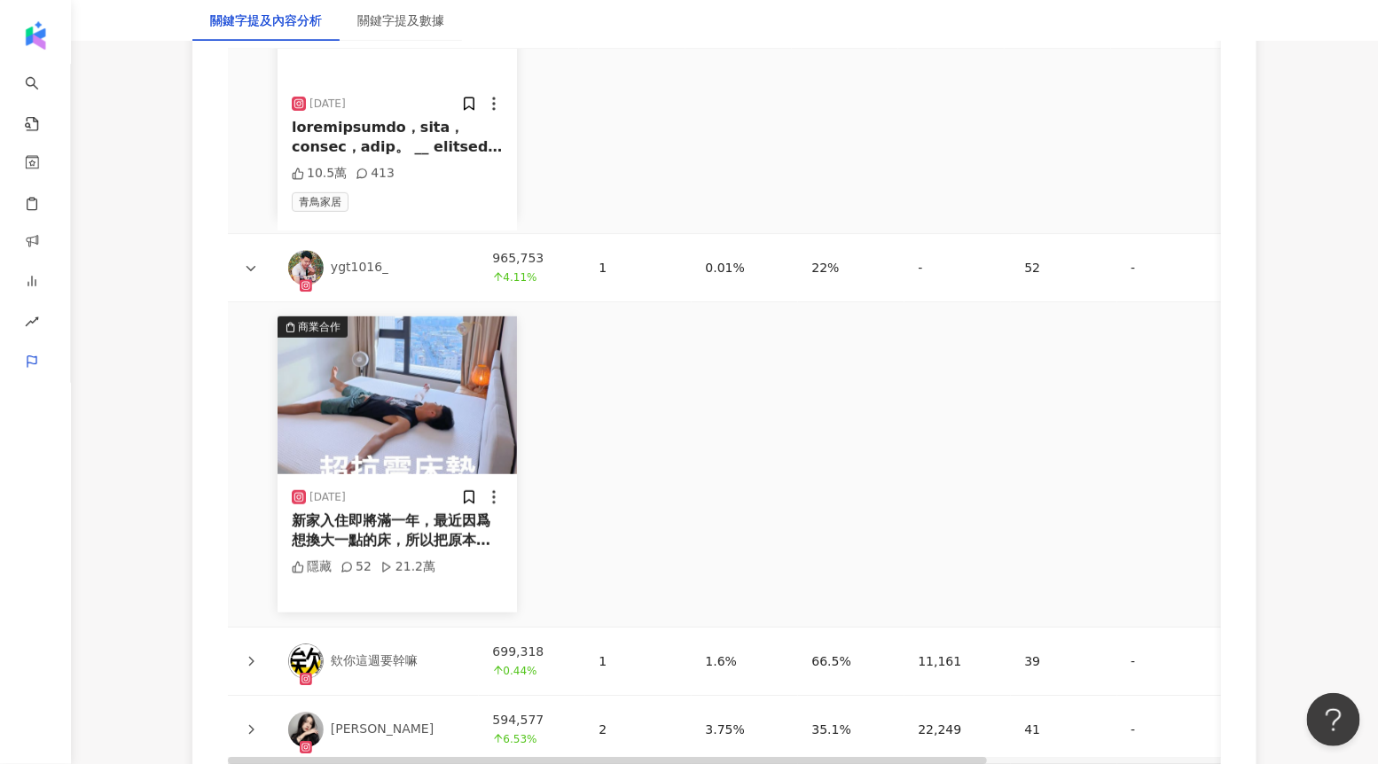
click at [405, 429] on img "button" at bounding box center [396, 395] width 239 height 158
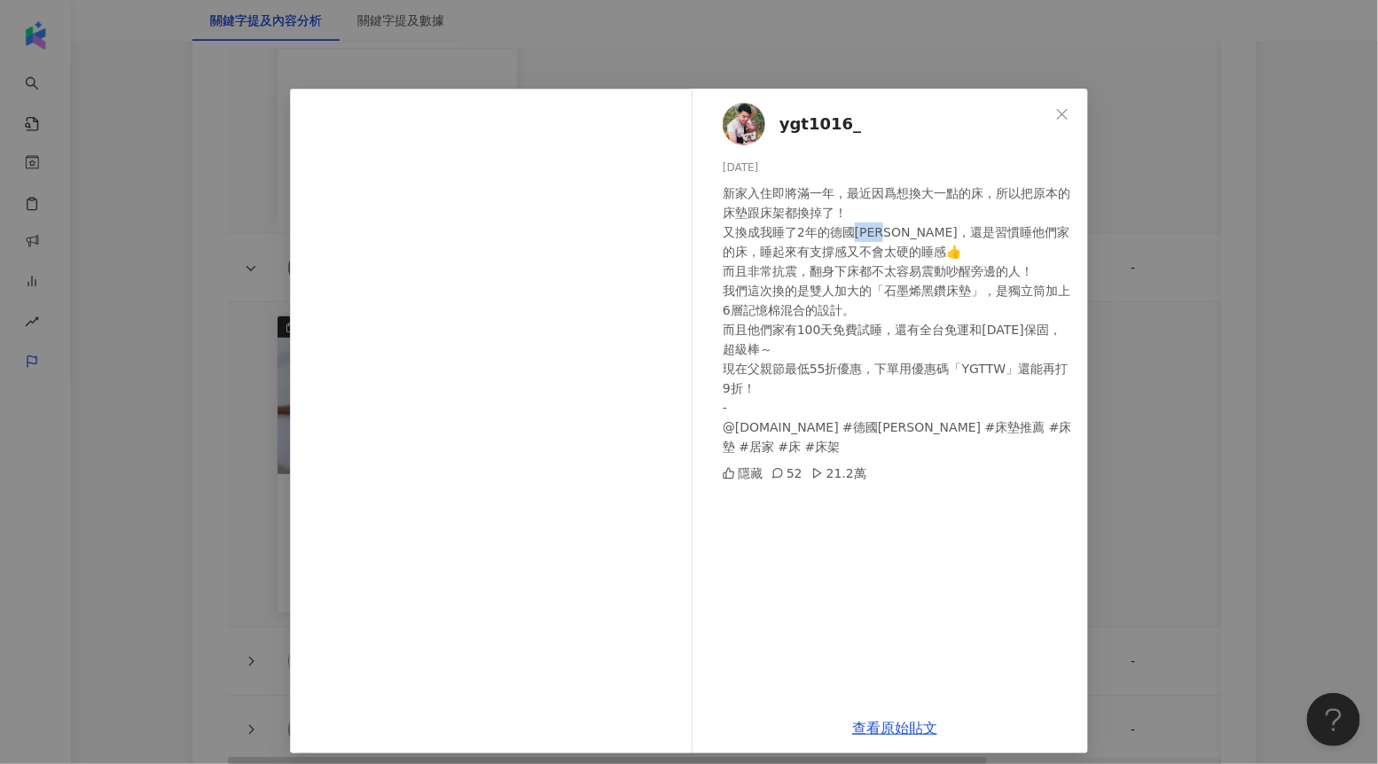
drag, startPoint x: 852, startPoint y: 230, endPoint x: 890, endPoint y: 230, distance: 38.1
click at [891, 230] on div "新家入住即將滿一年，最近因爲想換大一點的床，所以把原本的床墊跟床架都換掉了！ 又換成我睡了2年的德國[PERSON_NAME]，還是習慣睡他們家的床，睡起來有…" at bounding box center [897, 319] width 351 height 273
click at [1190, 226] on div "ygt1016_ [DATE] 新家入住即將滿一年，最近因爲想換大一點的床，所以把原本的床墊跟床架都換掉了！ 又換成我睡了2年的德國[PERSON_NAME]…" at bounding box center [689, 382] width 1378 height 764
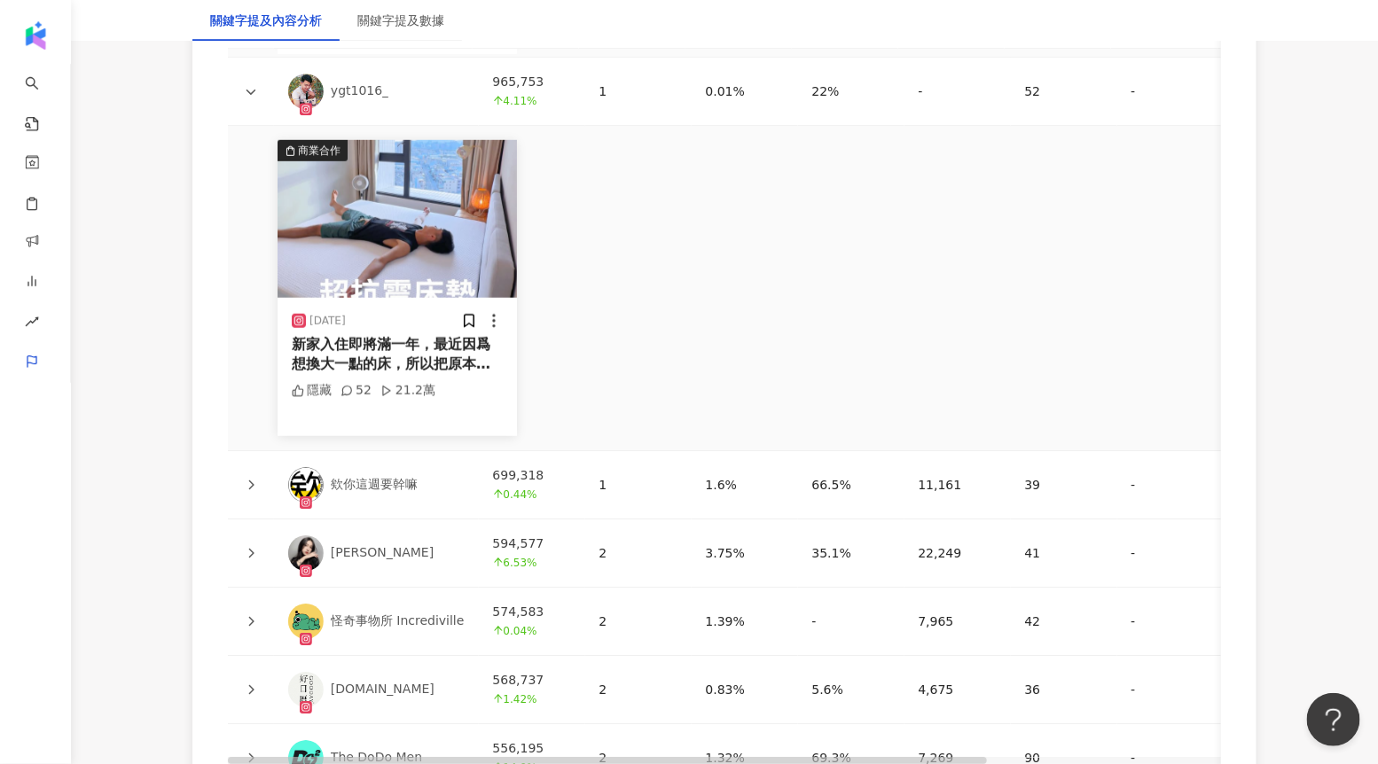
scroll to position [4620, 0]
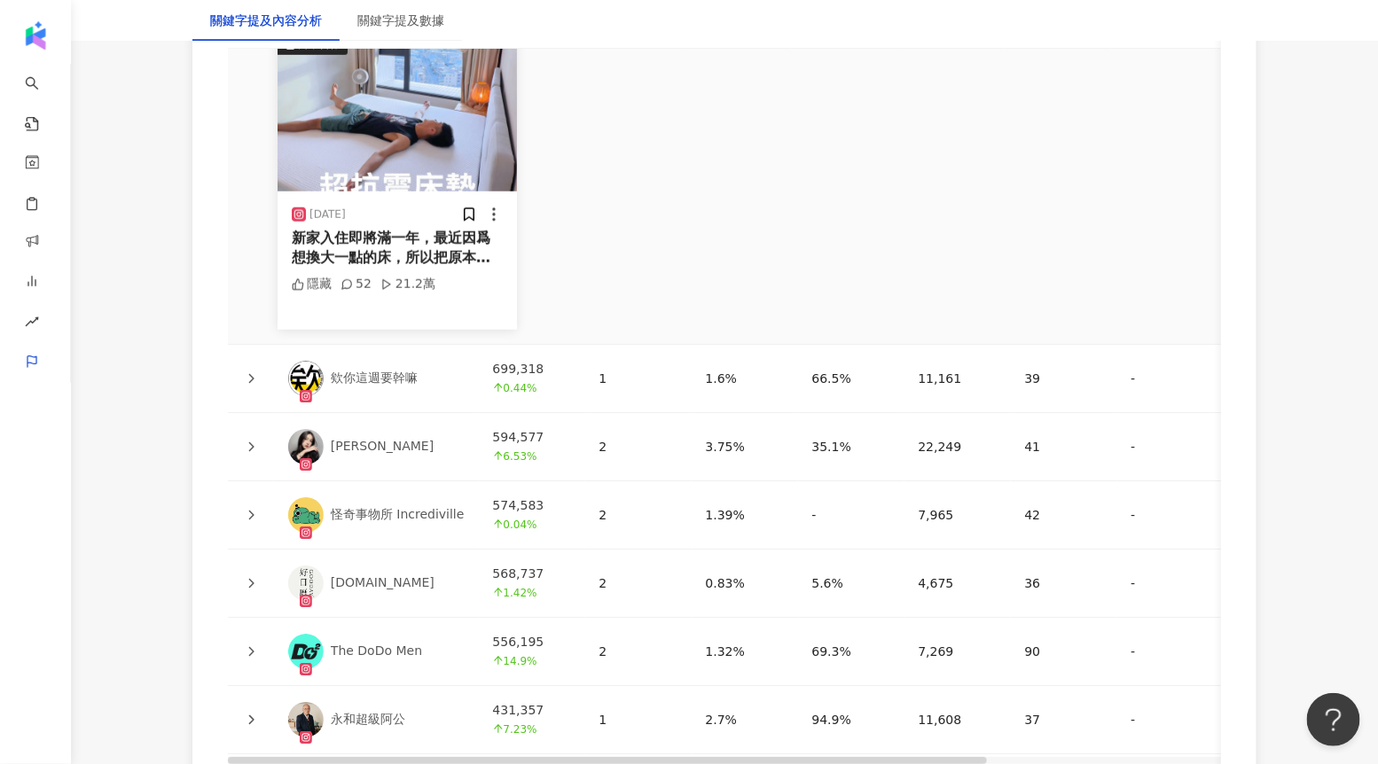
click at [254, 442] on icon at bounding box center [251, 446] width 11 height 11
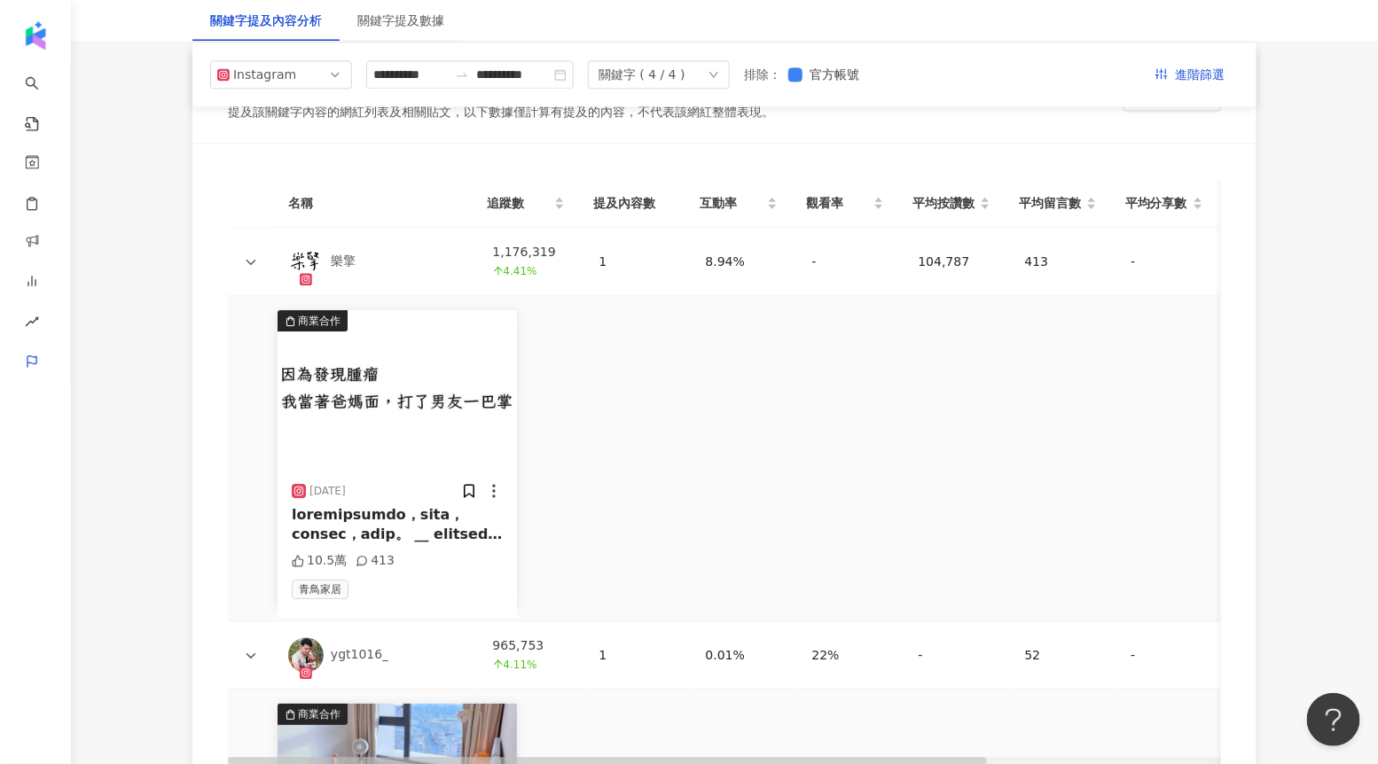
scroll to position [3940, 0]
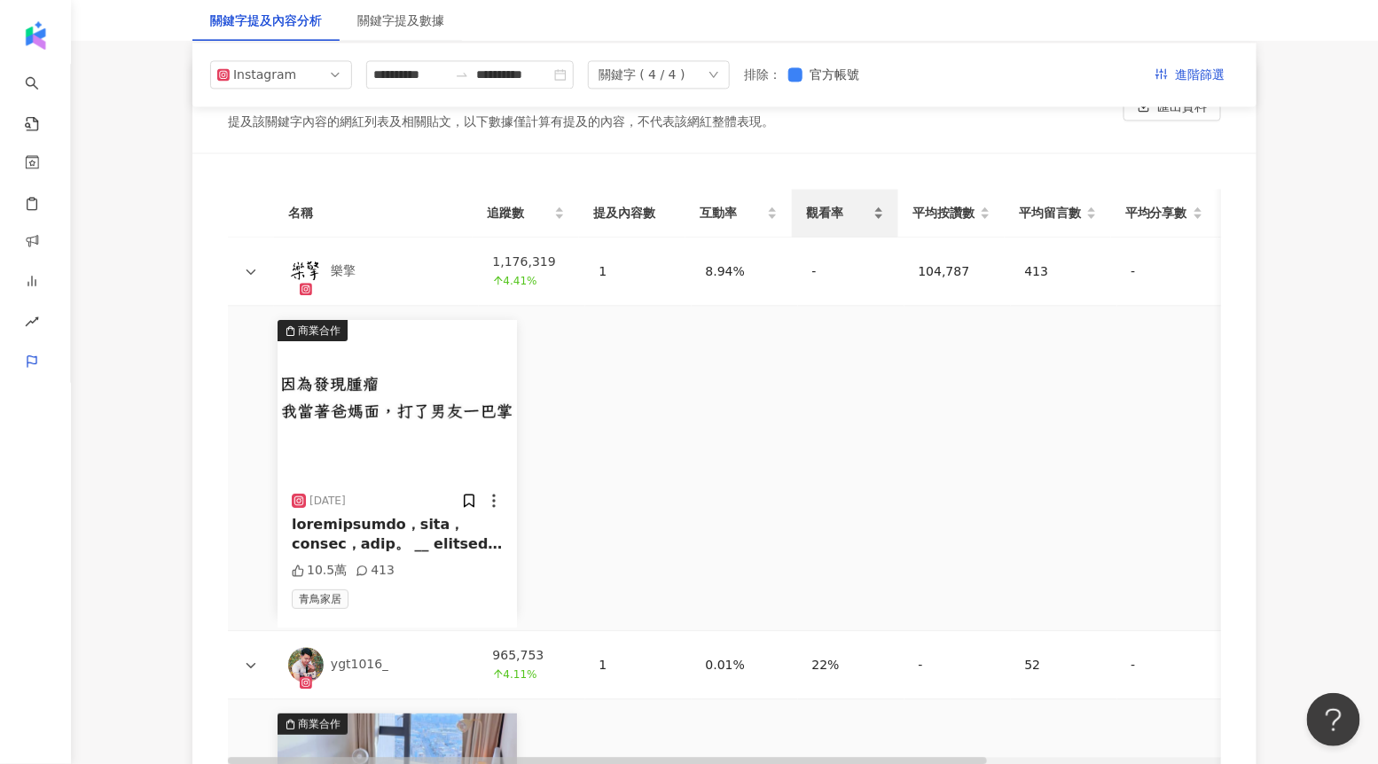
click at [842, 208] on span "觀看率" at bounding box center [838, 213] width 64 height 20
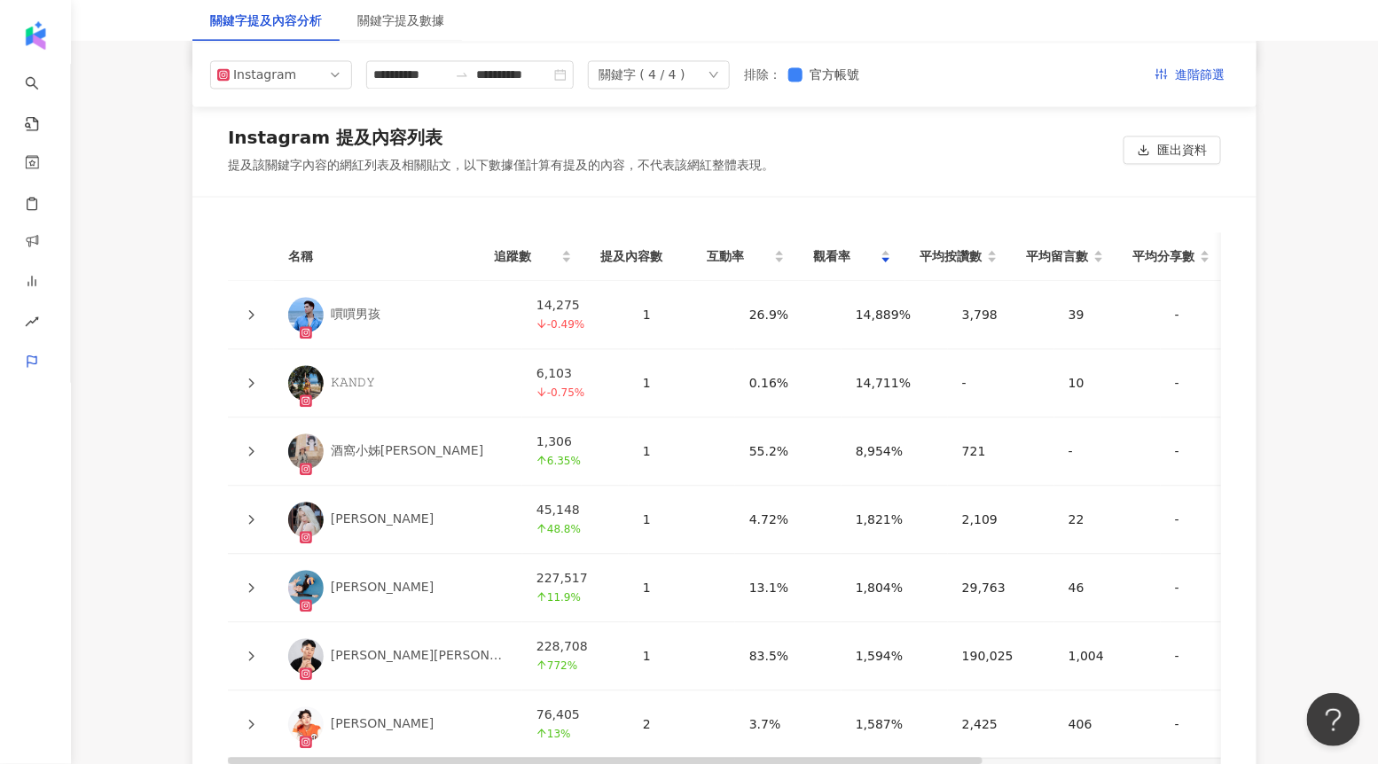
scroll to position [3847, 0]
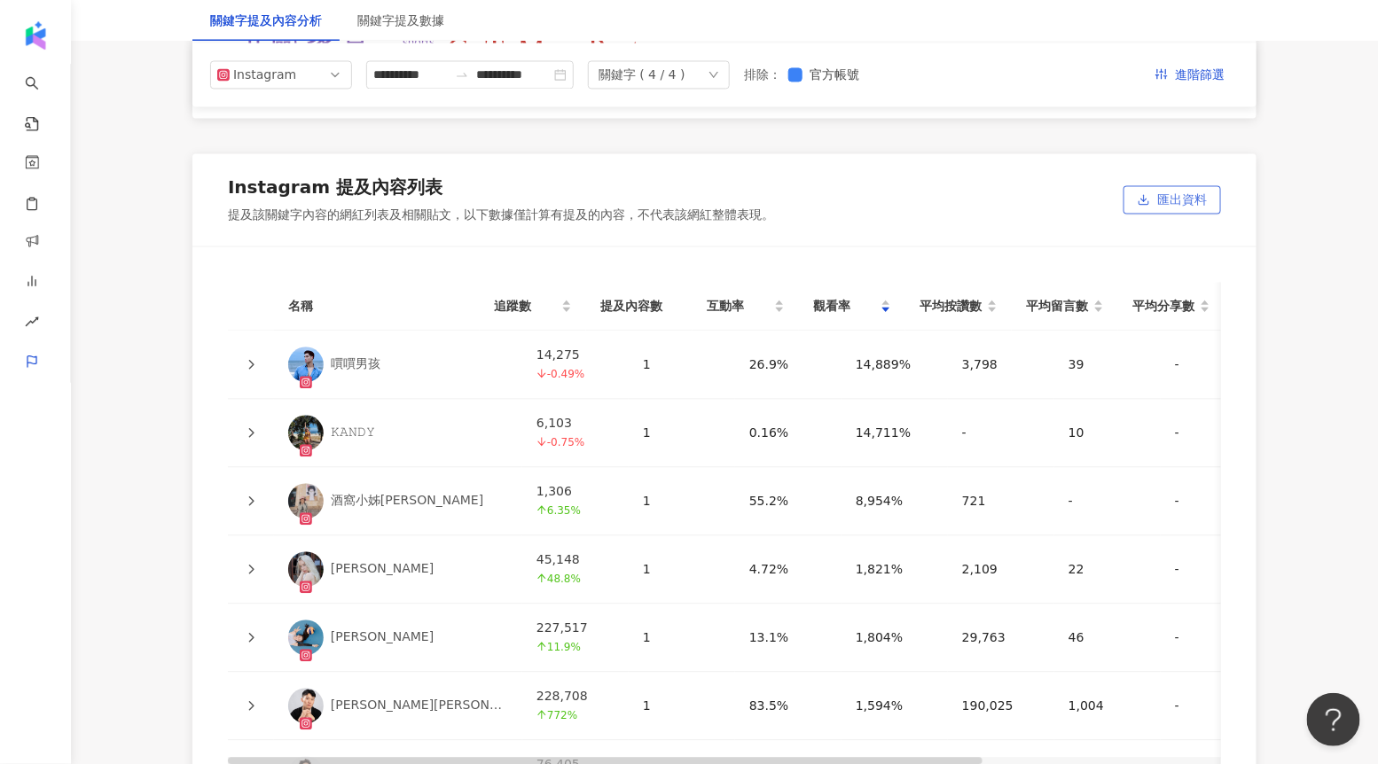
click at [1161, 196] on span "匯出資料" at bounding box center [1182, 200] width 50 height 28
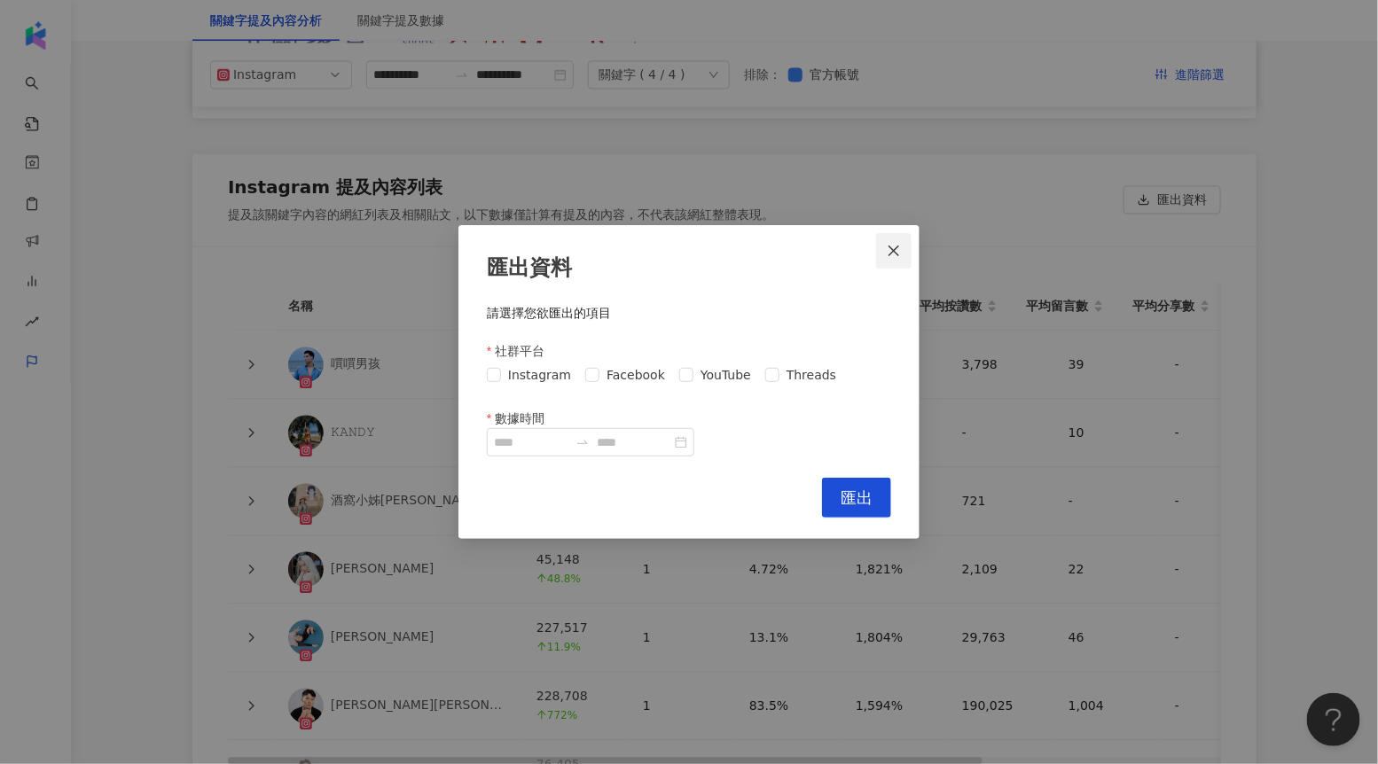
click at [891, 240] on button "Close" at bounding box center [893, 250] width 35 height 35
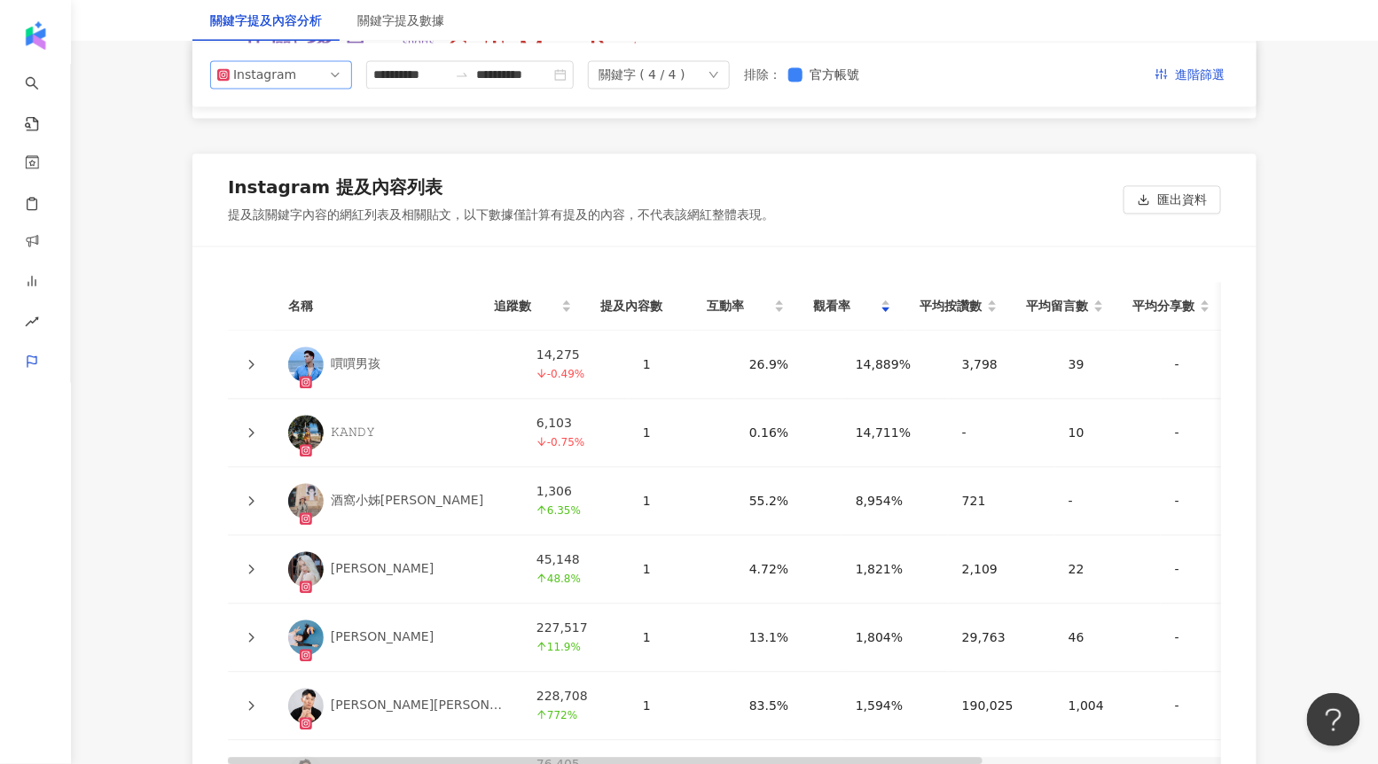
click at [304, 72] on span "Instagram" at bounding box center [281, 74] width 128 height 27
click at [318, 214] on div "Threads" at bounding box center [280, 206] width 113 height 20
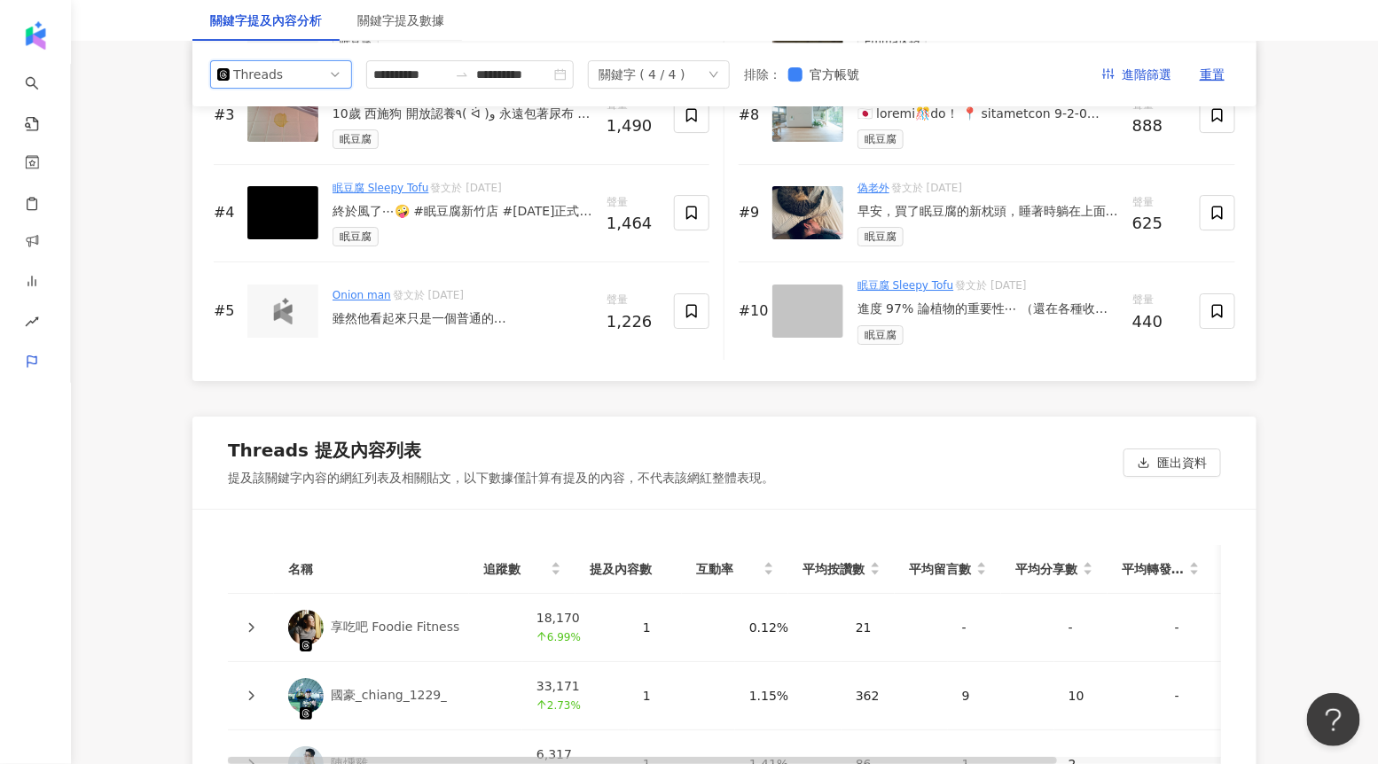
scroll to position [2092, 0]
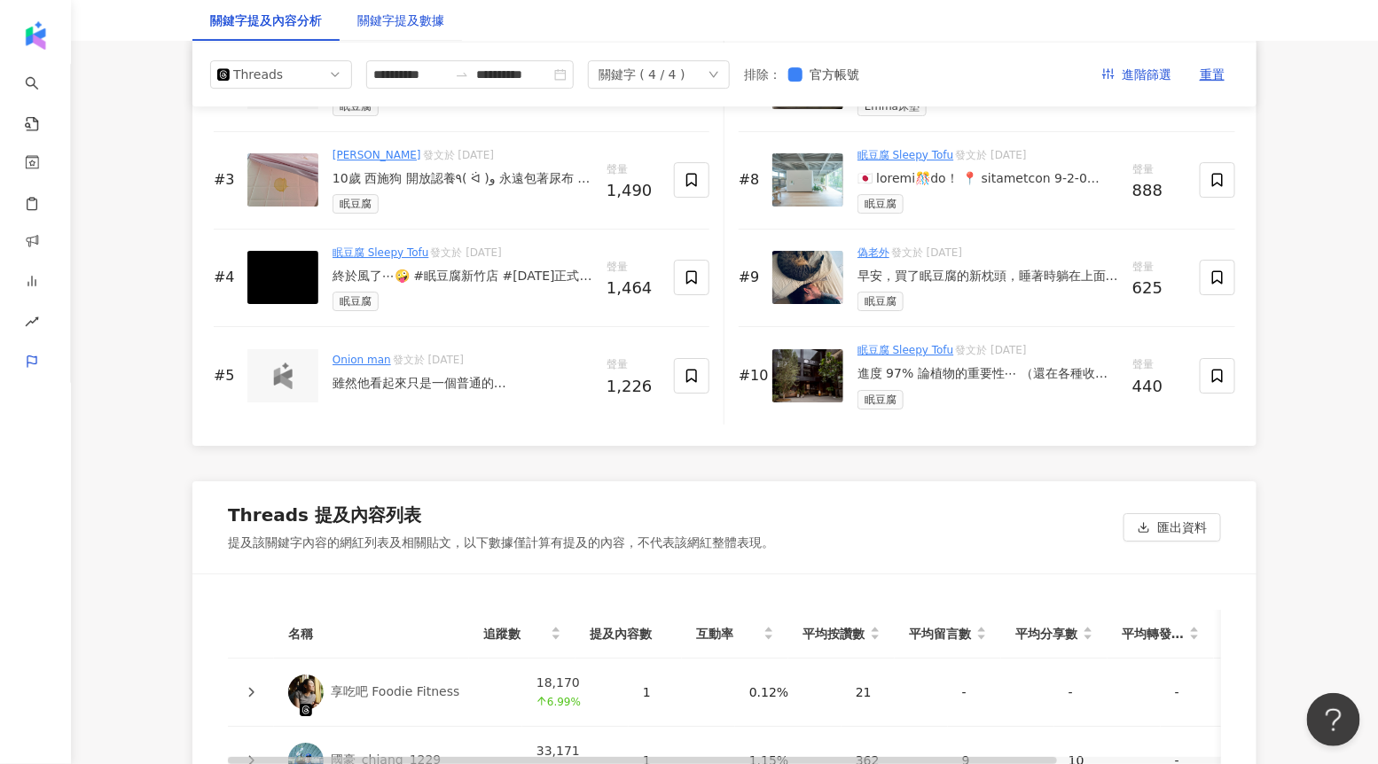
click at [400, 25] on div "關鍵字提及數據" at bounding box center [400, 21] width 87 height 20
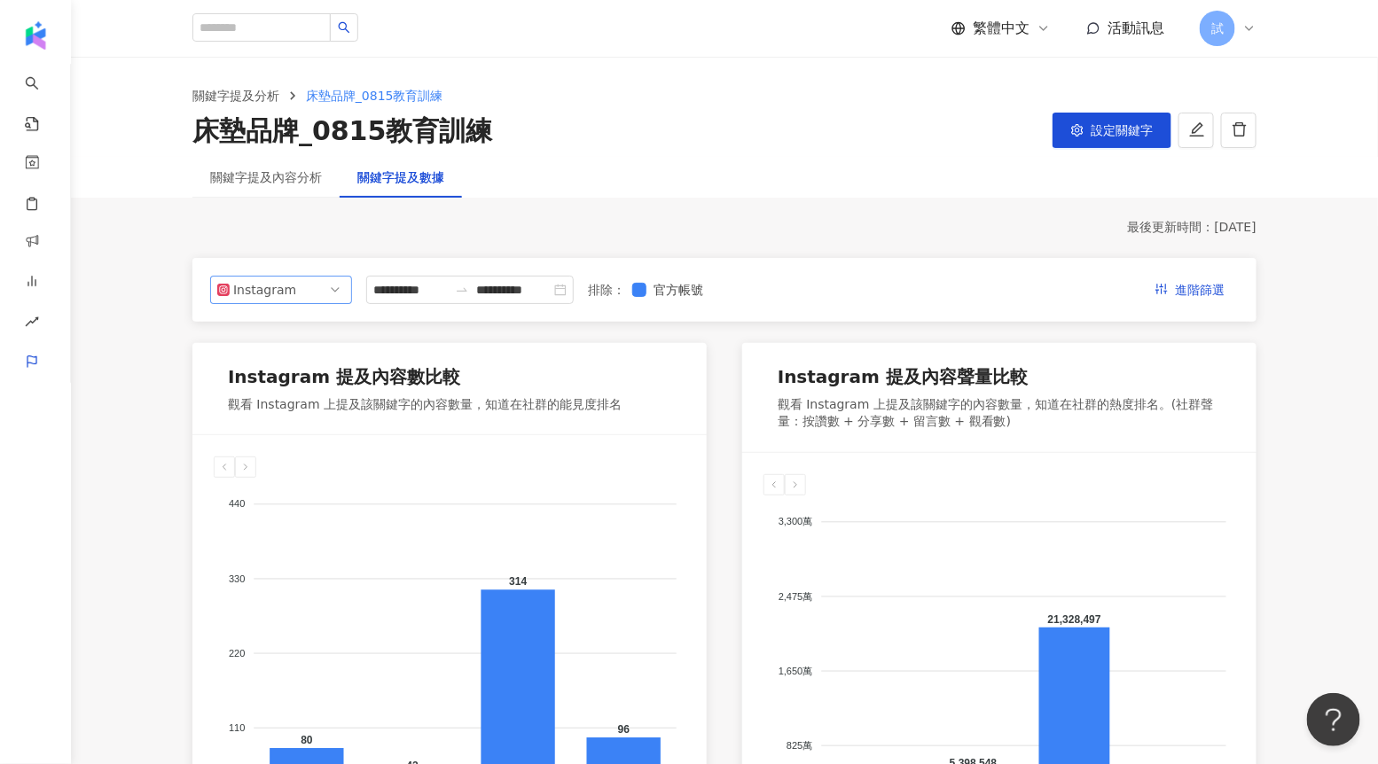
click at [310, 300] on span "Instagram" at bounding box center [281, 290] width 128 height 27
click at [286, 420] on div "Threads" at bounding box center [269, 421] width 58 height 20
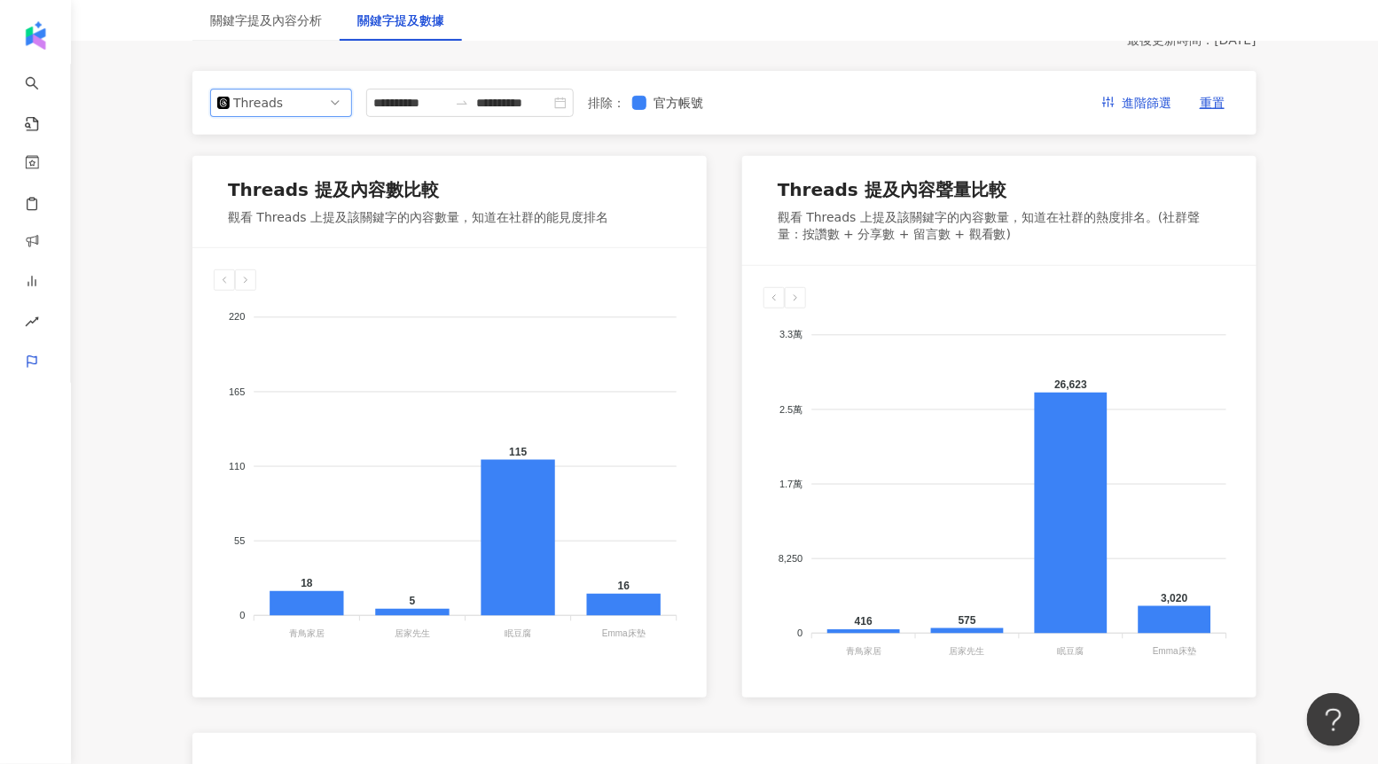
scroll to position [188, 0]
click at [425, 96] on input "**********" at bounding box center [410, 102] width 74 height 20
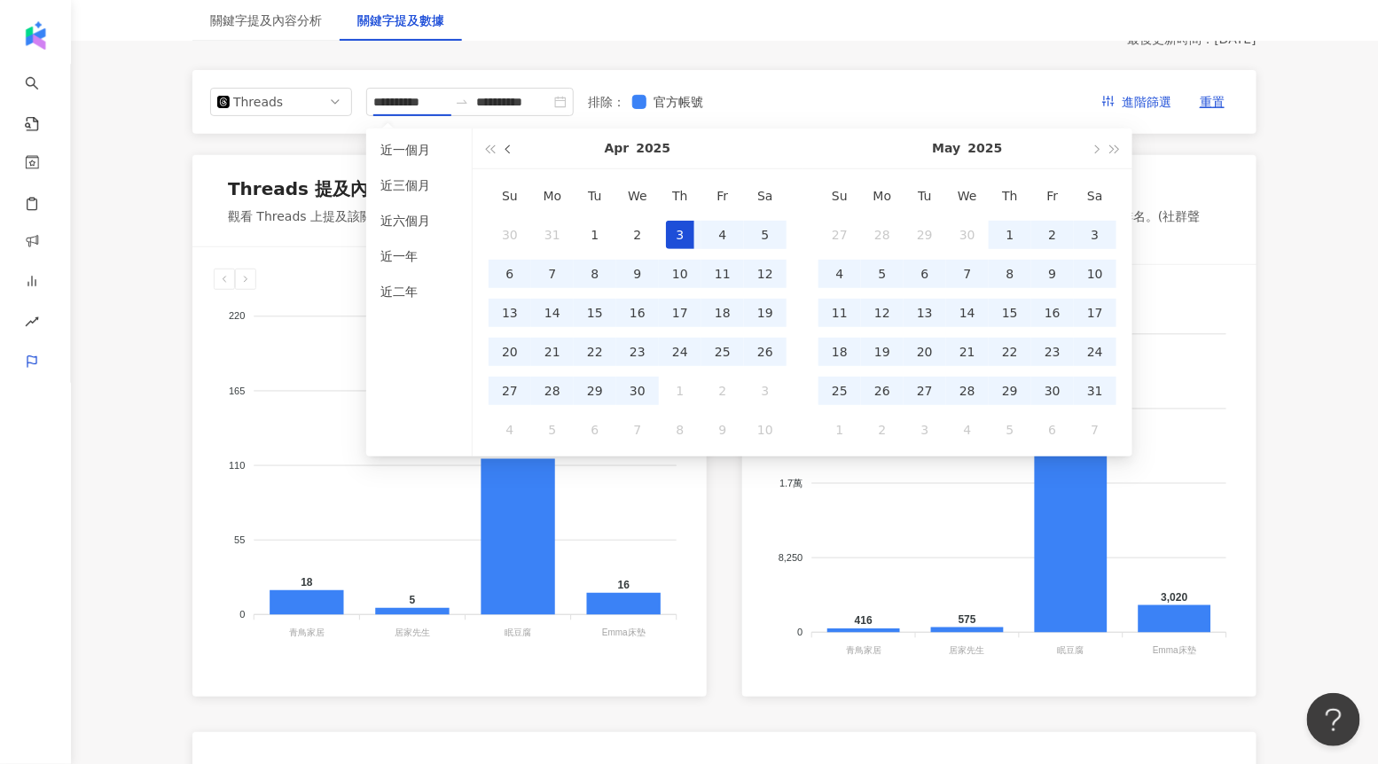
click at [514, 145] on button "button" at bounding box center [509, 149] width 20 height 40
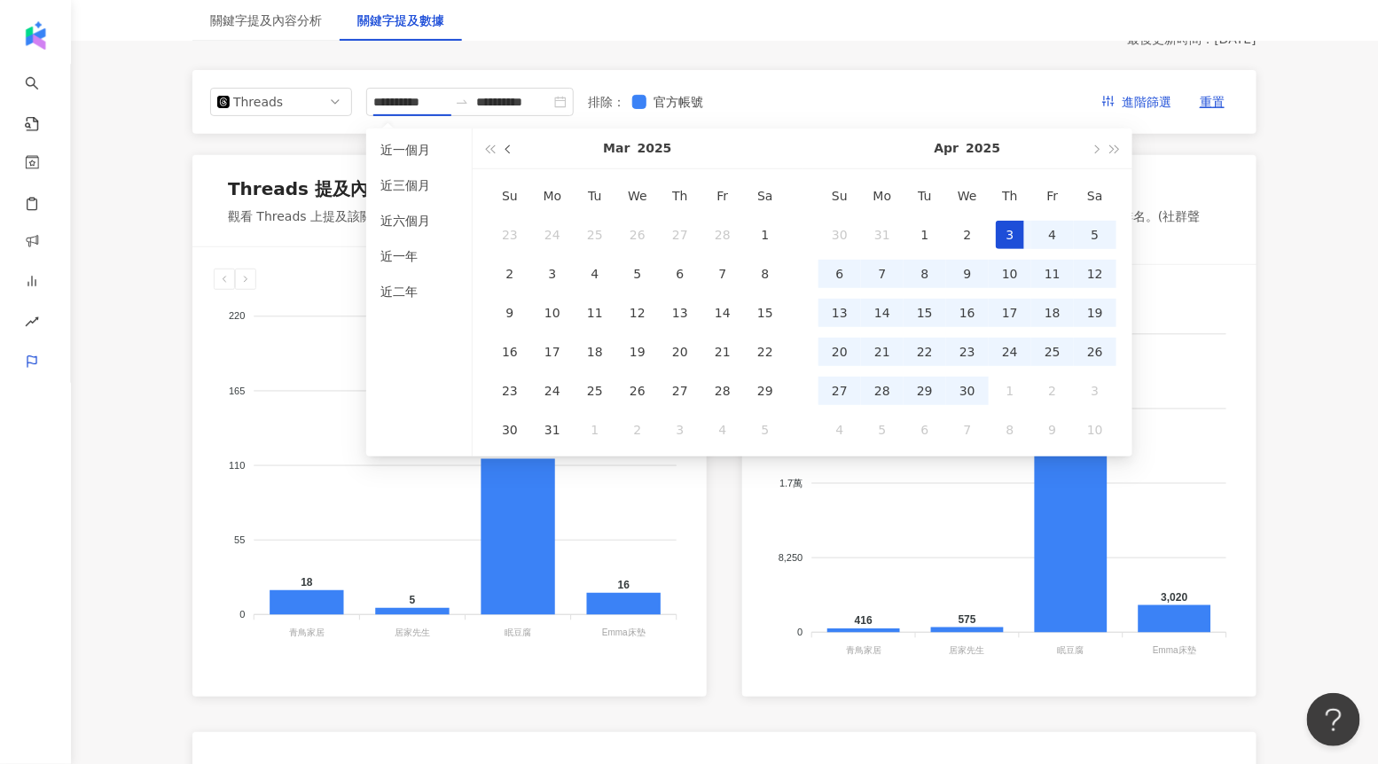
click at [514, 145] on button "button" at bounding box center [509, 149] width 20 height 40
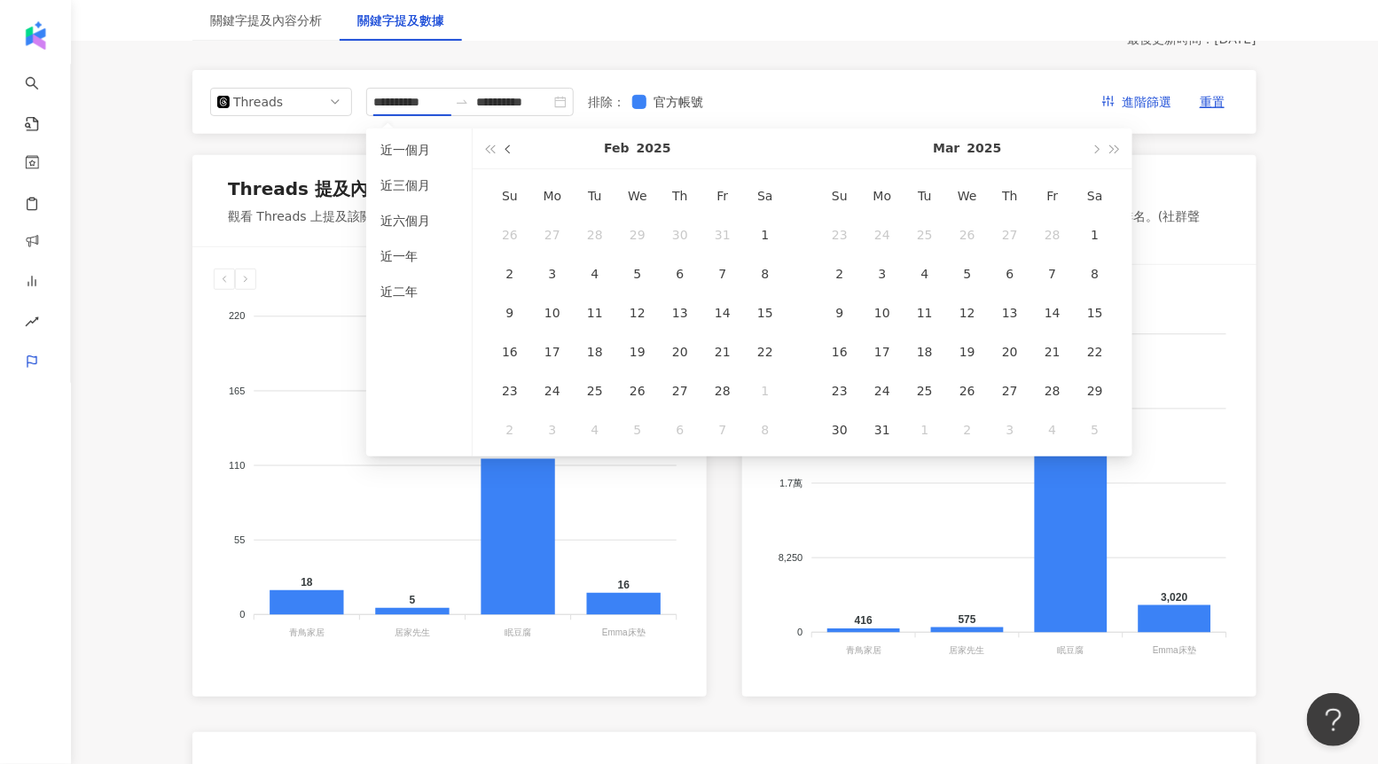
click at [514, 145] on button "button" at bounding box center [509, 149] width 20 height 40
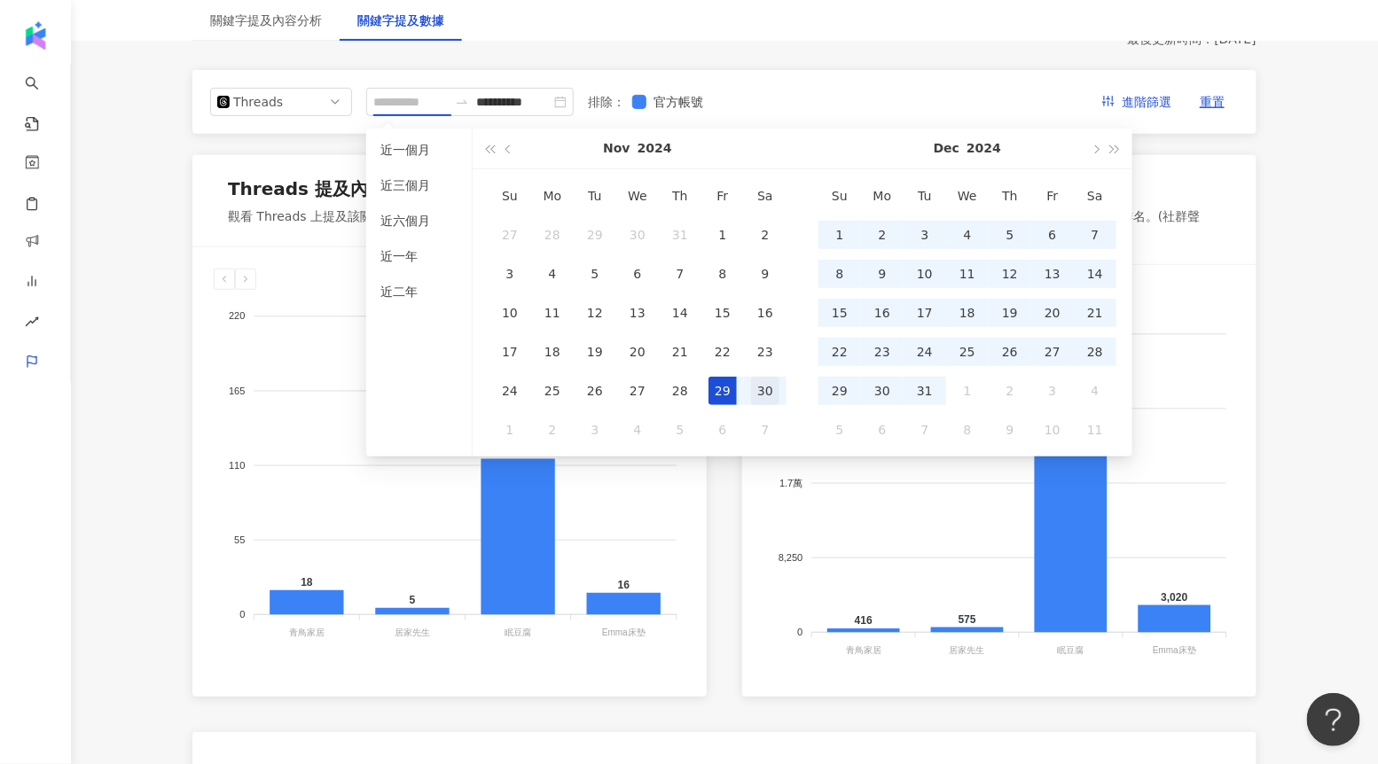
type input "**********"
click at [756, 383] on div "30" at bounding box center [765, 391] width 28 height 28
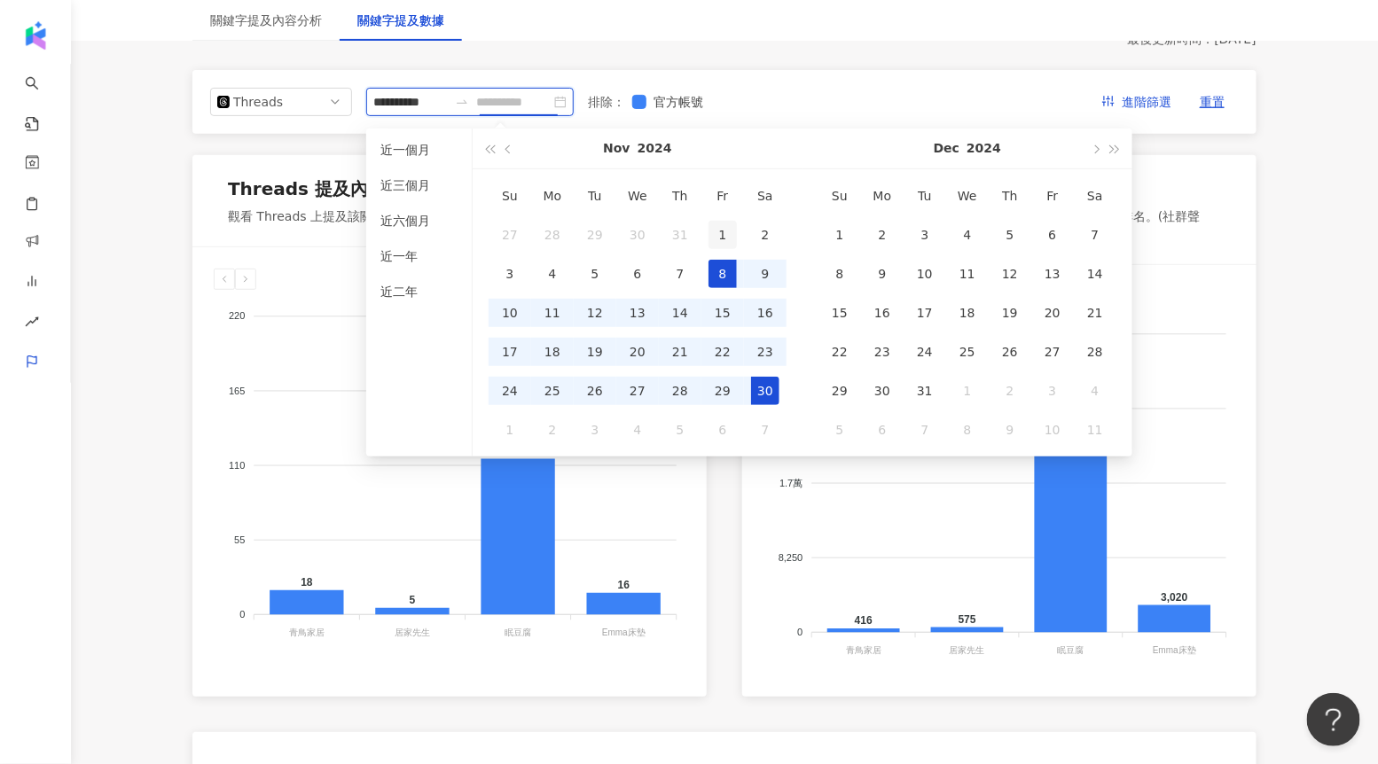
type input "**********"
click at [711, 230] on div "1" at bounding box center [722, 235] width 28 height 28
type input "**********"
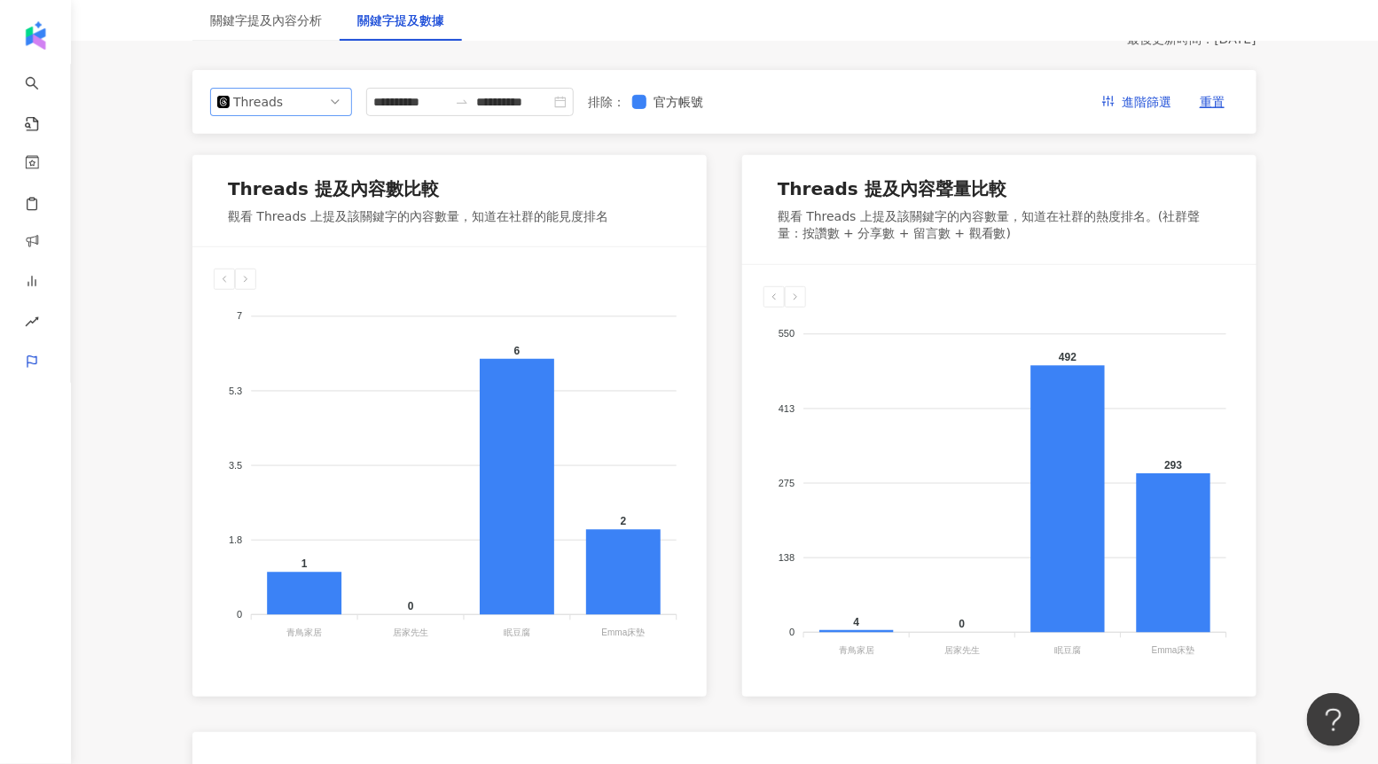
click at [283, 105] on div "Threads" at bounding box center [262, 102] width 58 height 27
click at [285, 131] on div "Instagram" at bounding box center [281, 143] width 135 height 30
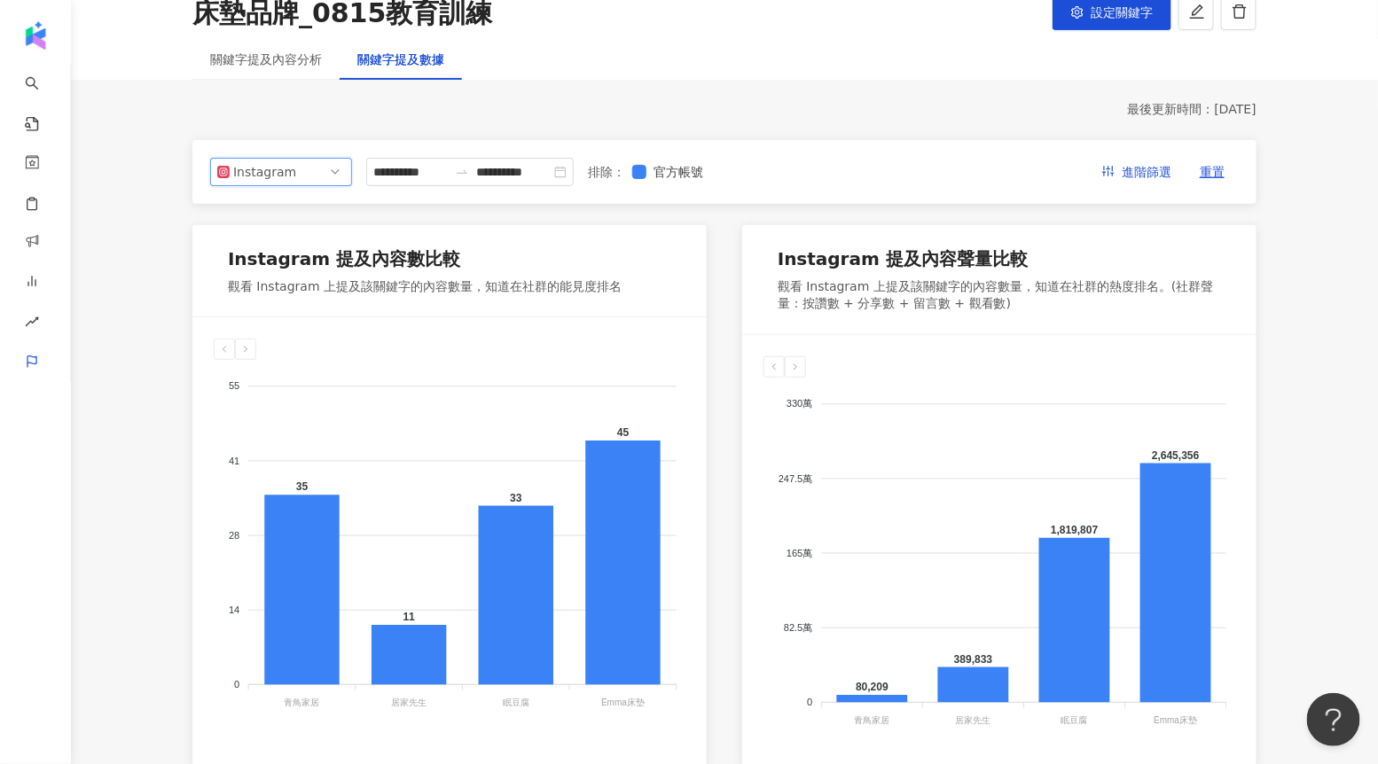
scroll to position [92, 0]
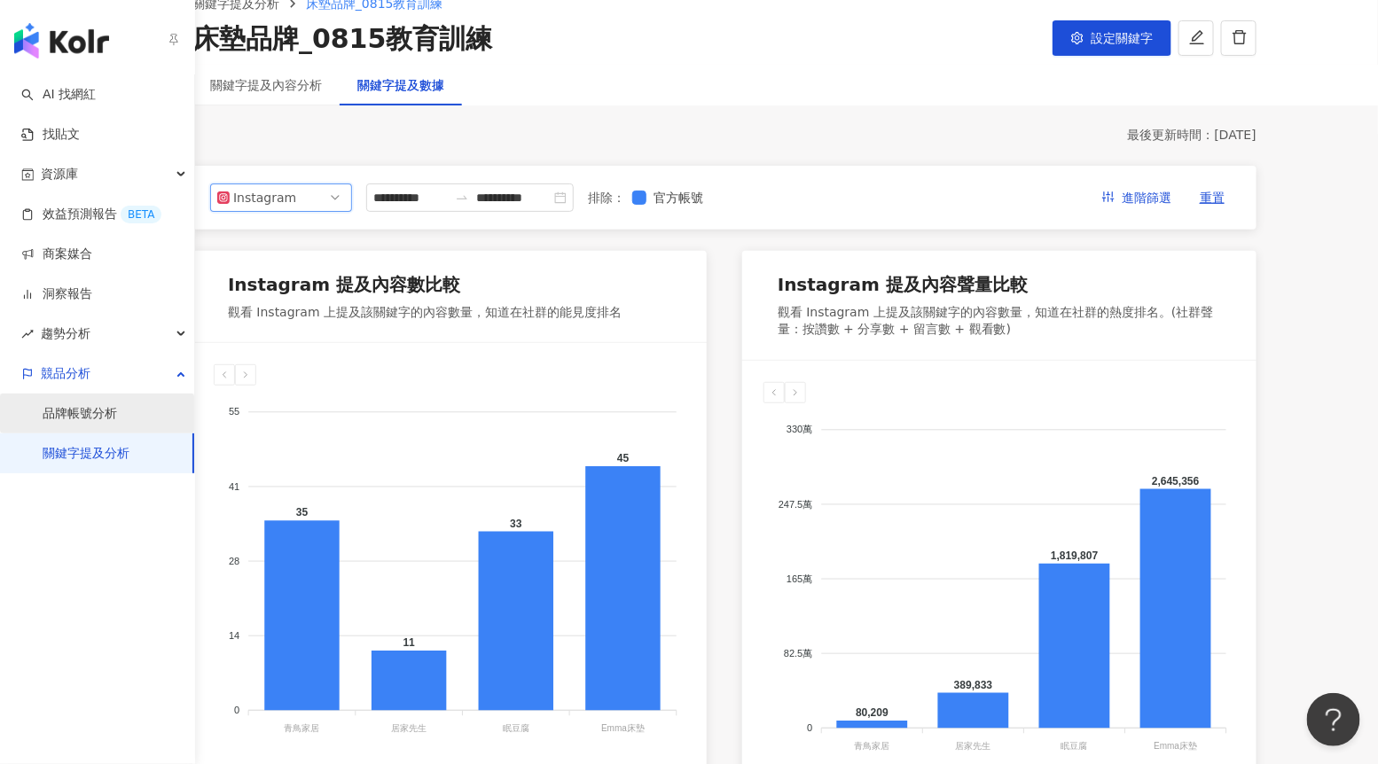
click at [68, 410] on link "品牌帳號分析" at bounding box center [80, 414] width 74 height 18
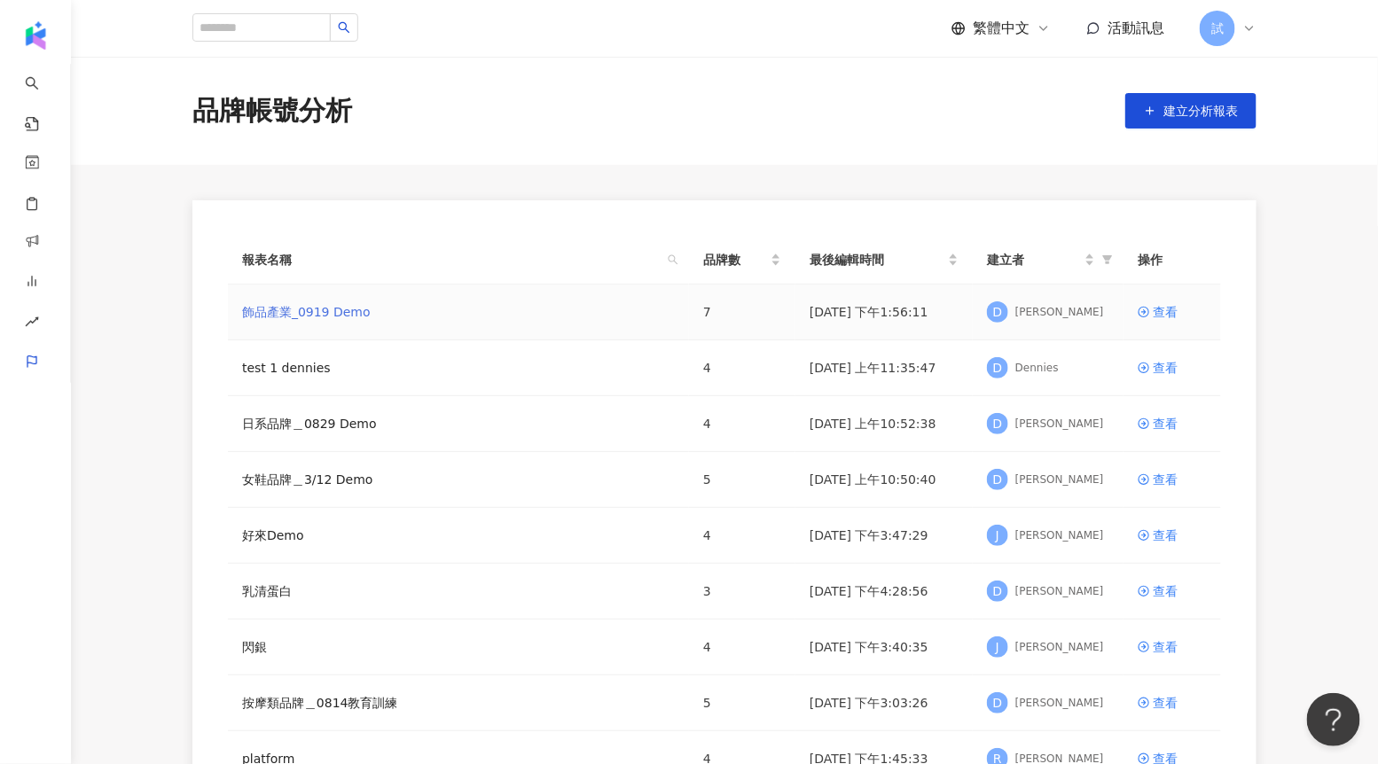
click at [289, 320] on link "飾品產業_0919 Demo" at bounding box center [306, 312] width 129 height 20
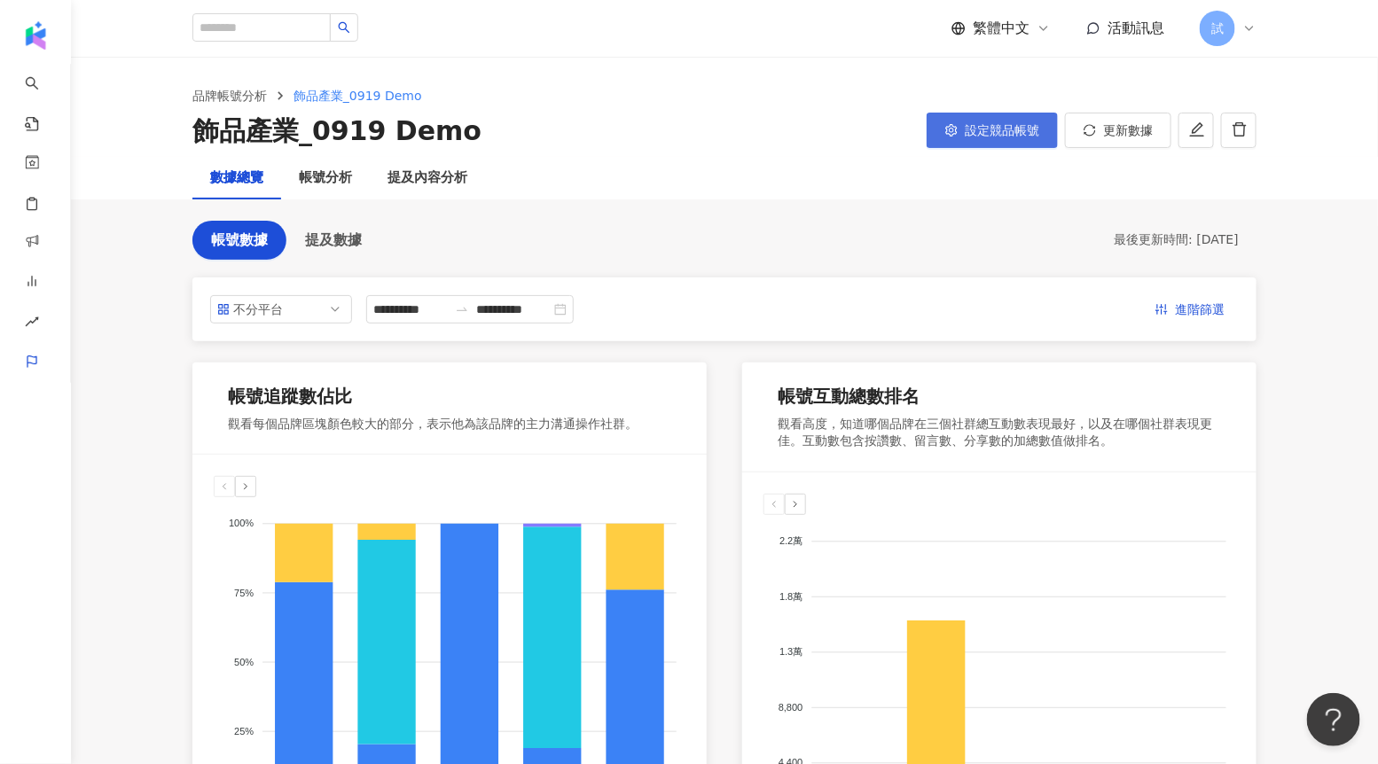
click at [961, 129] on button "設定競品帳號" at bounding box center [991, 130] width 131 height 35
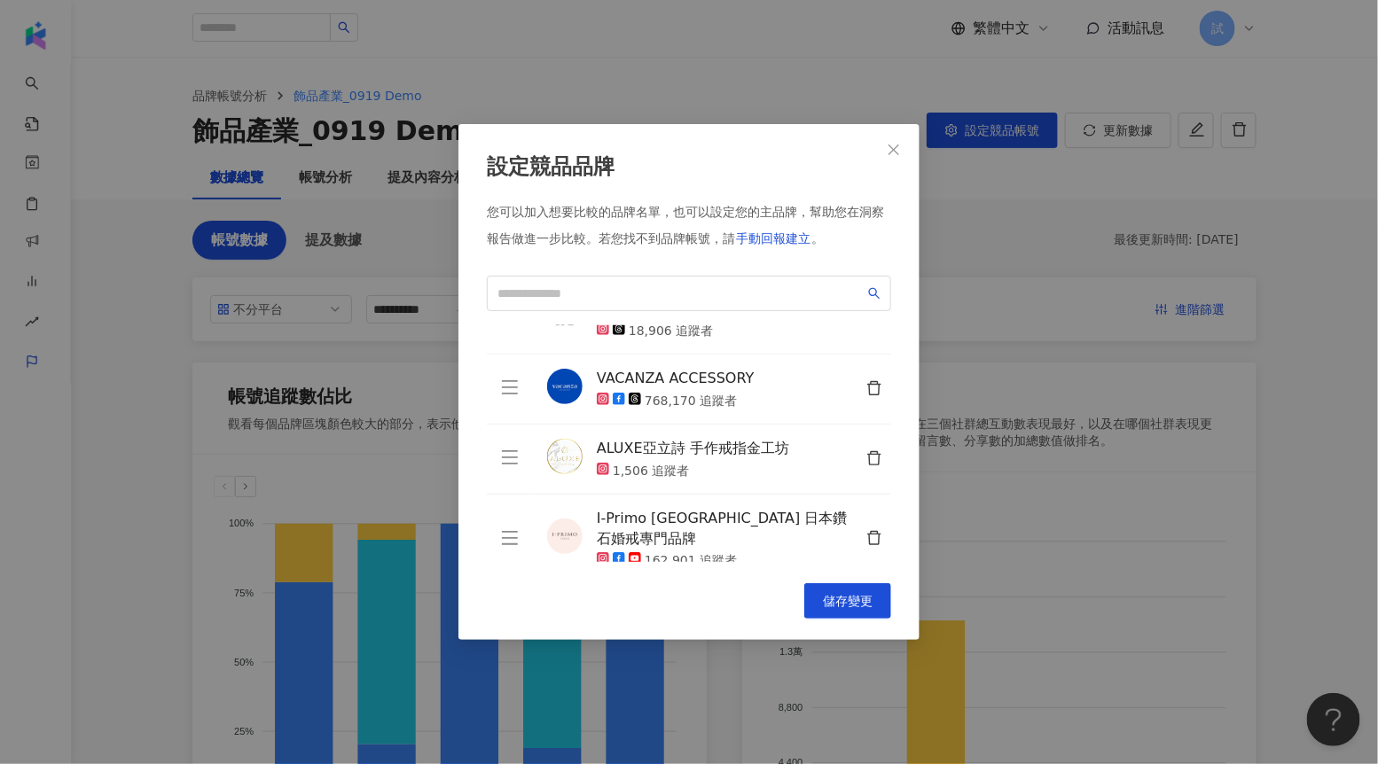
scroll to position [49, 0]
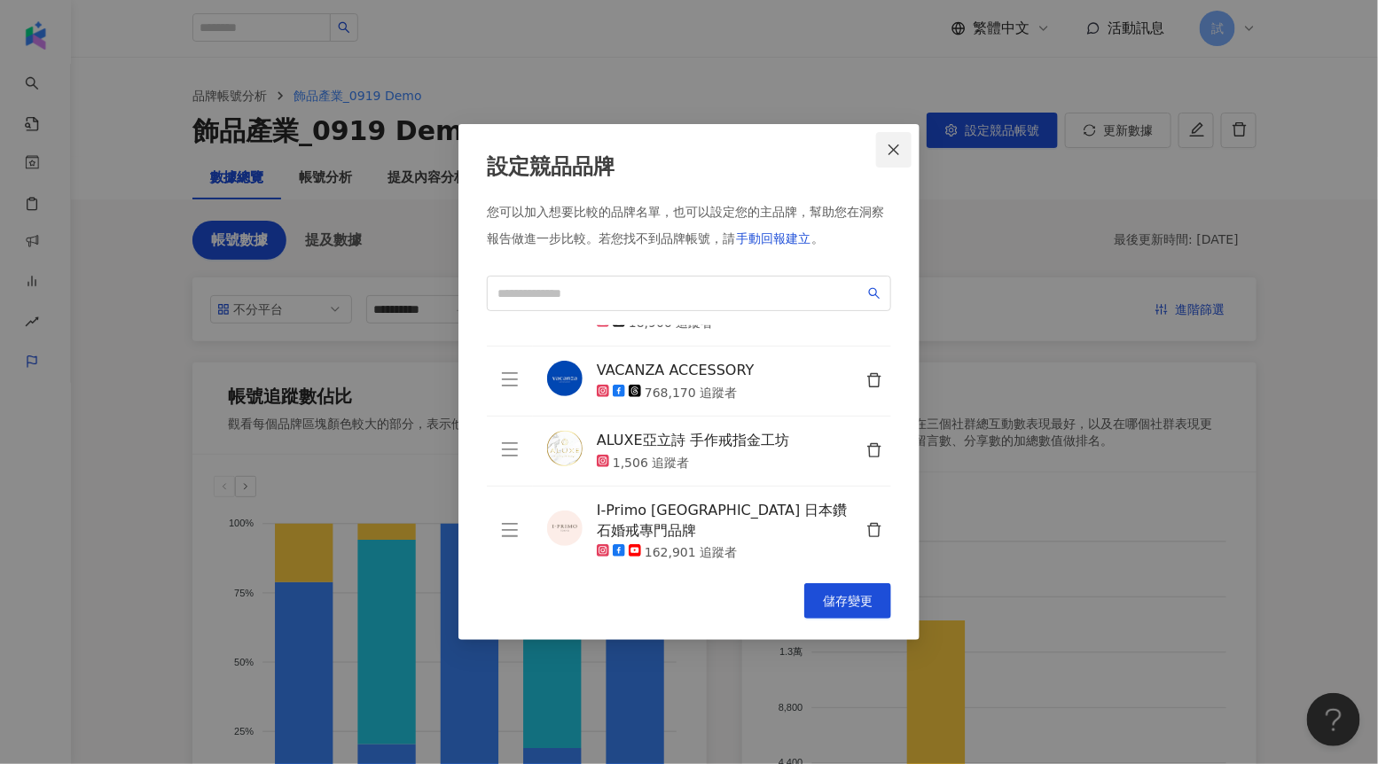
click at [894, 160] on button "Close" at bounding box center [893, 149] width 35 height 35
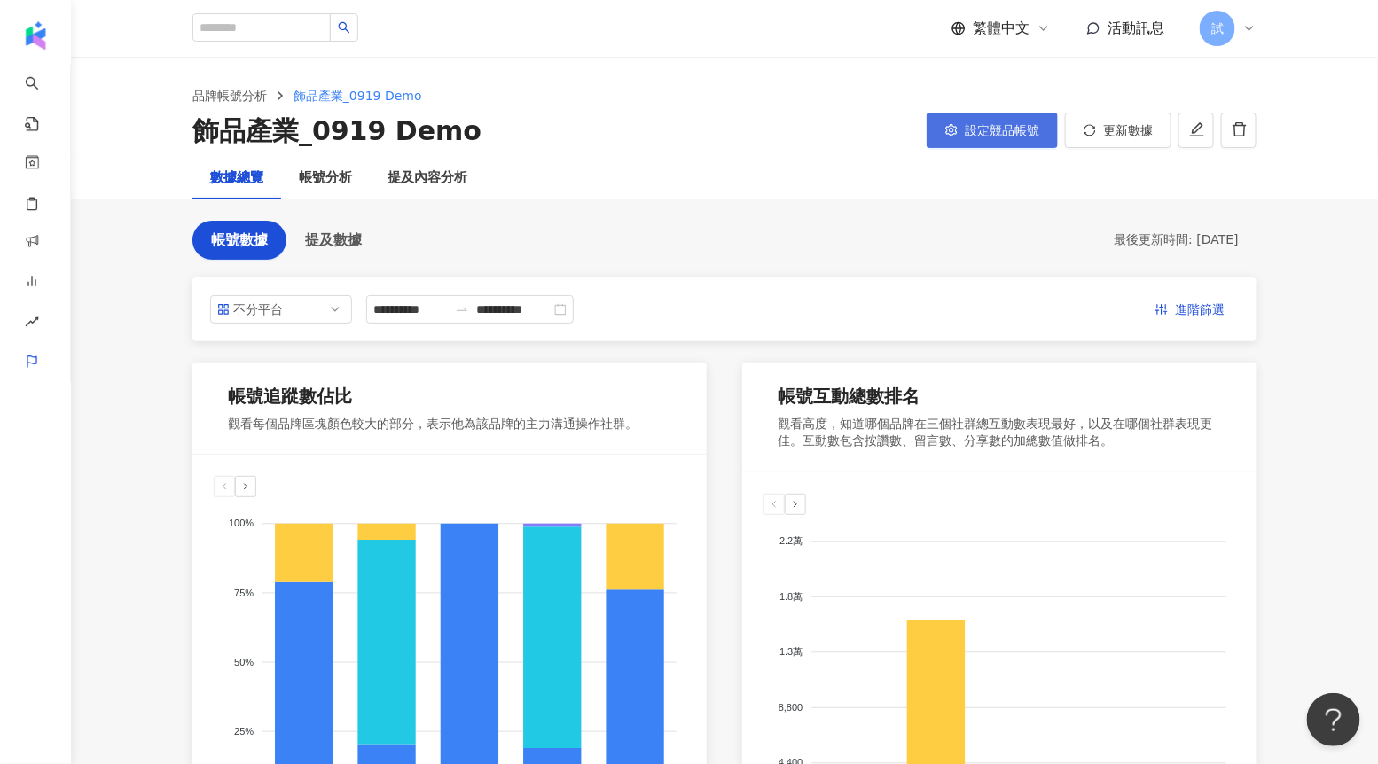
click at [970, 118] on button "設定競品帳號" at bounding box center [991, 130] width 131 height 35
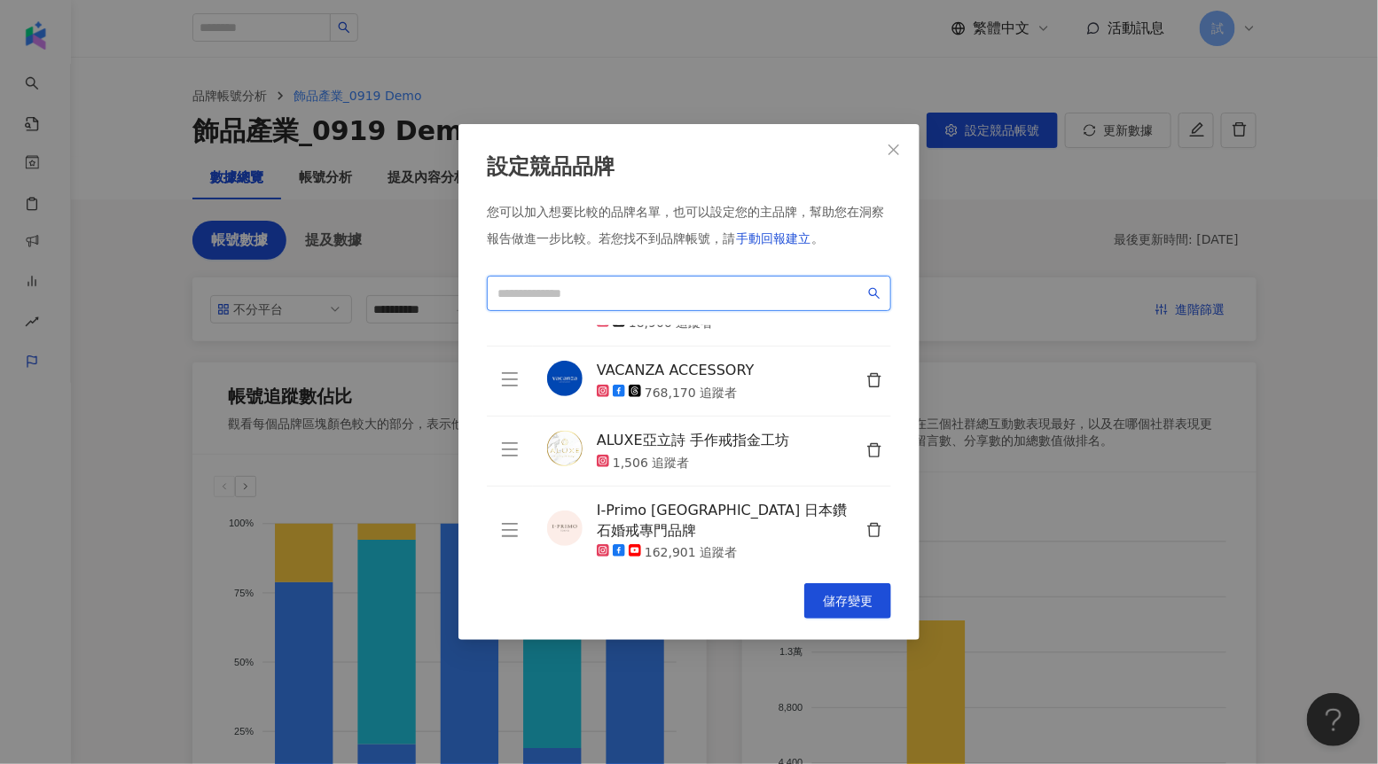
click at [691, 284] on input "search" at bounding box center [680, 294] width 367 height 20
type input "*"
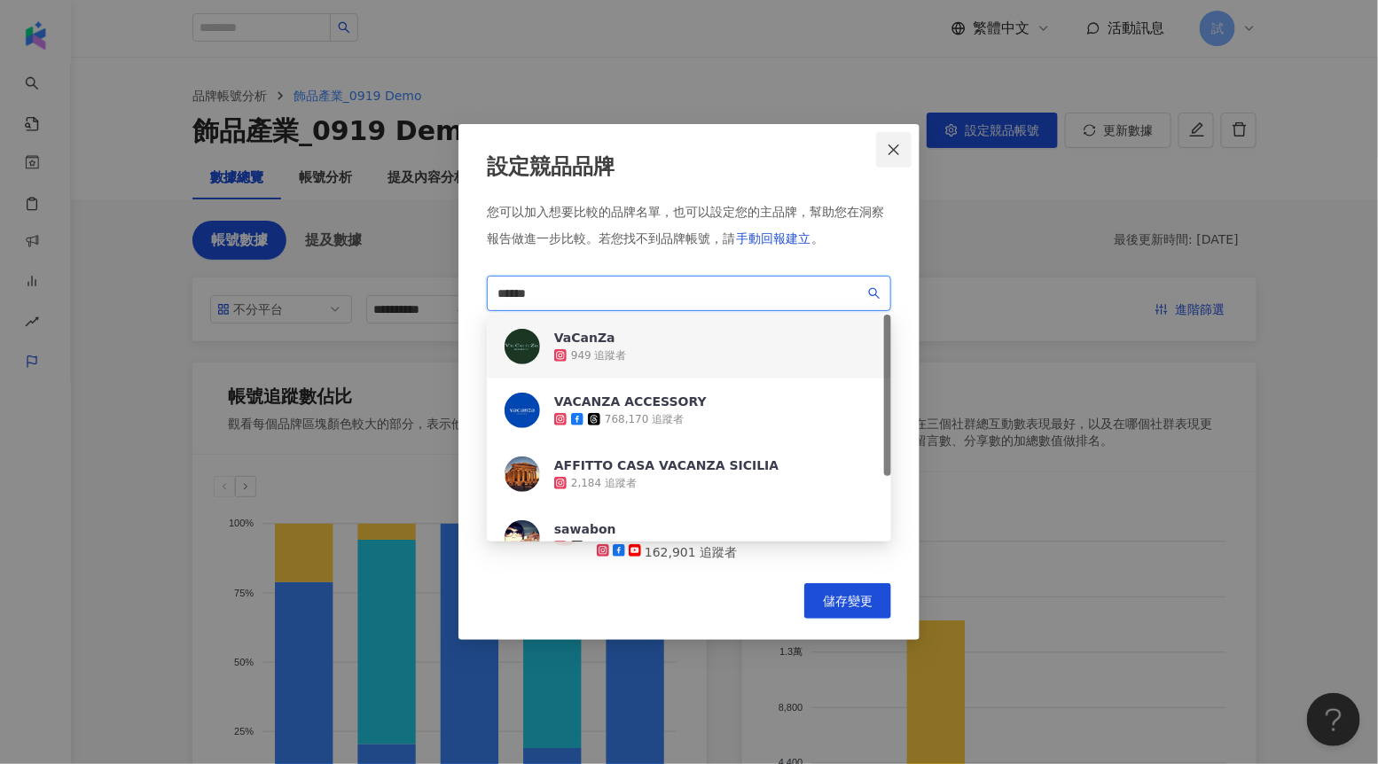
type input "******"
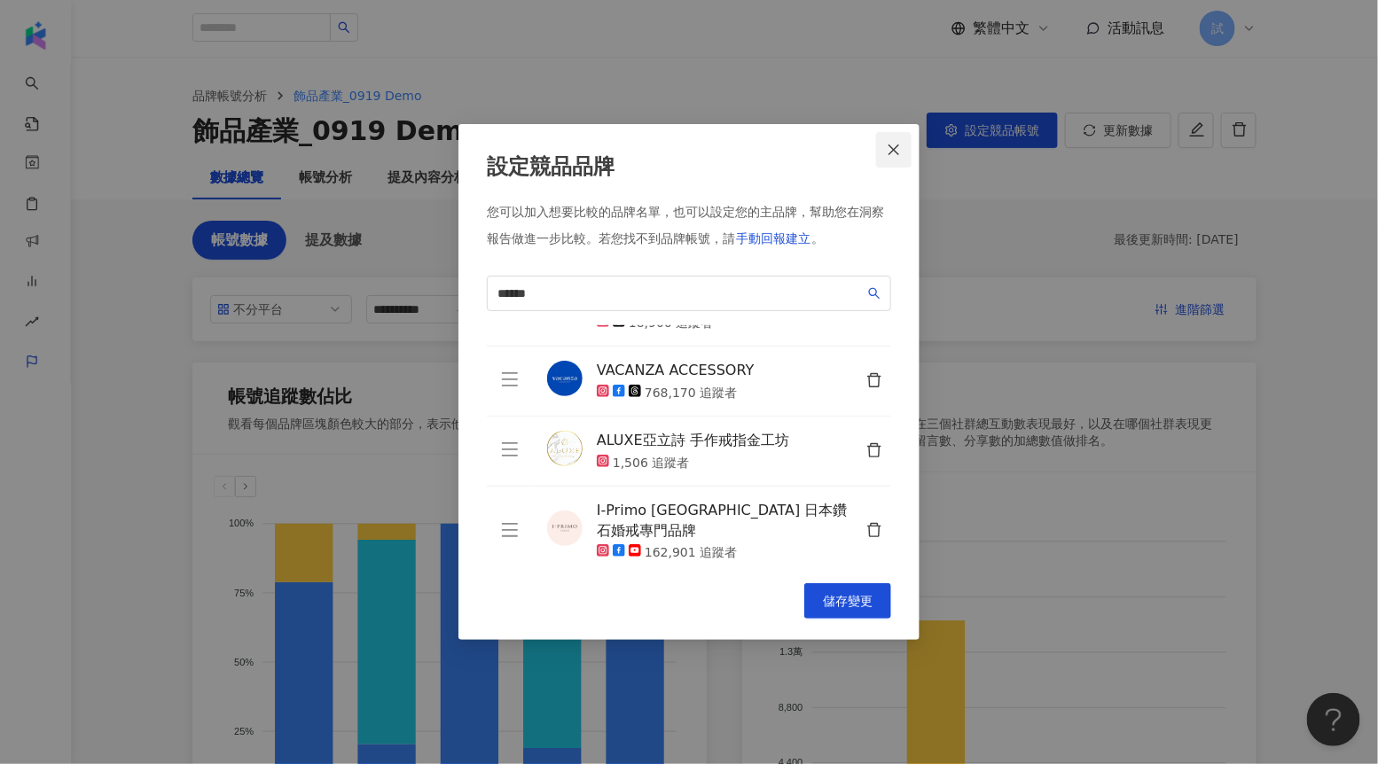
click at [887, 157] on button "Close" at bounding box center [893, 149] width 35 height 35
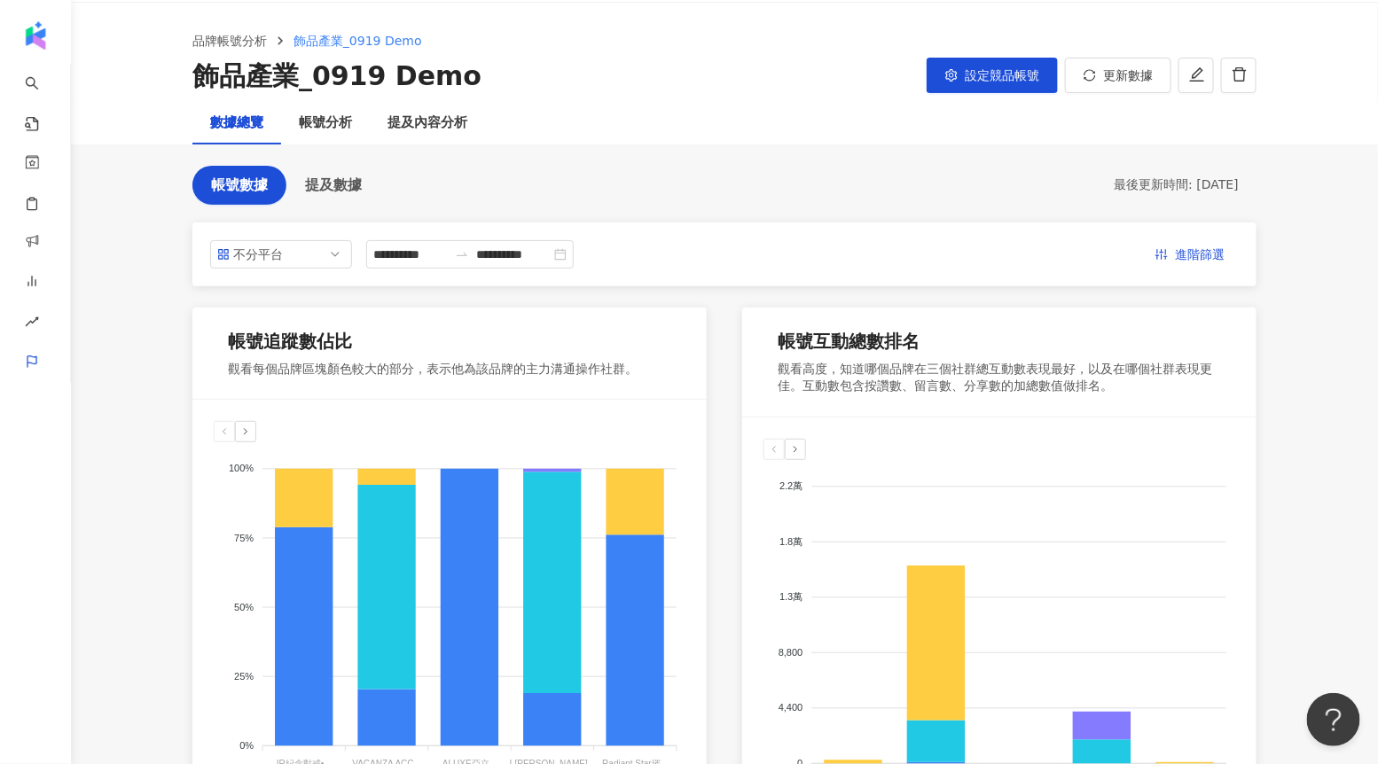
scroll to position [0, 0]
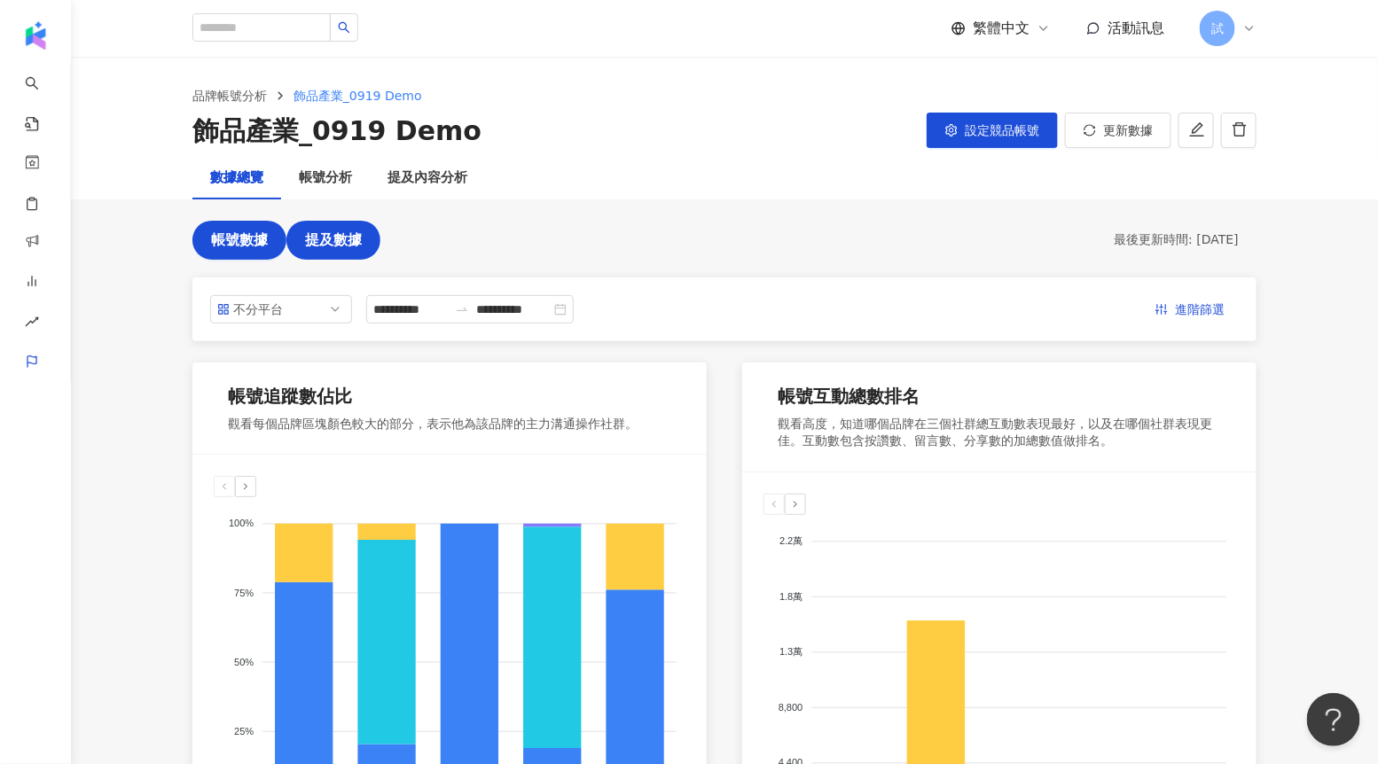
click at [337, 229] on button "提及數據" at bounding box center [333, 240] width 94 height 39
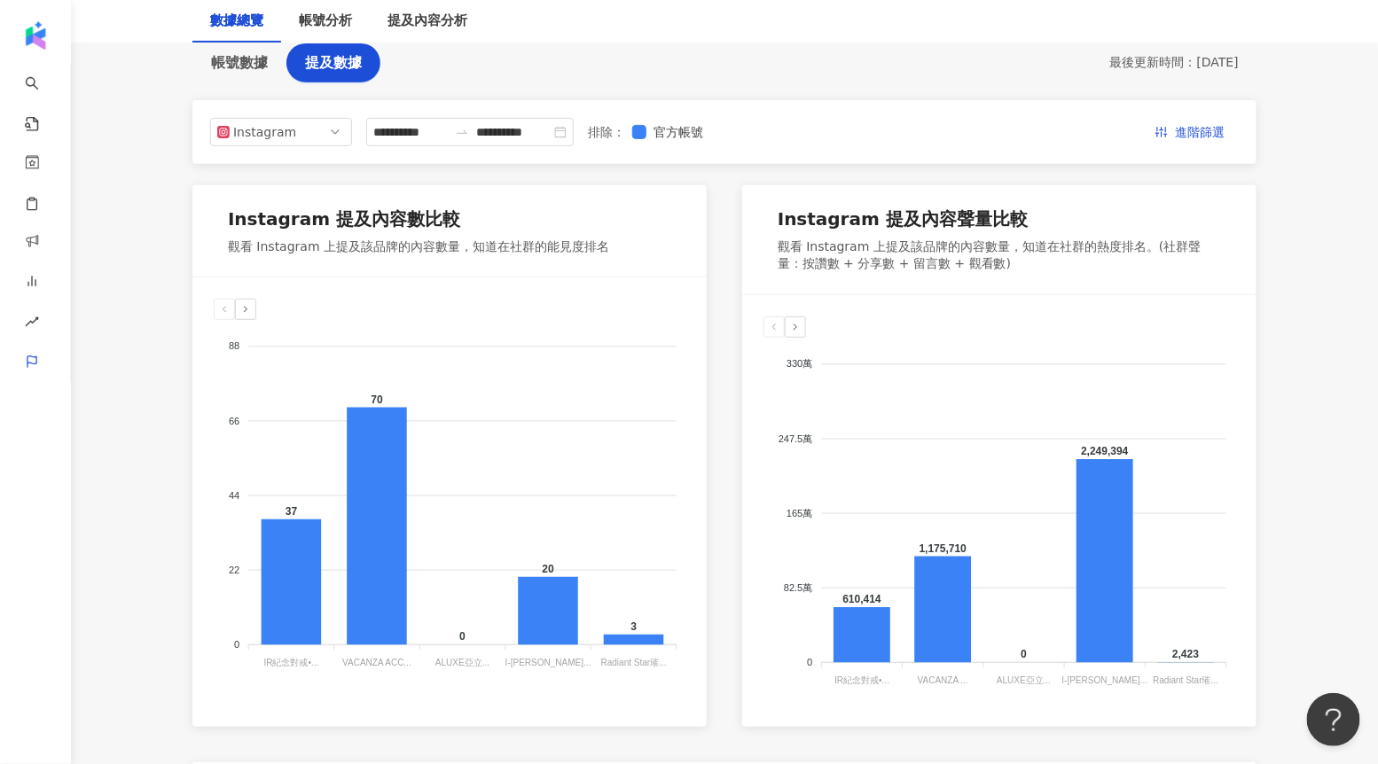
scroll to position [175, 0]
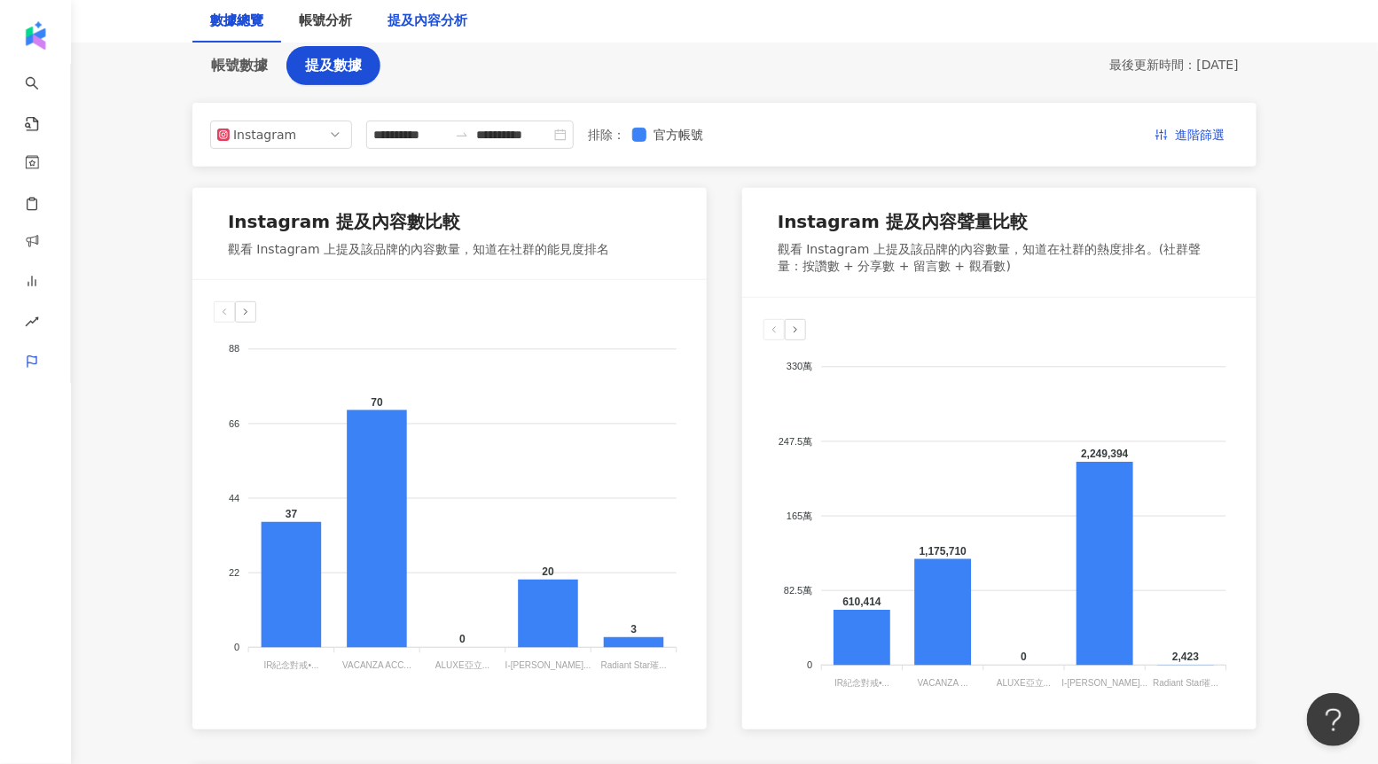
click at [440, 28] on div "提及內容分析" at bounding box center [427, 21] width 80 height 21
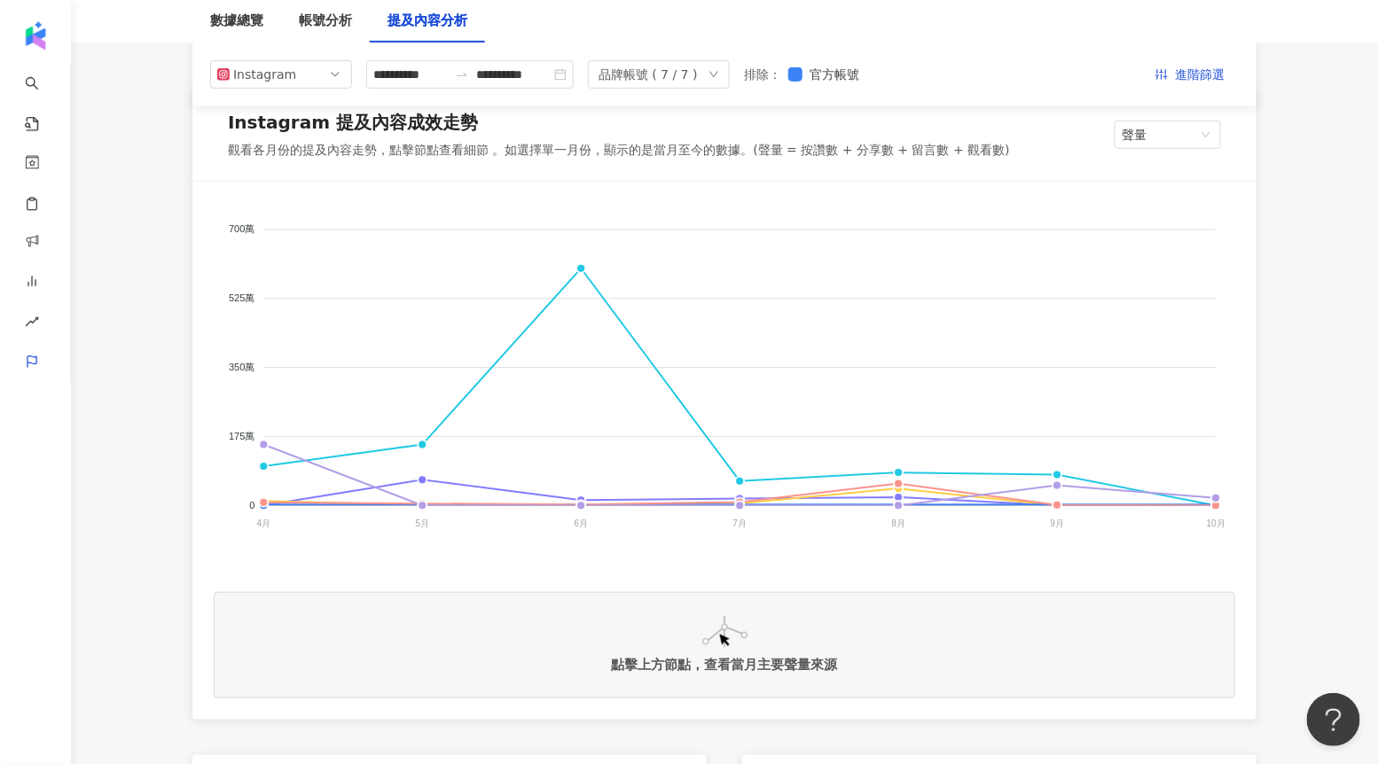
scroll to position [256, 0]
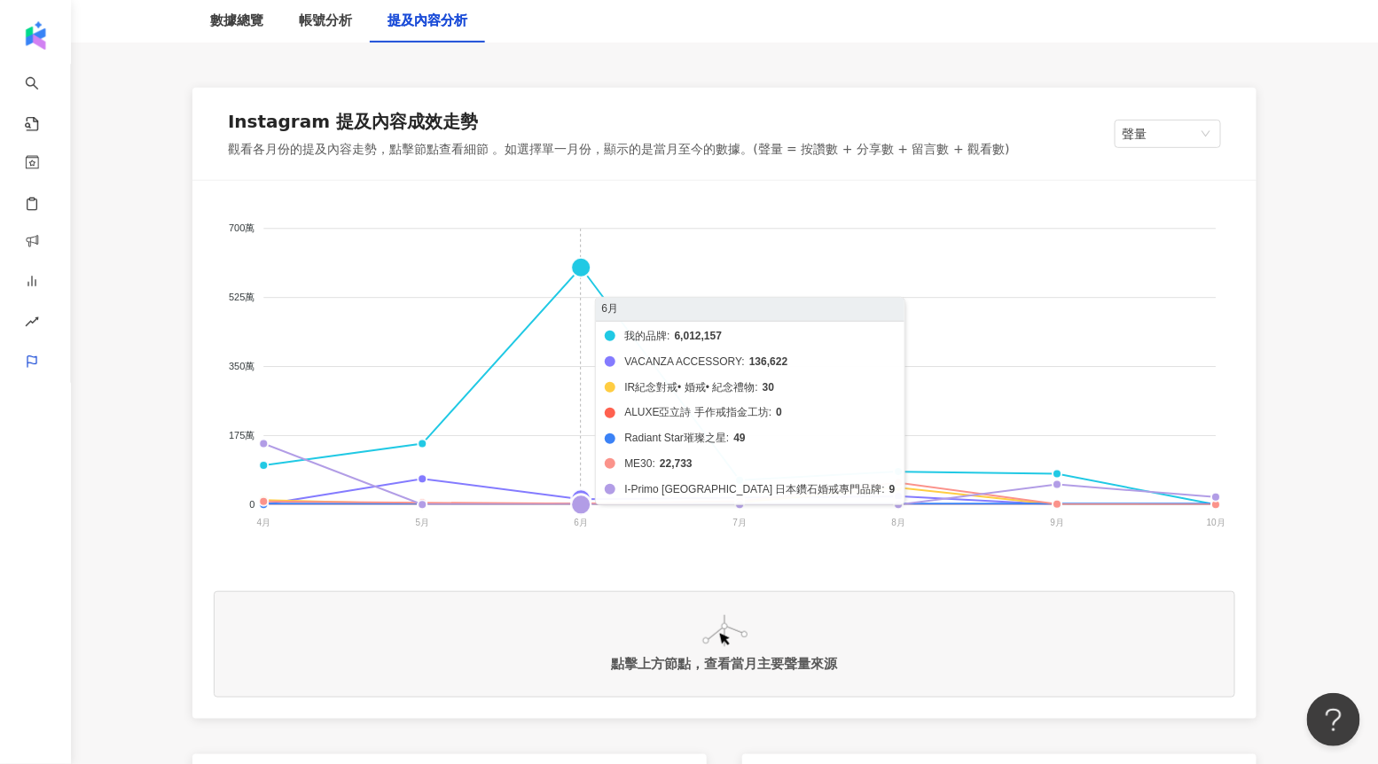
click at [587, 272] on foreignobject "我的品牌 VACANZA ACCESSORY IR紀念對戒• 婚戒• 紀念禮物 ALUXE亞立詩 手作戒指金工坊 Radiant Star璀璨之星 ME30 …" at bounding box center [724, 379] width 1021 height 355
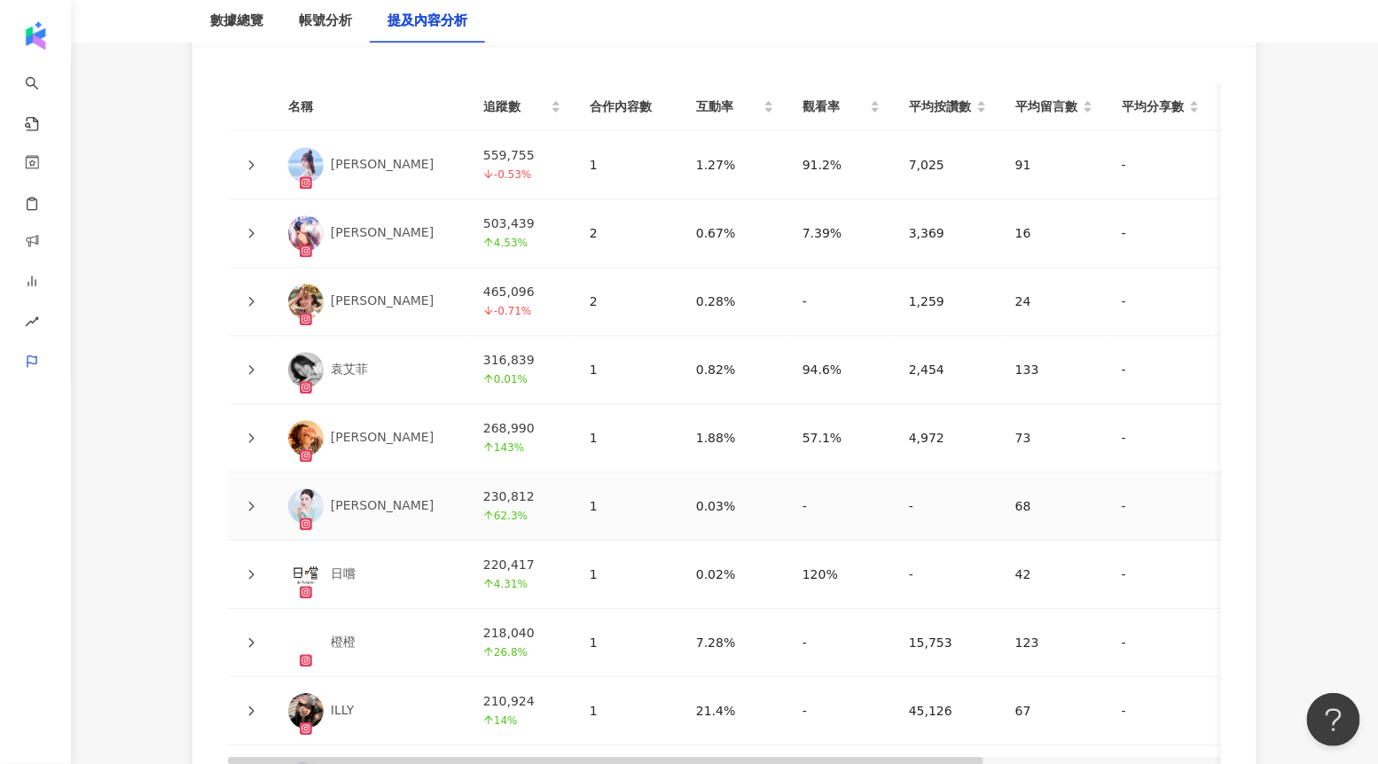
scroll to position [4064, 0]
click at [250, 158] on icon at bounding box center [251, 163] width 11 height 11
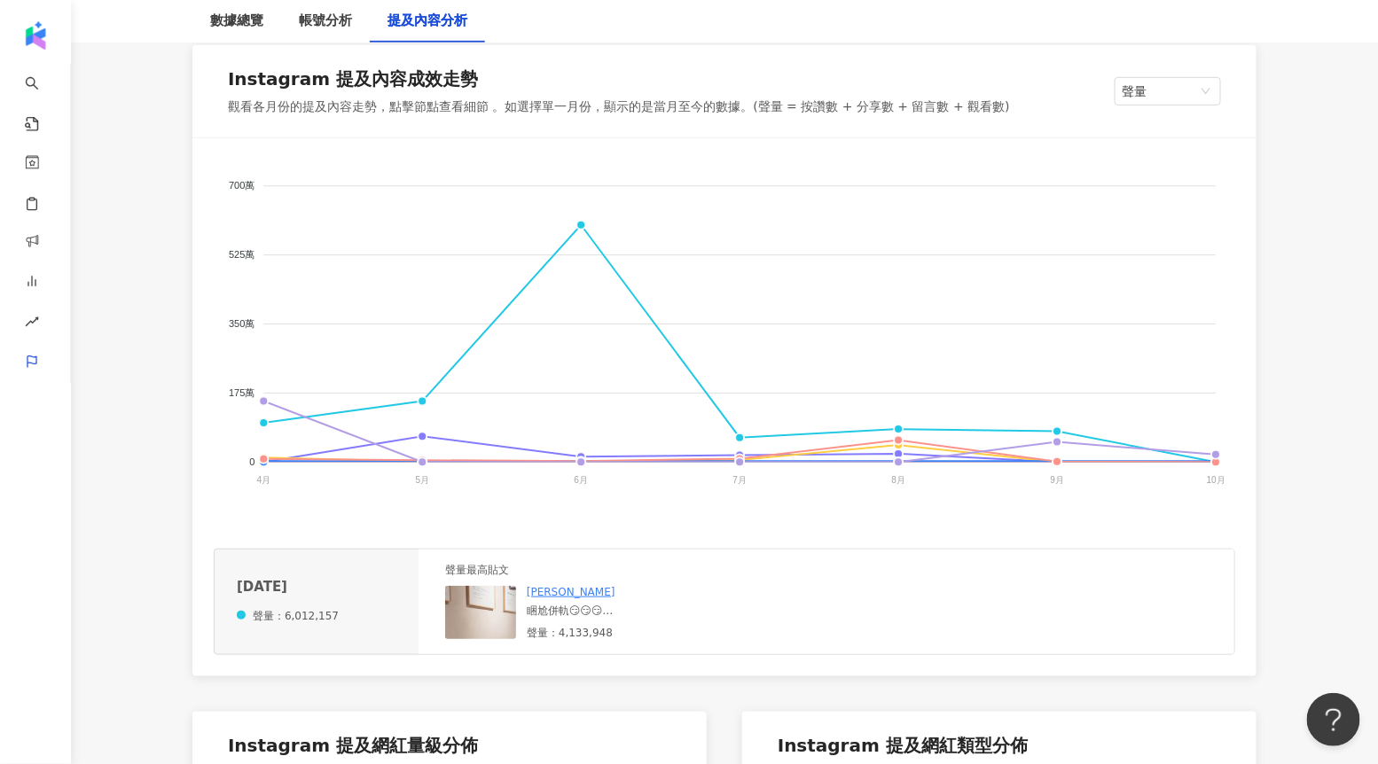
scroll to position [327, 0]
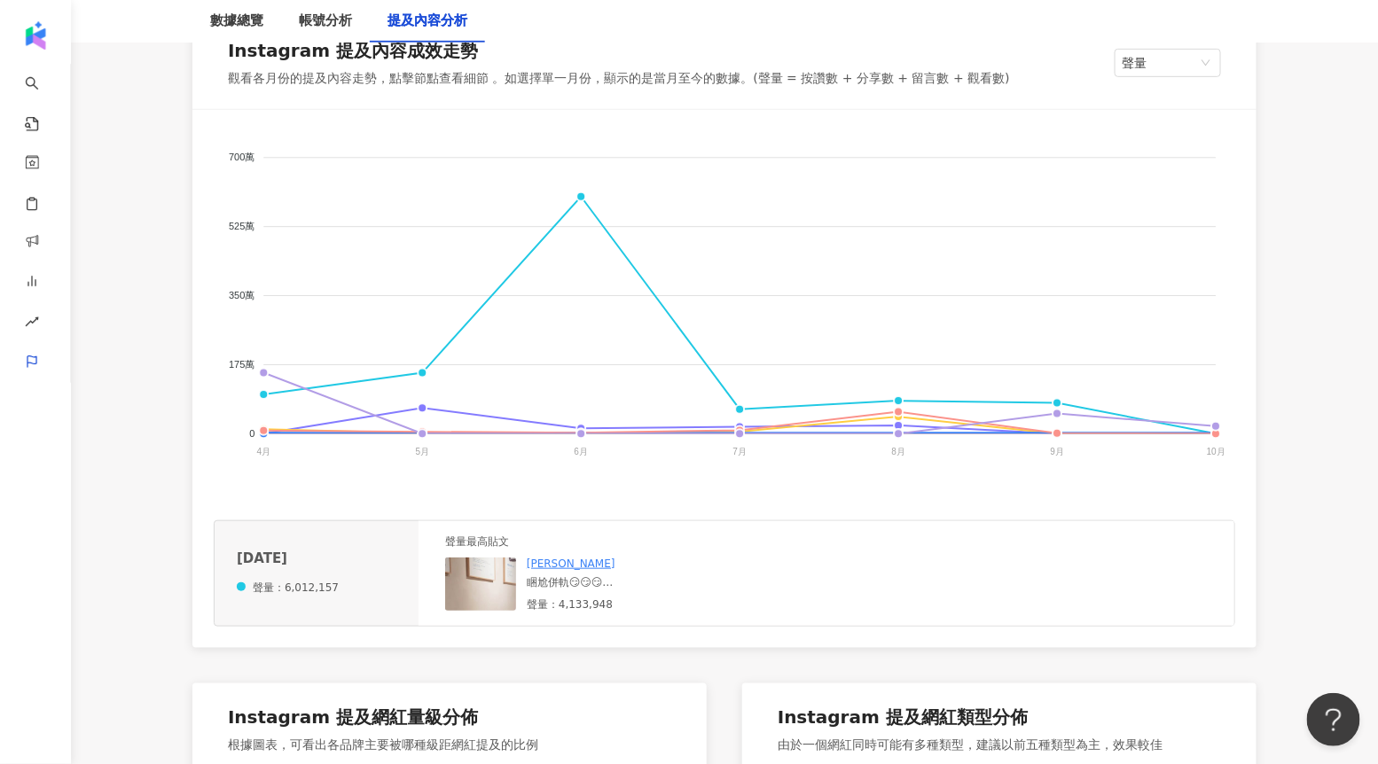
click at [490, 577] on img at bounding box center [533, 646] width 177 height 177
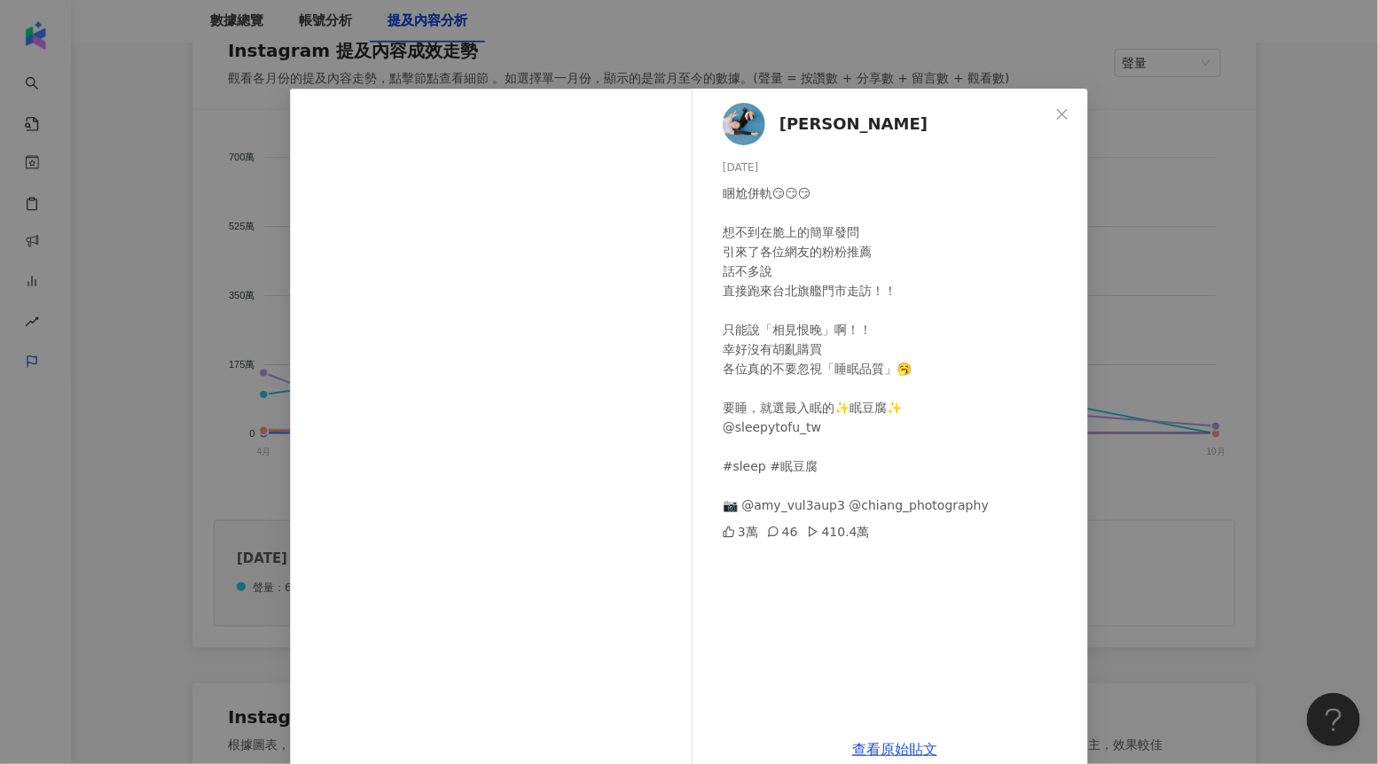
click at [1195, 285] on div "[PERSON_NAME] [DATE] 睏尬併軌😏😏😏 想不到在脆上的簡單發問 引來了各位網友的粉粉推薦 話不多說 直接跑來台北旗艦門市走訪！！ 只能說「相…" at bounding box center [689, 382] width 1378 height 764
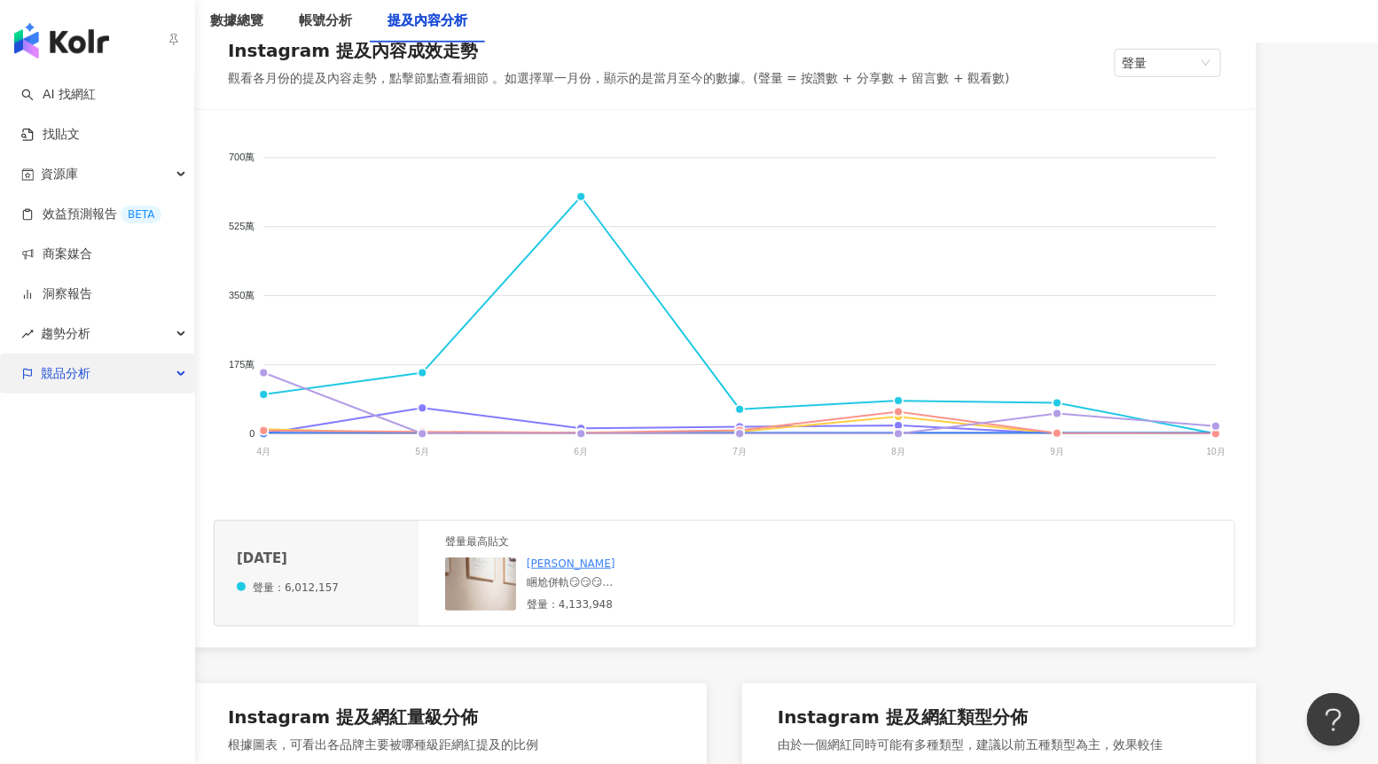
click at [65, 379] on span "競品分析" at bounding box center [66, 374] width 50 height 40
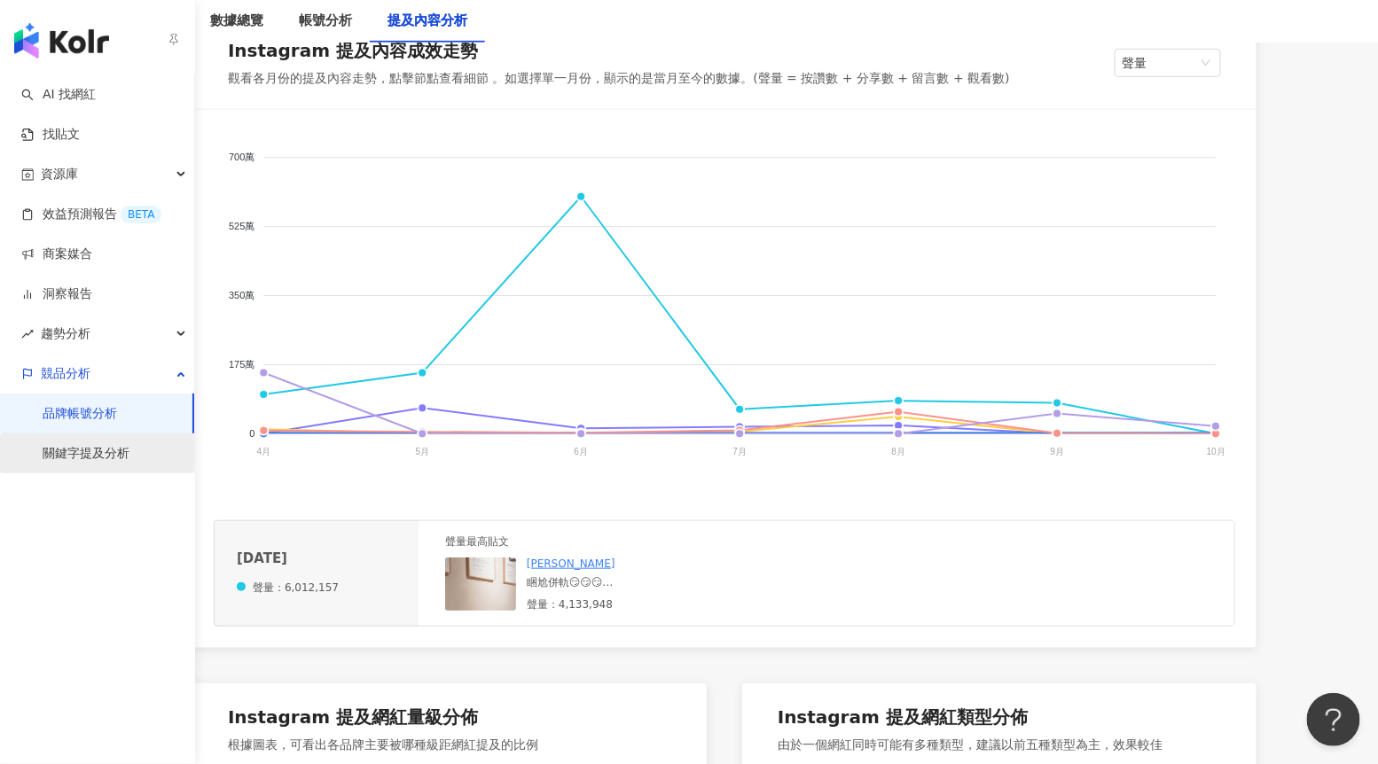
click at [106, 446] on link "關鍵字提及分析" at bounding box center [86, 454] width 87 height 18
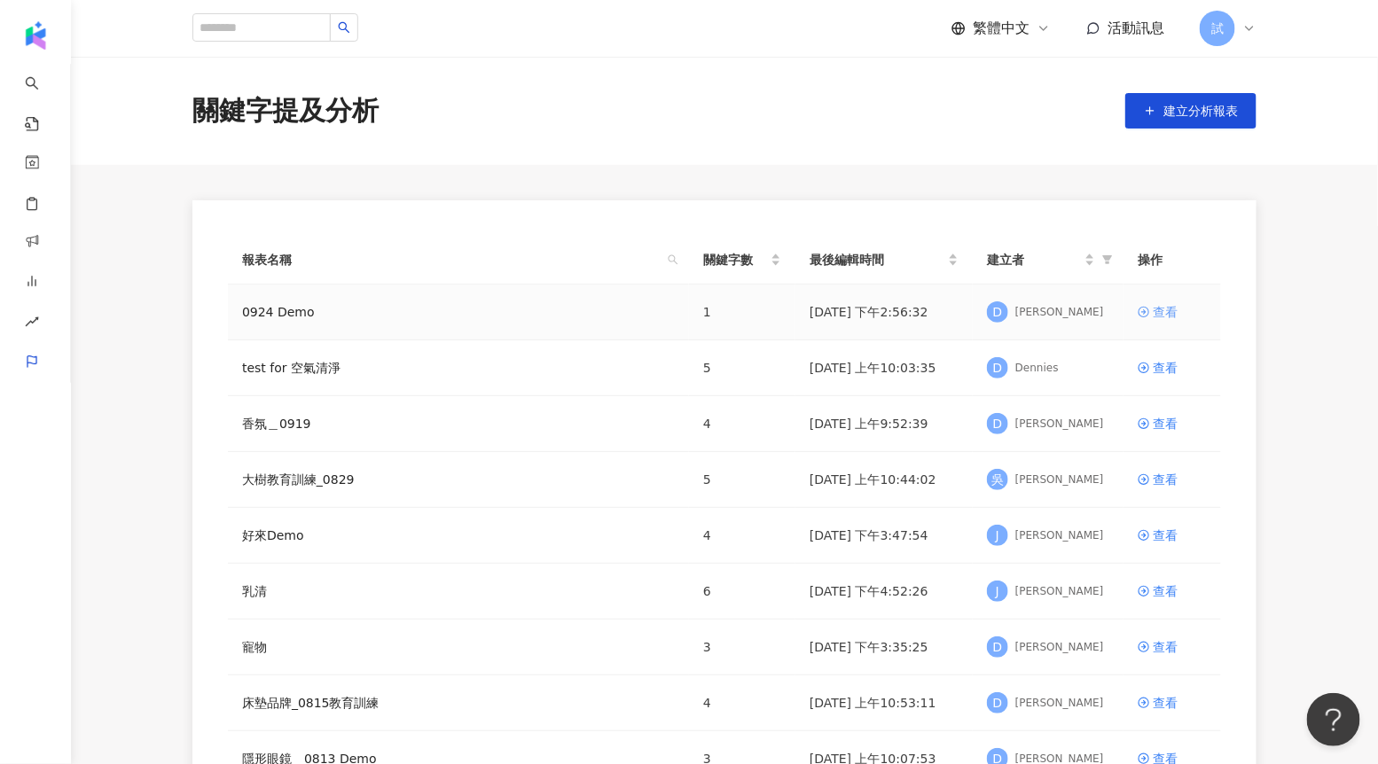
click at [1146, 310] on icon at bounding box center [1143, 312] width 12 height 12
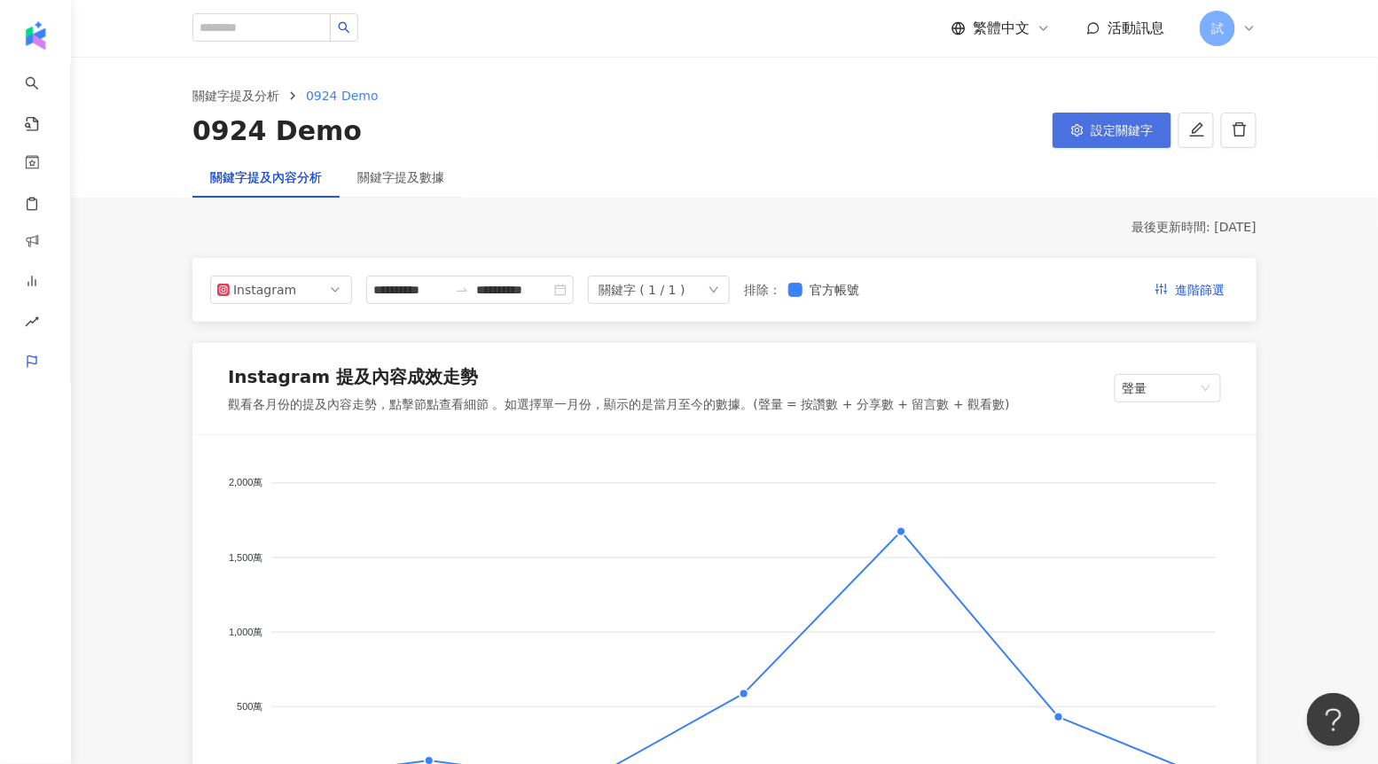
click at [1106, 136] on span "設定關鍵字" at bounding box center [1121, 130] width 62 height 14
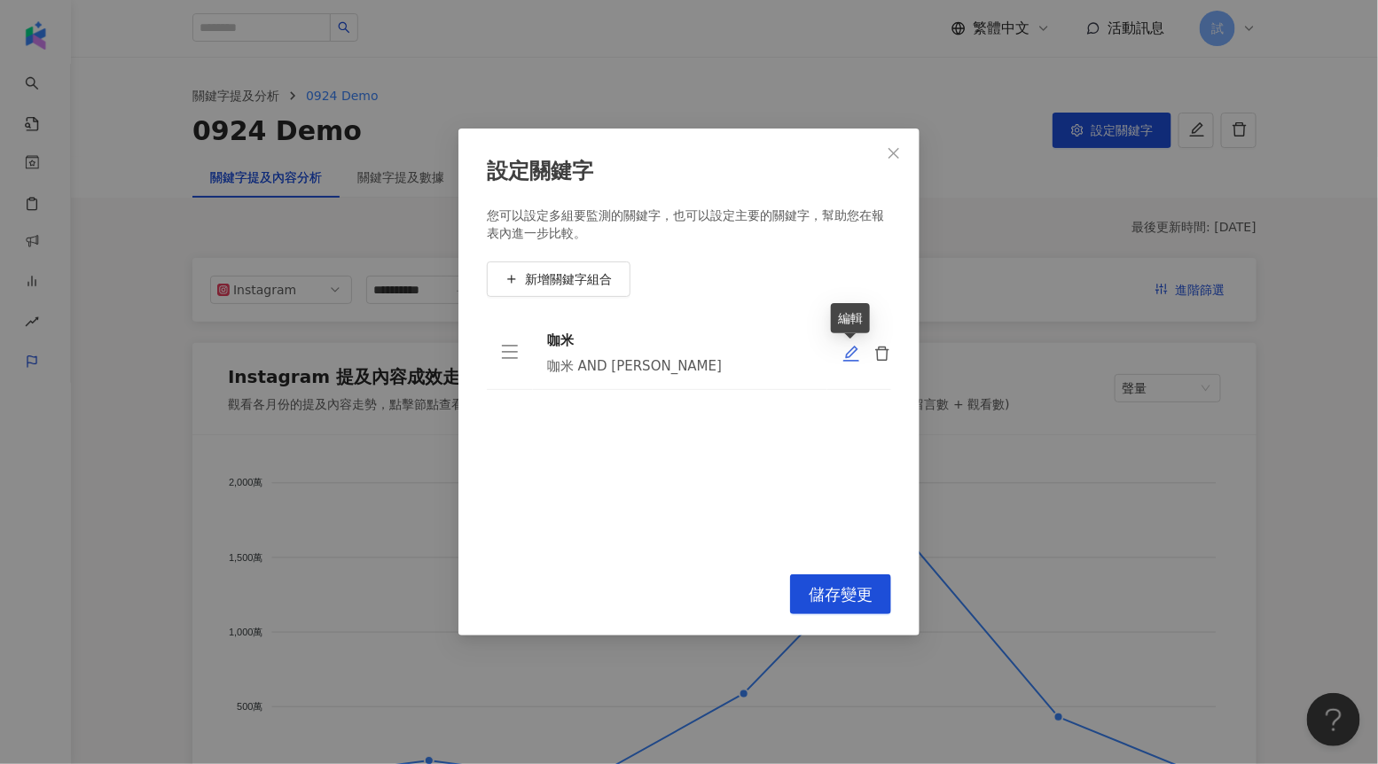
click at [849, 355] on icon "edit" at bounding box center [851, 354] width 18 height 18
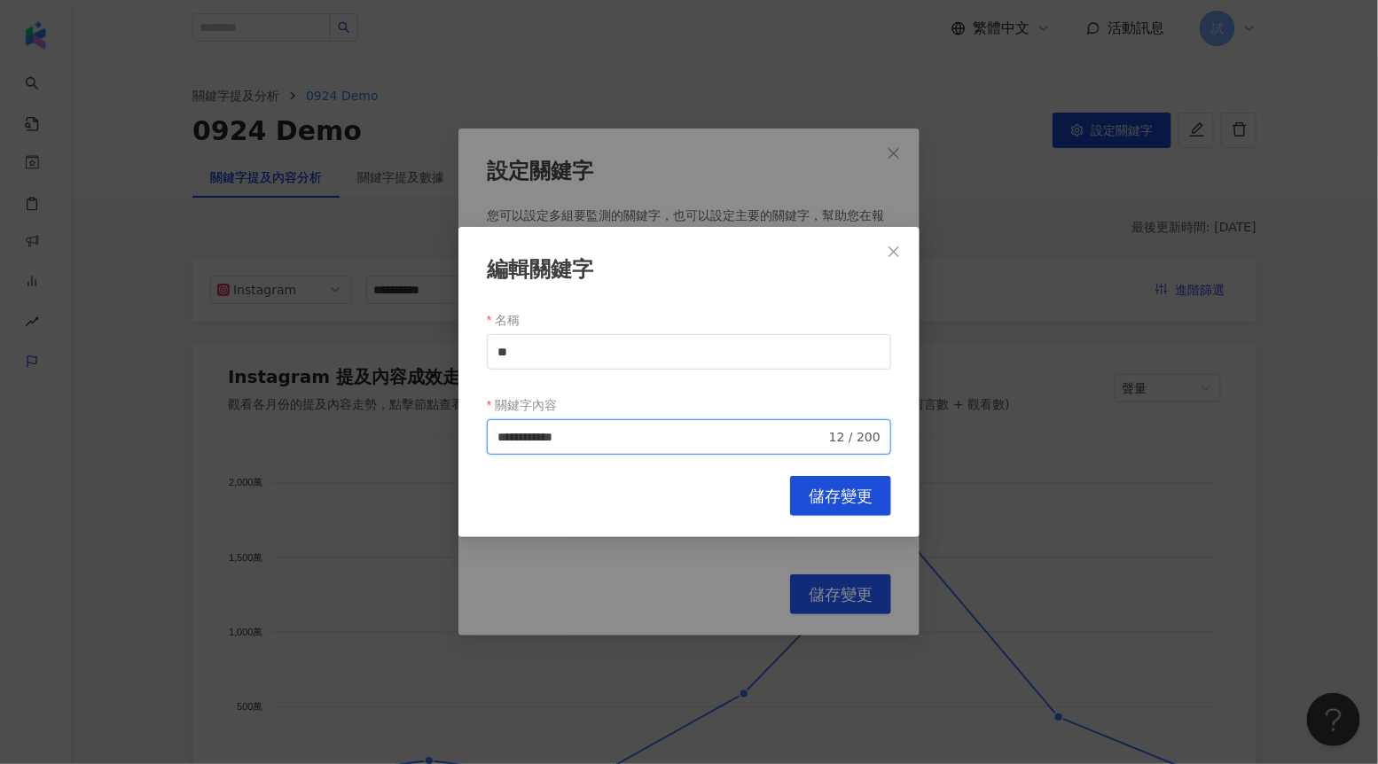
drag, startPoint x: 632, startPoint y: 440, endPoint x: 472, endPoint y: 438, distance: 159.6
click at [472, 438] on div "**********" at bounding box center [688, 382] width 461 height 311
click at [891, 261] on button "Close" at bounding box center [893, 251] width 35 height 35
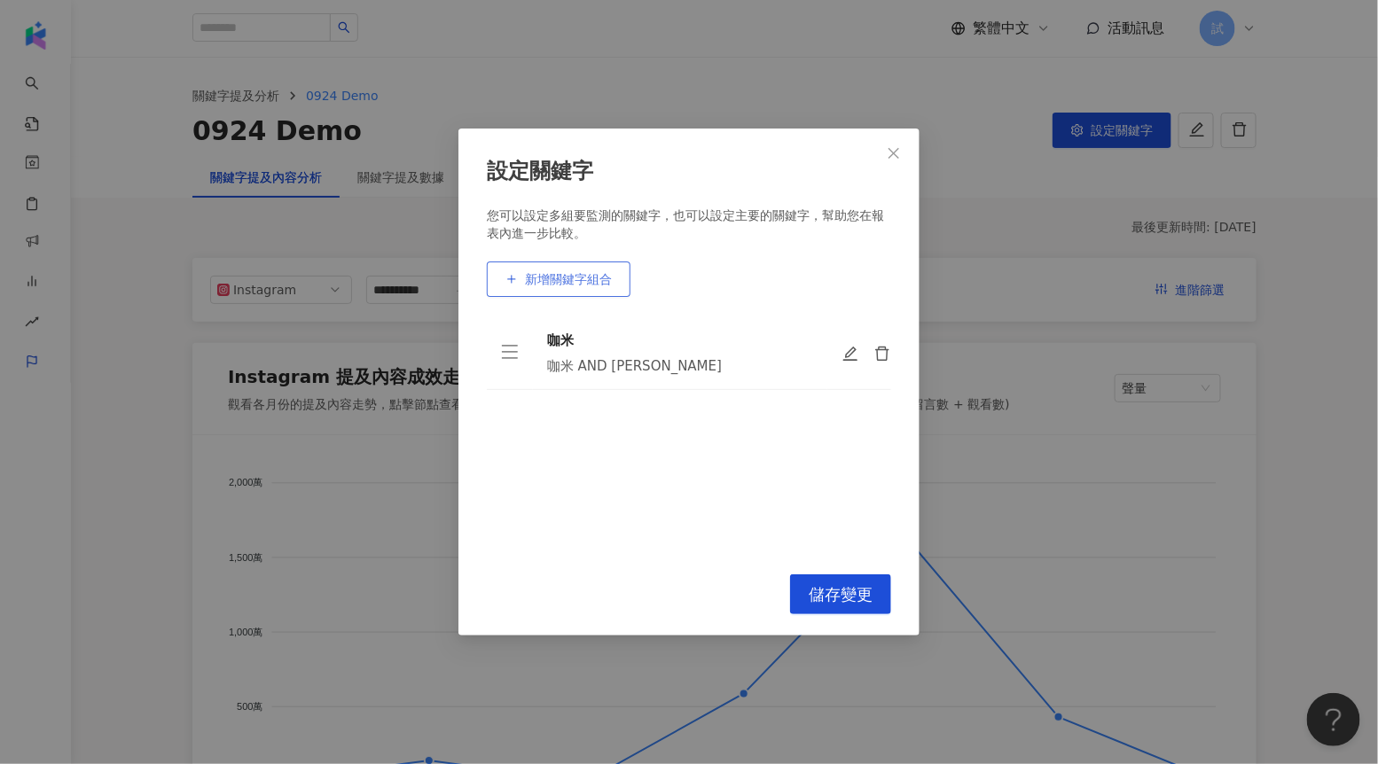
click at [581, 291] on button "新增關鍵字組合" at bounding box center [559, 278] width 144 height 35
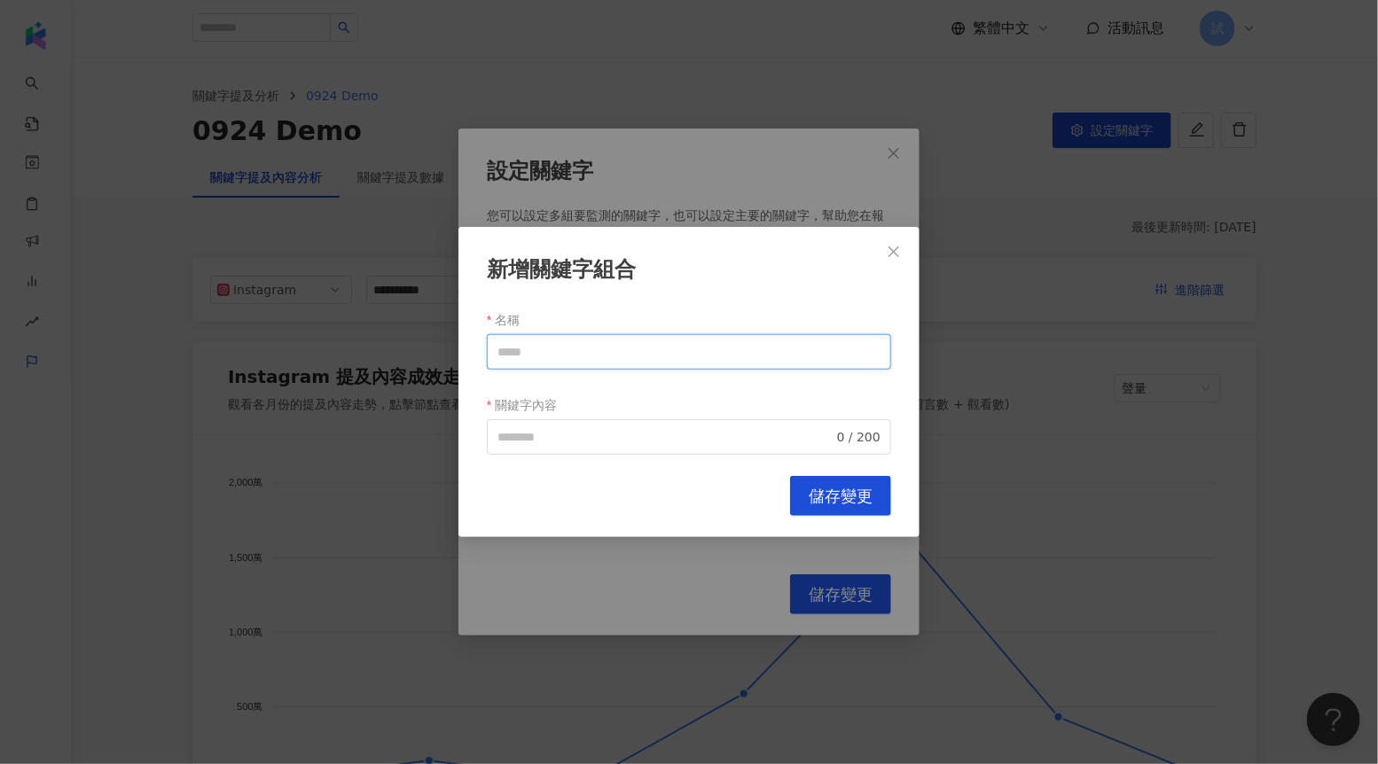
click at [563, 356] on input "名稱" at bounding box center [689, 351] width 404 height 35
click at [603, 426] on span "0 / 200" at bounding box center [689, 436] width 404 height 35
type input "****"
paste input "****"
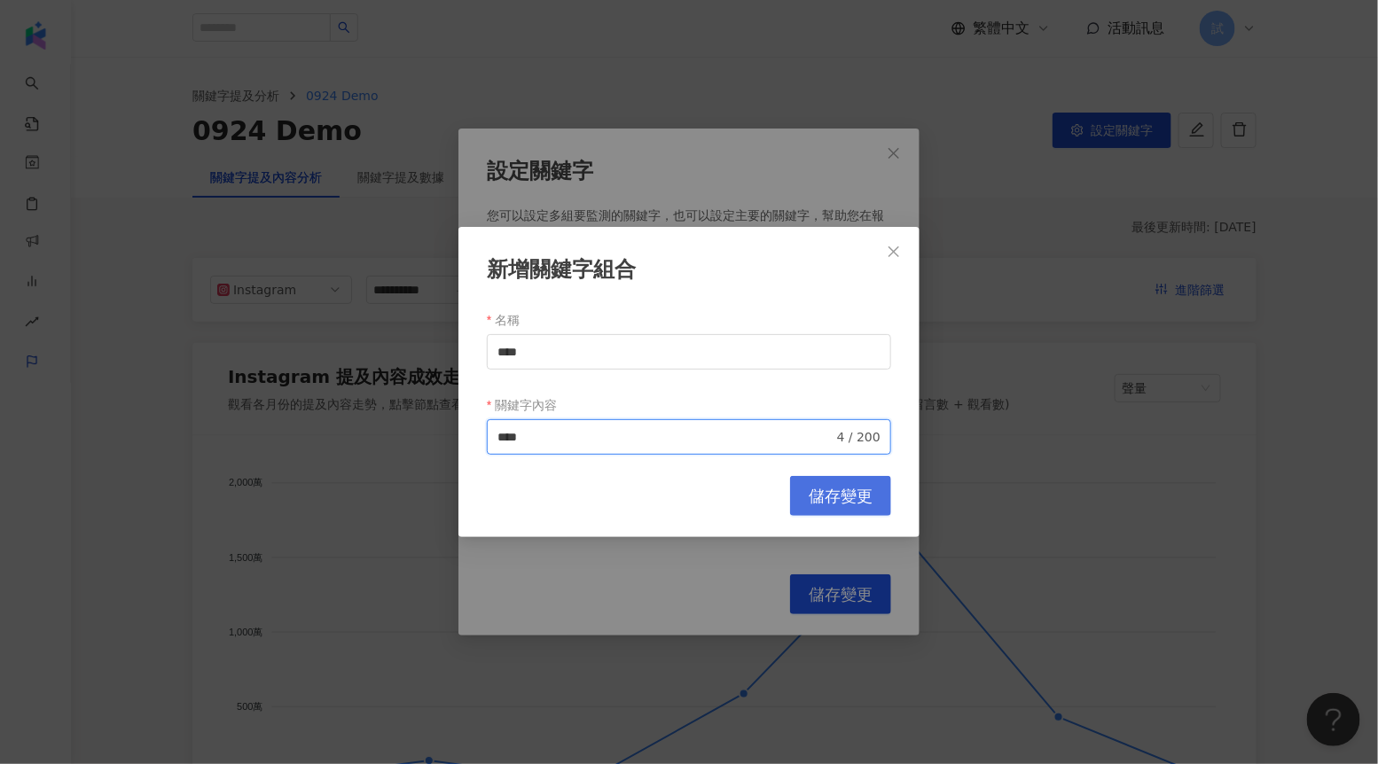
type input "****"
click at [816, 507] on button "儲存變更" at bounding box center [840, 496] width 101 height 40
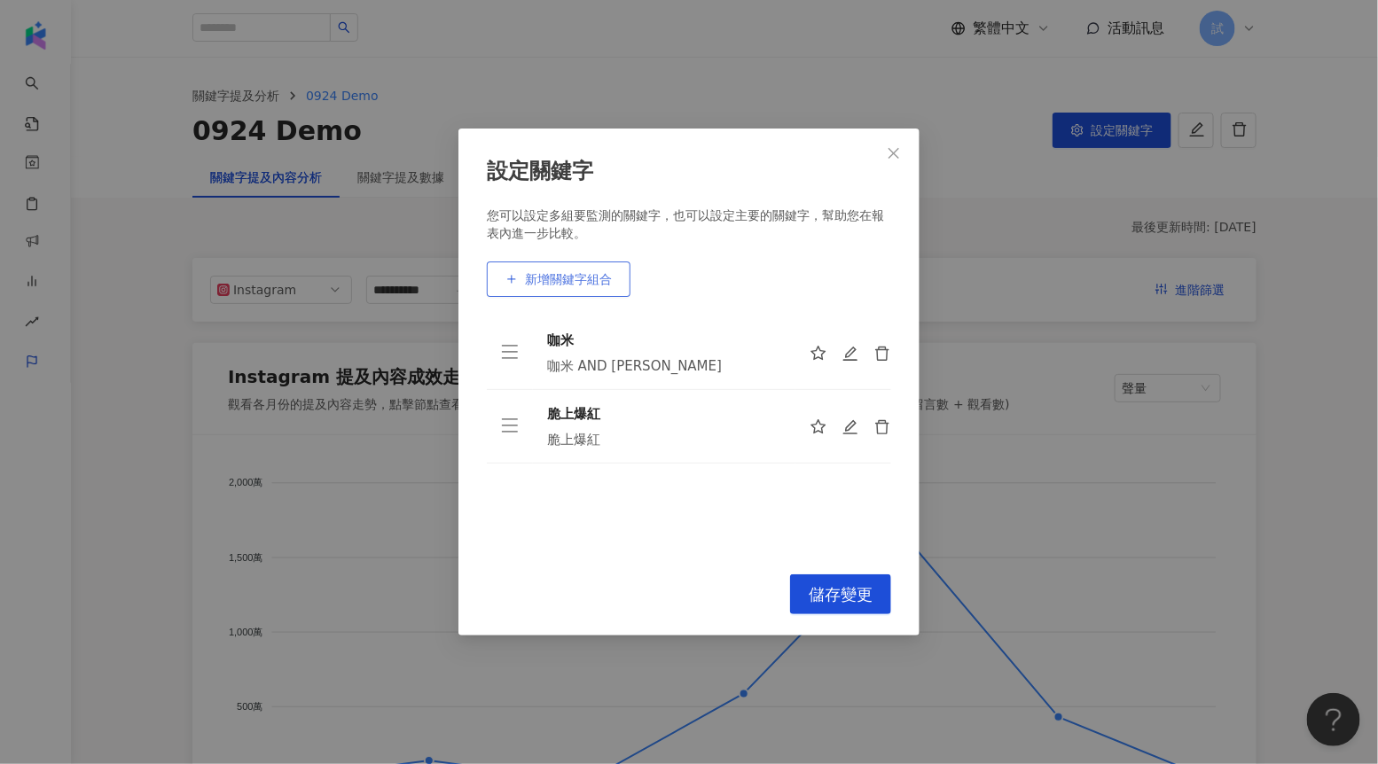
click at [570, 277] on span "新增關鍵字組合" at bounding box center [568, 279] width 87 height 14
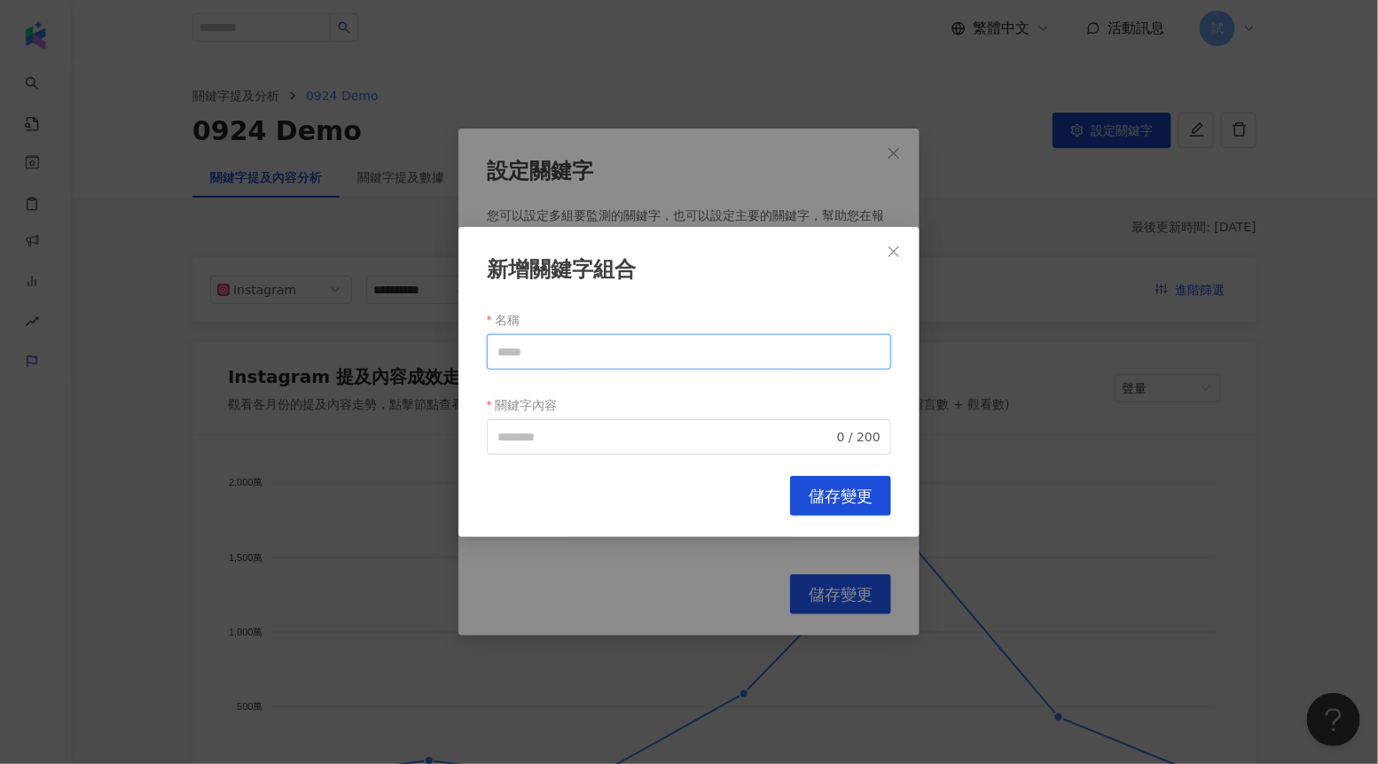
click at [570, 338] on input "名稱" at bounding box center [689, 351] width 404 height 35
type input "*"
type input "****"
click at [566, 436] on input "關鍵字內容" at bounding box center [665, 437] width 336 height 20
paste input "****"
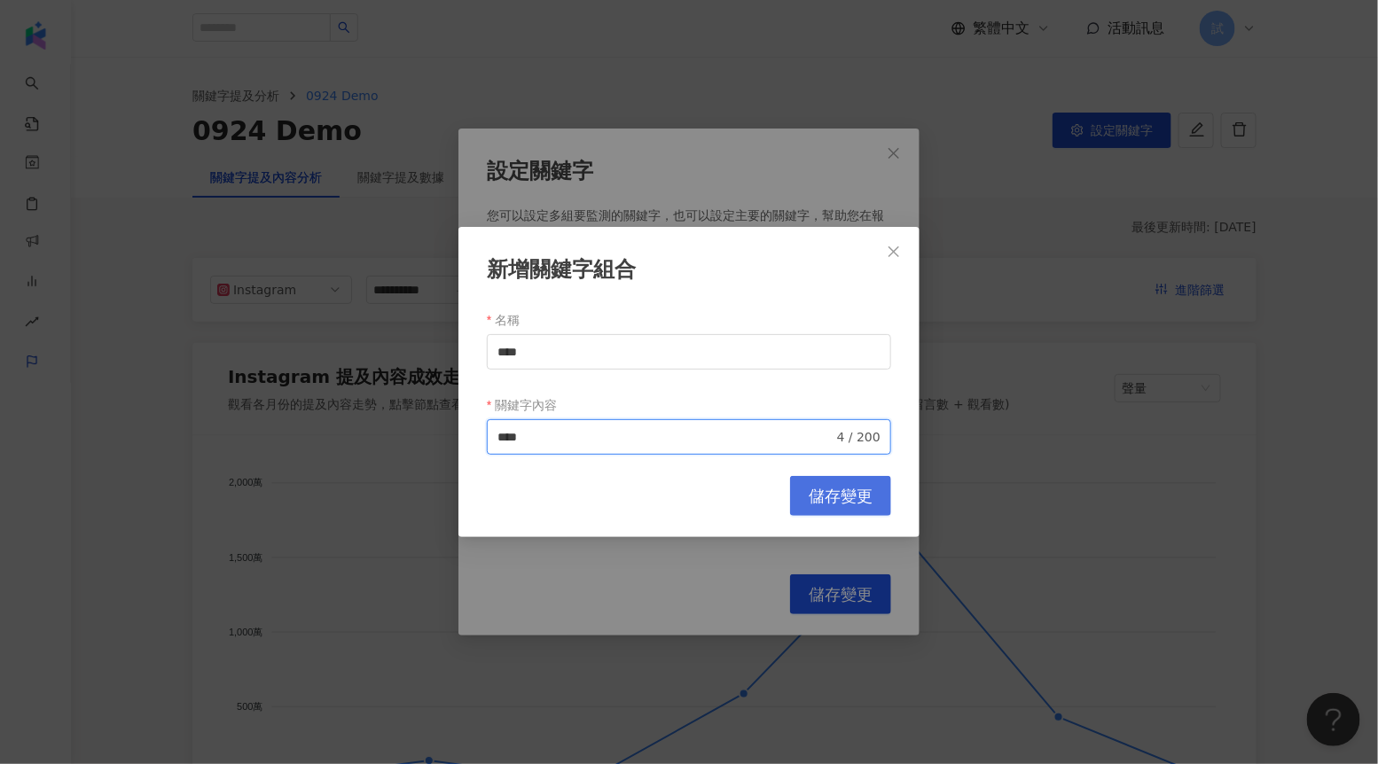
type input "****"
click at [832, 498] on span "儲存變更" at bounding box center [840, 497] width 64 height 20
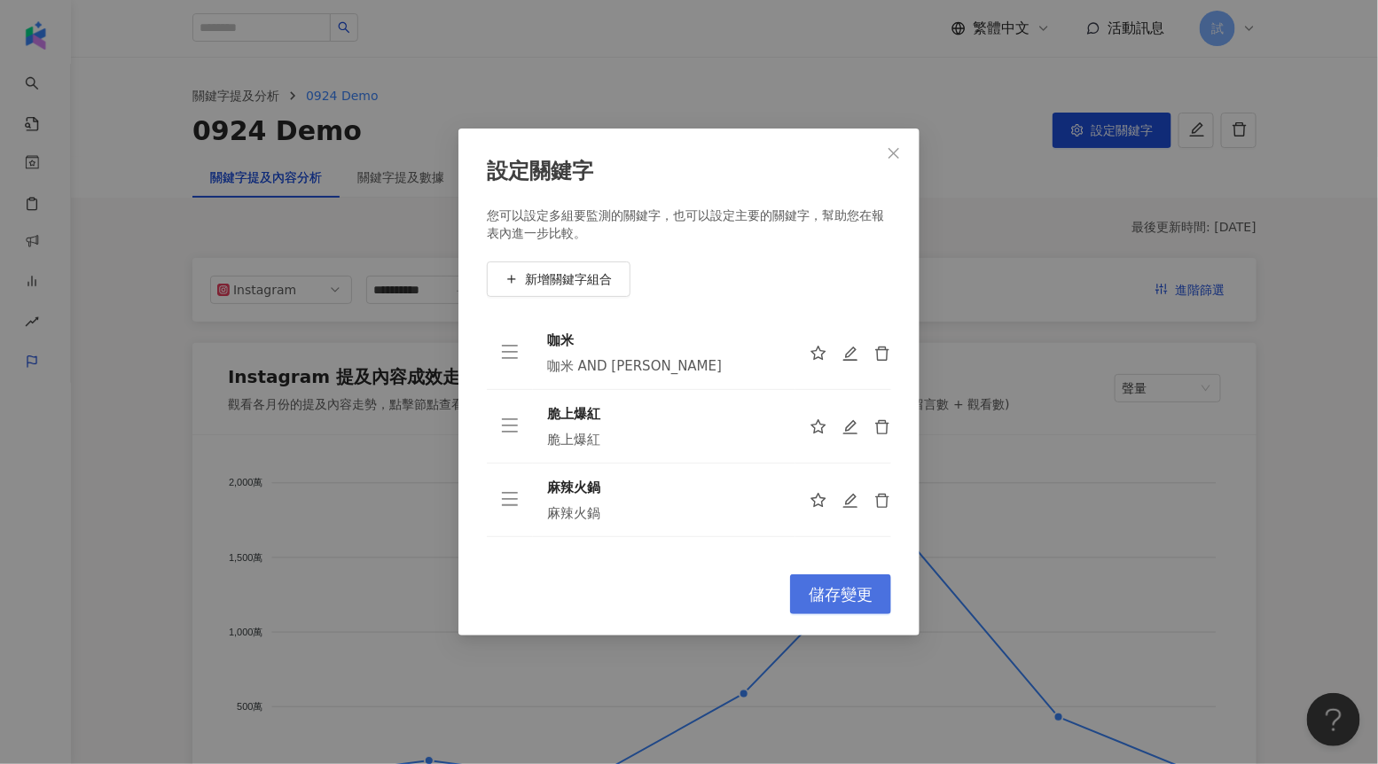
click at [833, 592] on span "儲存變更" at bounding box center [840, 595] width 64 height 20
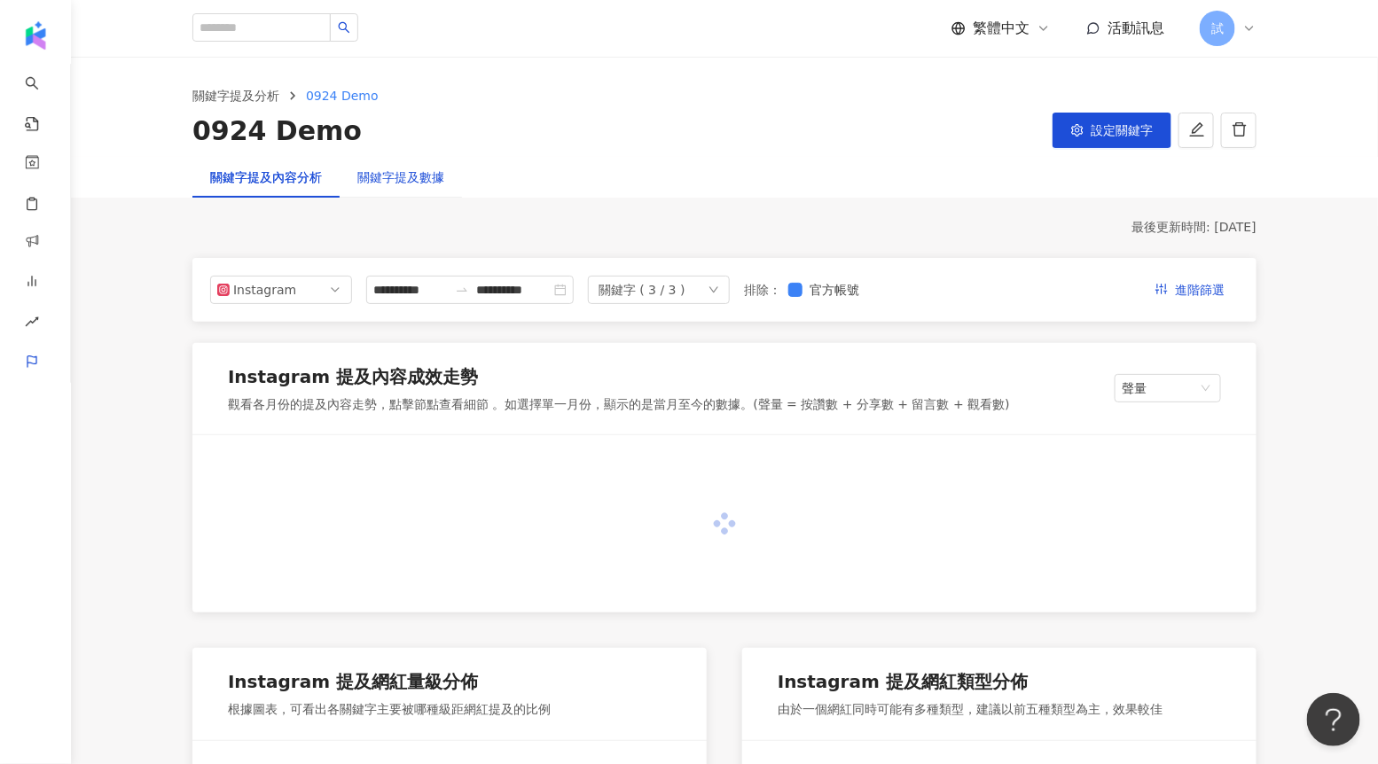
click at [407, 177] on div "關鍵字提及數據" at bounding box center [400, 178] width 87 height 20
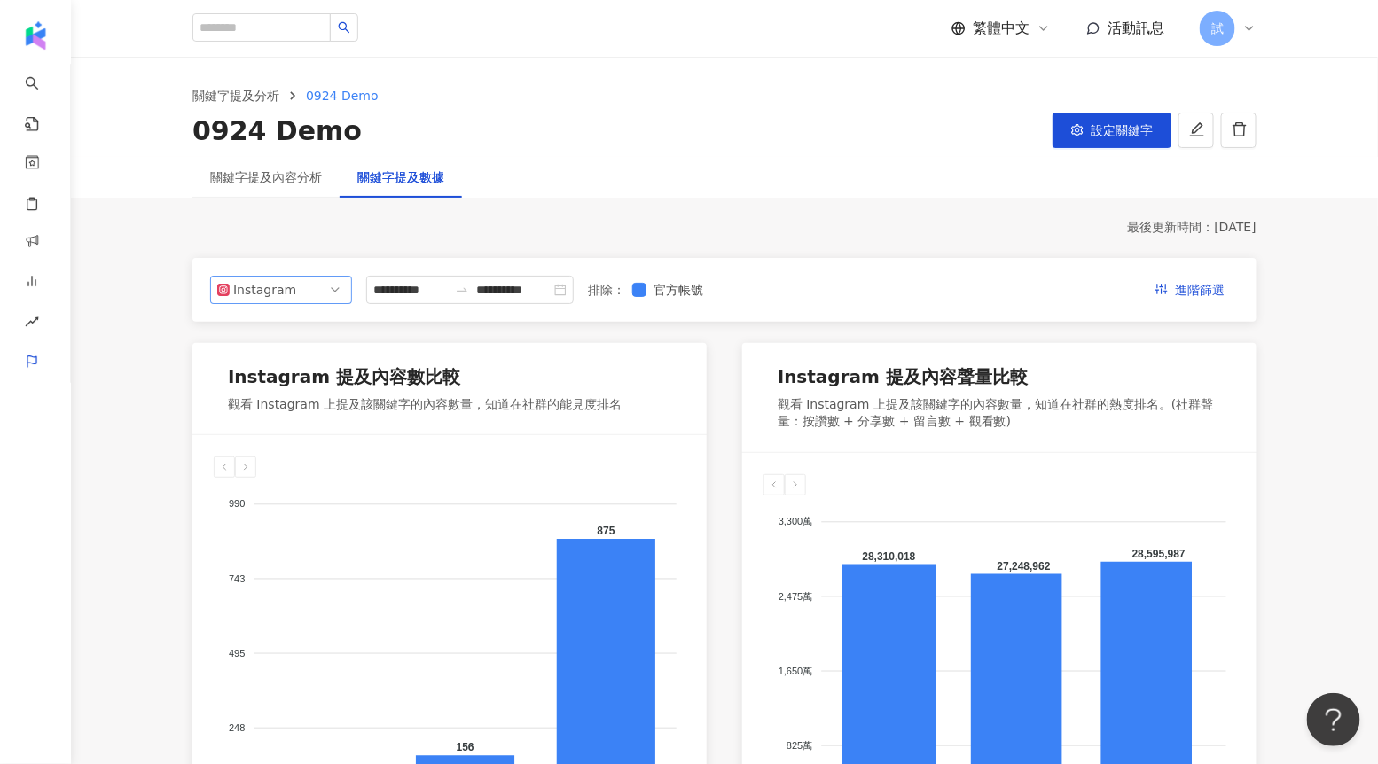
click at [270, 285] on div "Instagram" at bounding box center [262, 290] width 58 height 27
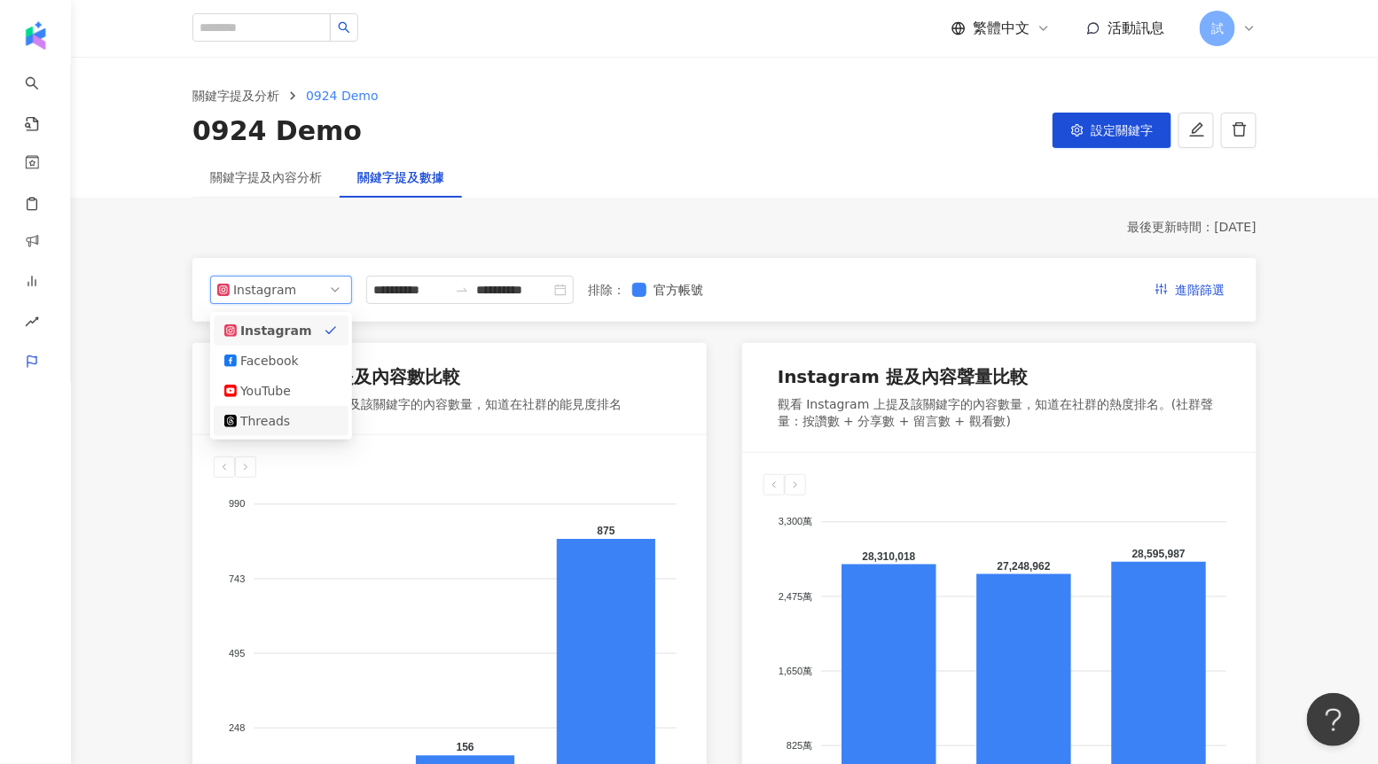
click at [269, 416] on div "Threads" at bounding box center [269, 421] width 58 height 20
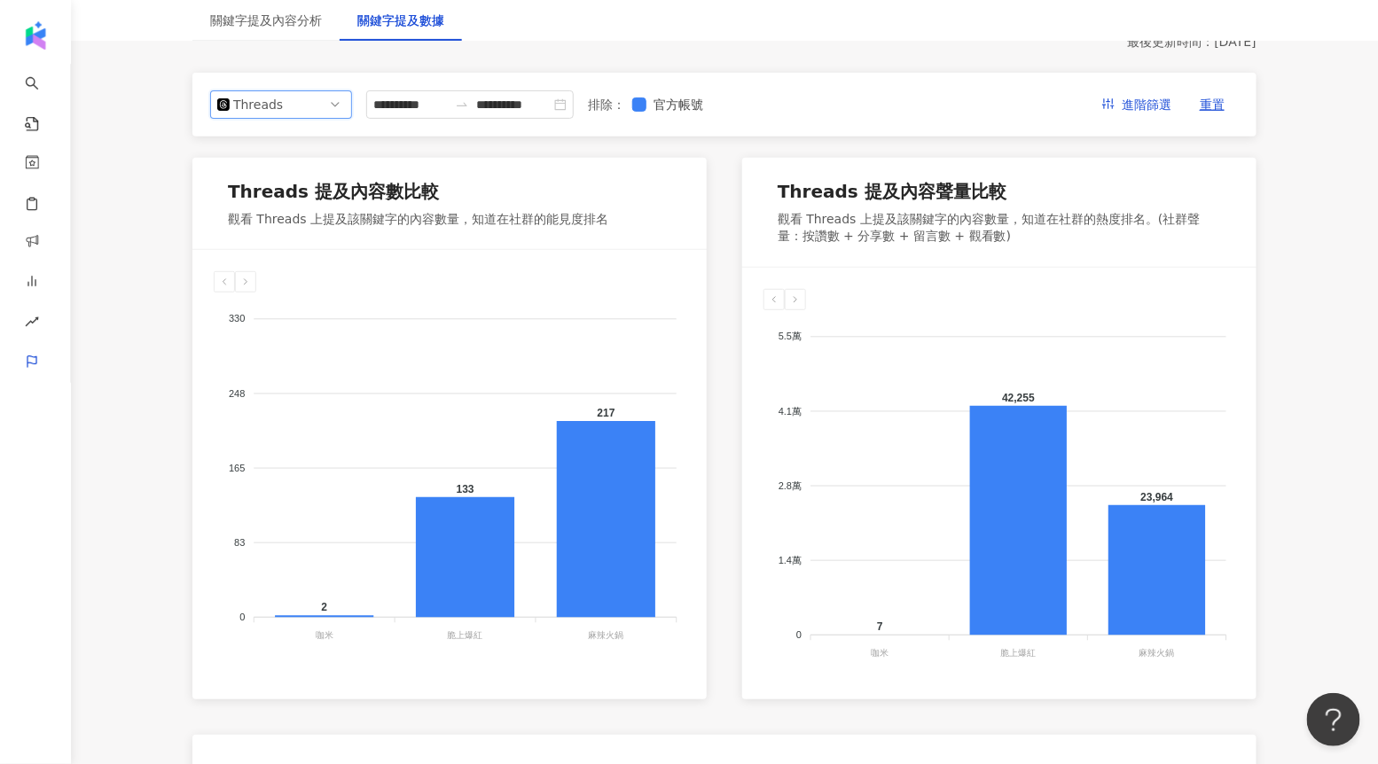
scroll to position [187, 0]
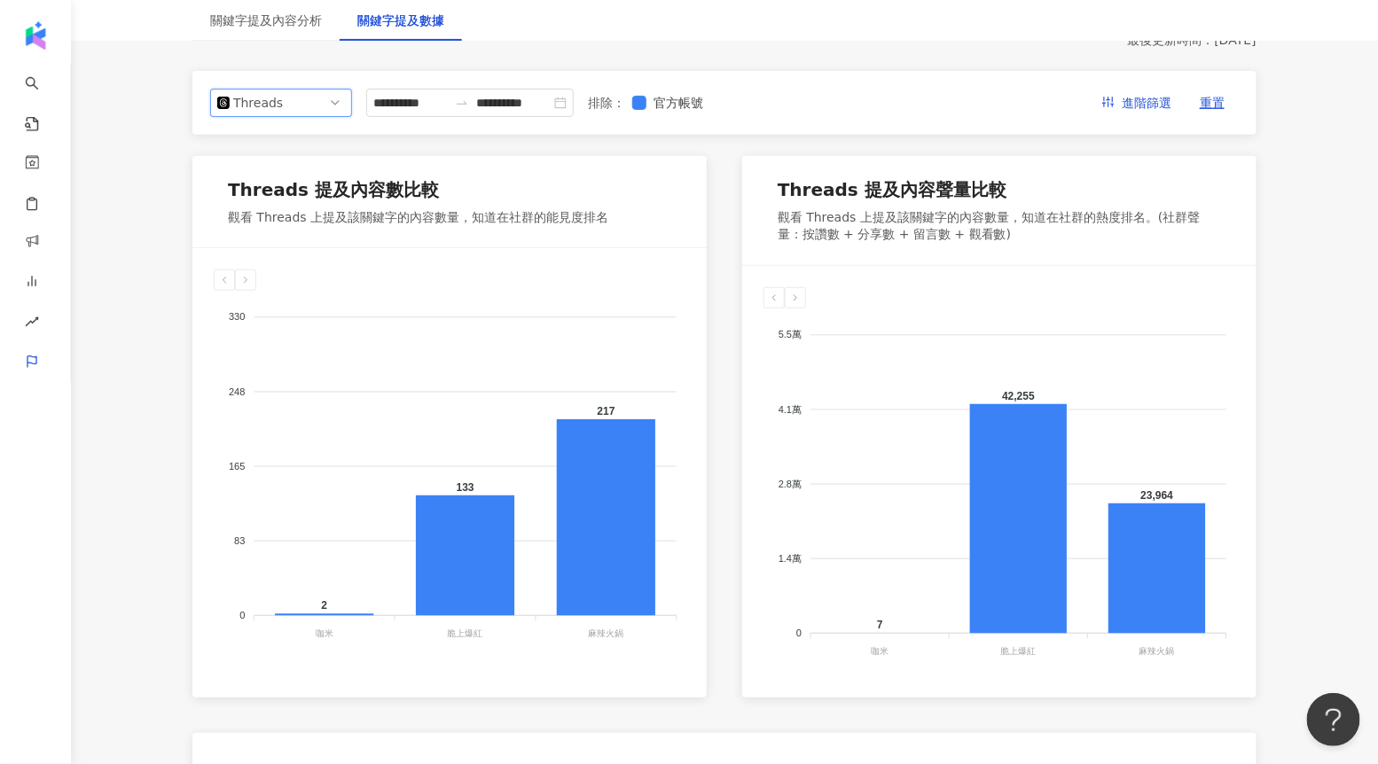
click at [324, 105] on span "Threads" at bounding box center [281, 103] width 128 height 27
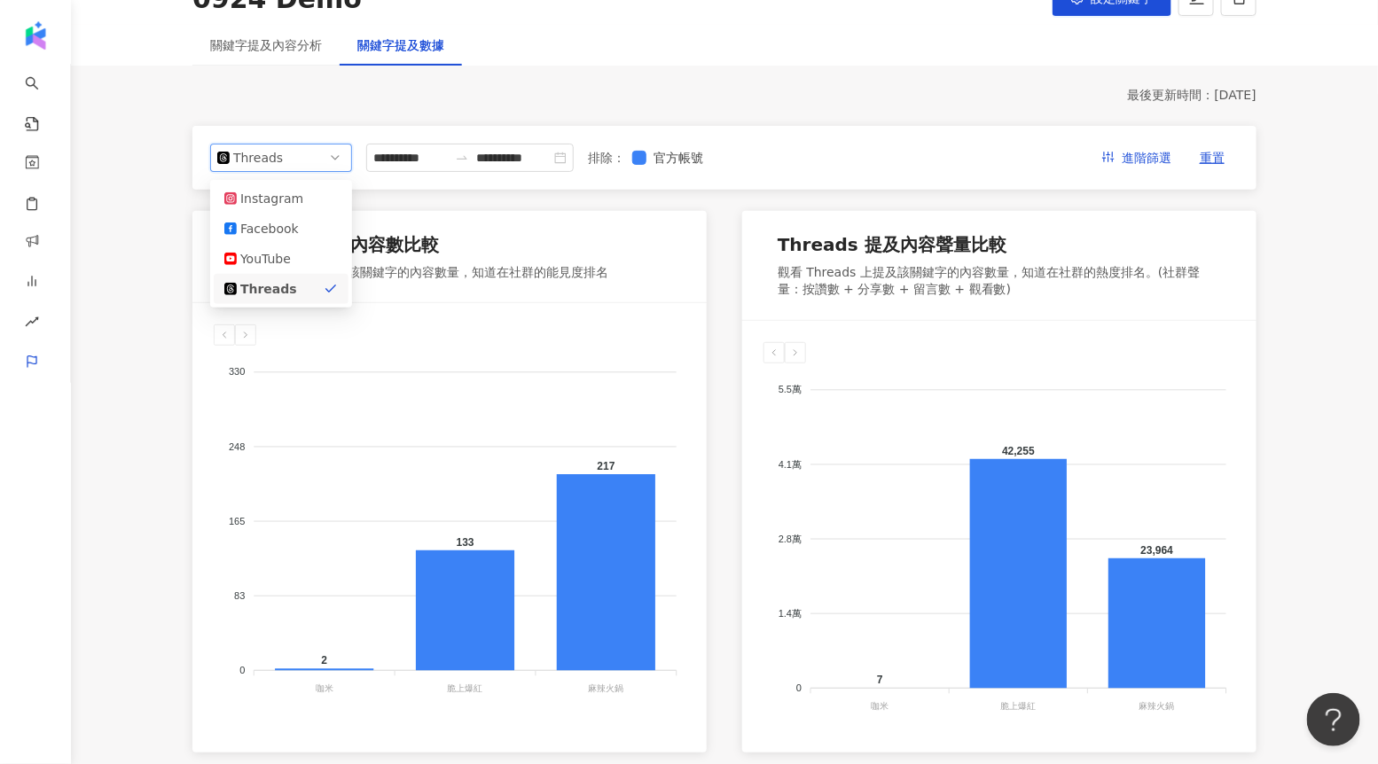
scroll to position [127, 0]
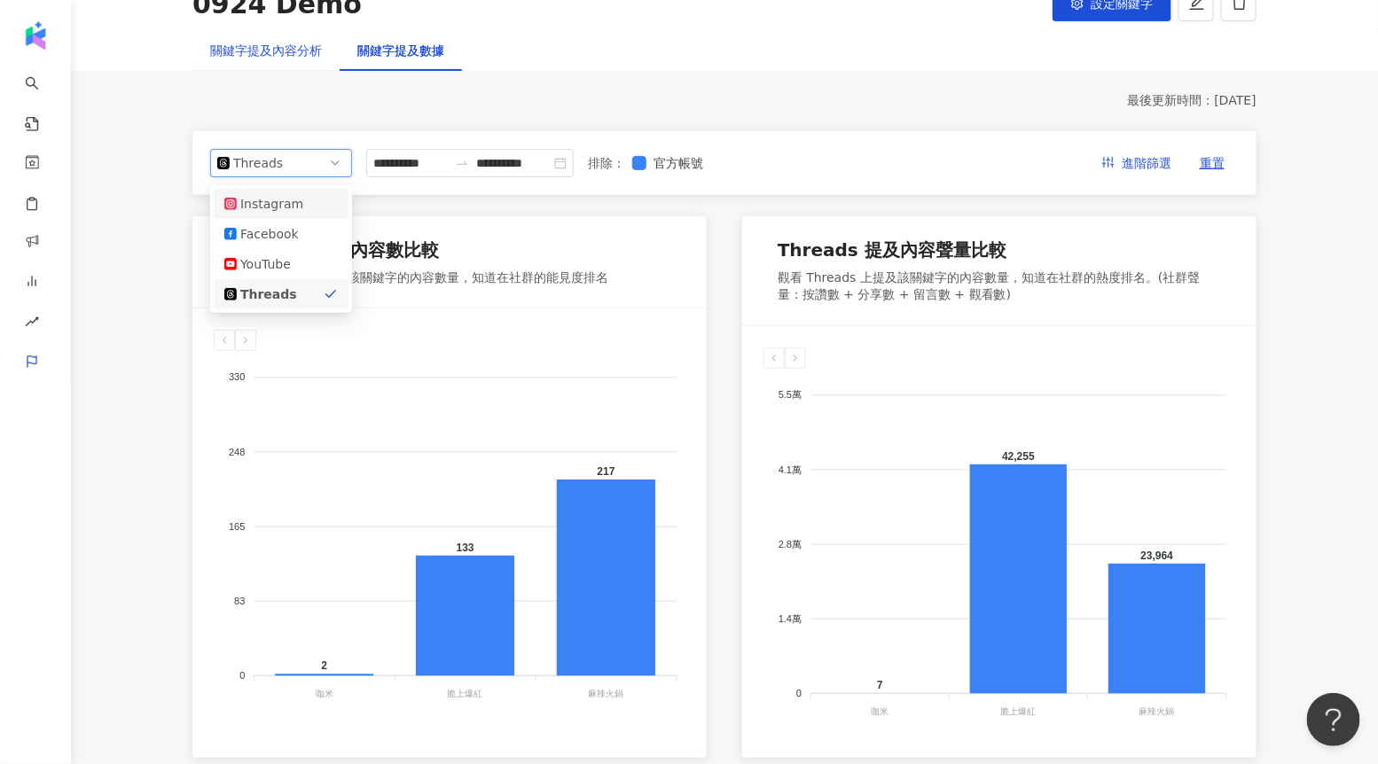
click at [305, 45] on div "關鍵字提及內容分析" at bounding box center [266, 51] width 112 height 20
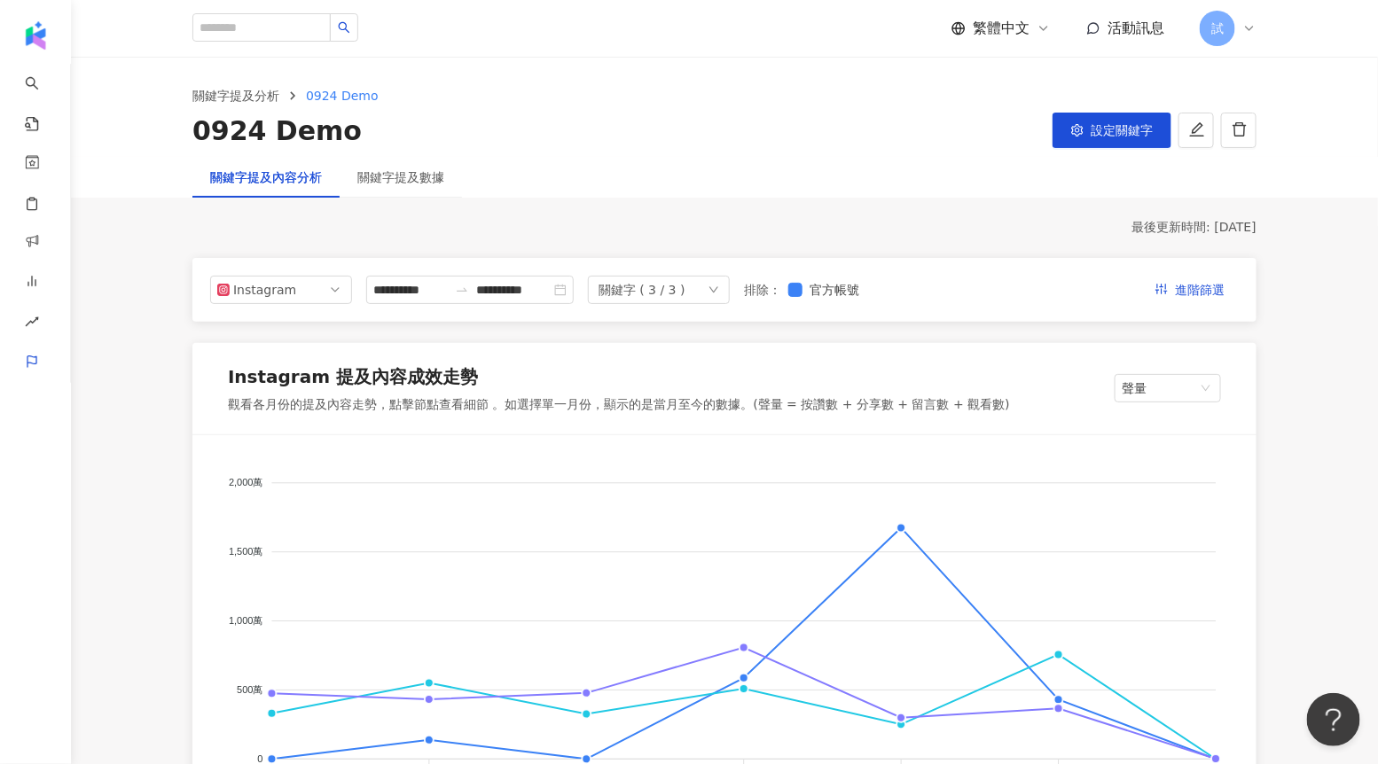
drag, startPoint x: 1138, startPoint y: 229, endPoint x: 1273, endPoint y: 228, distance: 134.7
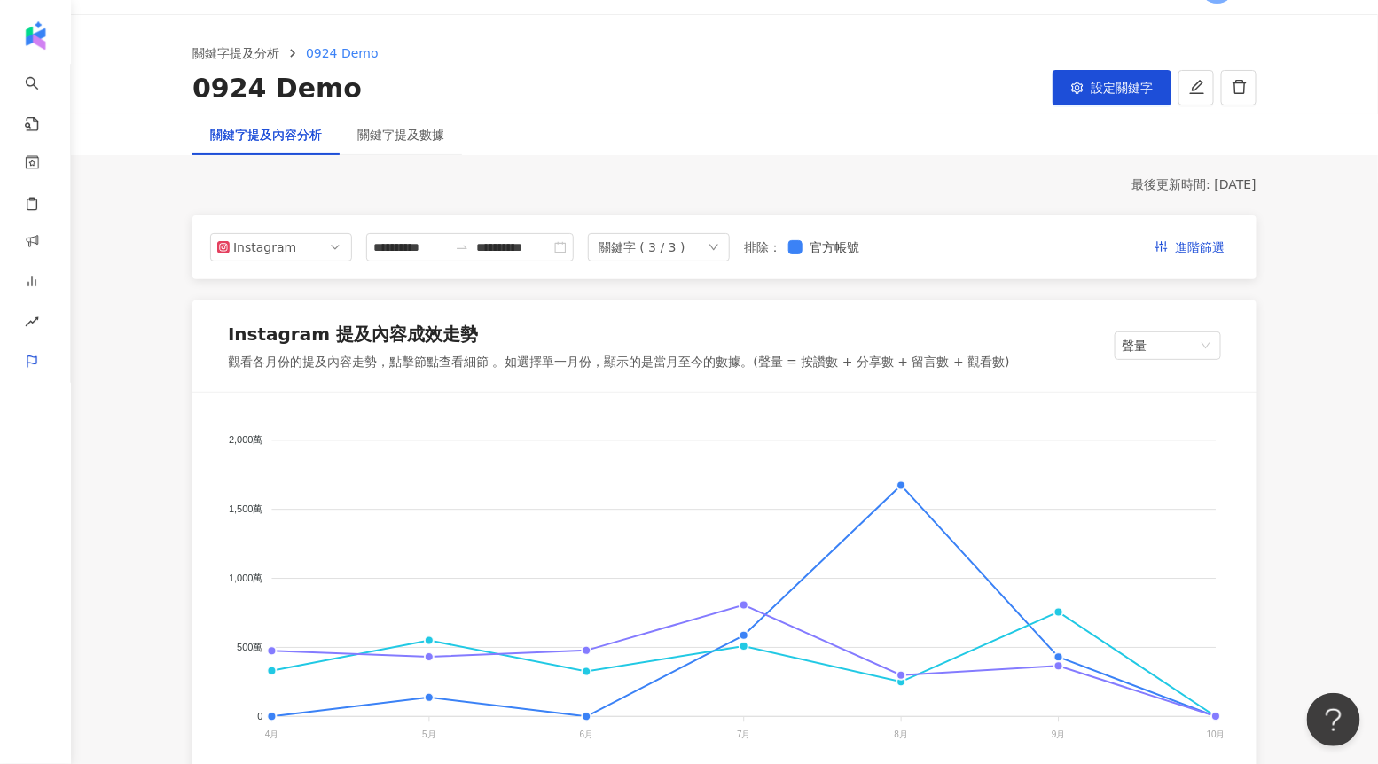
scroll to position [54, 0]
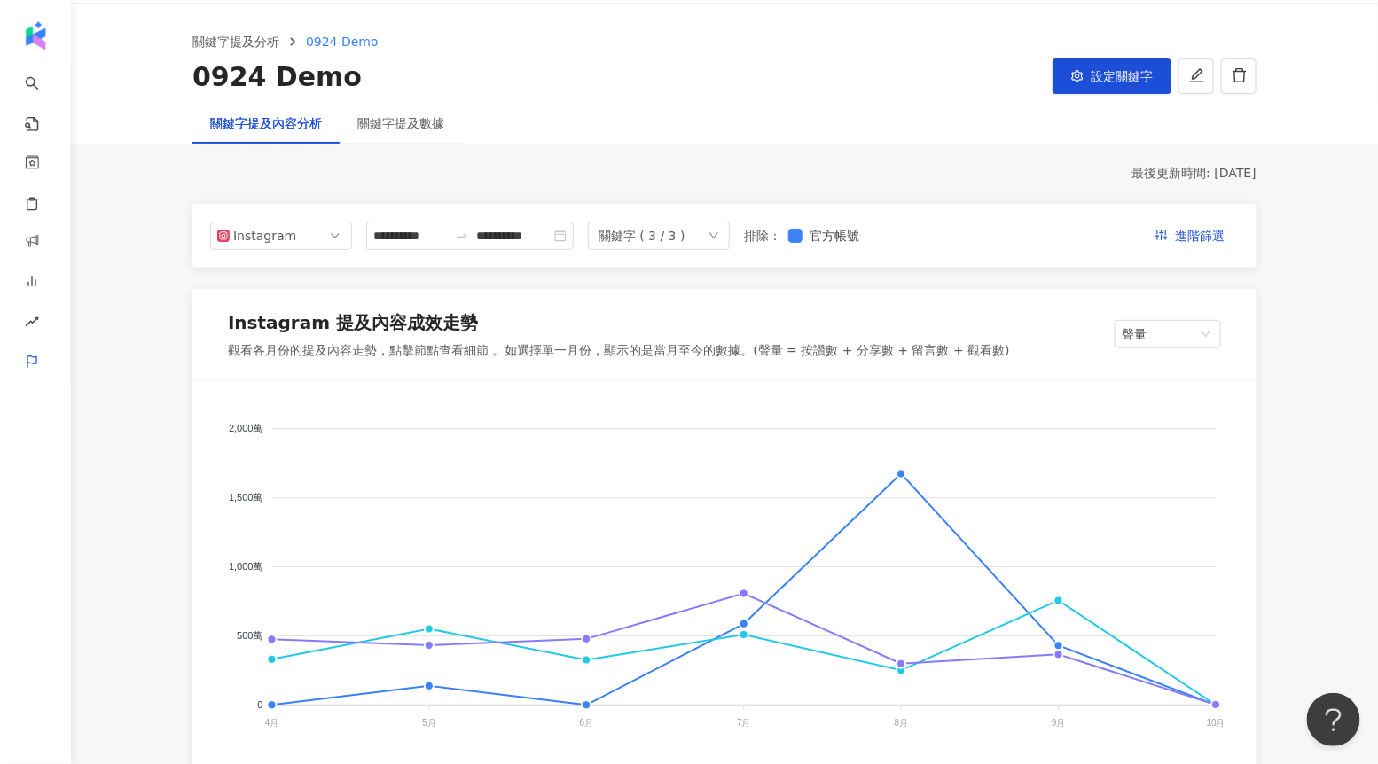
drag, startPoint x: 1264, startPoint y: 172, endPoint x: 1114, endPoint y: 180, distance: 150.0
click at [1114, 180] on div "最後更新時間: [DATE]" at bounding box center [724, 174] width 1064 height 18
drag, startPoint x: 1112, startPoint y: 170, endPoint x: 1260, endPoint y: 169, distance: 148.9
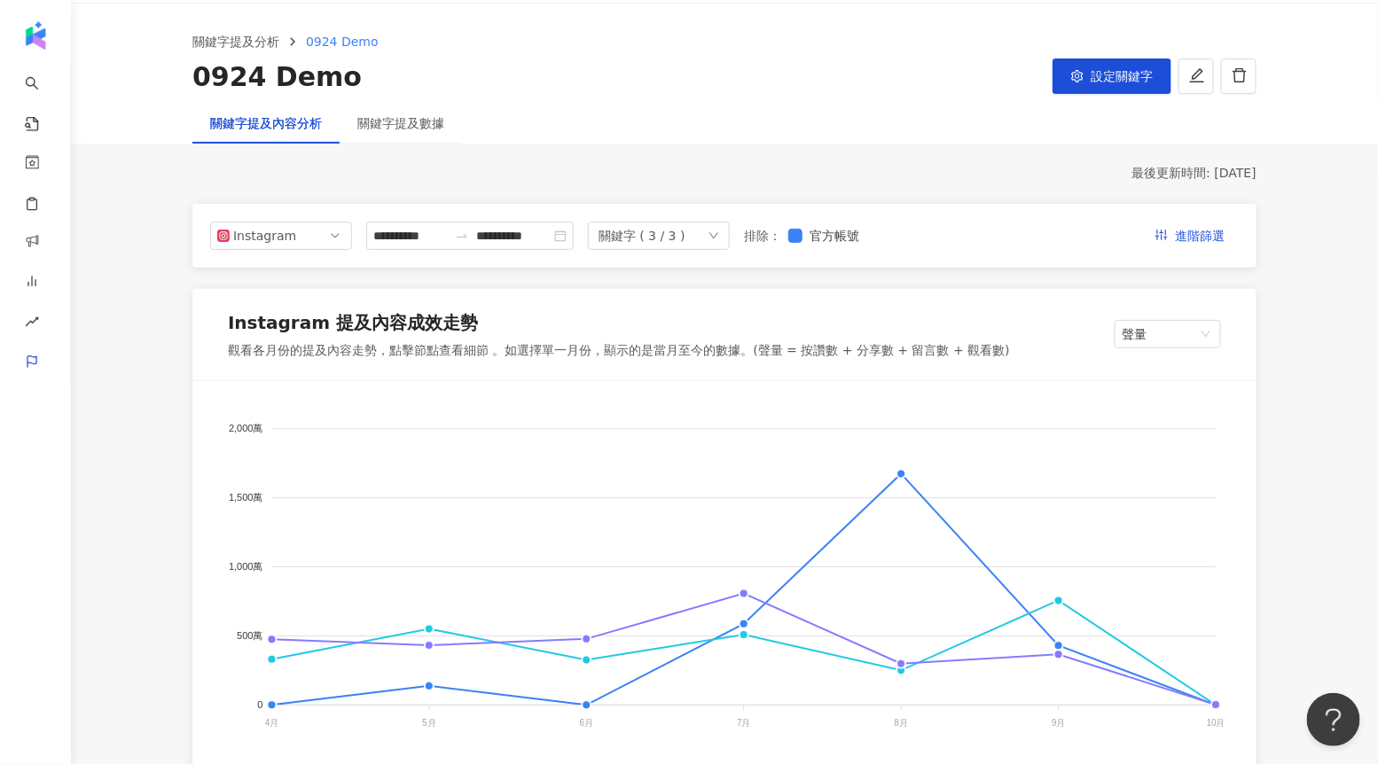
click at [906, 472] on foreignobject "咖米 脆上爆紅 麻辣火鍋" at bounding box center [724, 579] width 1021 height 355
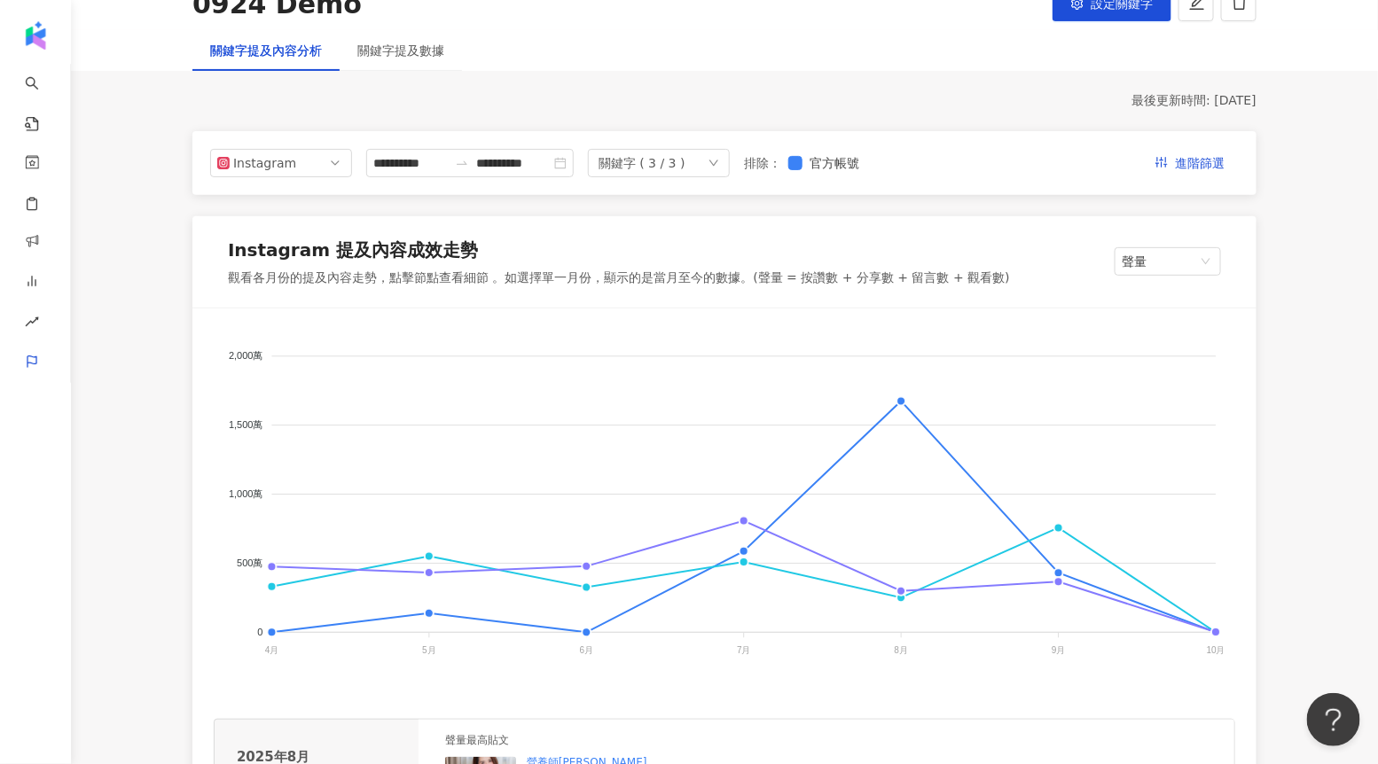
scroll to position [146, 0]
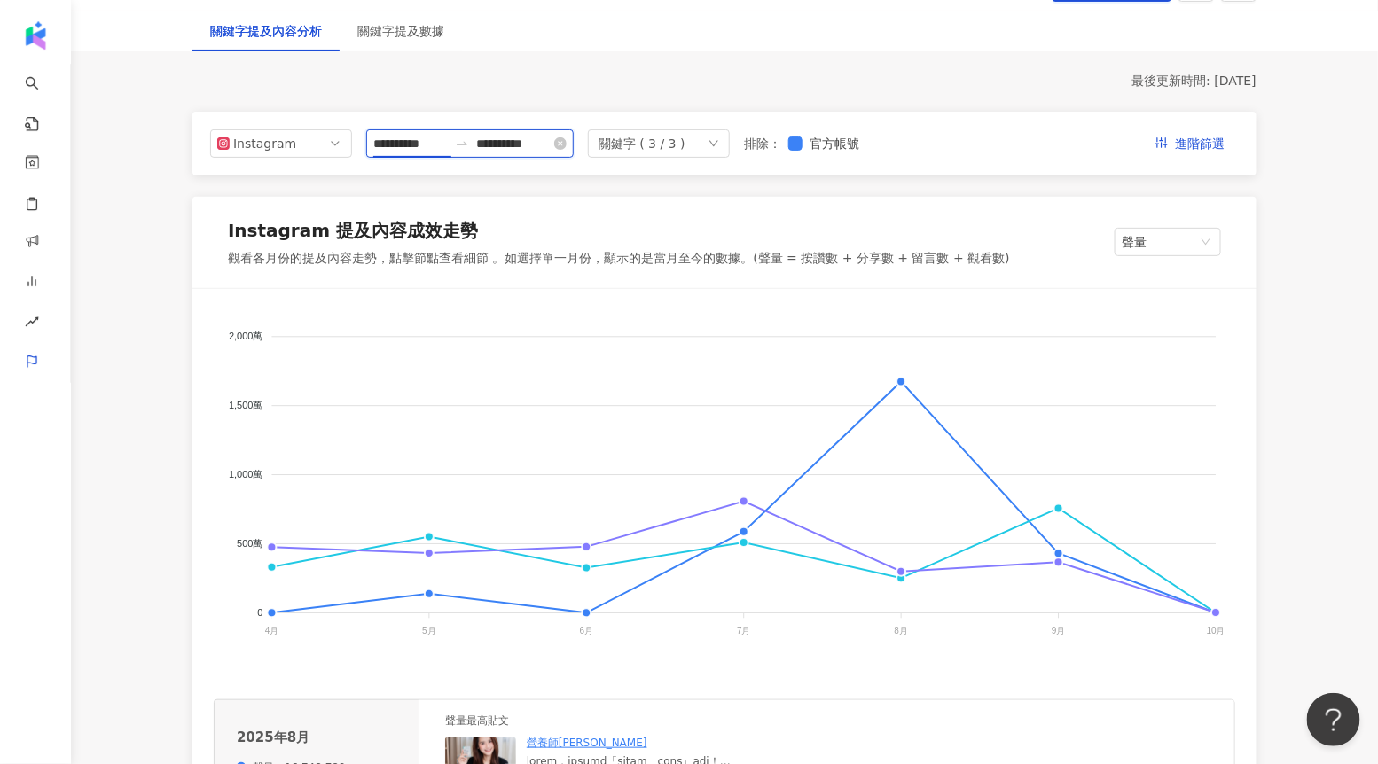
click at [425, 149] on input "**********" at bounding box center [410, 144] width 74 height 20
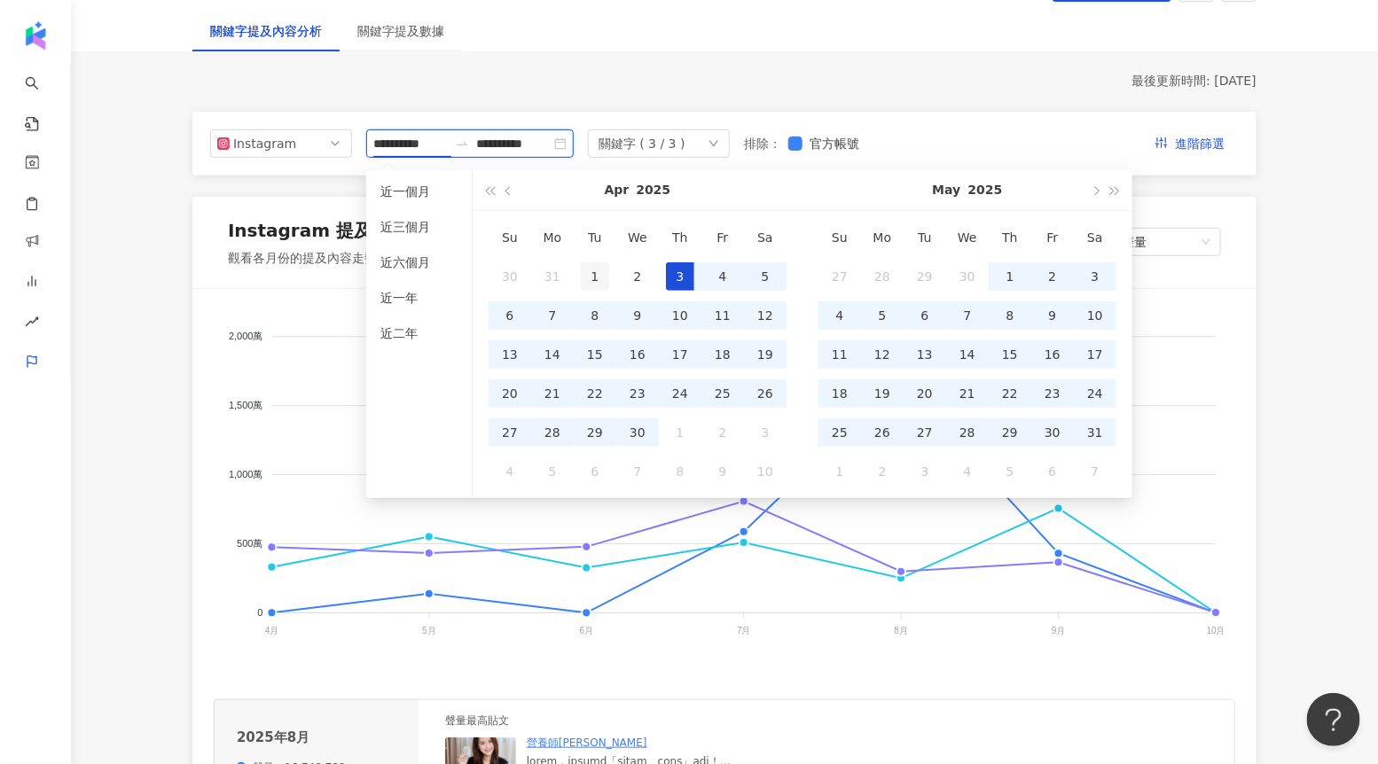
type input "**********"
click at [597, 262] on div "1" at bounding box center [595, 276] width 28 height 28
type input "**********"
click at [1100, 429] on div "31" at bounding box center [1095, 432] width 28 height 28
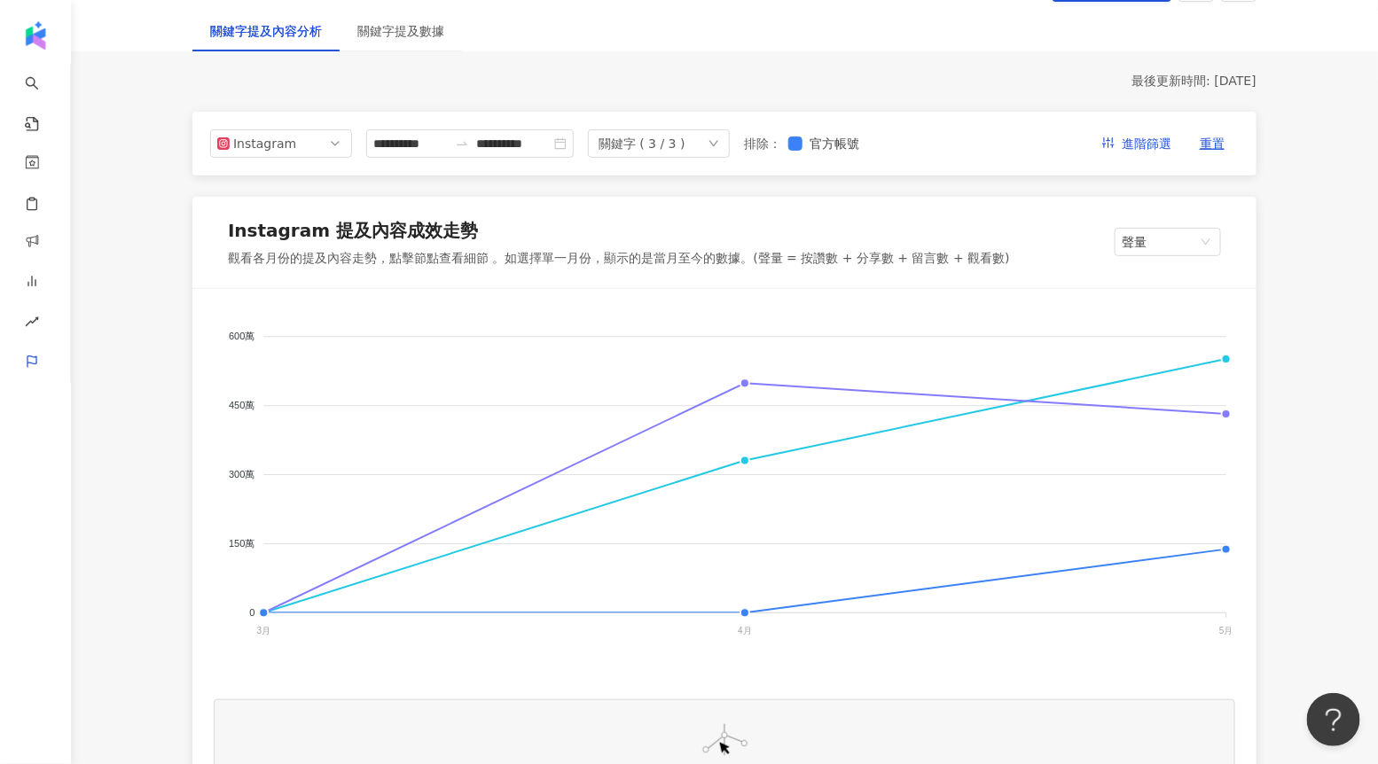
click at [717, 147] on icon "down" at bounding box center [713, 143] width 11 height 11
click at [825, 218] on div "Instagram 提及內容成效走勢" at bounding box center [619, 234] width 782 height 32
click at [745, 378] on foreignobject "脆上爆紅 麻辣火鍋 咖米" at bounding box center [724, 487] width 1021 height 355
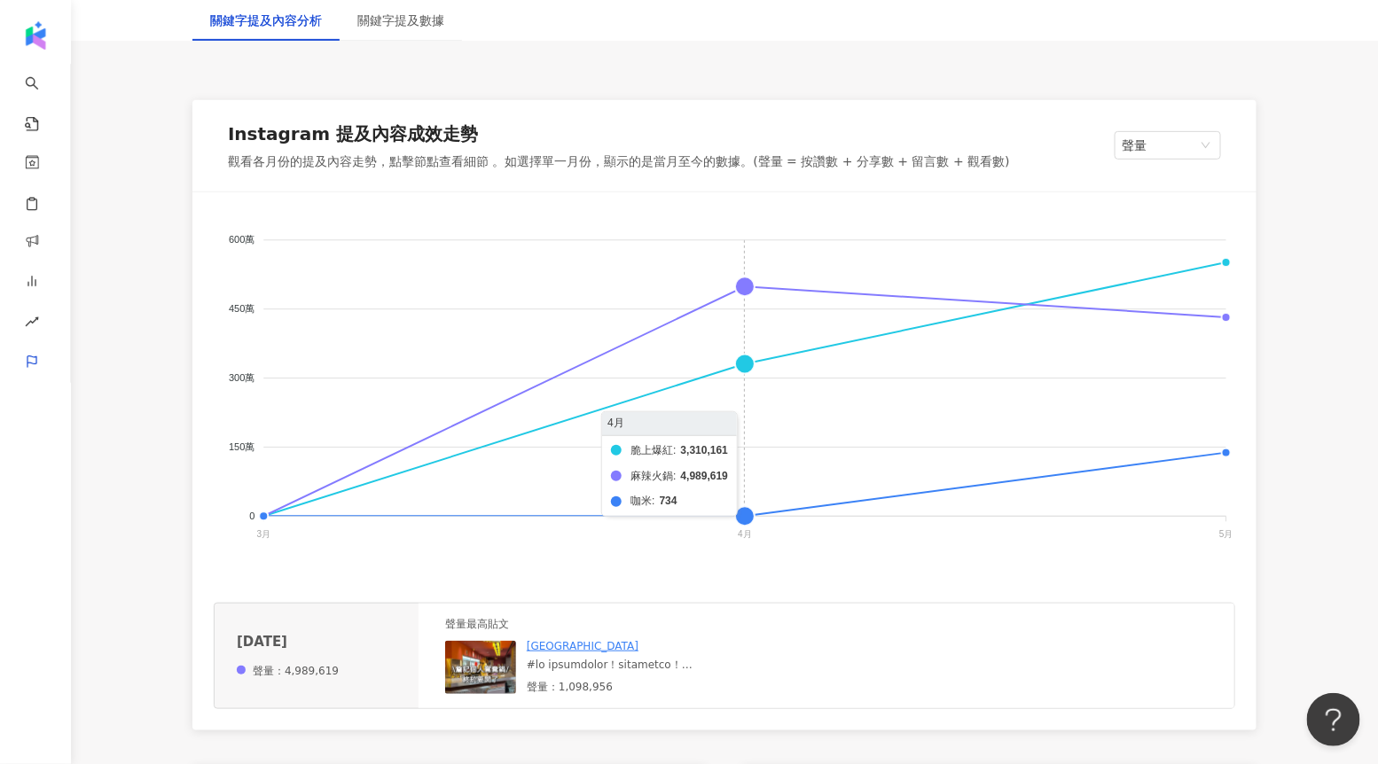
scroll to position [284, 0]
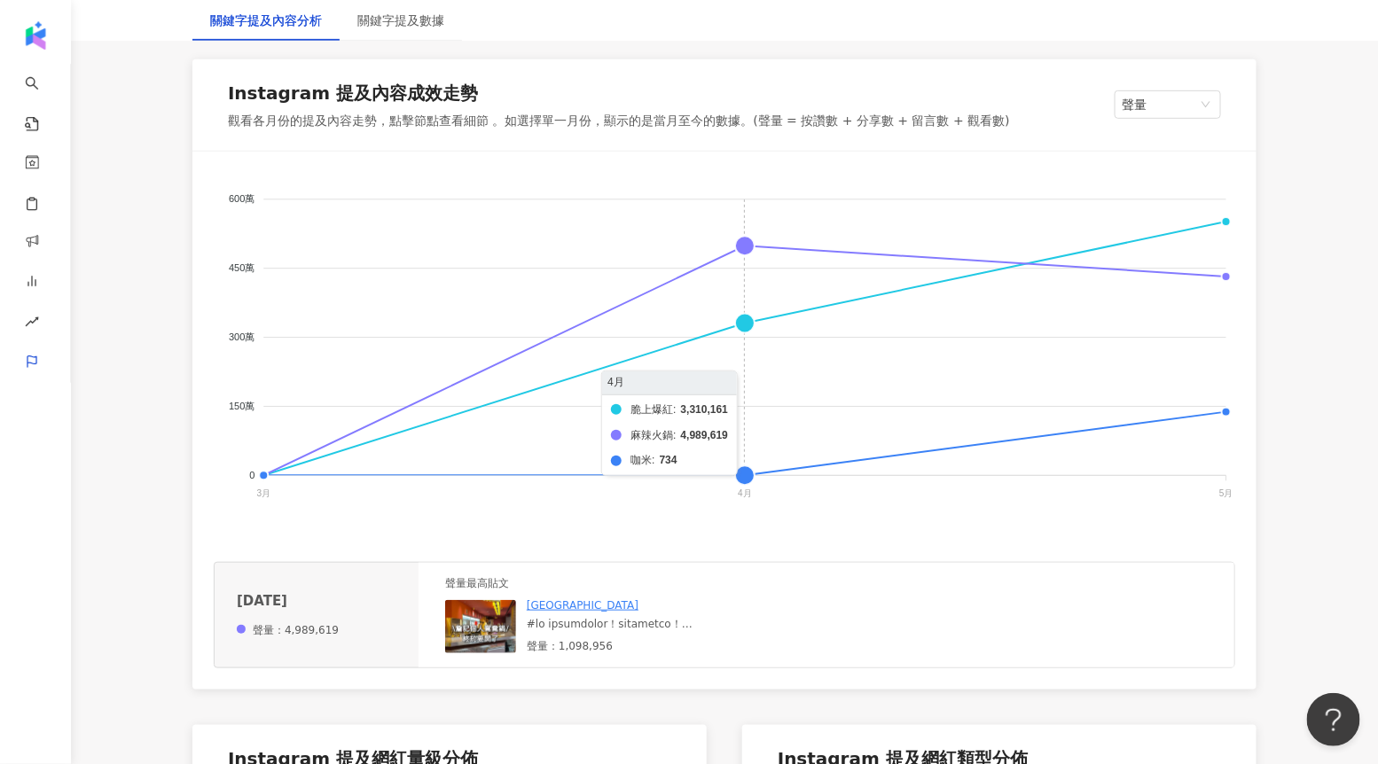
click at [738, 320] on foreignobject "脆上爆紅 麻辣火鍋 咖米" at bounding box center [724, 350] width 1021 height 355
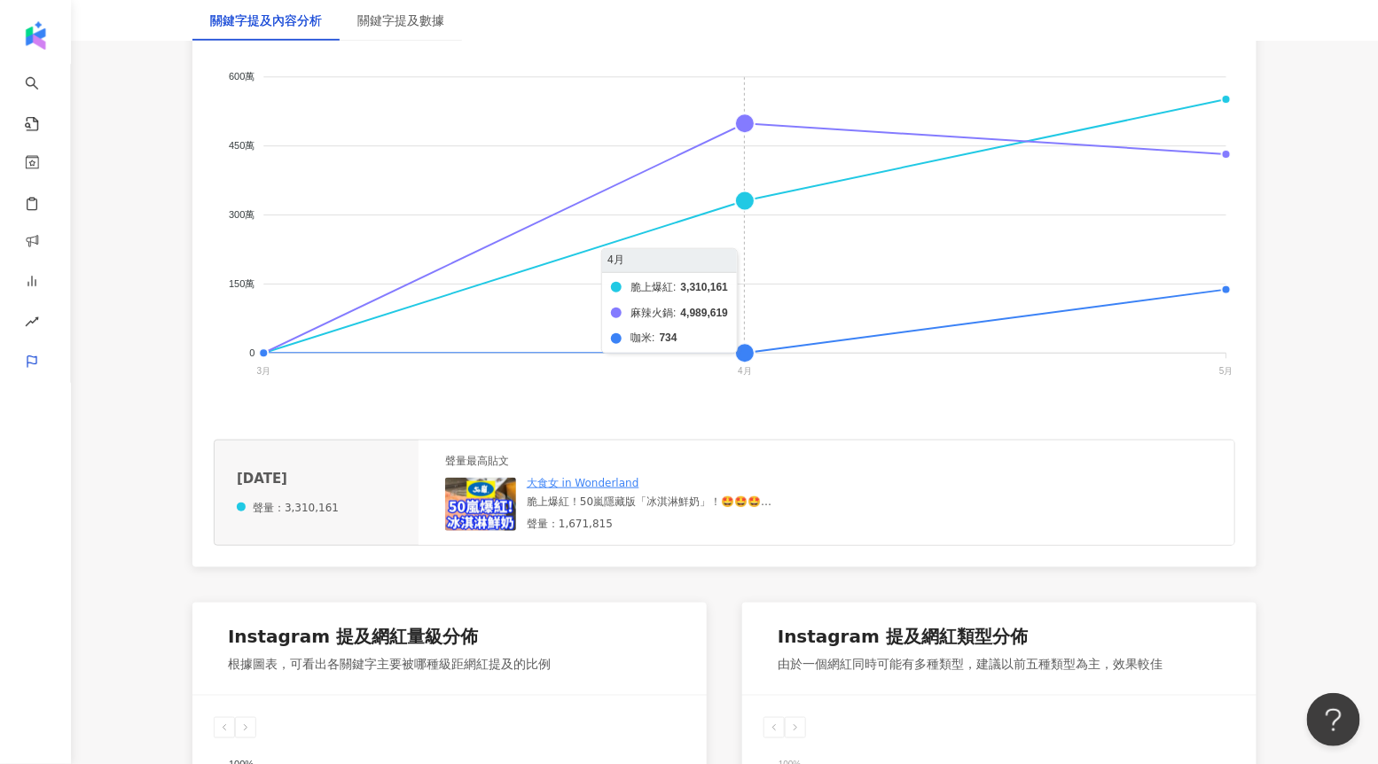
scroll to position [409, 0]
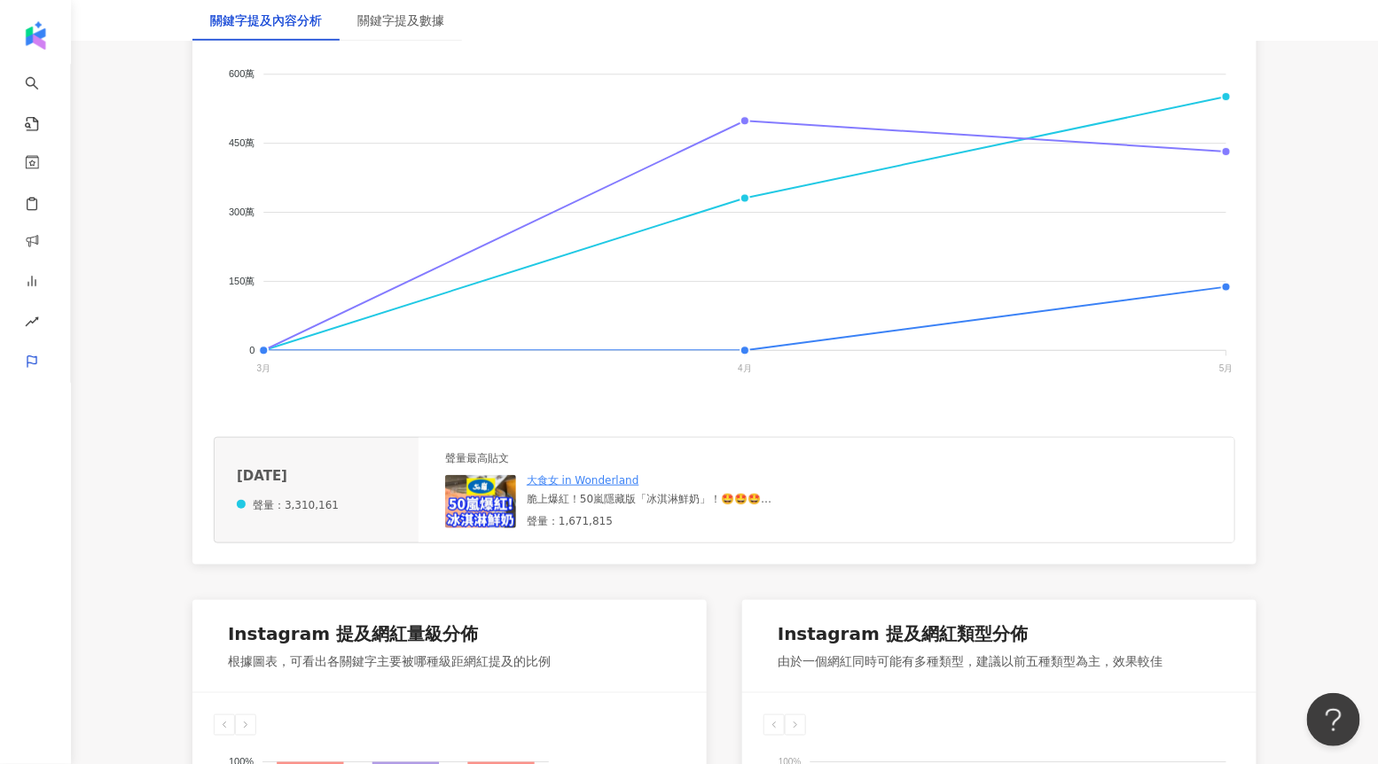
click at [477, 510] on img at bounding box center [480, 501] width 71 height 53
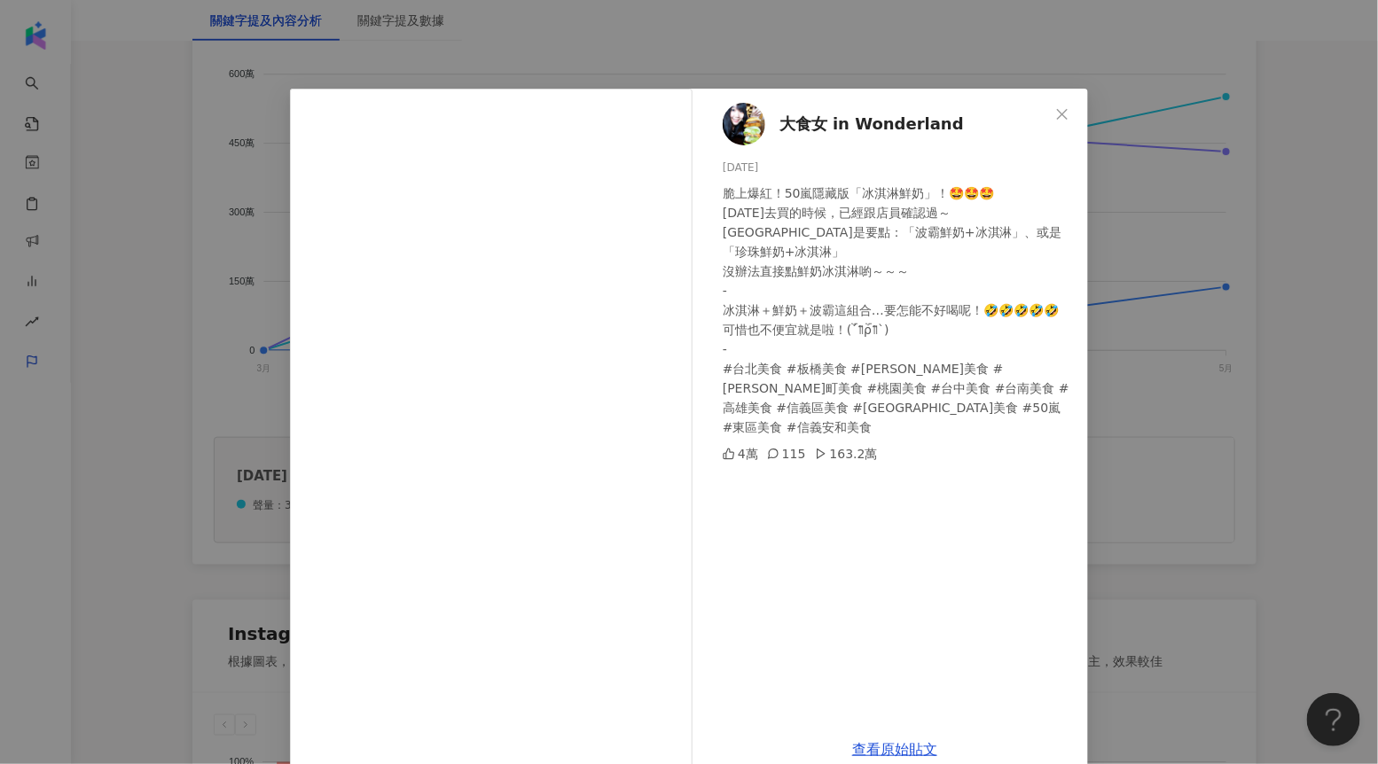
click at [1175, 254] on div "大食女 in Wonderland [DATE] 脆上爆紅！50嵐隱藏版「冰淇淋鮮奶」！🤩🤩🤩 [DATE]去買的時候，已經跟店員確認過～ [GEOGRAPH…" at bounding box center [689, 382] width 1378 height 764
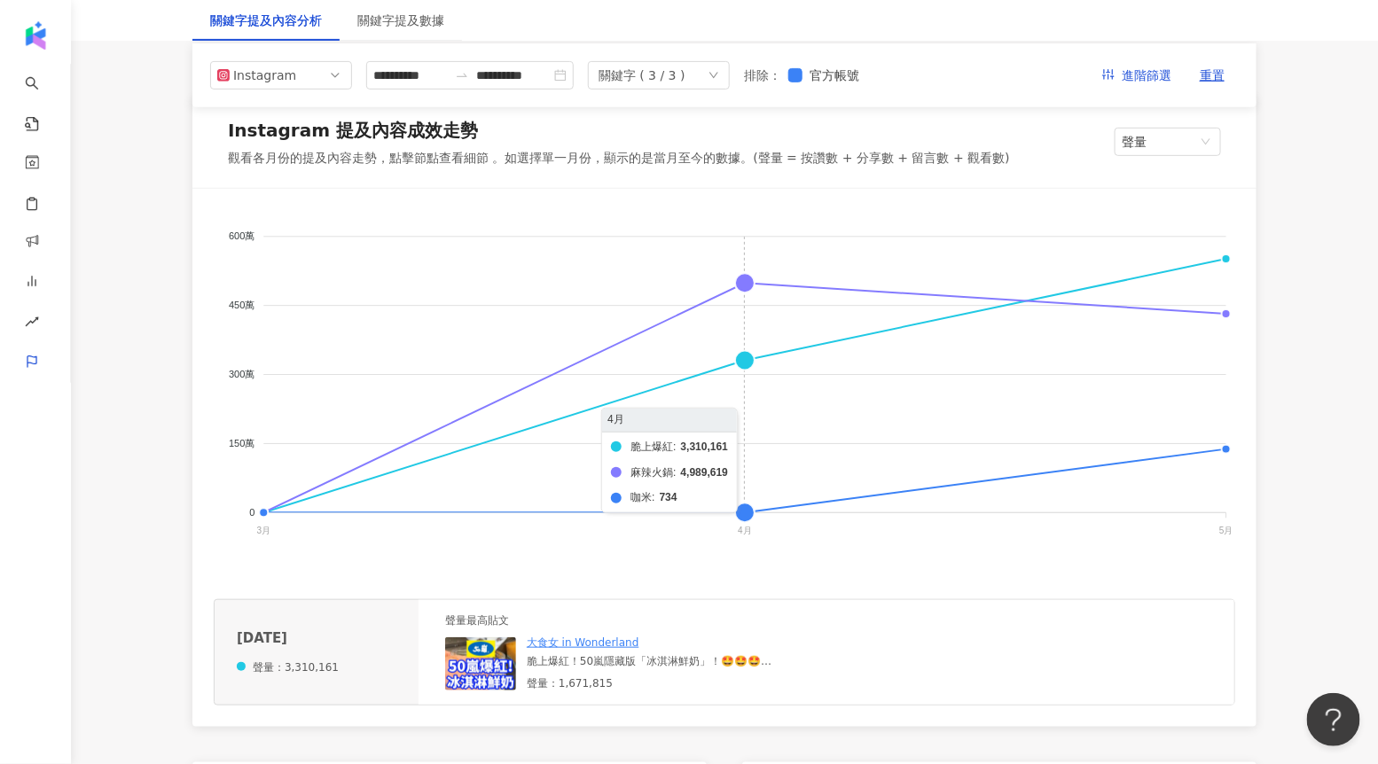
scroll to position [207, 0]
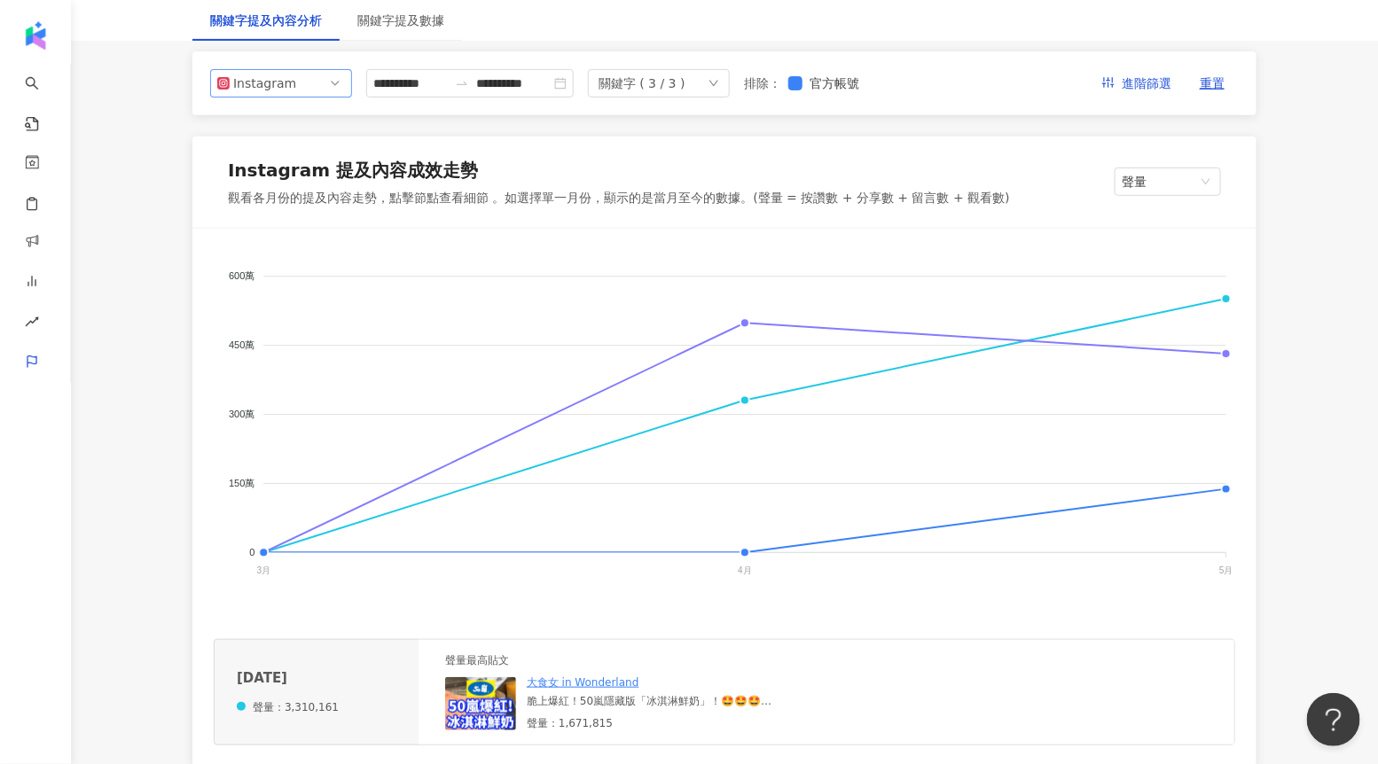
click at [280, 93] on div "Instagram" at bounding box center [262, 83] width 58 height 27
click at [268, 217] on div "Threads" at bounding box center [269, 215] width 58 height 20
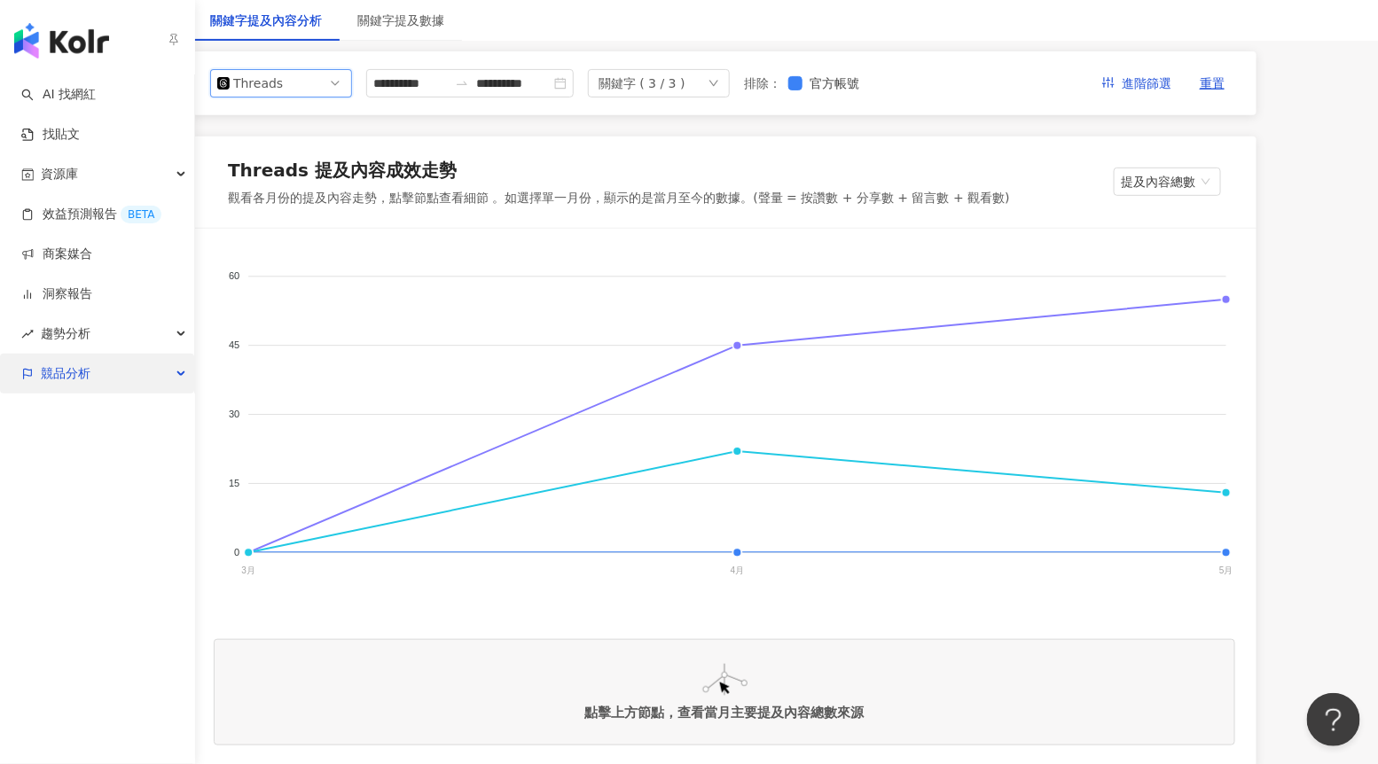
click at [41, 370] on span "競品分析" at bounding box center [66, 374] width 50 height 40
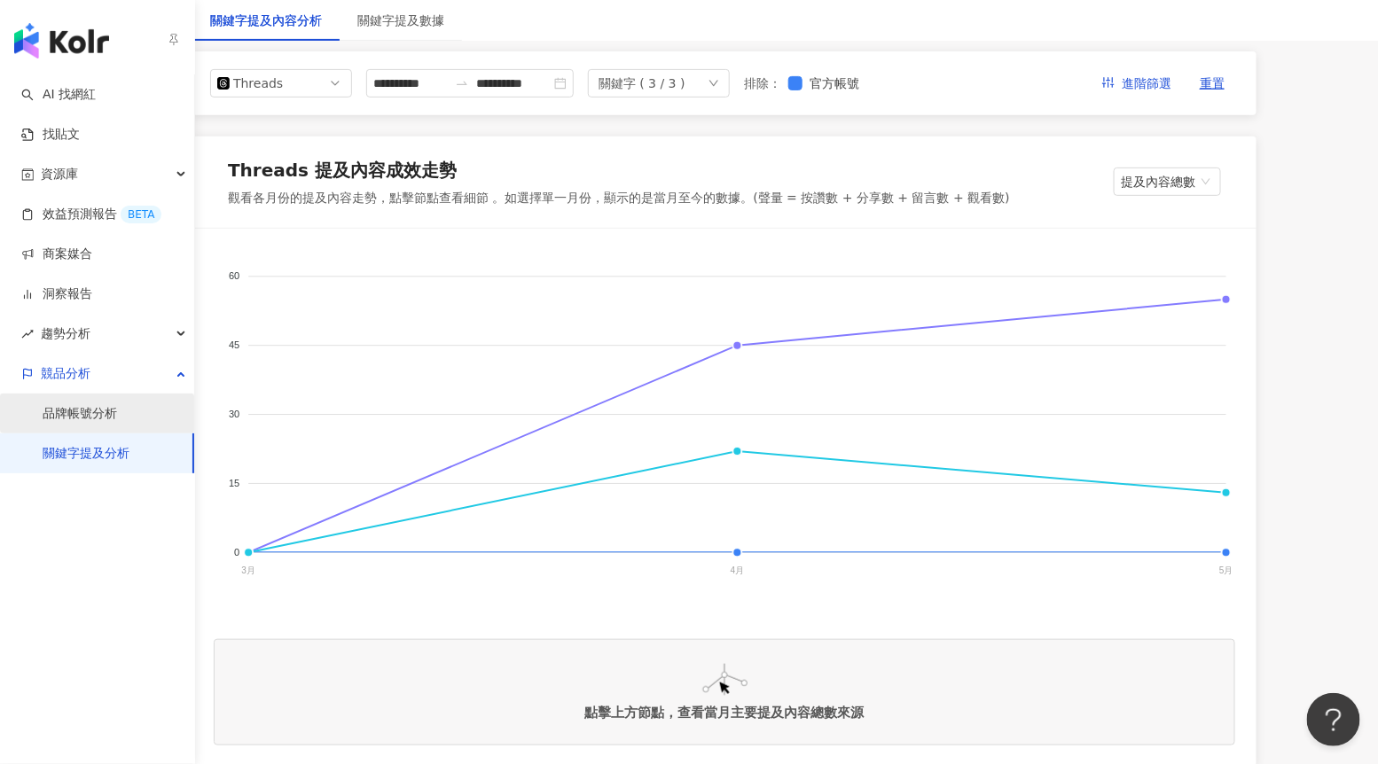
click at [117, 405] on link "品牌帳號分析" at bounding box center [80, 414] width 74 height 18
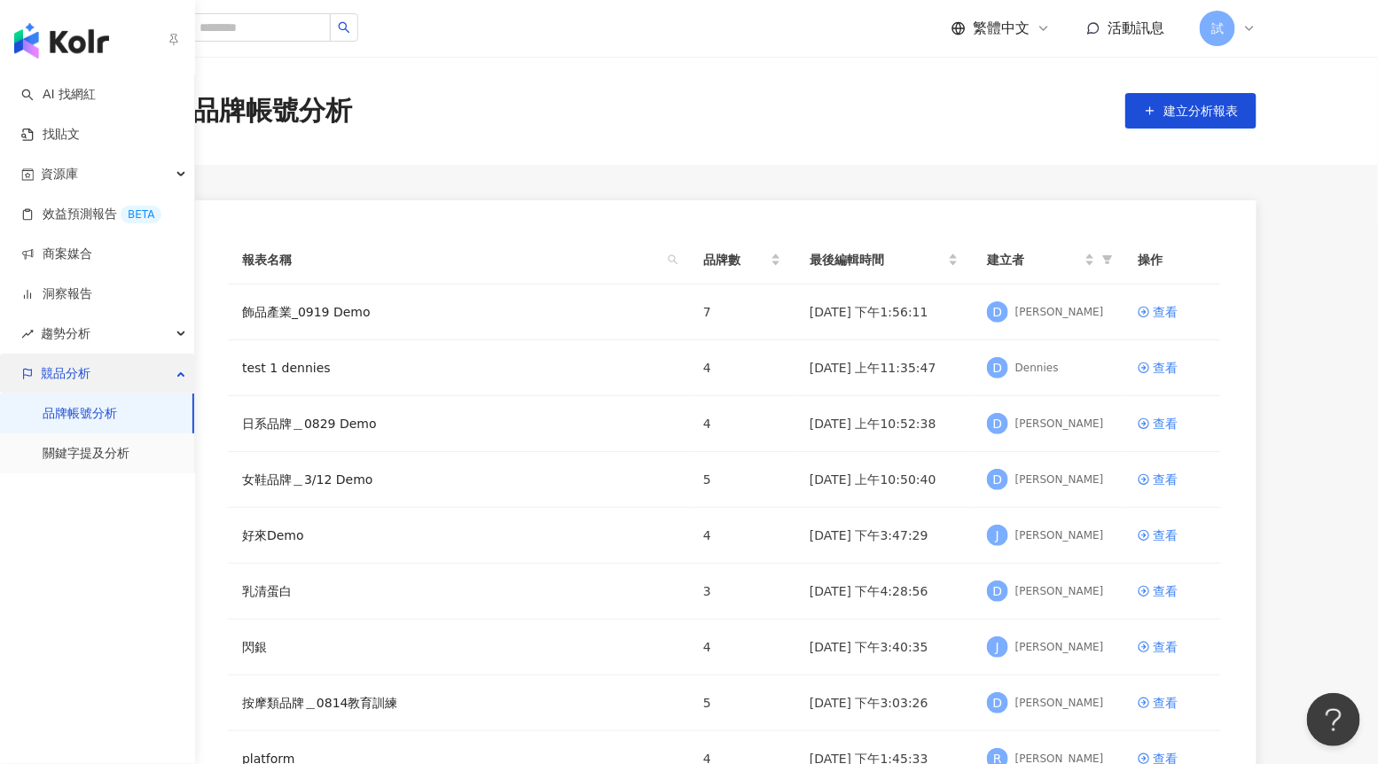
click at [62, 367] on span "競品分析" at bounding box center [66, 374] width 50 height 40
click at [74, 366] on span "競品分析" at bounding box center [66, 374] width 50 height 40
click at [86, 463] on link "關鍵字提及分析" at bounding box center [86, 454] width 87 height 18
